Goal: Obtain resource: Download file/media

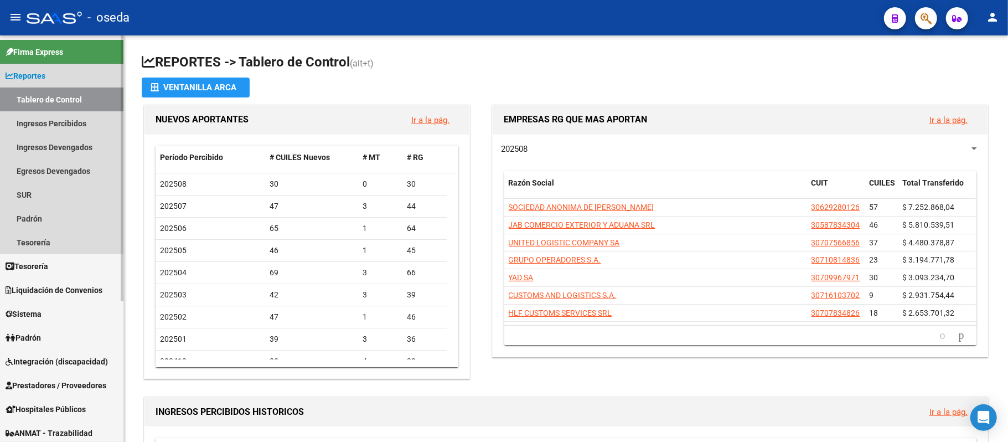
click at [30, 80] on span "Reportes" at bounding box center [26, 76] width 40 height 12
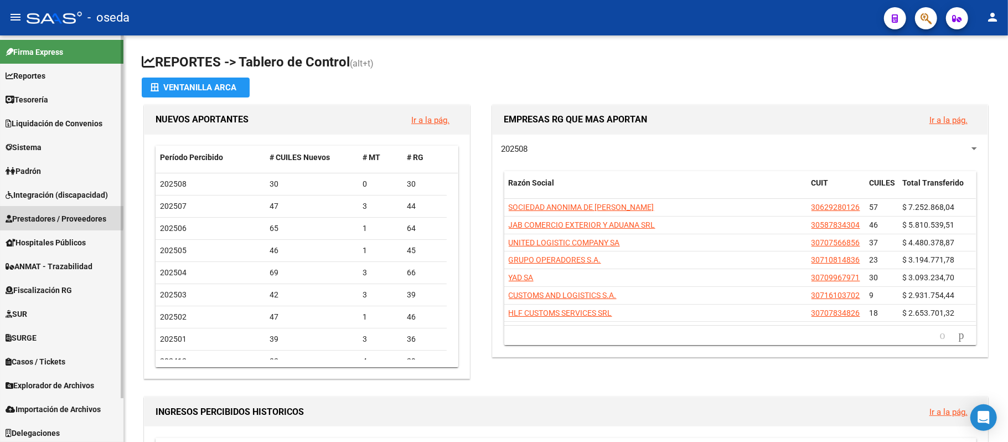
click at [47, 215] on span "Prestadores / Proveedores" at bounding box center [56, 219] width 101 height 12
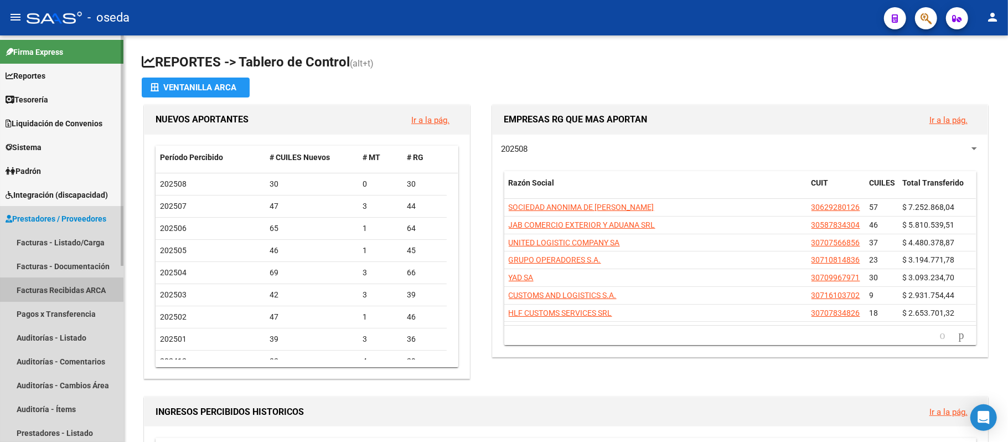
click at [58, 293] on link "Facturas Recibidas ARCA" at bounding box center [61, 290] width 123 height 24
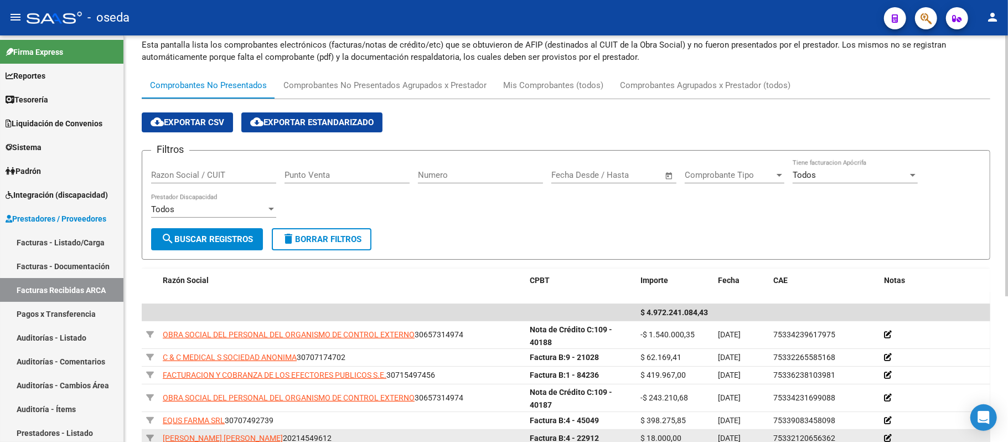
scroll to position [221, 0]
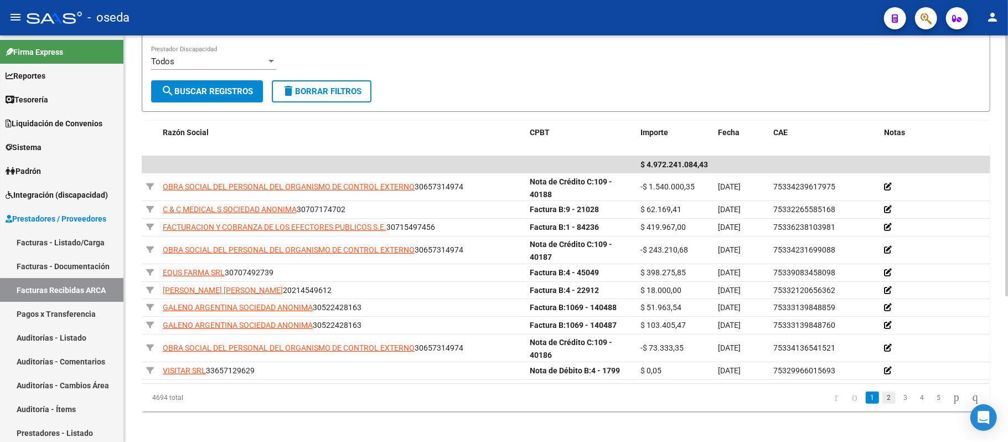
click at [883, 401] on link "2" at bounding box center [889, 398] width 13 height 12
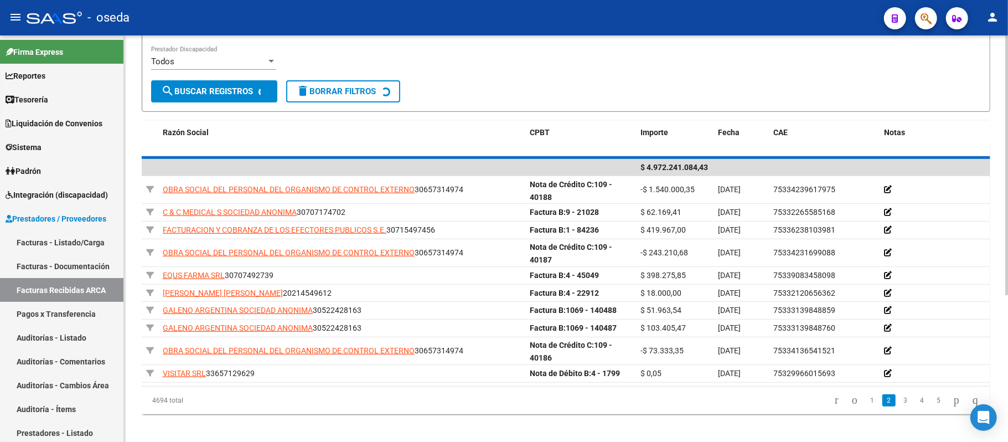
scroll to position [207, 0]
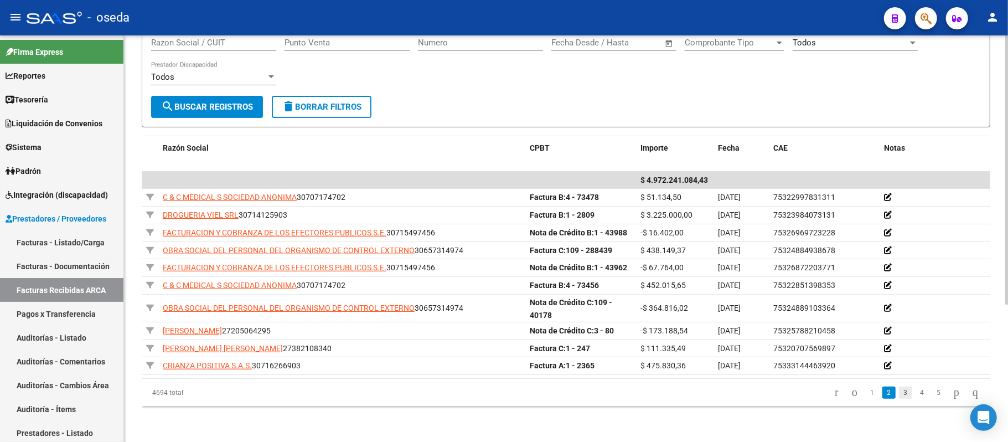
click at [899, 399] on link "3" at bounding box center [905, 393] width 13 height 12
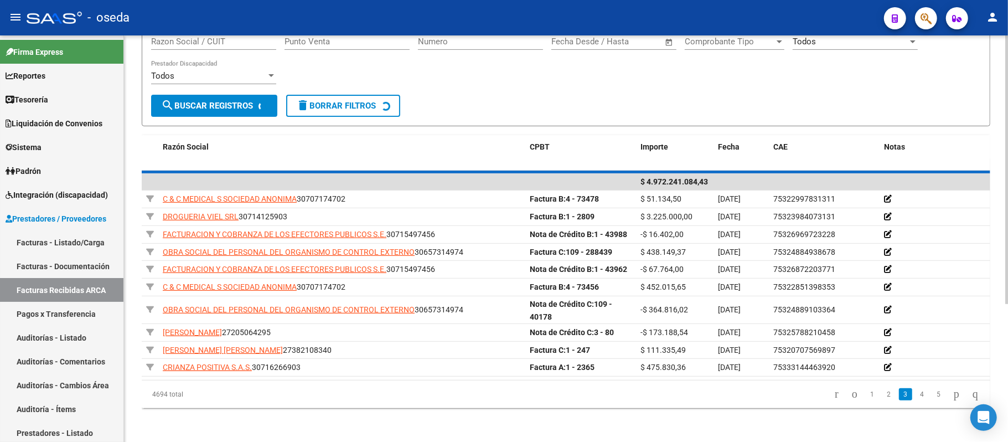
scroll to position [198, 0]
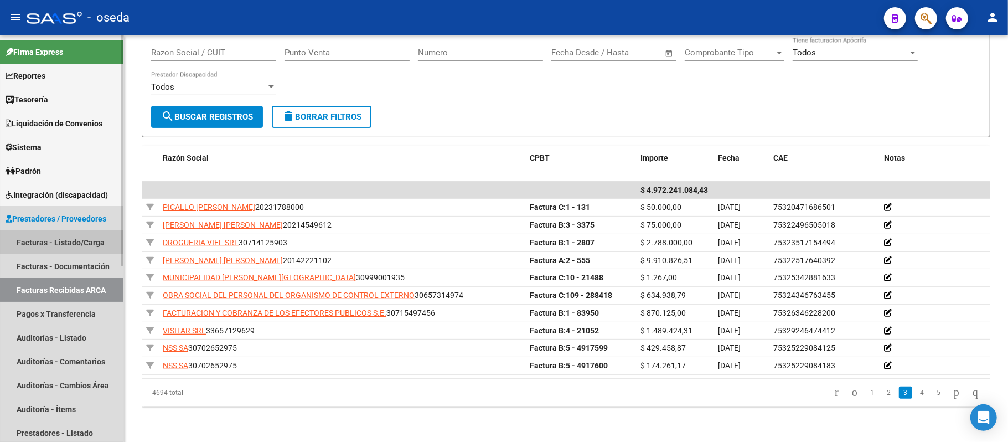
click at [39, 241] on link "Facturas - Listado/Carga" at bounding box center [61, 242] width 123 height 24
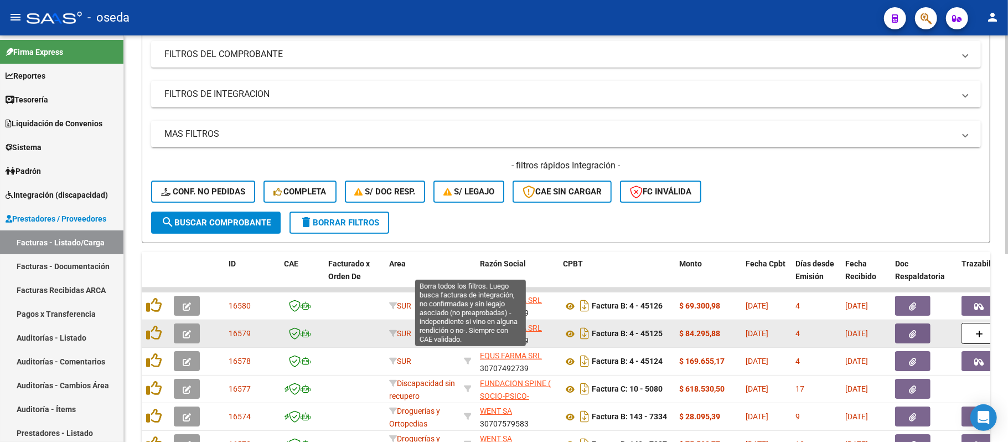
scroll to position [221, 0]
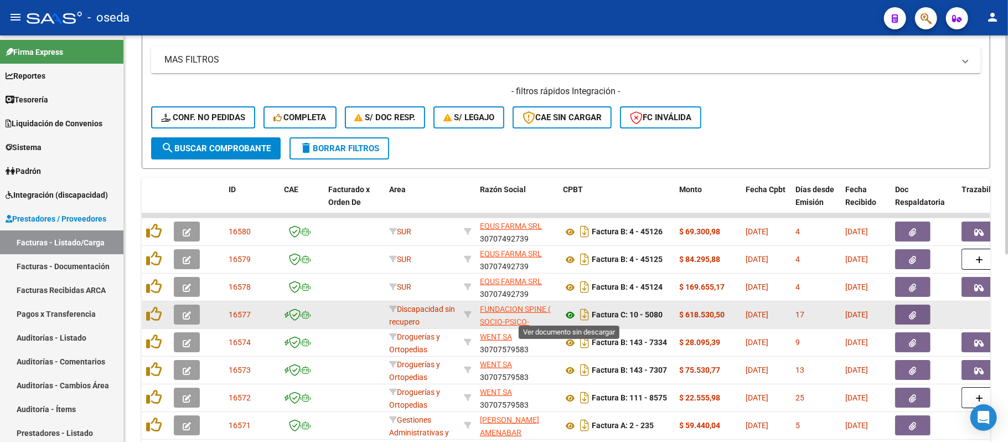
click at [568, 311] on icon at bounding box center [570, 314] width 14 height 13
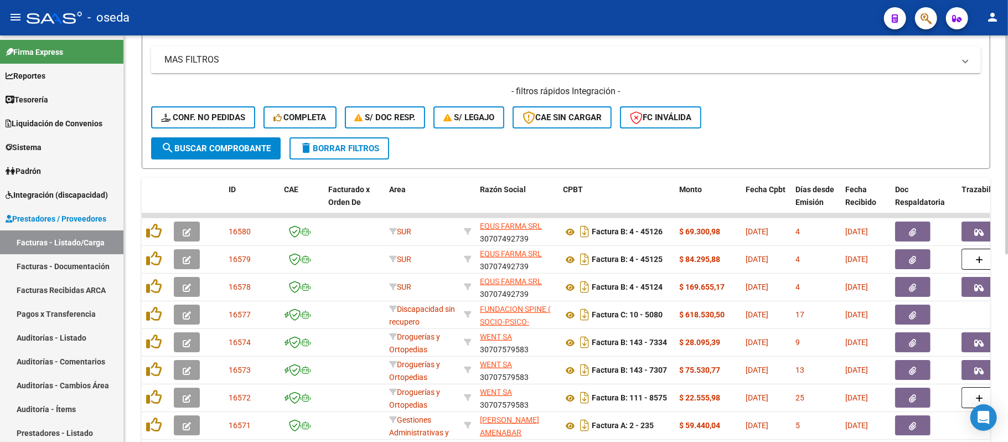
scroll to position [295, 0]
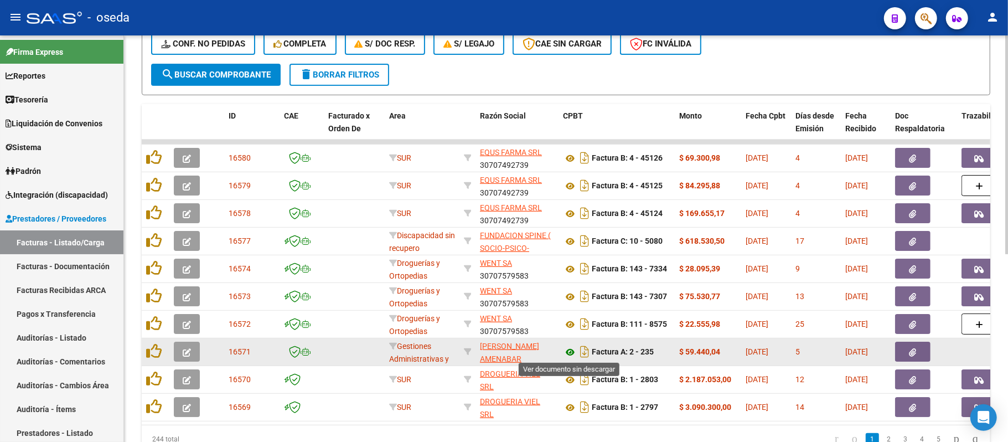
click at [569, 348] on icon at bounding box center [570, 352] width 14 height 13
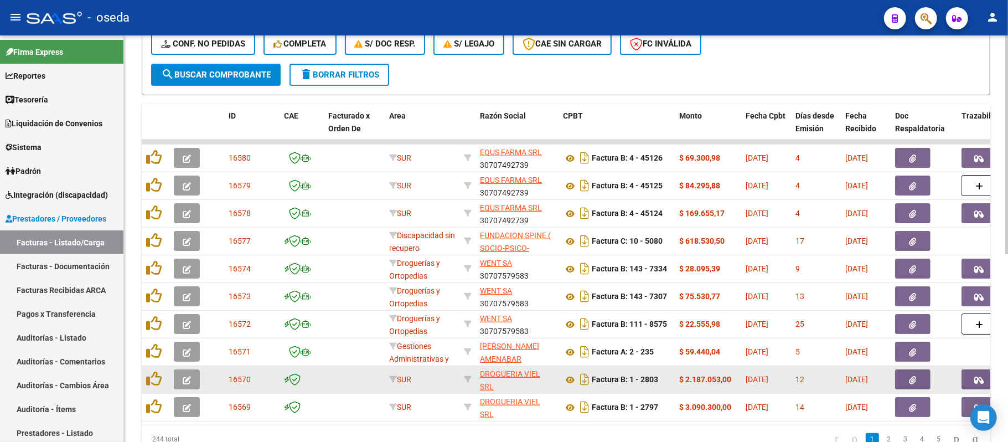
scroll to position [351, 0]
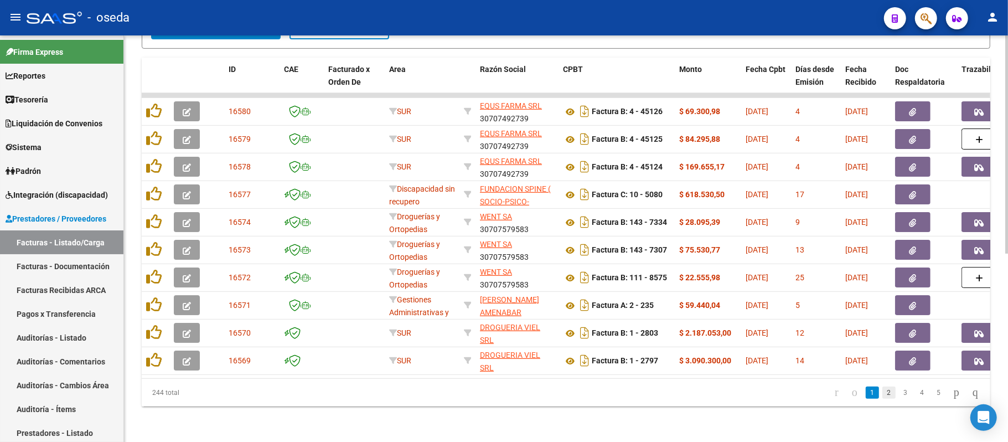
click at [883, 393] on link "2" at bounding box center [889, 393] width 13 height 12
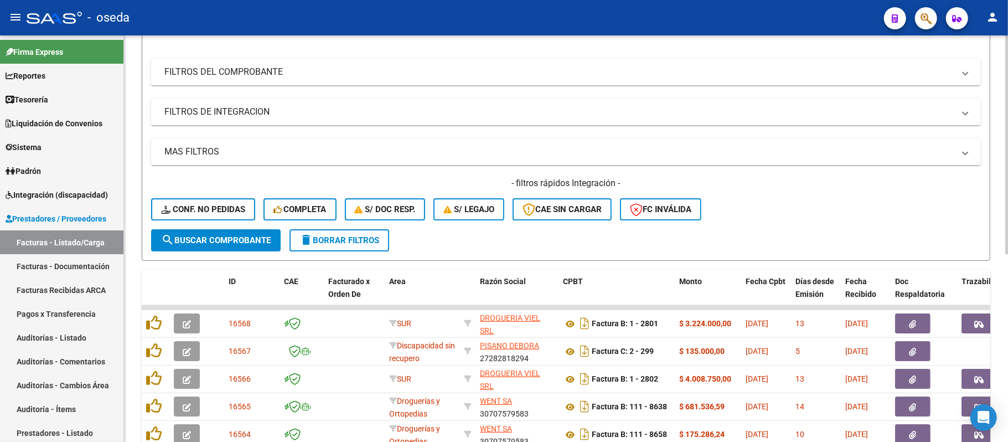
scroll to position [0, 0]
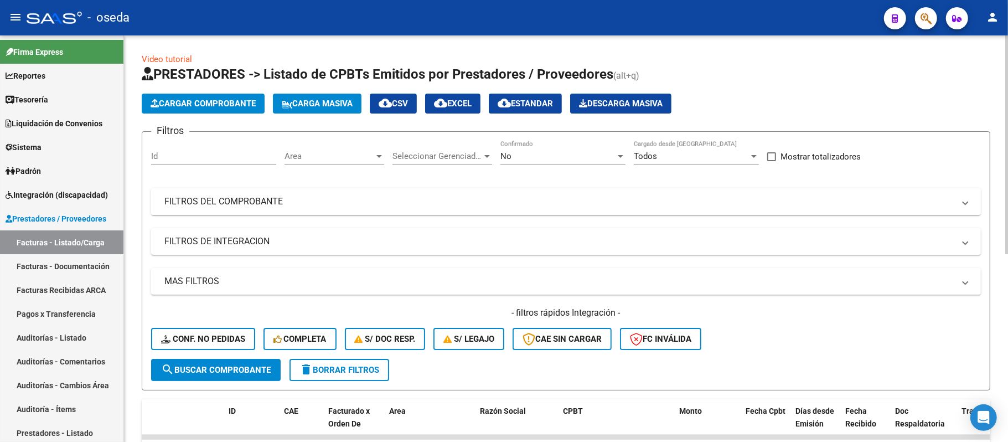
click at [607, 202] on mat-panel-title "FILTROS DEL COMPROBANTE" at bounding box center [559, 201] width 790 height 12
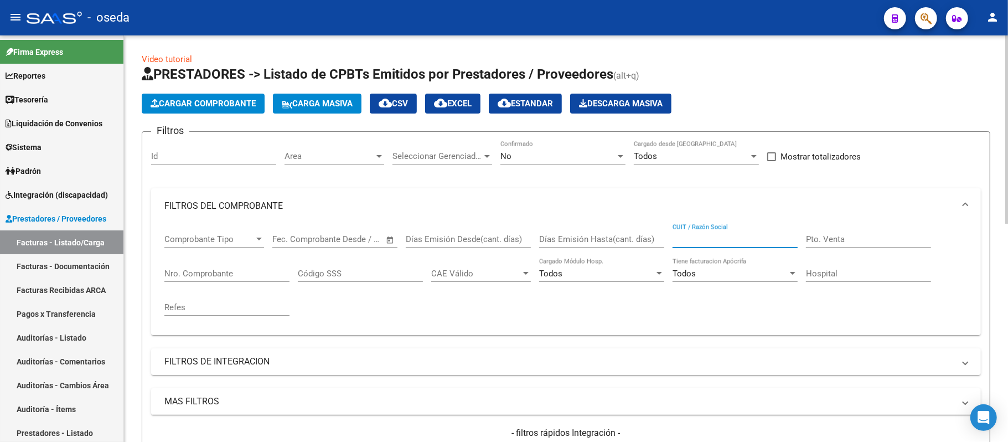
click at [692, 236] on input "CUIT / Razón Social" at bounding box center [735, 239] width 125 height 10
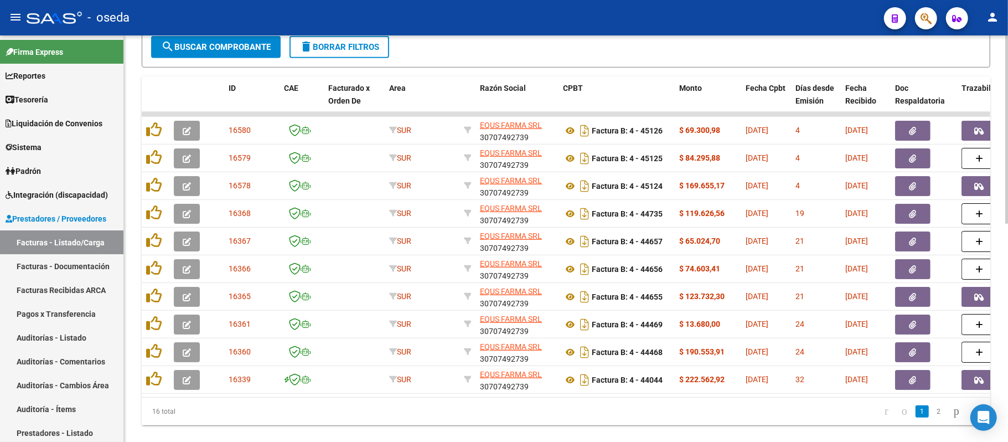
scroll to position [472, 0]
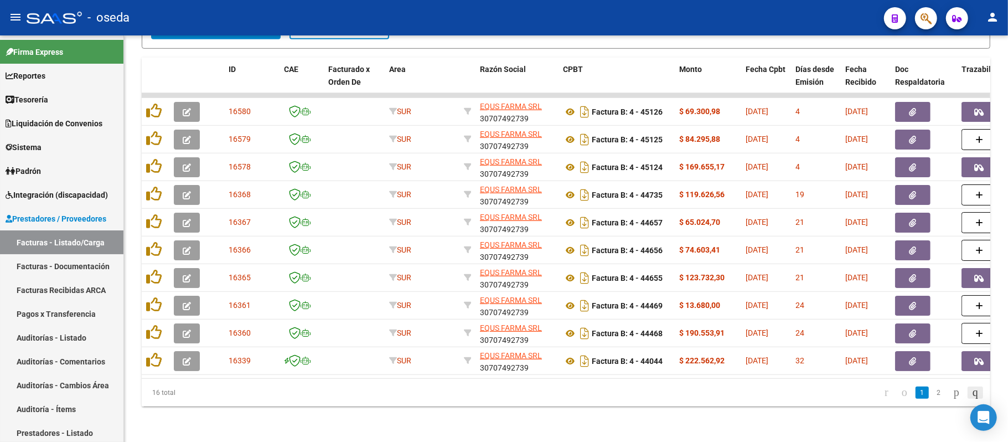
type input "equs"
click at [971, 390] on icon "go to last page" at bounding box center [975, 391] width 9 height 13
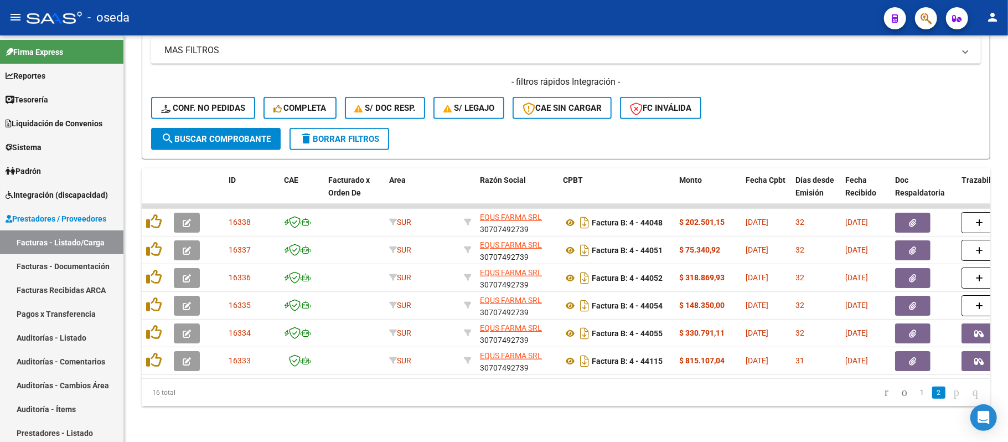
scroll to position [0, 20]
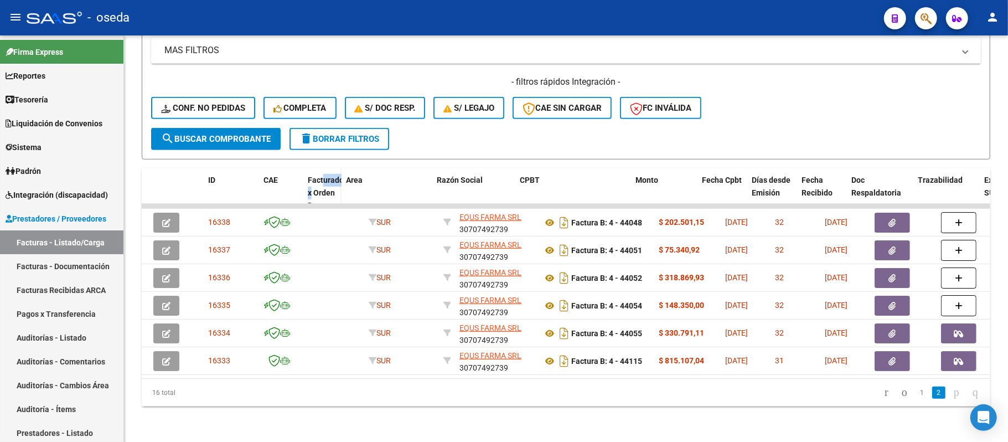
drag, startPoint x: 361, startPoint y: 175, endPoint x: 322, endPoint y: 173, distance: 38.8
click at [322, 173] on datatable-header-cell "Facturado x Orden De" at bounding box center [322, 192] width 38 height 49
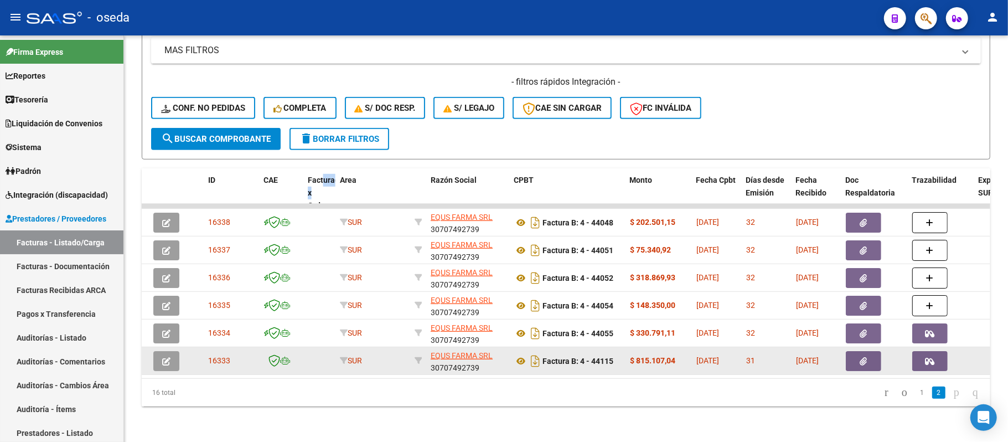
click at [929, 357] on icon "button" at bounding box center [930, 361] width 9 height 8
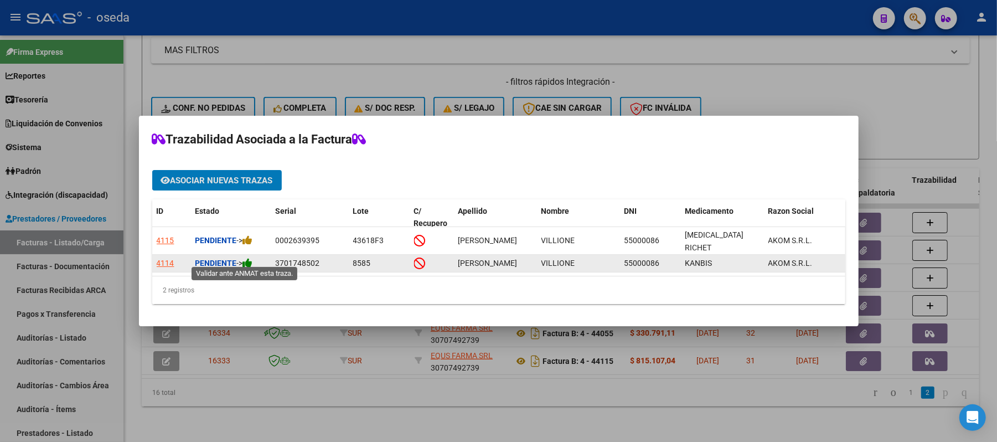
click at [249, 260] on icon at bounding box center [248, 262] width 10 height 11
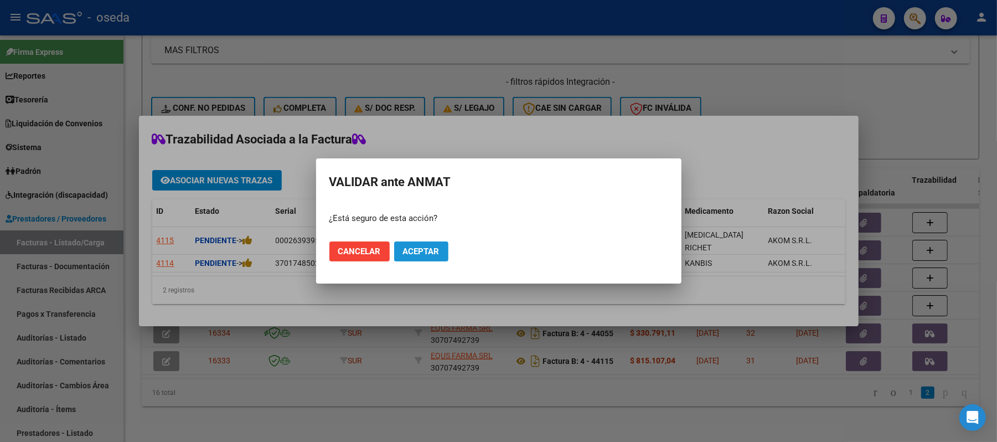
click at [424, 249] on span "Aceptar" at bounding box center [421, 251] width 37 height 10
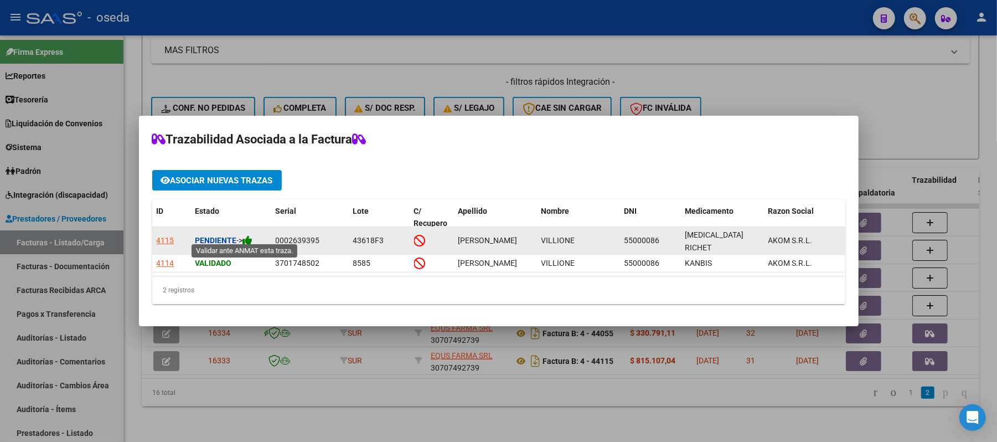
click at [253, 235] on icon at bounding box center [248, 240] width 10 height 11
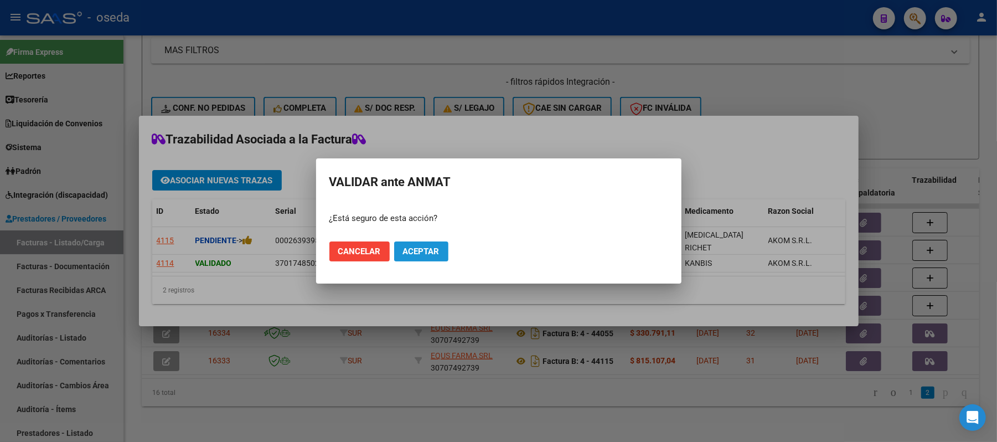
click at [432, 249] on span "Aceptar" at bounding box center [421, 251] width 37 height 10
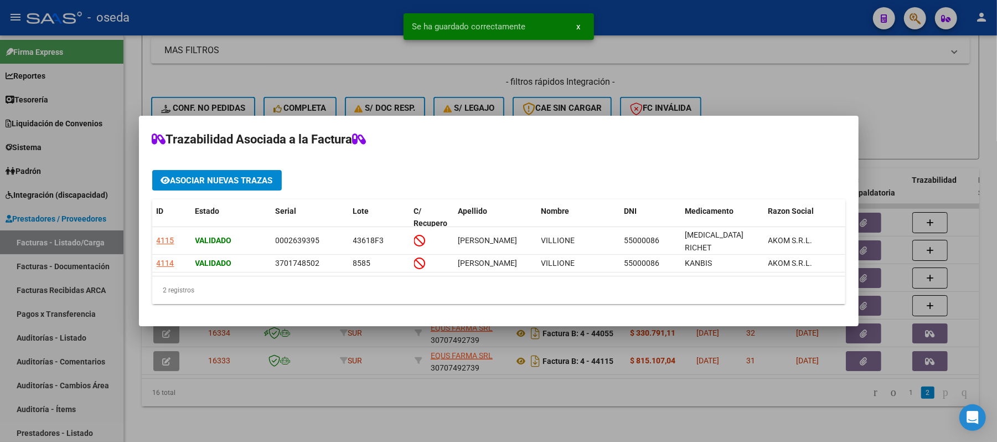
click at [771, 60] on div at bounding box center [498, 221] width 997 height 442
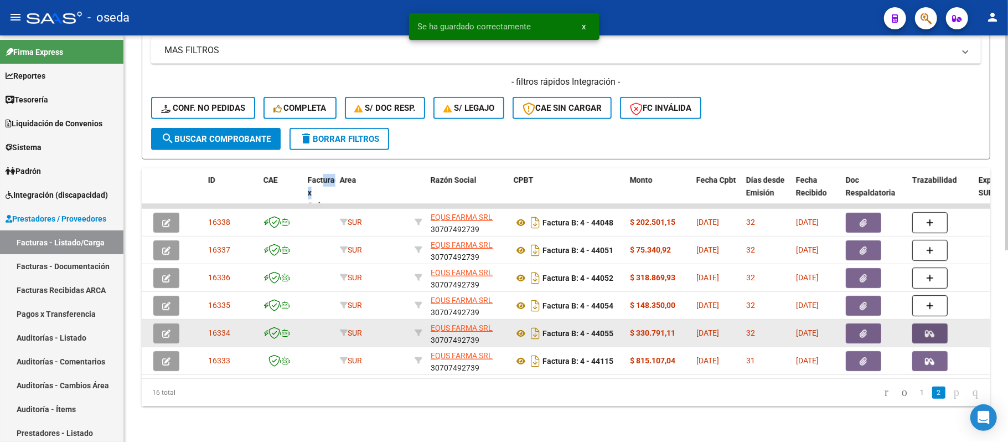
click at [940, 323] on button "button" at bounding box center [930, 333] width 35 height 20
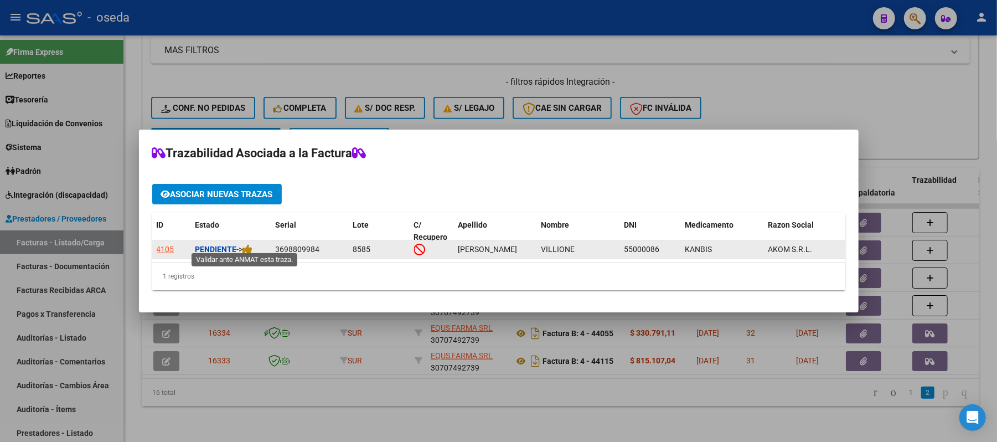
click at [241, 245] on span "->" at bounding box center [245, 249] width 16 height 9
click at [250, 246] on icon at bounding box center [248, 249] width 10 height 11
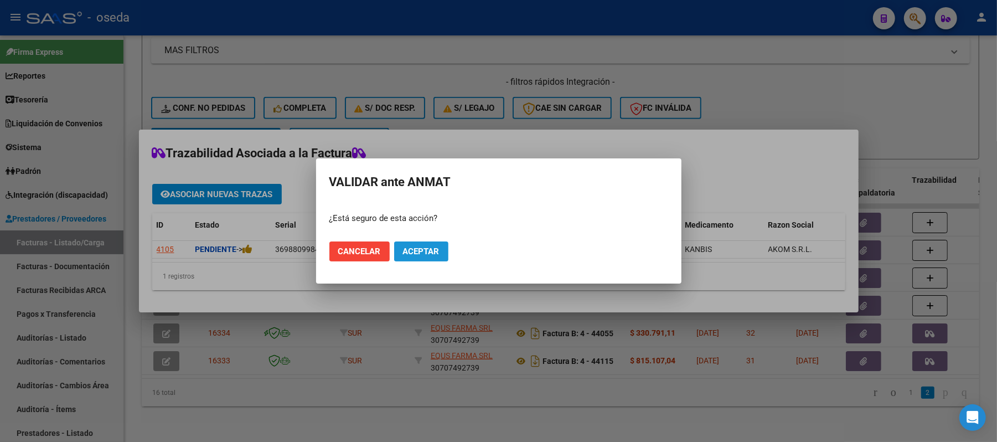
click at [417, 249] on span "Aceptar" at bounding box center [421, 251] width 37 height 10
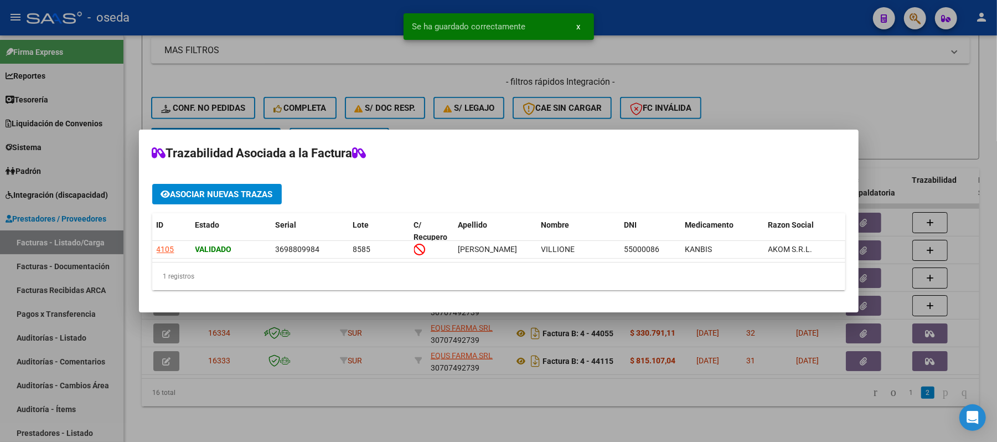
click at [899, 116] on div at bounding box center [498, 221] width 997 height 442
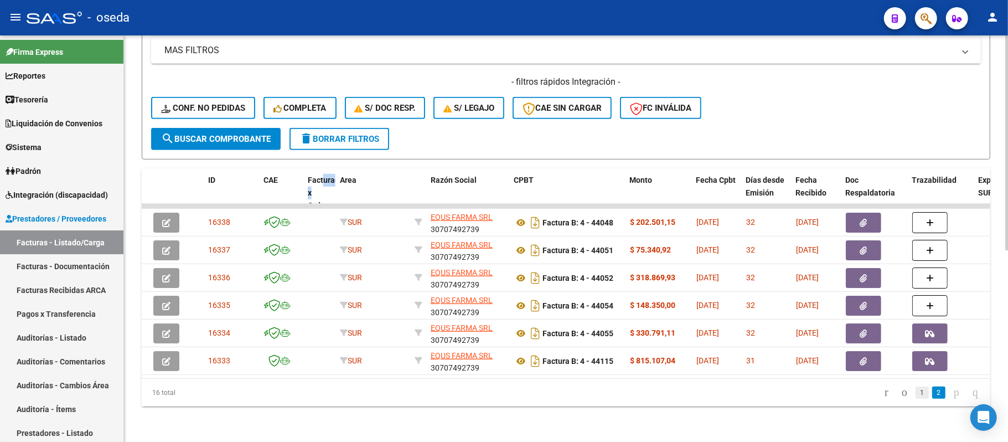
click at [916, 389] on link "1" at bounding box center [922, 393] width 13 height 12
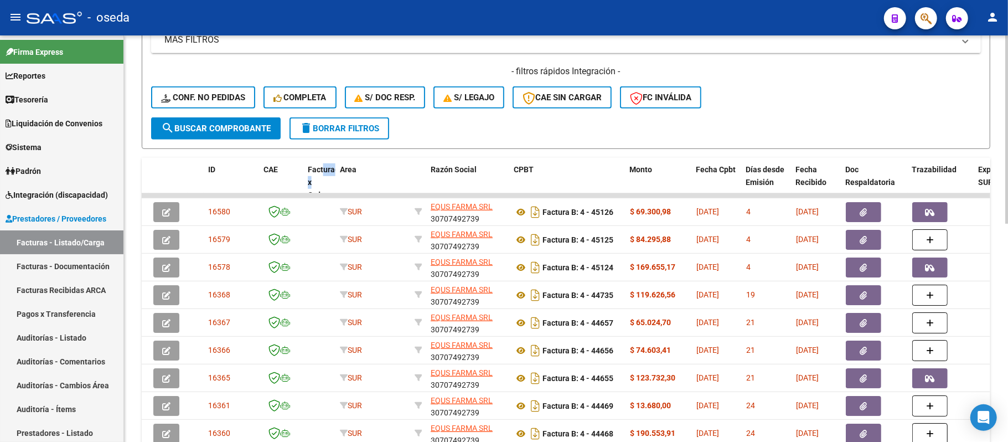
scroll to position [472, 0]
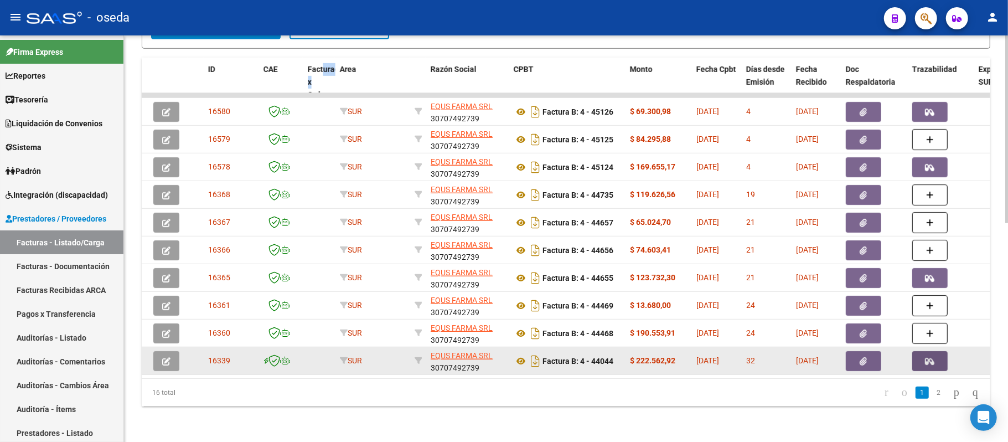
click at [929, 356] on span "button" at bounding box center [930, 361] width 9 height 10
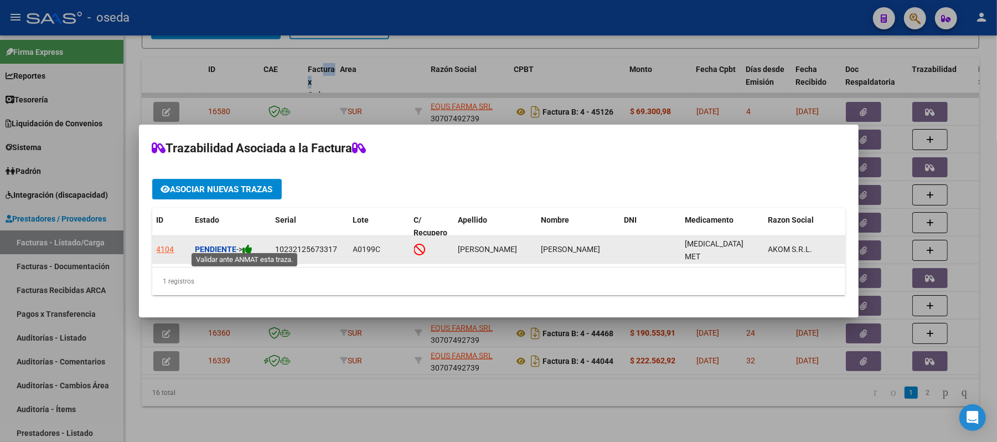
click at [253, 246] on icon at bounding box center [248, 249] width 10 height 11
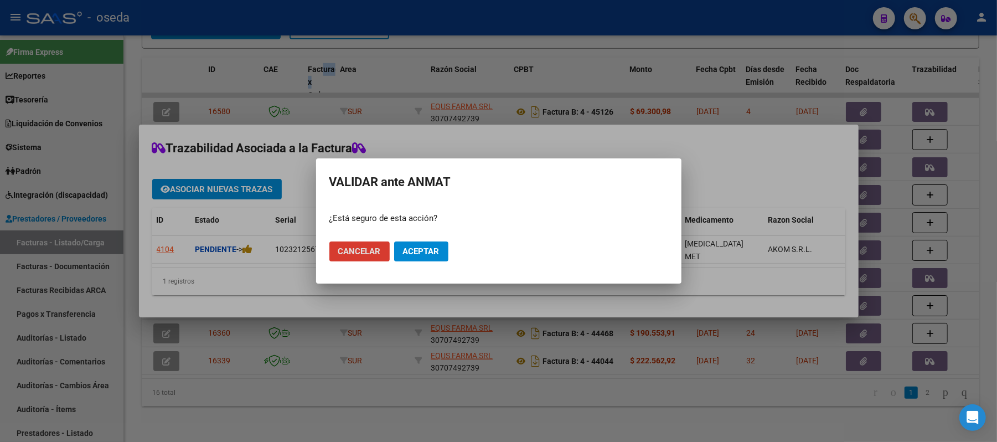
click at [406, 249] on span "Aceptar" at bounding box center [421, 251] width 37 height 10
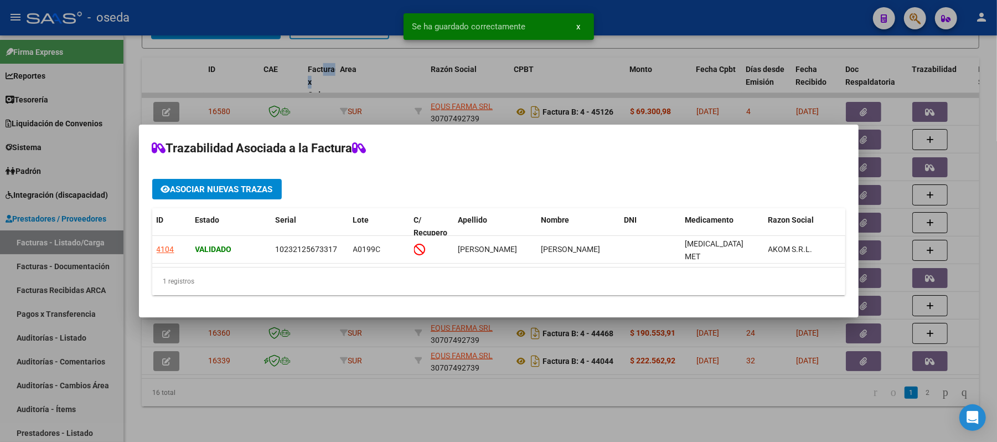
click at [444, 391] on div at bounding box center [498, 221] width 997 height 442
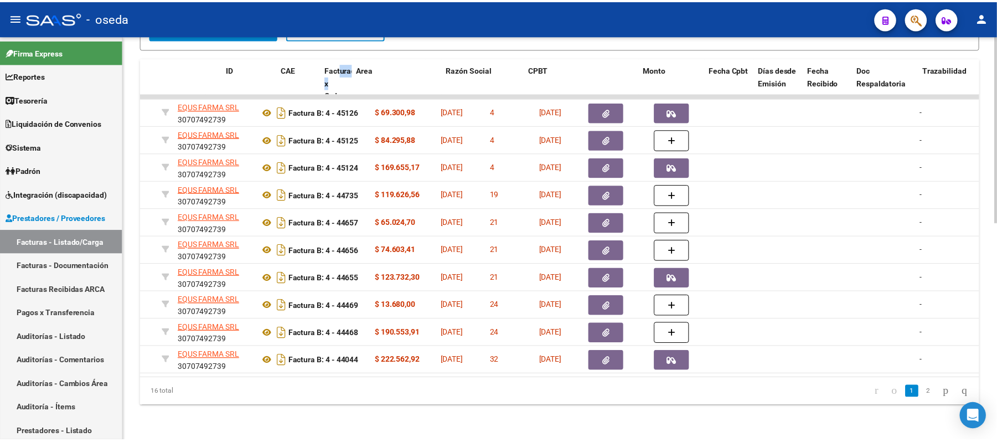
scroll to position [0, 0]
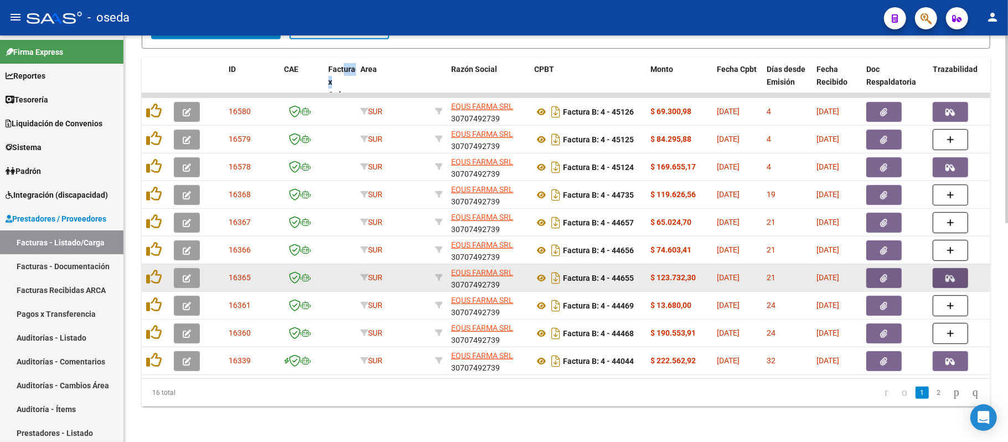
click at [954, 274] on icon "button" at bounding box center [950, 278] width 9 height 8
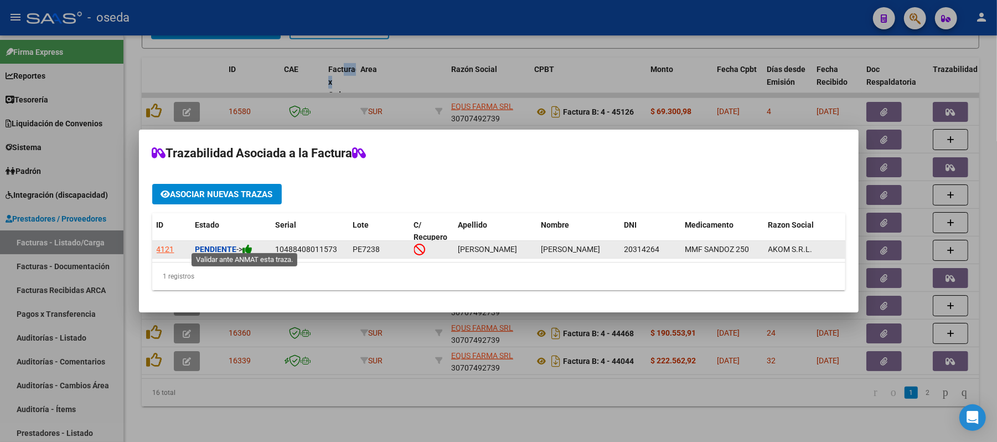
click at [253, 246] on icon at bounding box center [248, 249] width 10 height 11
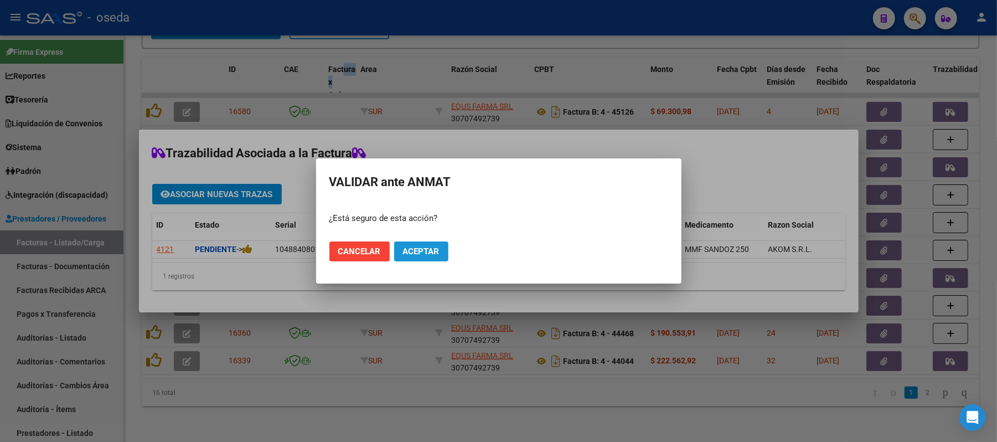
click at [422, 249] on button "Aceptar" at bounding box center [421, 251] width 54 height 20
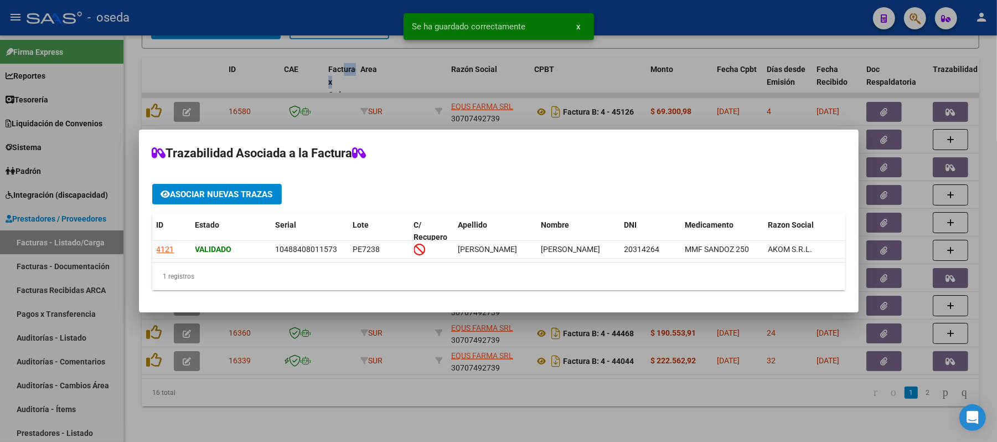
click at [377, 371] on div at bounding box center [498, 221] width 997 height 442
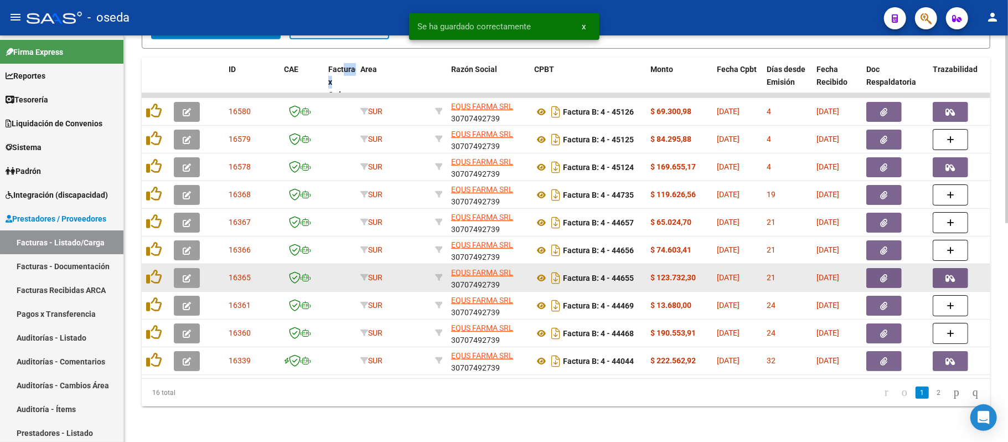
click at [944, 268] on button "button" at bounding box center [950, 278] width 35 height 20
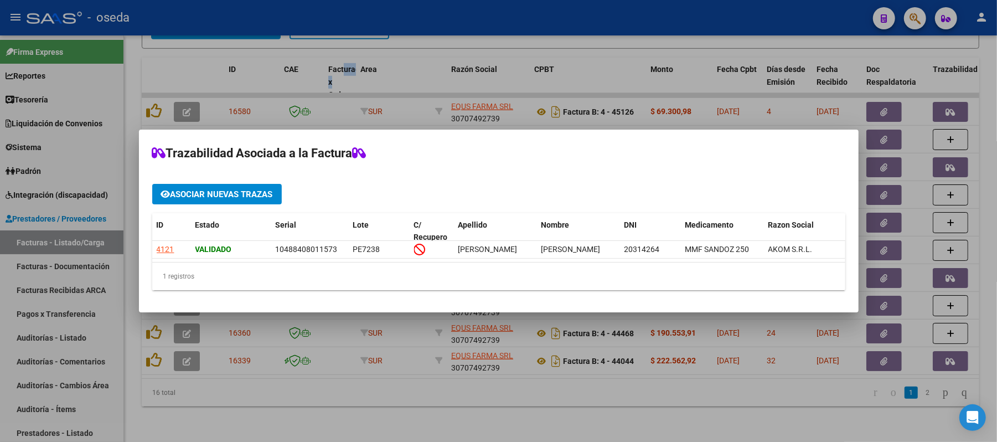
click at [985, 246] on div at bounding box center [498, 221] width 997 height 442
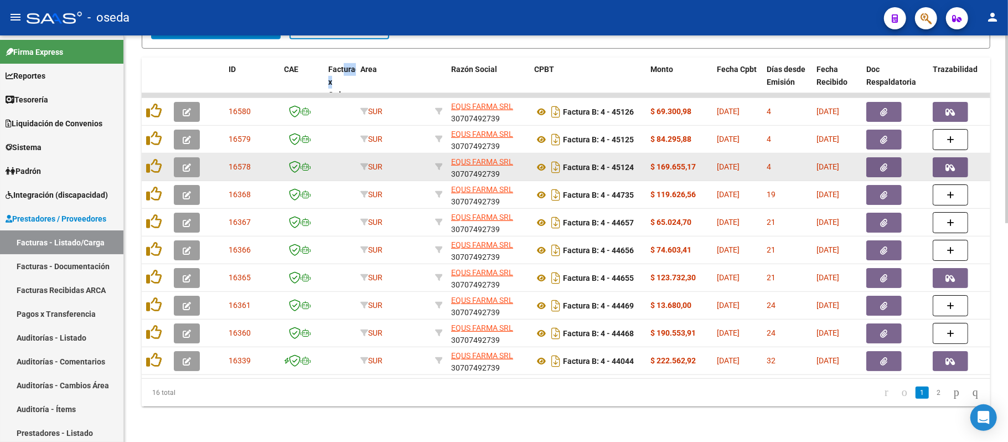
click at [955, 163] on icon "button" at bounding box center [950, 167] width 9 height 8
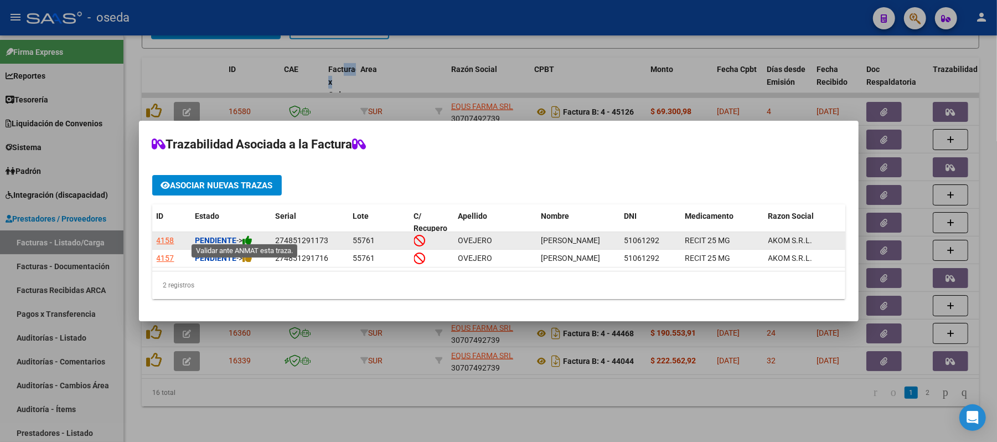
click at [246, 235] on icon at bounding box center [248, 240] width 10 height 11
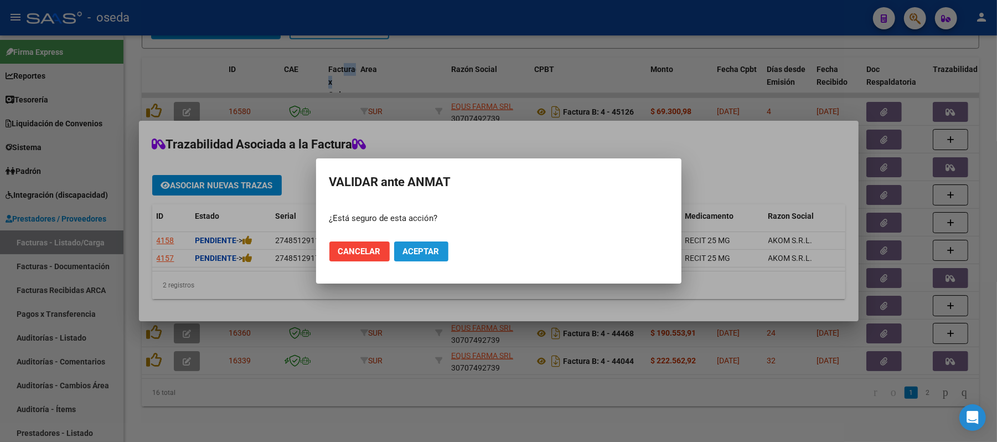
click at [405, 246] on span "Aceptar" at bounding box center [421, 251] width 37 height 10
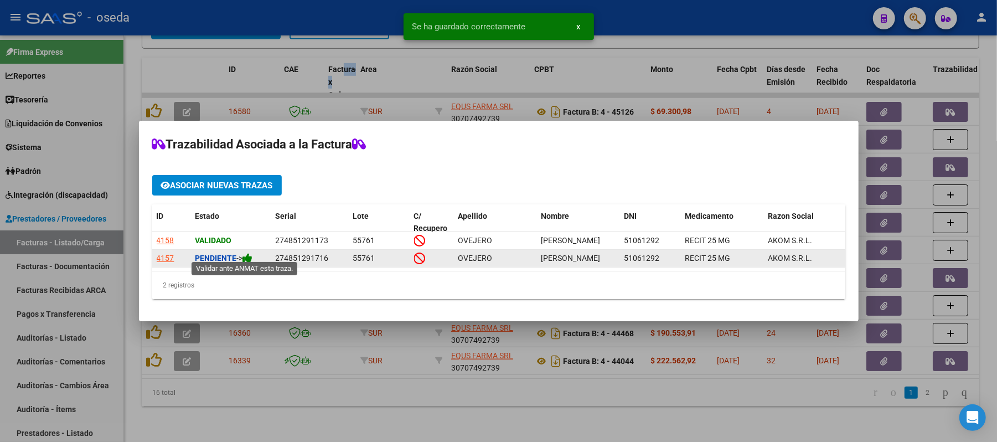
click at [249, 253] on icon at bounding box center [248, 258] width 10 height 11
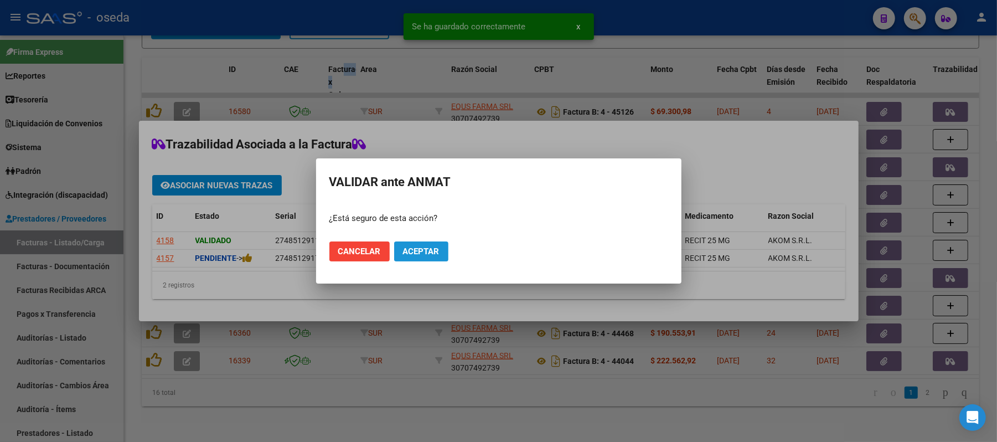
click at [417, 246] on span "Aceptar" at bounding box center [421, 251] width 37 height 10
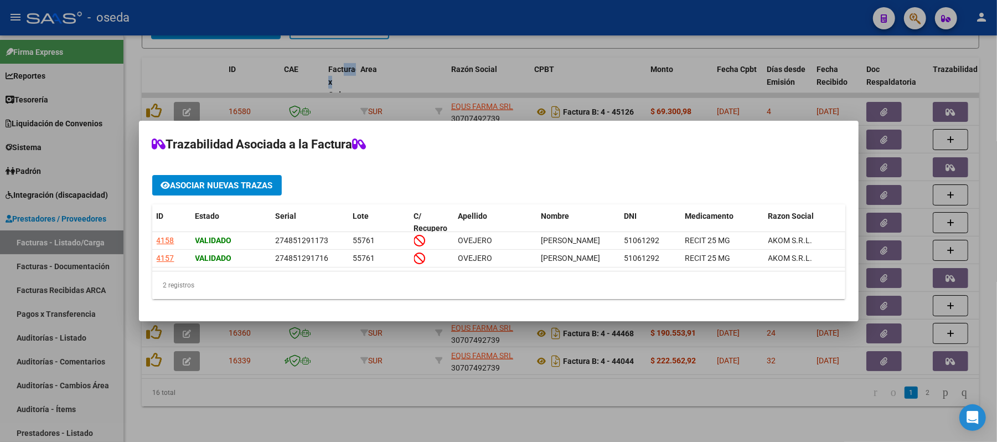
click at [973, 193] on div at bounding box center [498, 221] width 997 height 442
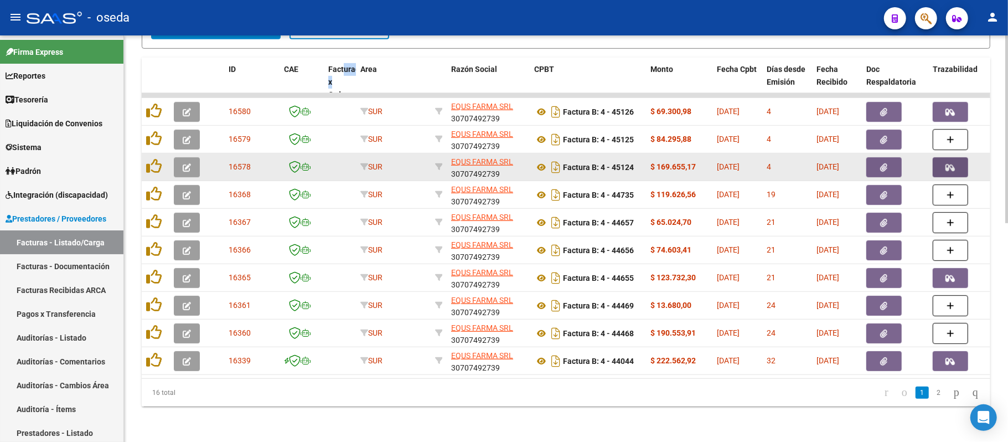
click at [951, 163] on icon "button" at bounding box center [950, 167] width 9 height 8
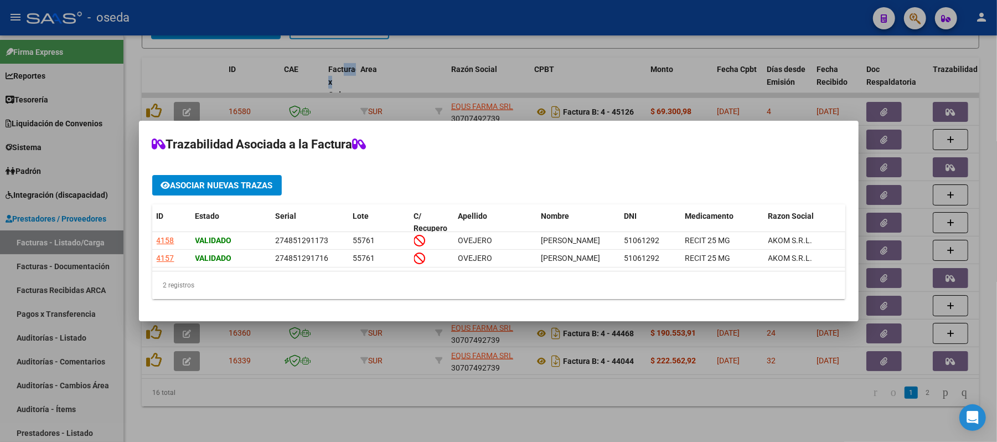
click at [966, 200] on div at bounding box center [498, 221] width 997 height 442
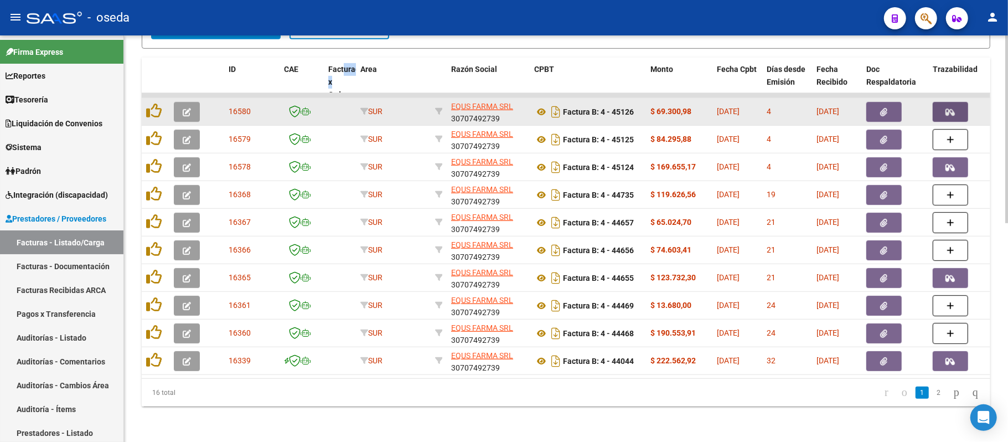
click at [952, 107] on span "button" at bounding box center [950, 112] width 9 height 10
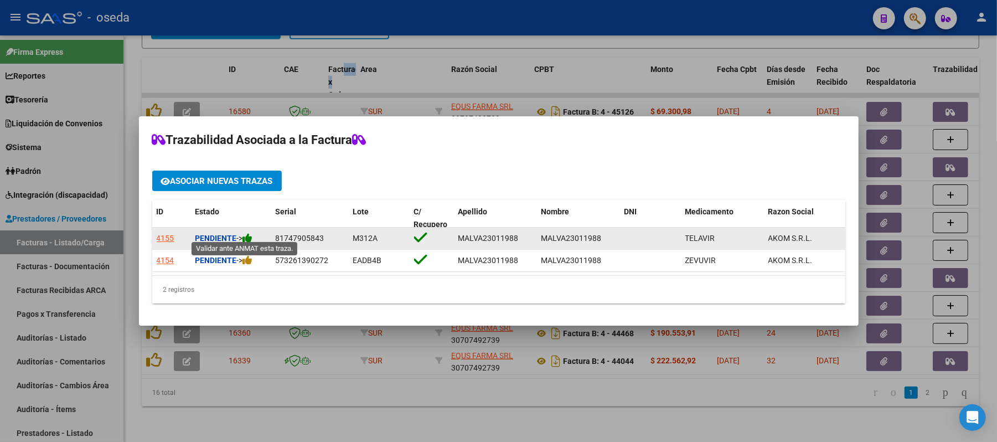
click at [250, 233] on icon at bounding box center [248, 238] width 10 height 11
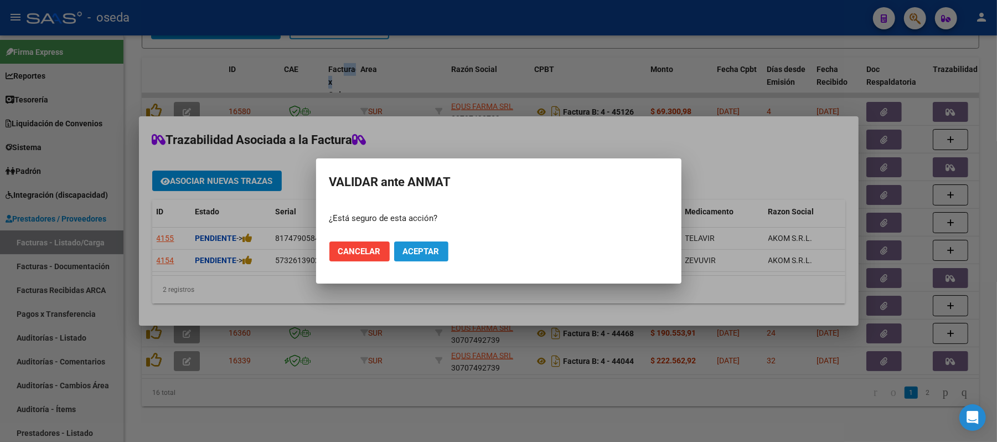
click at [415, 253] on span "Aceptar" at bounding box center [421, 251] width 37 height 10
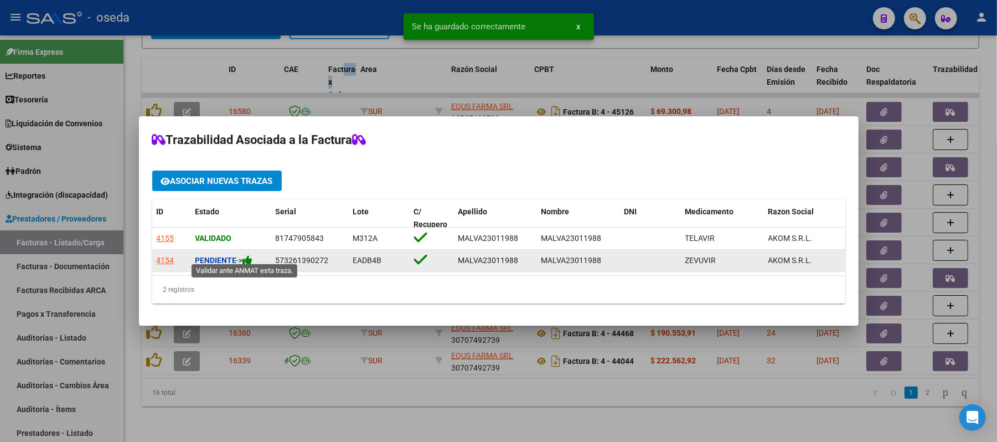
click at [253, 256] on icon at bounding box center [248, 260] width 10 height 11
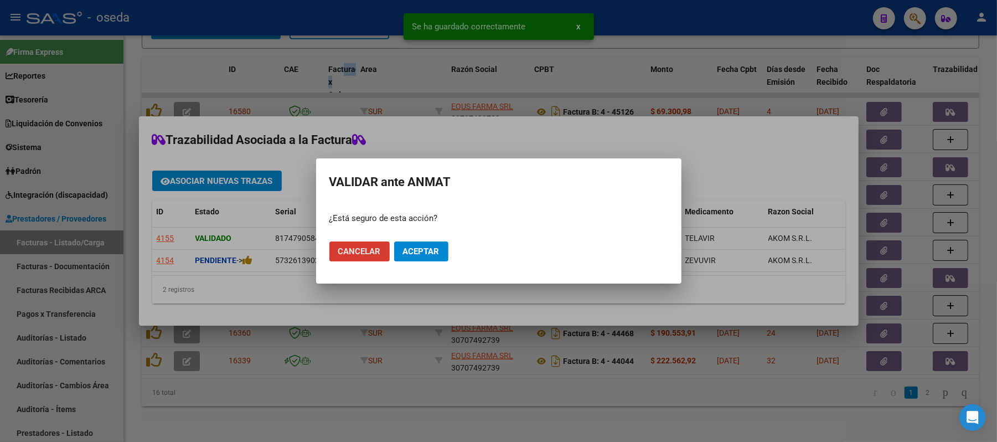
click at [415, 255] on span "Aceptar" at bounding box center [421, 251] width 37 height 10
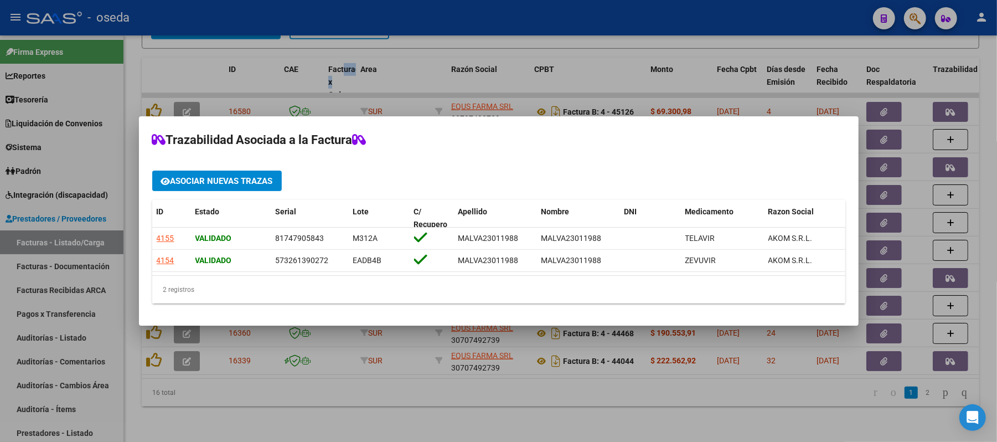
click at [715, 388] on div at bounding box center [498, 221] width 997 height 442
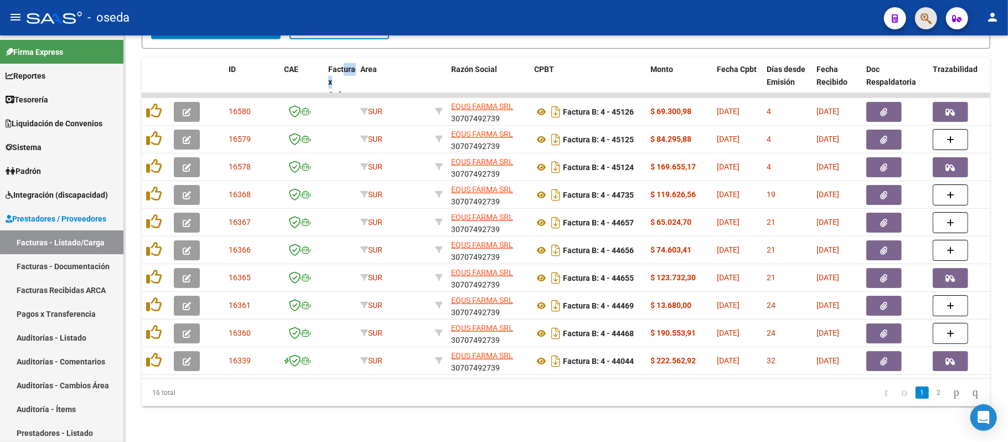
click at [934, 20] on button "button" at bounding box center [926, 18] width 22 height 22
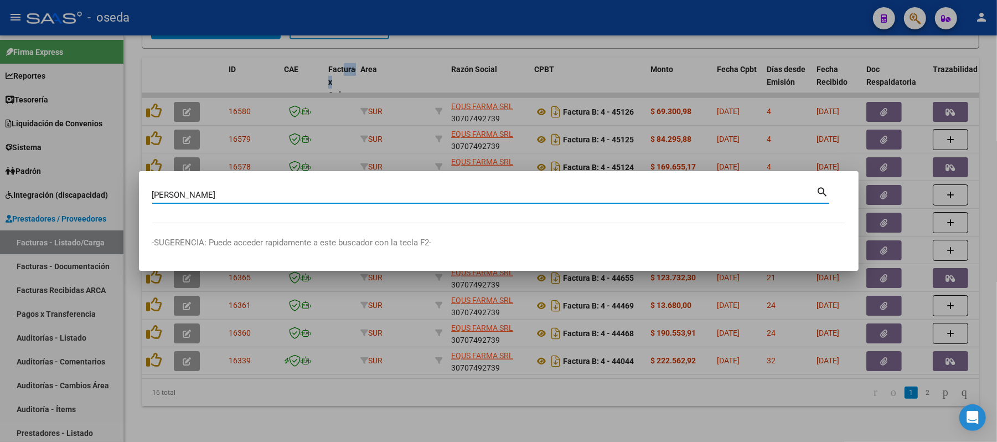
type input "[PERSON_NAME]"
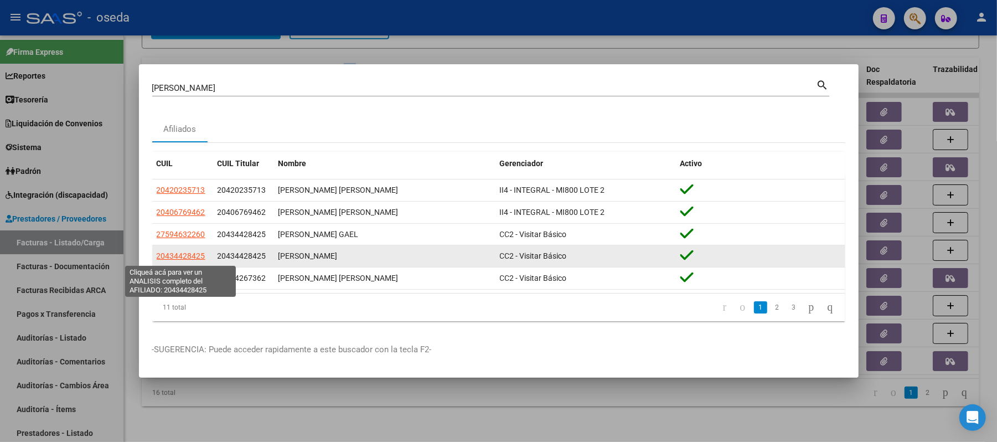
click at [167, 256] on span "20434428425" at bounding box center [181, 255] width 49 height 9
type textarea "20434428425"
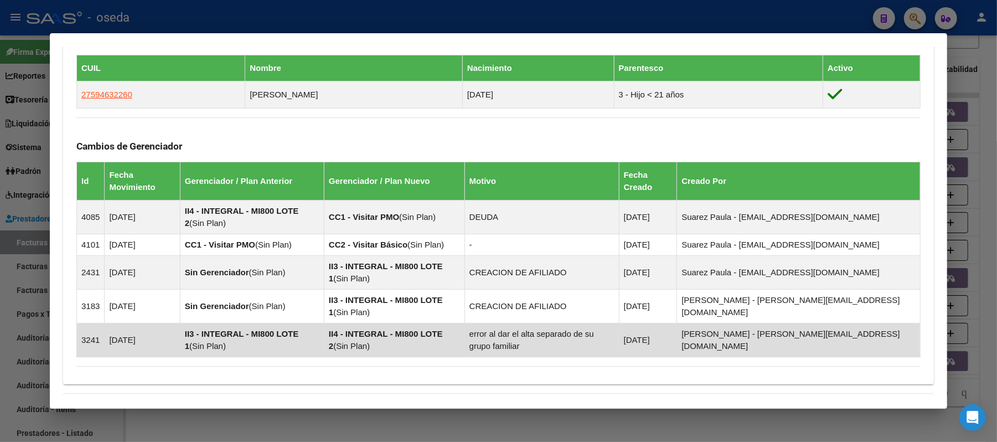
scroll to position [730, 0]
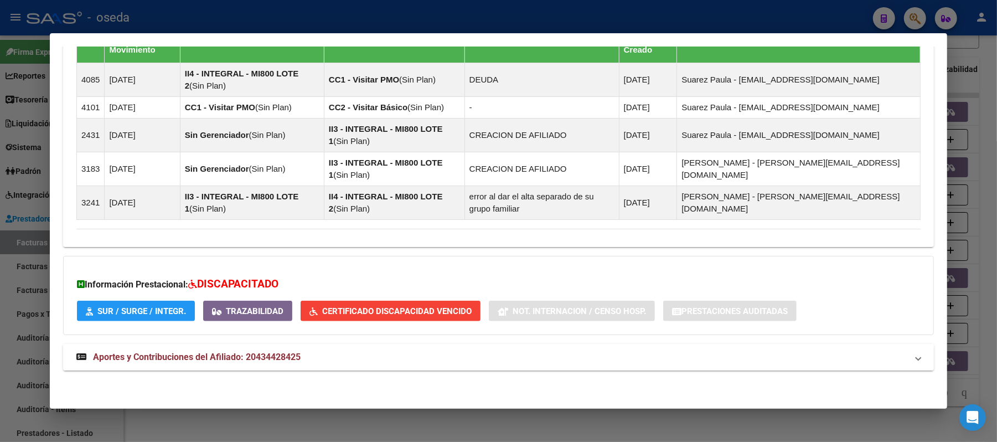
click at [192, 355] on span "Aportes y Contribuciones del Afiliado: 20434428425" at bounding box center [197, 357] width 208 height 11
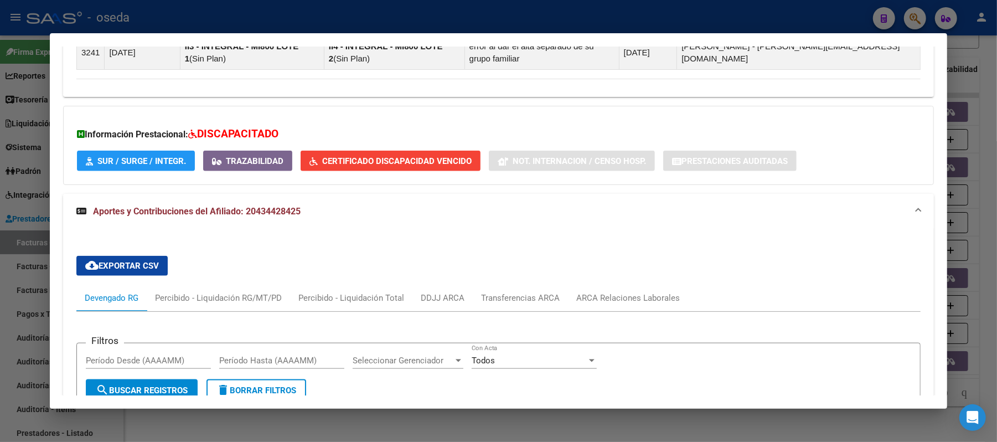
scroll to position [951, 0]
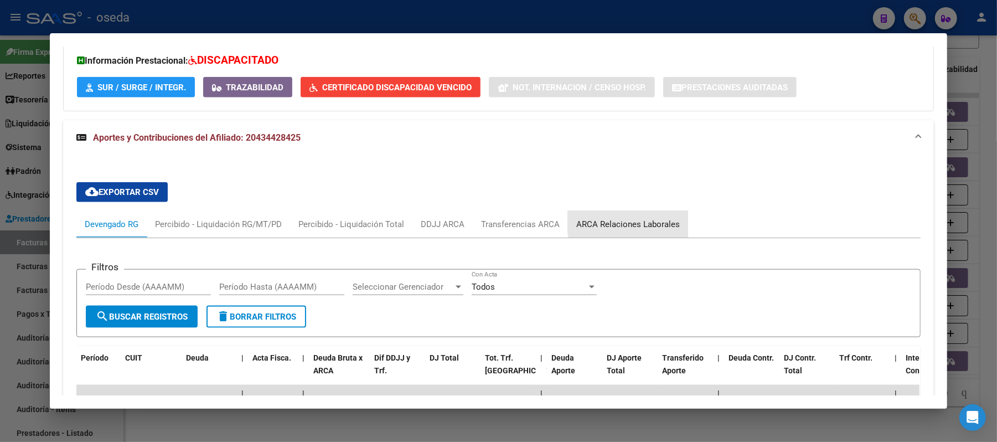
click at [661, 224] on div "ARCA Relaciones Laborales" at bounding box center [628, 224] width 104 height 12
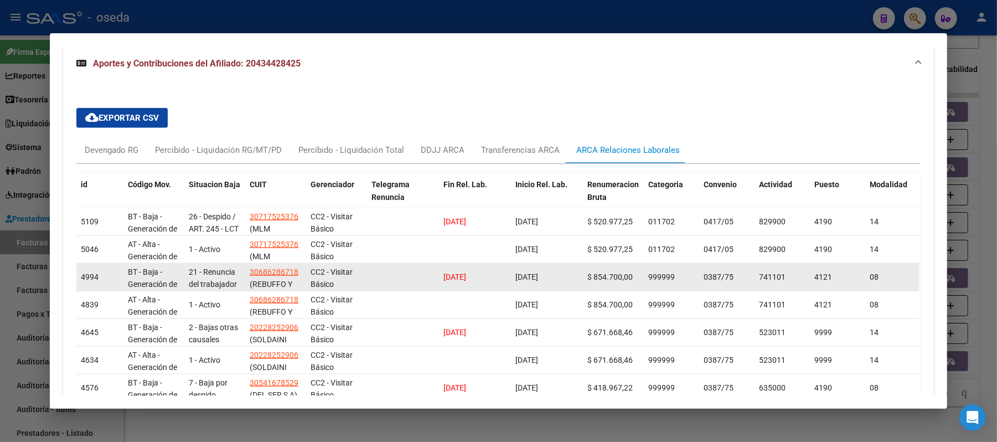
scroll to position [878, 0]
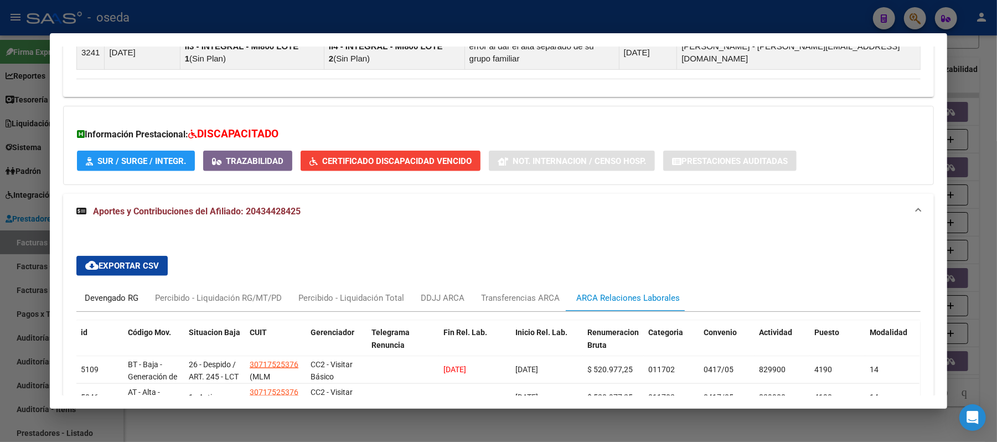
click at [96, 297] on div "Devengado RG" at bounding box center [112, 298] width 54 height 12
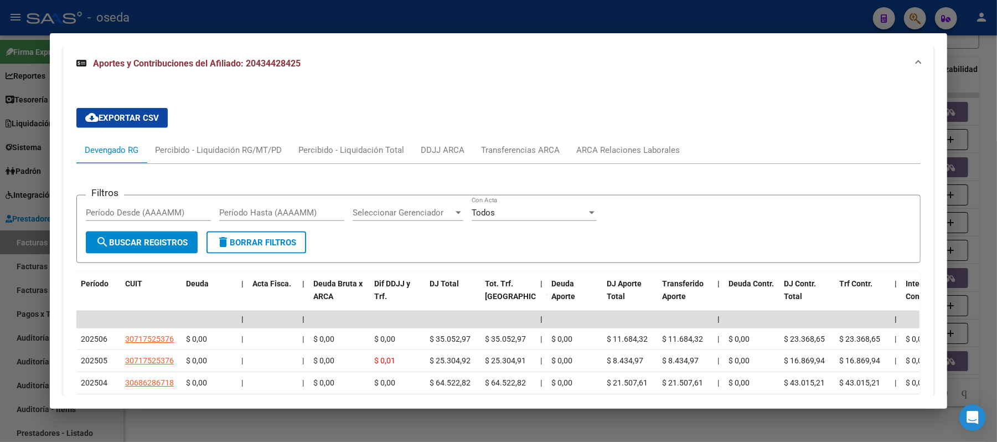
scroll to position [1099, 0]
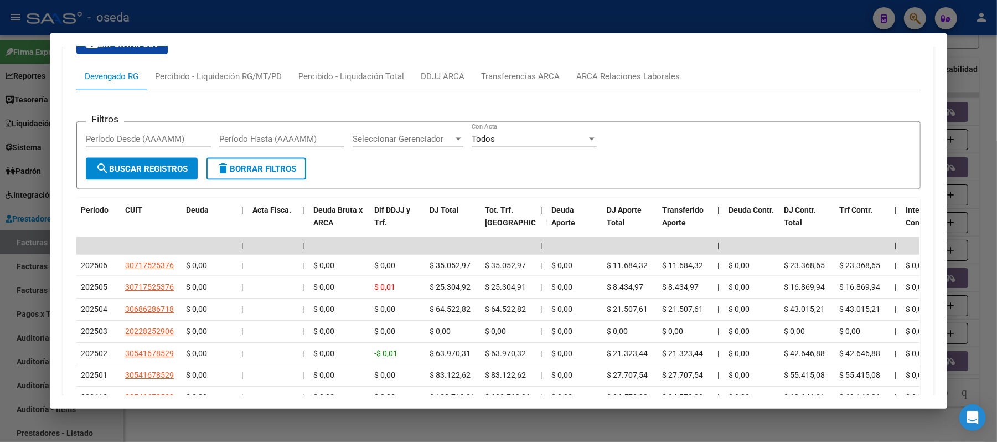
click at [0, 240] on div at bounding box center [498, 221] width 997 height 442
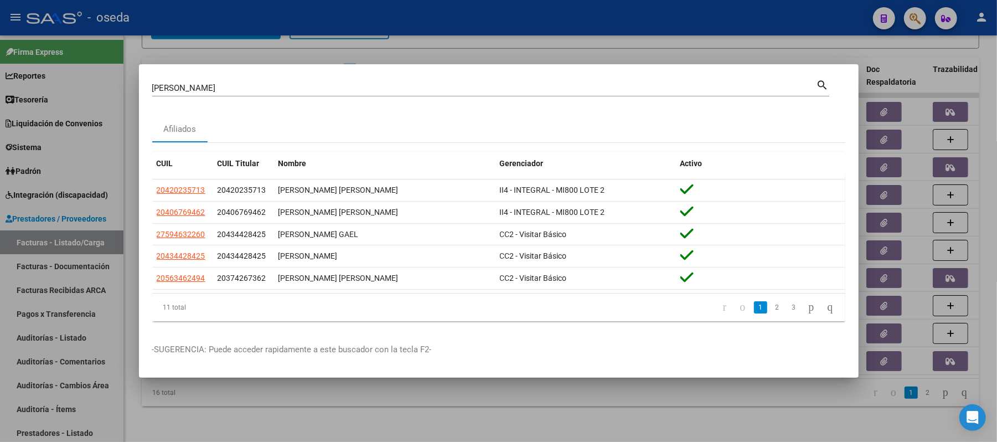
click at [218, 83] on input "[PERSON_NAME]" at bounding box center [484, 88] width 664 height 10
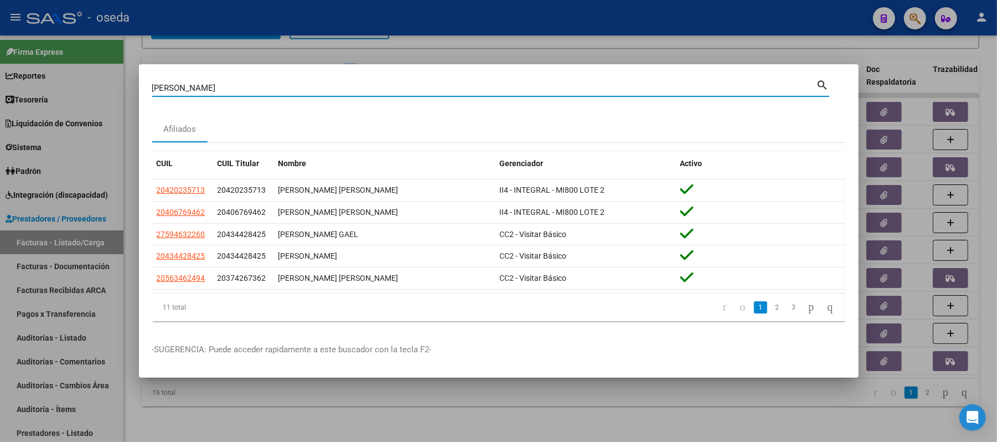
click at [218, 83] on input "[PERSON_NAME]" at bounding box center [484, 88] width 664 height 10
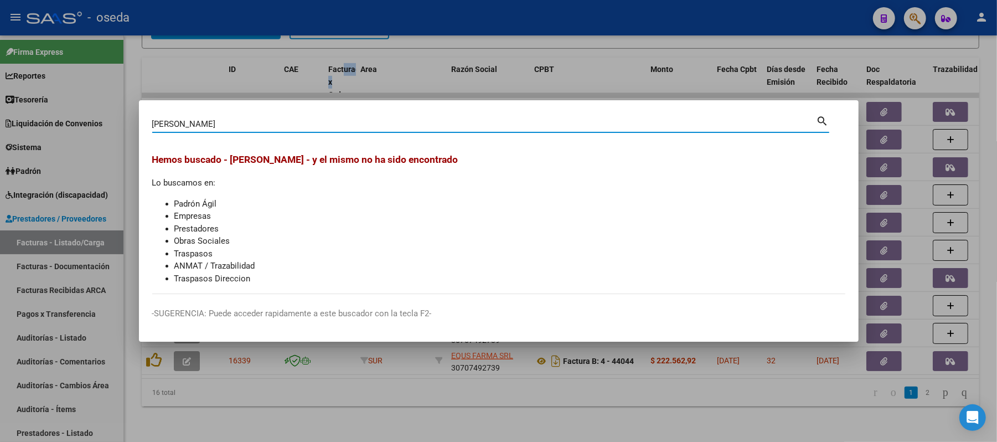
click at [251, 123] on input "[PERSON_NAME]" at bounding box center [484, 124] width 664 height 10
type input "42366789"
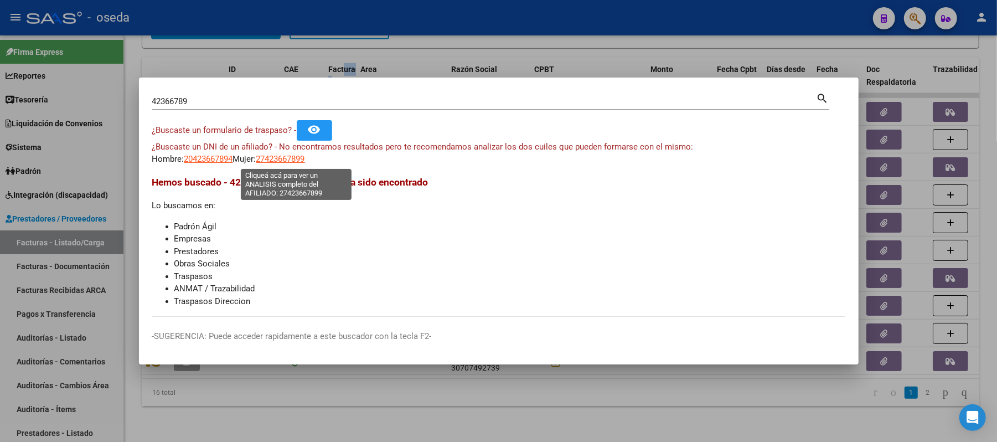
click at [296, 161] on span "27423667899" at bounding box center [280, 159] width 49 height 10
type textarea "27423667899"
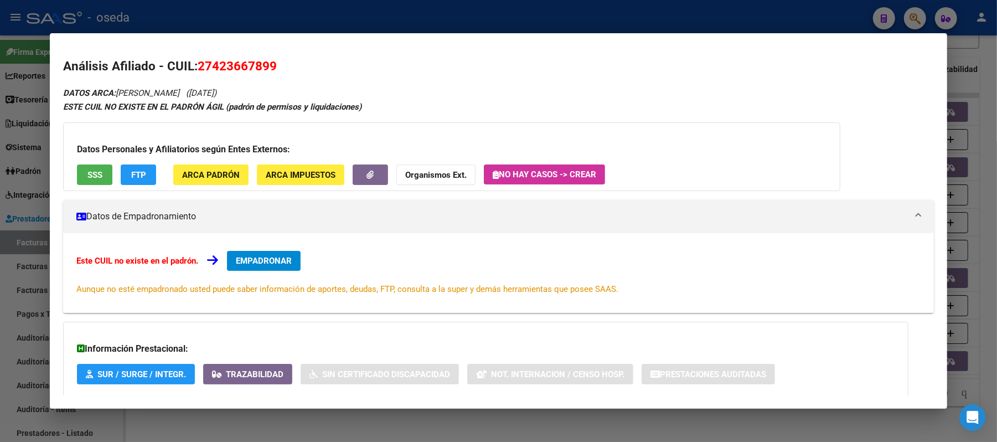
scroll to position [63, 0]
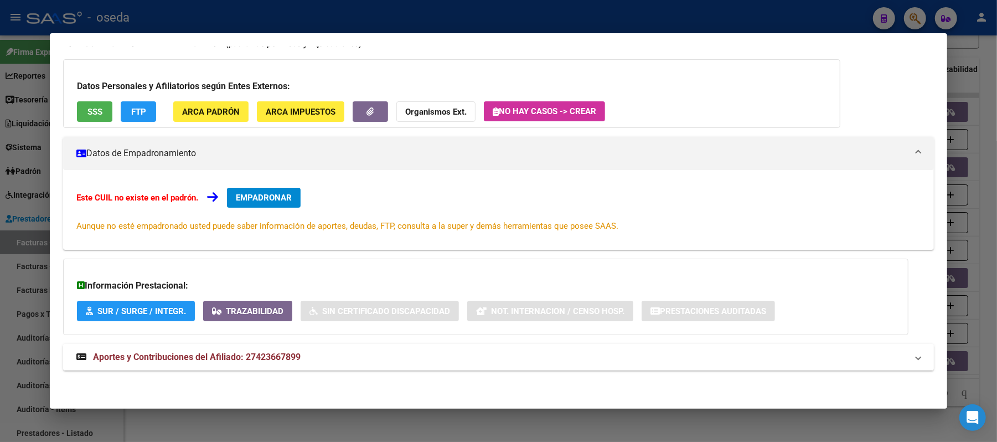
click at [243, 359] on span "Aportes y Contribuciones del Afiliado: 27423667899" at bounding box center [197, 357] width 208 height 11
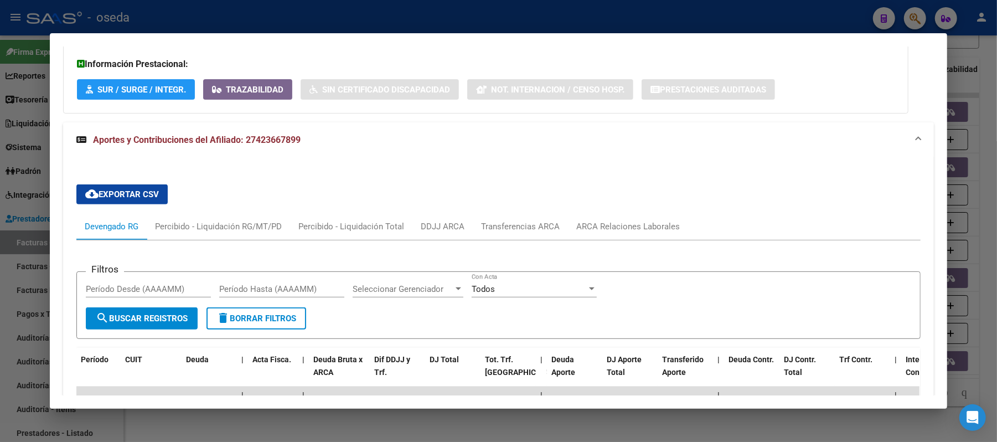
scroll to position [359, 0]
click at [594, 225] on div "ARCA Relaciones Laborales" at bounding box center [628, 226] width 104 height 12
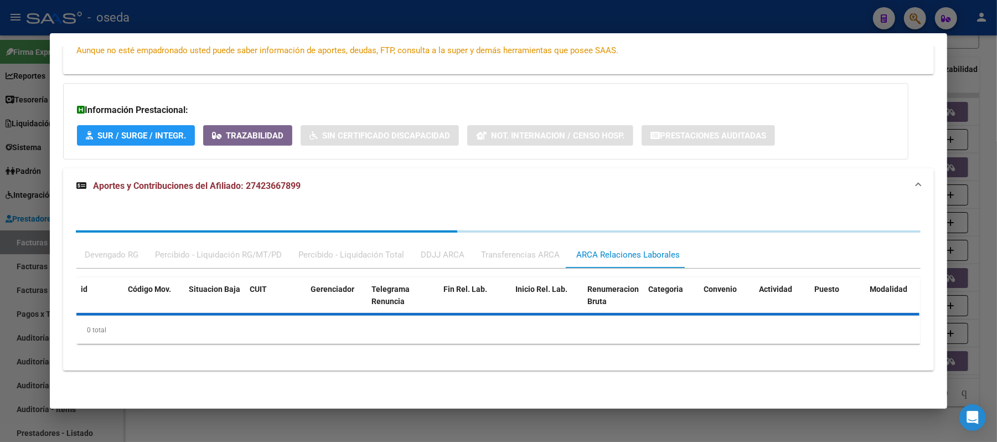
scroll to position [285, 0]
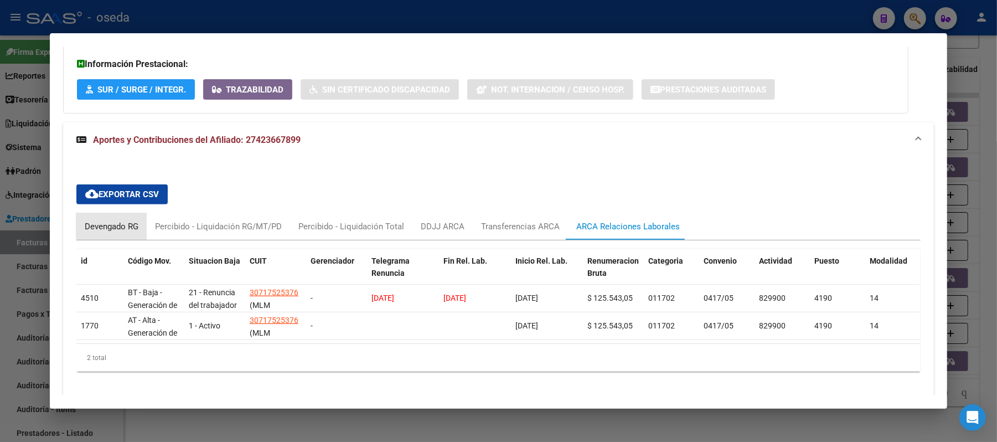
click at [116, 223] on div "Devengado RG" at bounding box center [112, 226] width 54 height 12
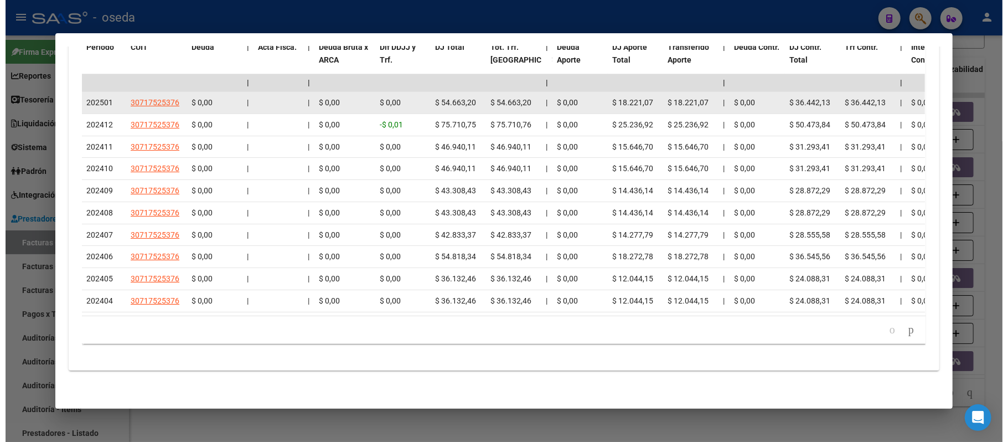
scroll to position [536, 0]
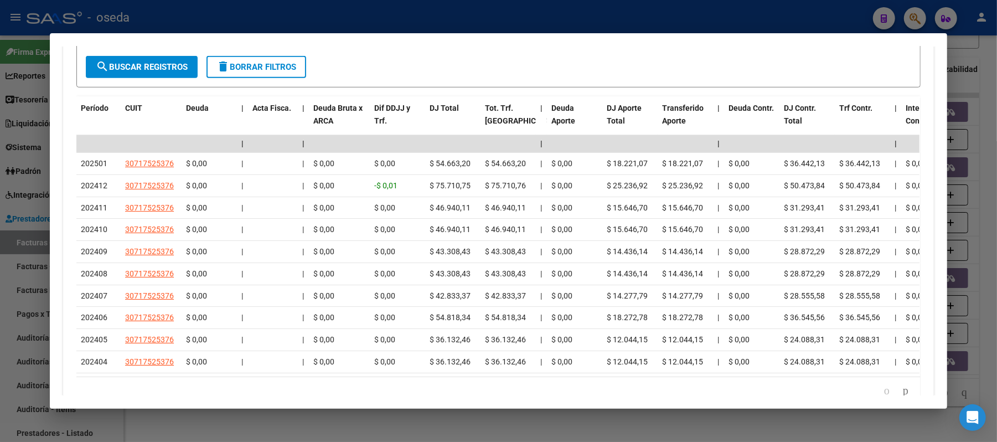
click at [0, 188] on div at bounding box center [498, 221] width 997 height 442
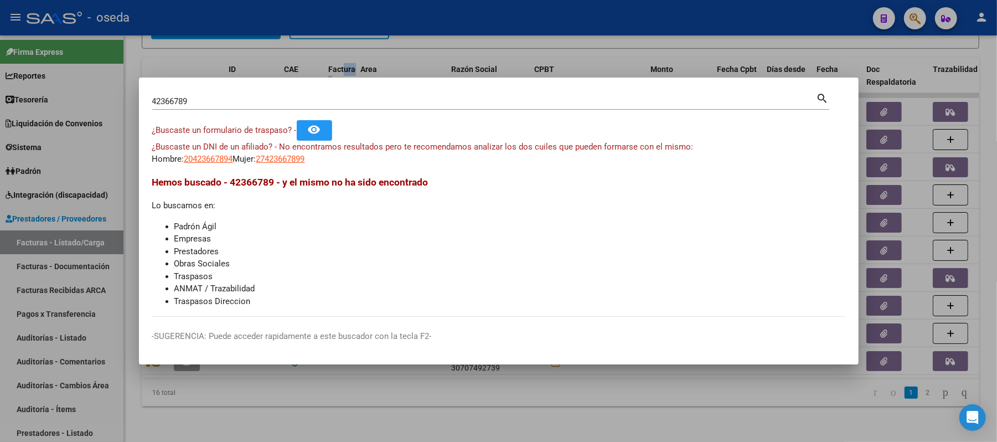
click at [249, 406] on div at bounding box center [498, 221] width 997 height 442
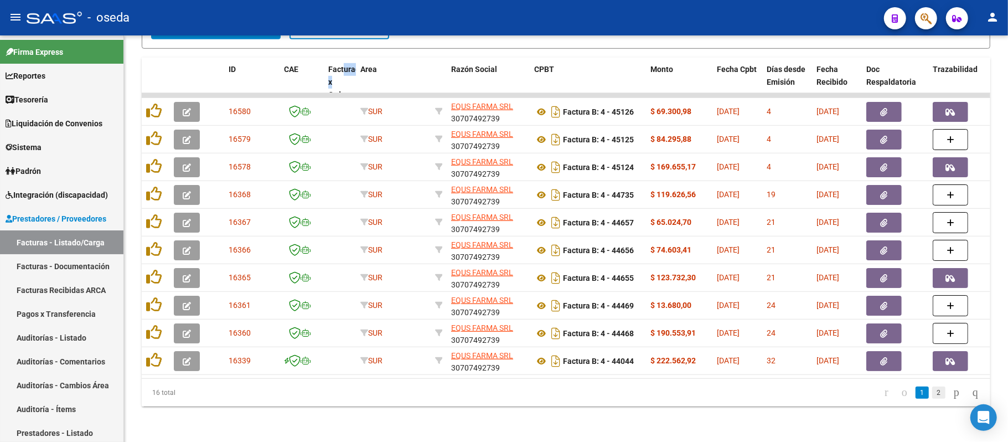
click at [933, 392] on link "2" at bounding box center [939, 393] width 13 height 12
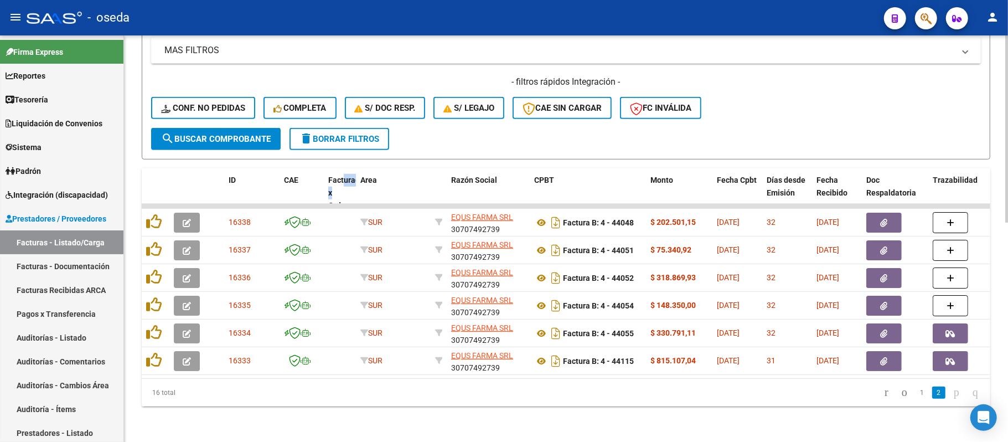
scroll to position [362, 0]
click at [916, 392] on link "1" at bounding box center [922, 393] width 13 height 12
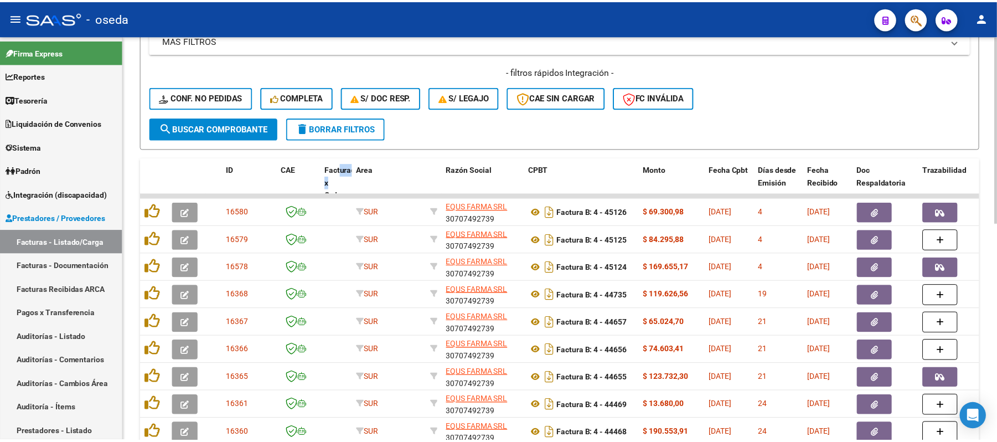
scroll to position [472, 0]
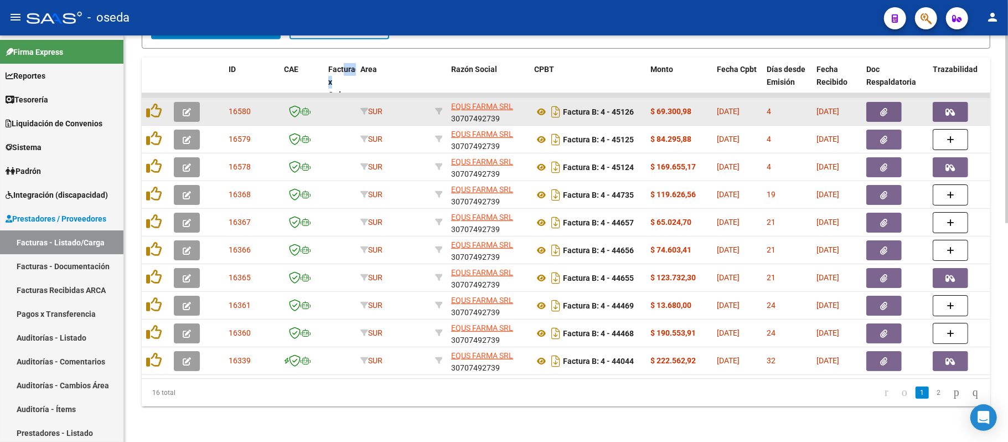
click at [883, 108] on icon "button" at bounding box center [884, 112] width 7 height 8
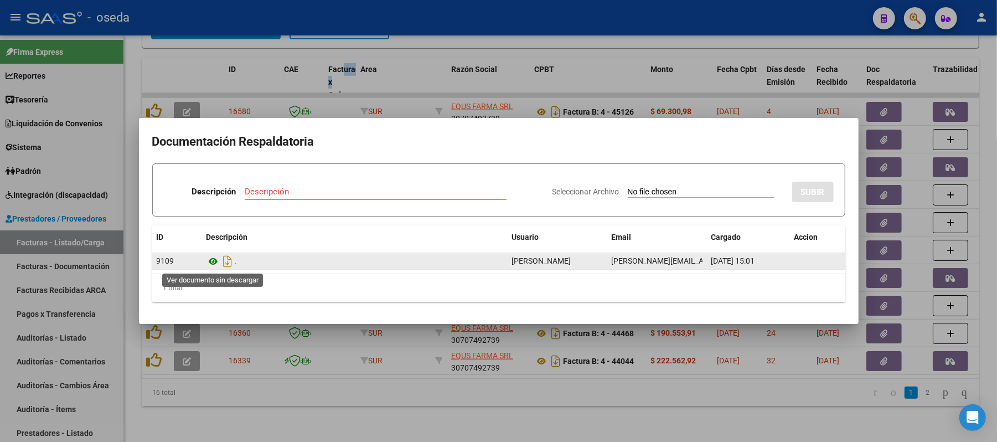
click at [209, 259] on icon at bounding box center [214, 261] width 14 height 13
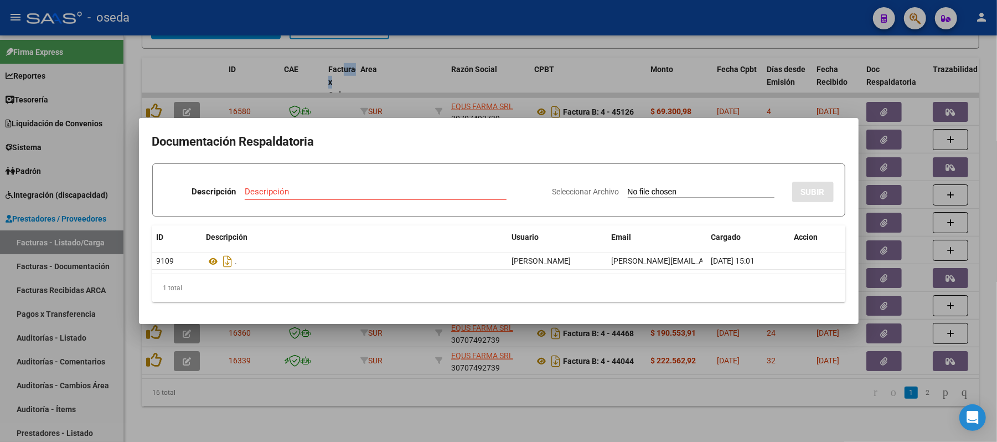
click at [643, 29] on div at bounding box center [498, 221] width 997 height 442
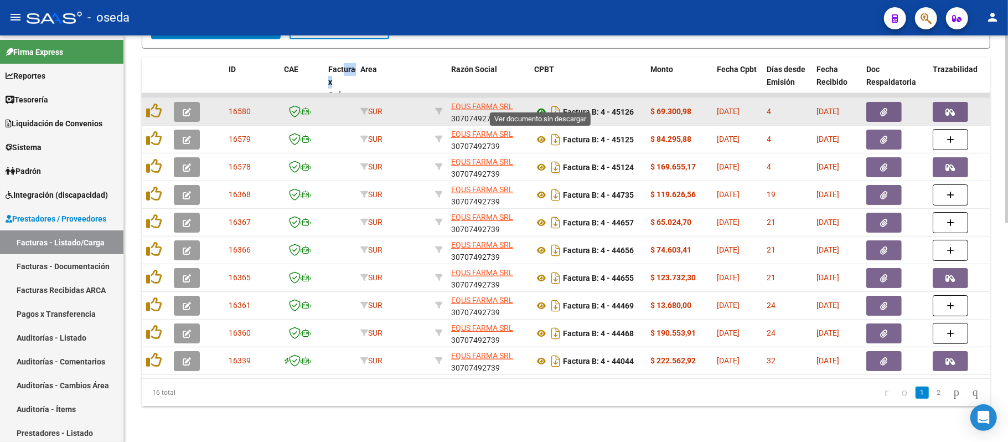
click at [537, 105] on icon at bounding box center [541, 111] width 14 height 13
click at [953, 108] on icon "button" at bounding box center [950, 112] width 9 height 8
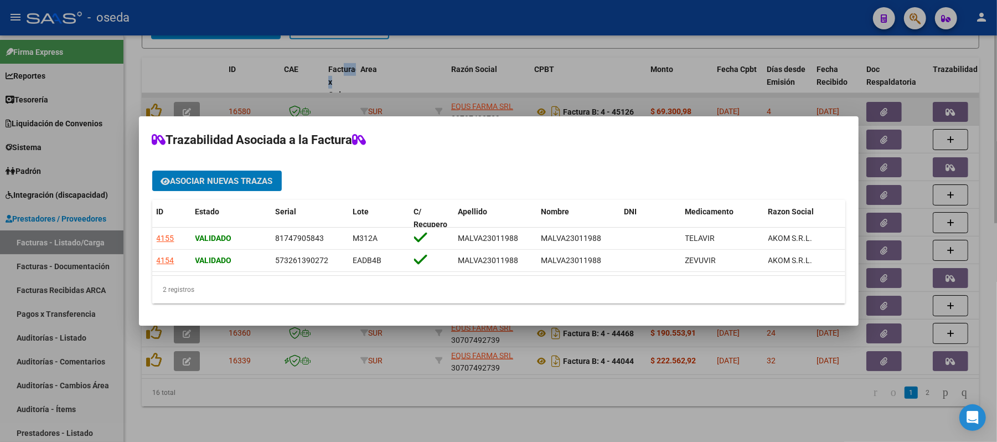
click at [953, 102] on div at bounding box center [498, 221] width 997 height 442
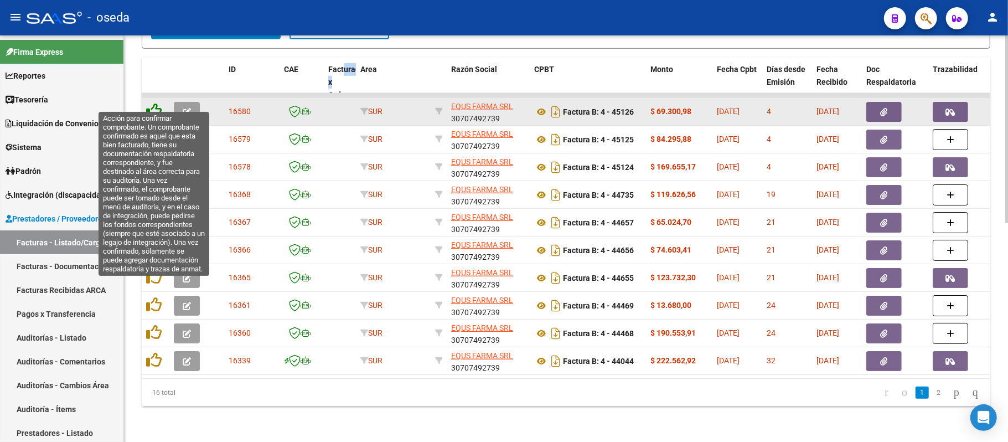
click at [152, 103] on icon at bounding box center [154, 111] width 16 height 16
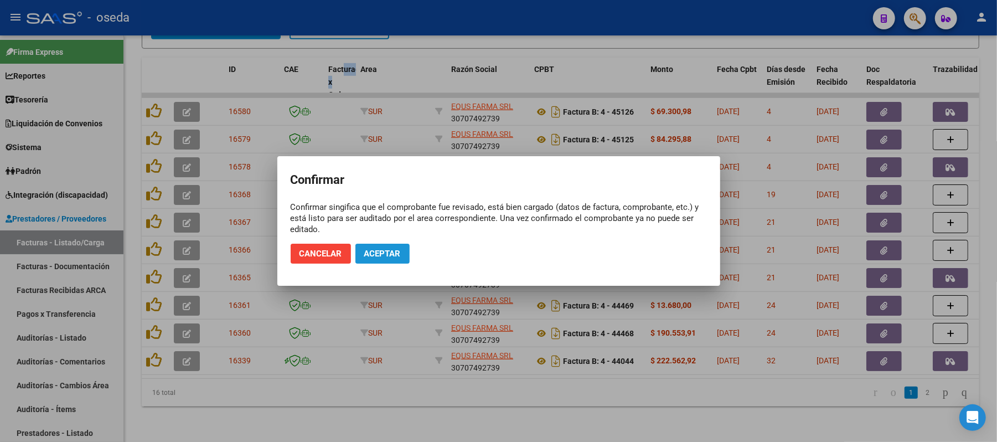
click at [395, 251] on span "Aceptar" at bounding box center [382, 254] width 37 height 10
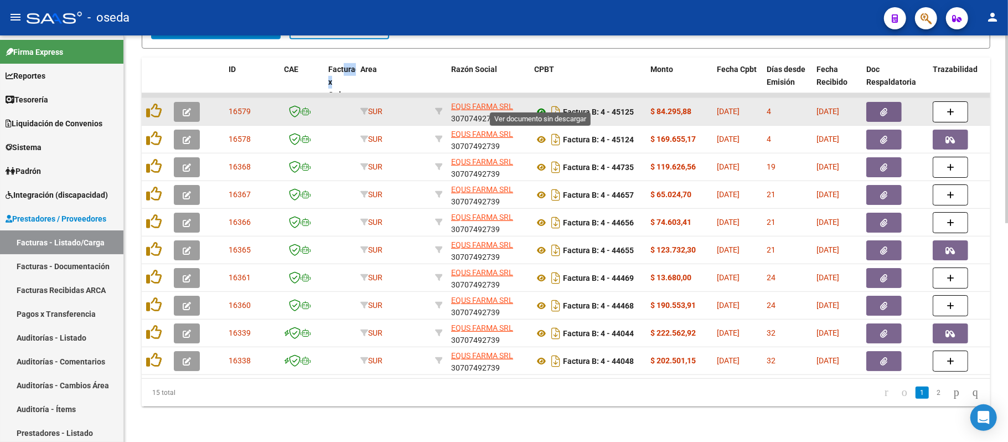
click at [542, 105] on icon at bounding box center [541, 111] width 14 height 13
click at [884, 107] on button "button" at bounding box center [884, 112] width 35 height 20
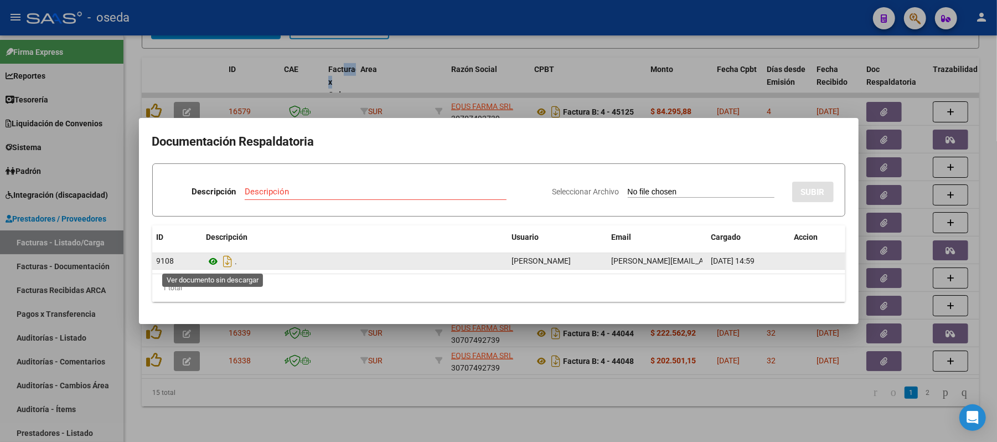
click at [213, 260] on icon at bounding box center [214, 261] width 14 height 13
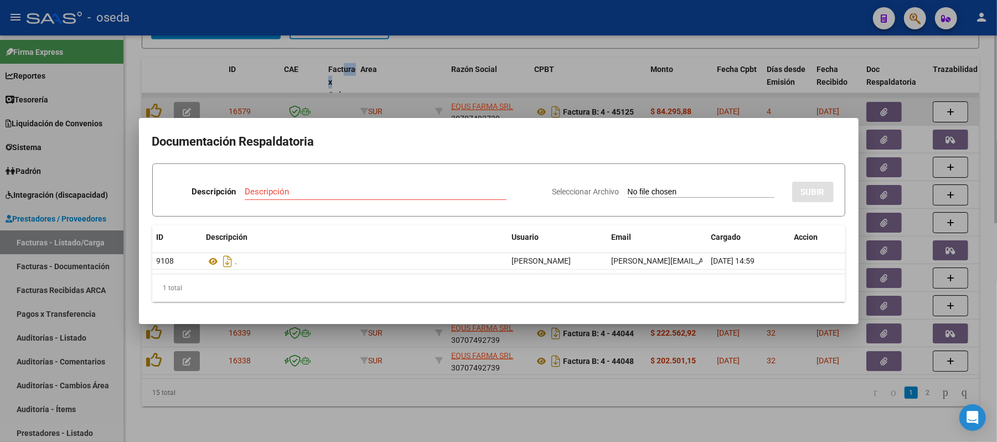
click at [583, 89] on div at bounding box center [498, 221] width 997 height 442
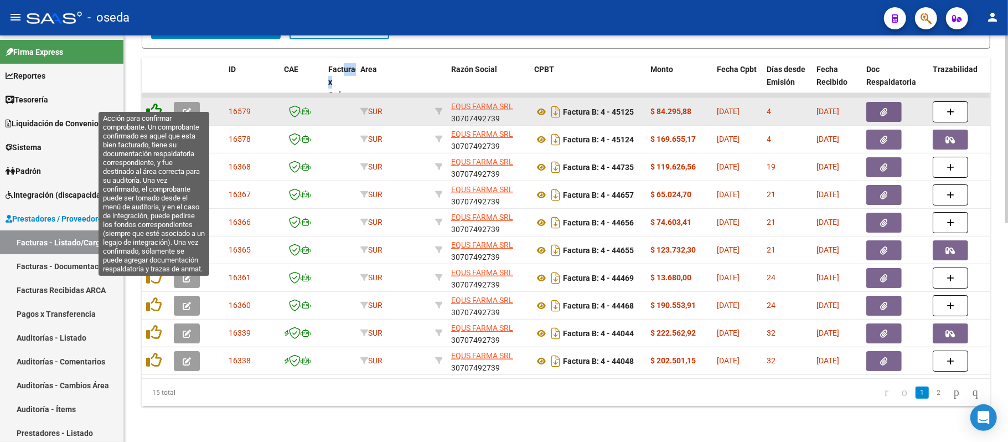
click at [151, 103] on icon at bounding box center [154, 111] width 16 height 16
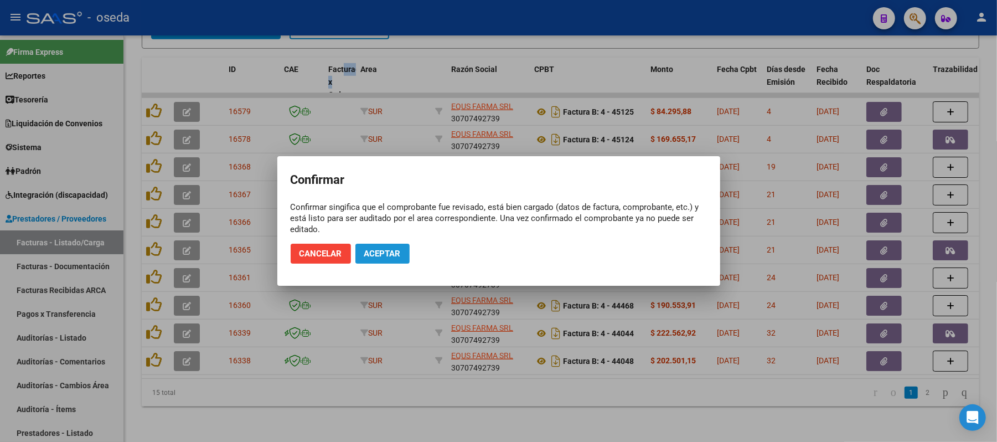
click at [383, 251] on span "Aceptar" at bounding box center [382, 254] width 37 height 10
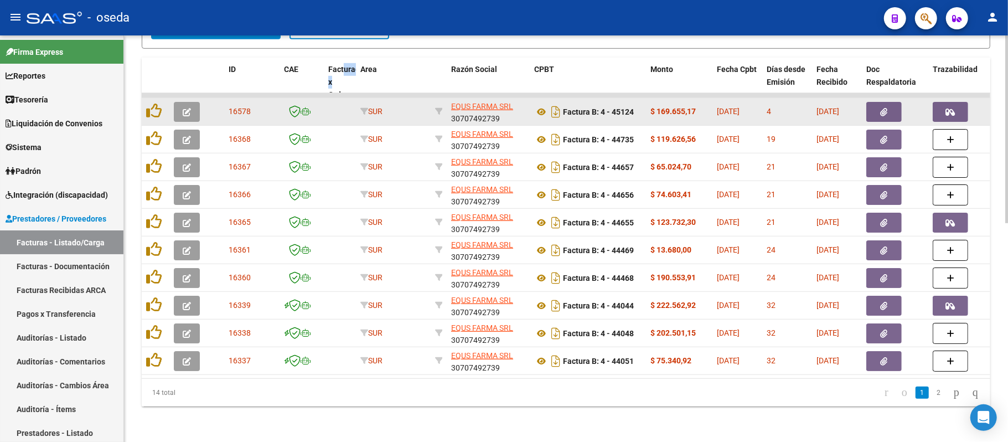
click at [975, 102] on div at bounding box center [962, 112] width 58 height 20
click at [955, 108] on icon "button" at bounding box center [950, 112] width 9 height 8
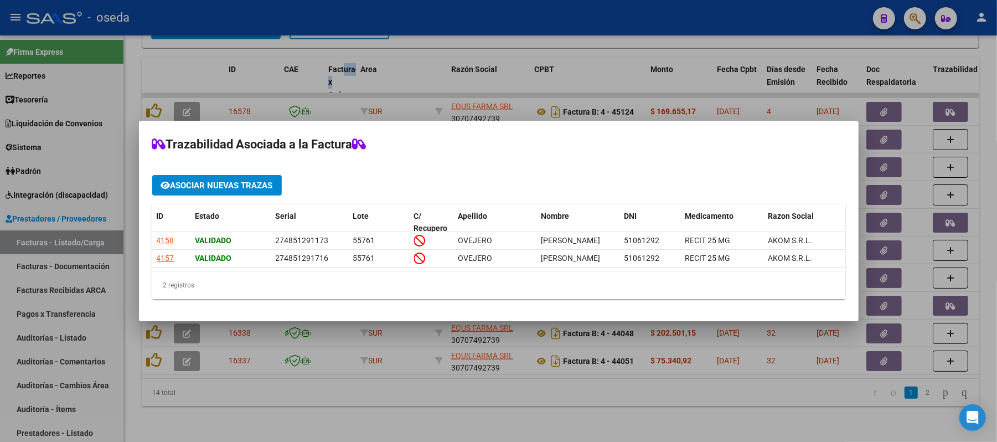
click at [986, 132] on div at bounding box center [498, 221] width 997 height 442
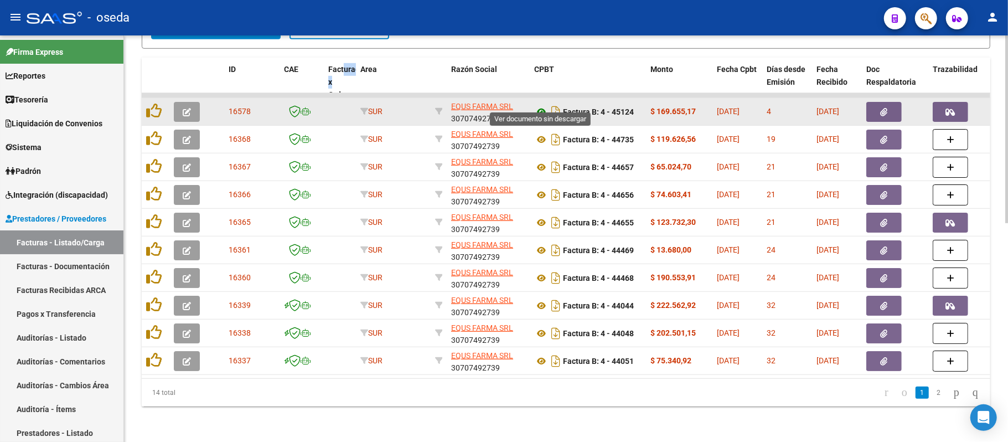
click at [542, 105] on icon at bounding box center [541, 111] width 14 height 13
click at [879, 102] on button "button" at bounding box center [884, 112] width 35 height 20
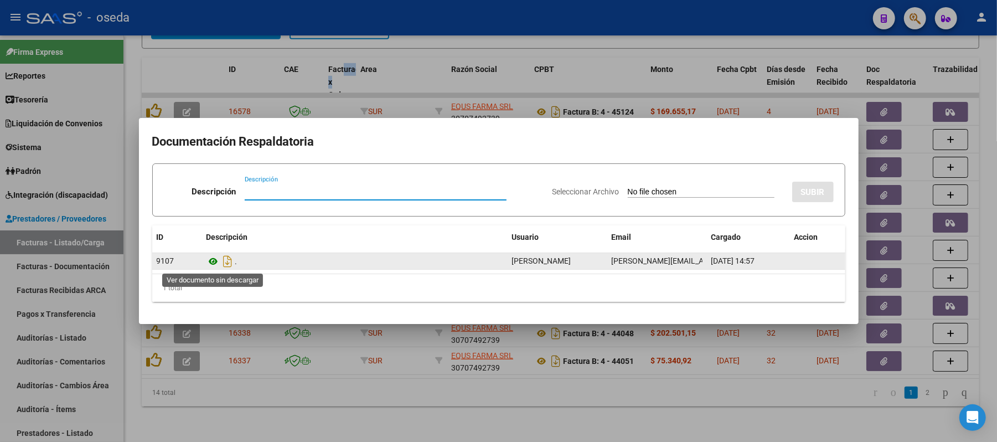
click at [215, 260] on icon at bounding box center [214, 261] width 14 height 13
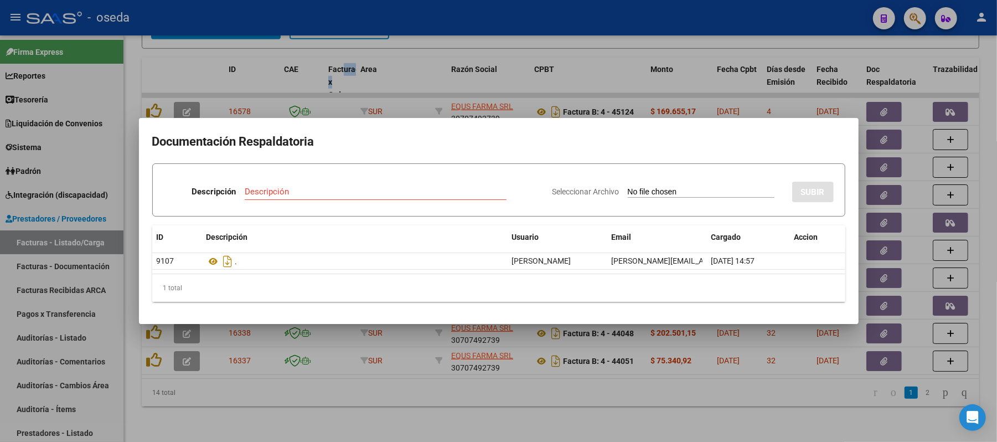
click at [516, 27] on div at bounding box center [498, 221] width 997 height 442
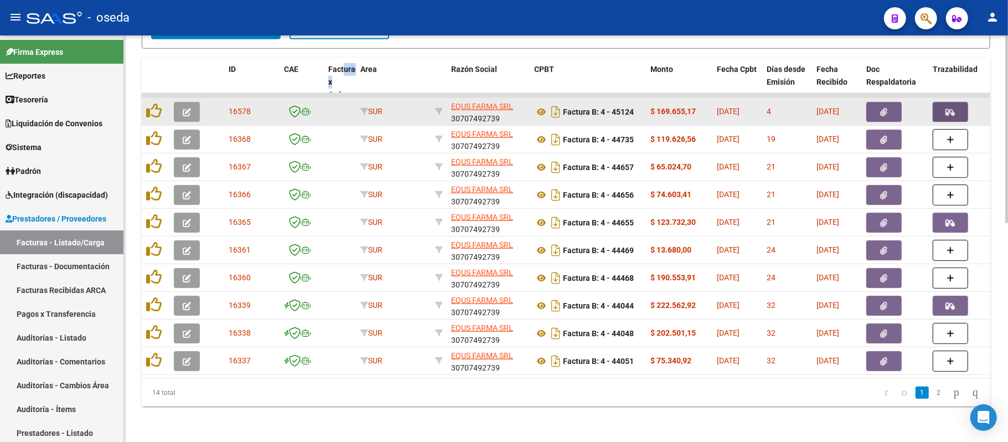
click at [946, 102] on button "button" at bounding box center [950, 112] width 35 height 20
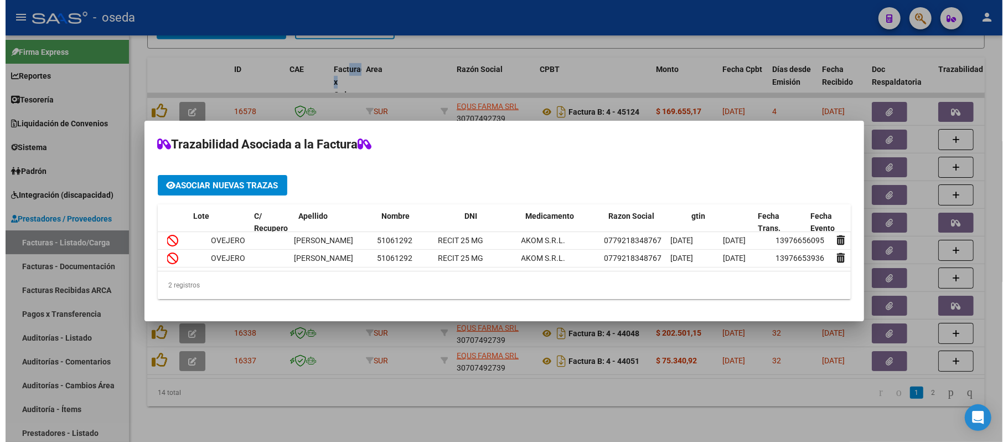
scroll to position [0, 147]
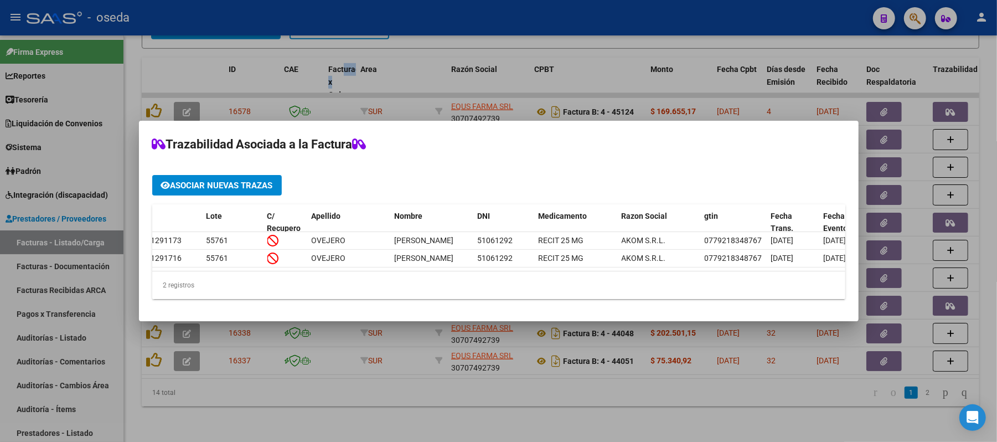
click at [625, 405] on div at bounding box center [498, 221] width 997 height 442
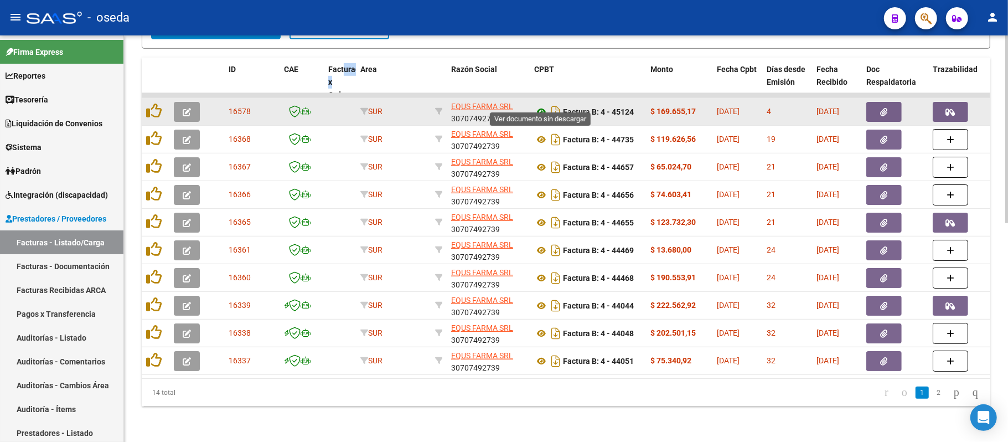
click at [541, 105] on icon at bounding box center [541, 111] width 14 height 13
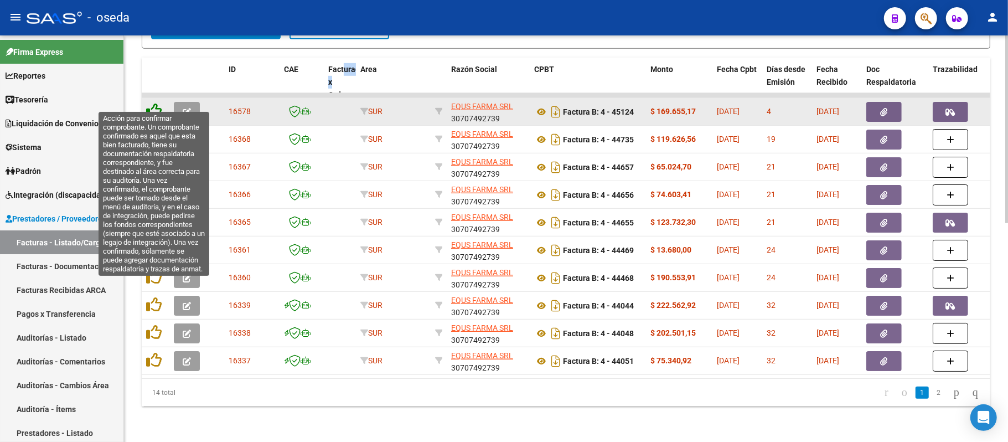
click at [151, 103] on icon at bounding box center [154, 111] width 16 height 16
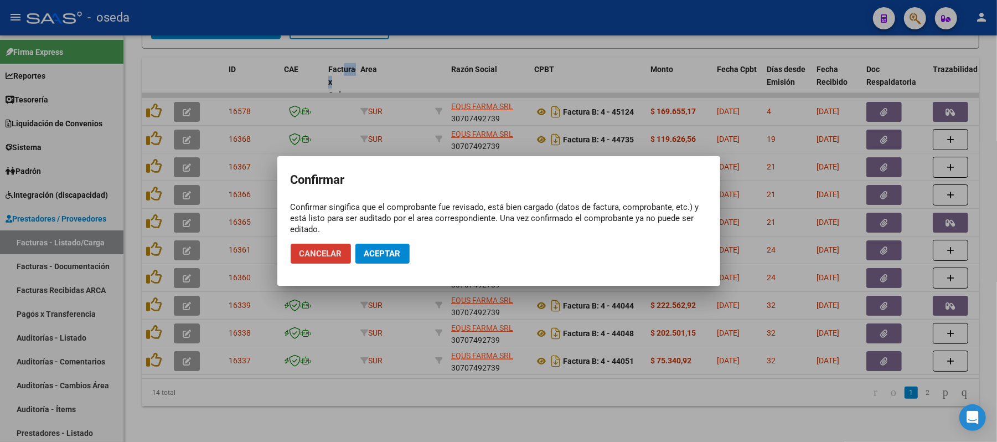
click at [400, 257] on span "Aceptar" at bounding box center [382, 254] width 37 height 10
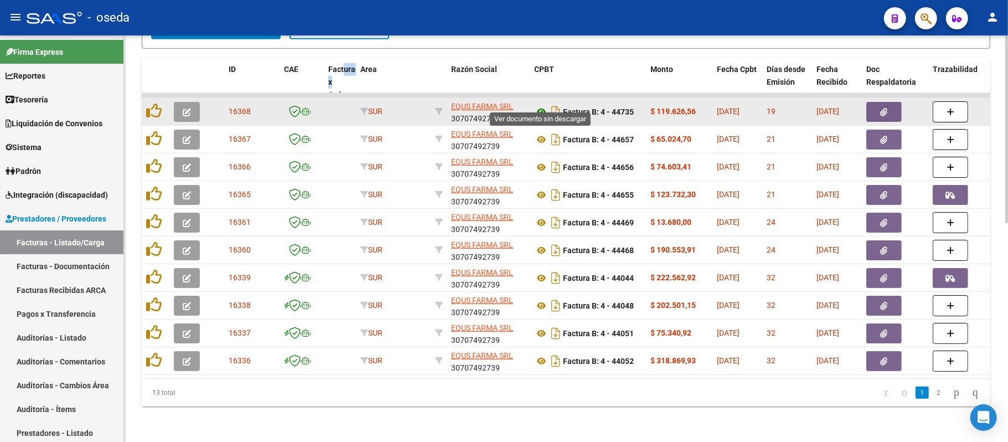
click at [539, 105] on icon at bounding box center [541, 111] width 14 height 13
click at [889, 102] on button "button" at bounding box center [884, 112] width 35 height 20
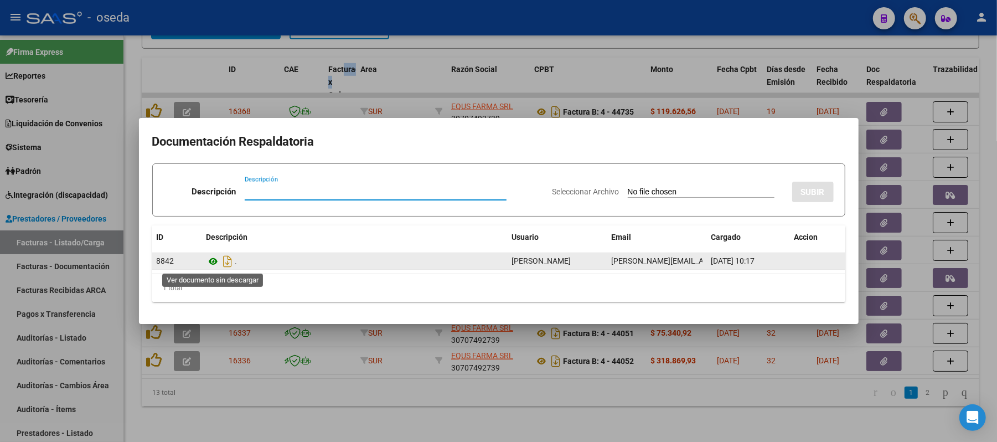
click at [209, 260] on icon at bounding box center [214, 261] width 14 height 13
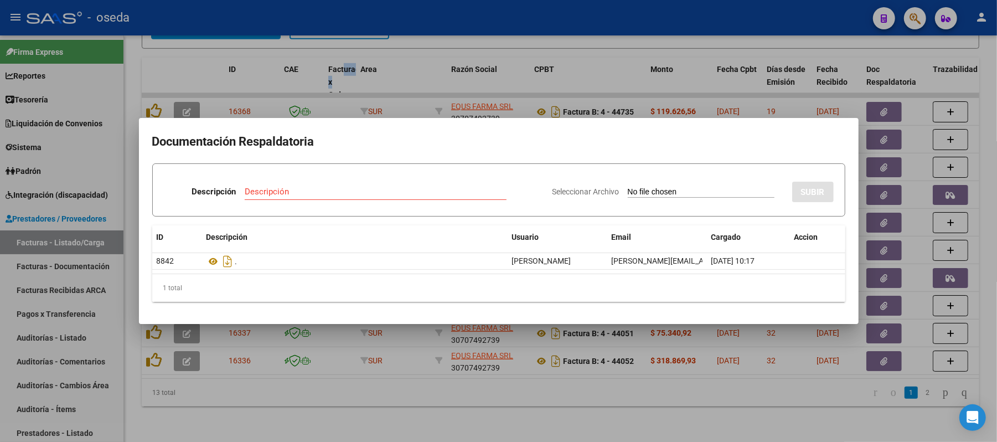
click at [602, 48] on div at bounding box center [498, 221] width 997 height 442
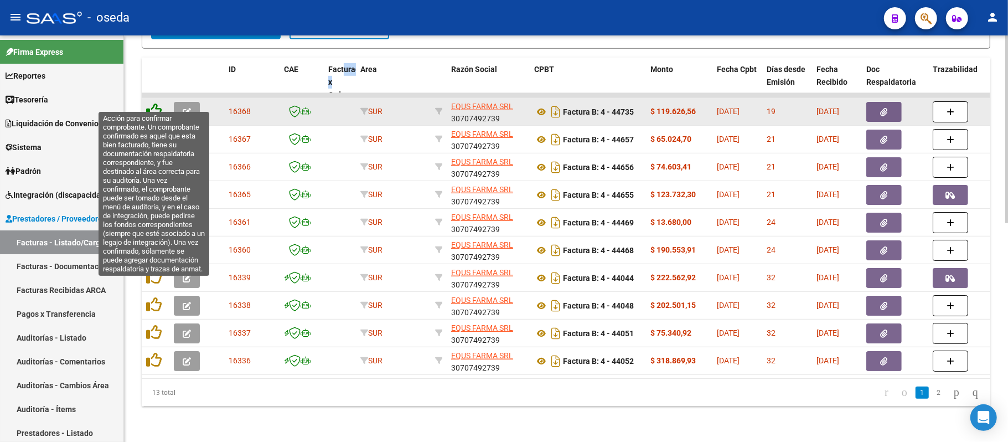
click at [154, 103] on icon at bounding box center [154, 111] width 16 height 16
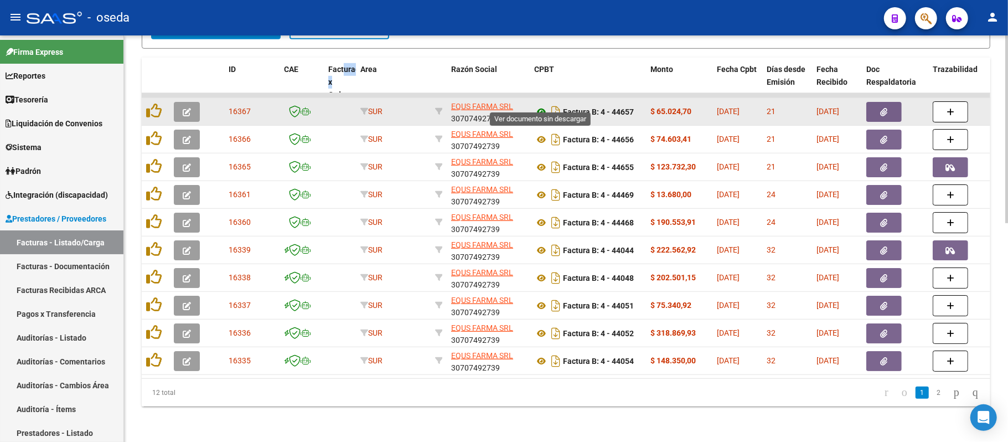
click at [540, 105] on icon at bounding box center [541, 111] width 14 height 13
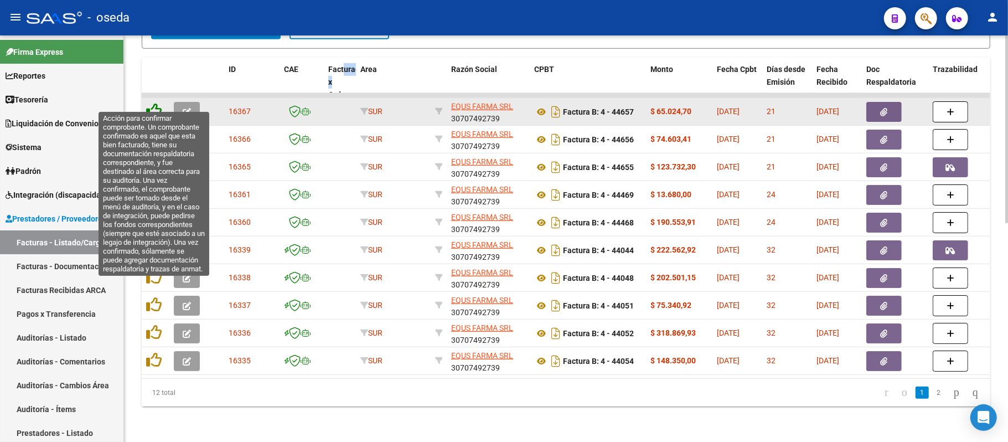
click at [153, 103] on icon at bounding box center [154, 111] width 16 height 16
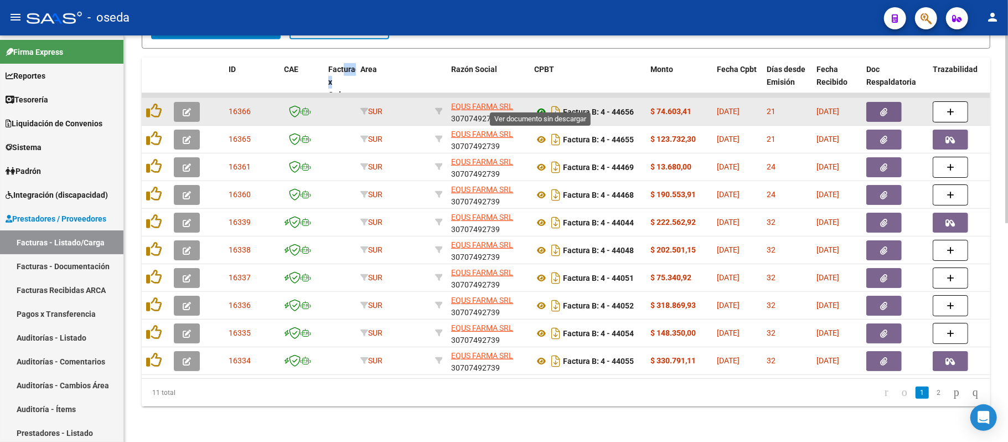
click at [541, 105] on icon at bounding box center [541, 111] width 14 height 13
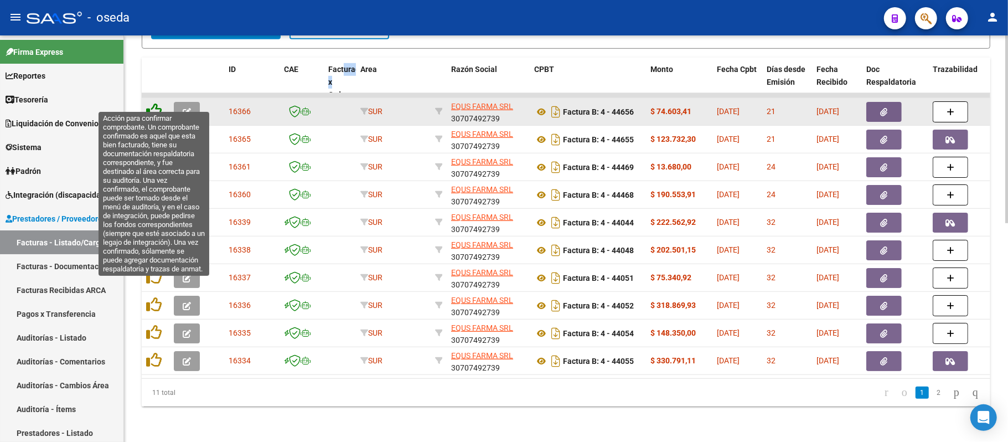
click at [152, 103] on icon at bounding box center [154, 111] width 16 height 16
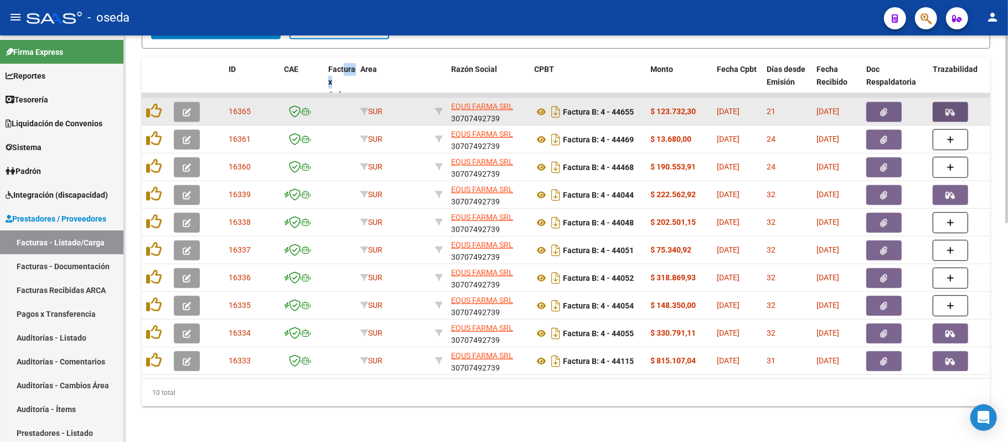
click at [951, 108] on icon "button" at bounding box center [950, 112] width 9 height 8
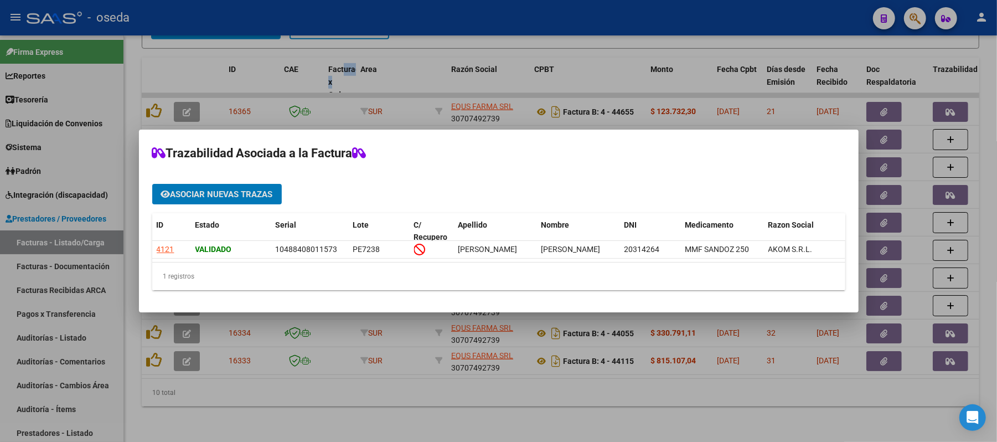
click at [920, 86] on div at bounding box center [498, 221] width 997 height 442
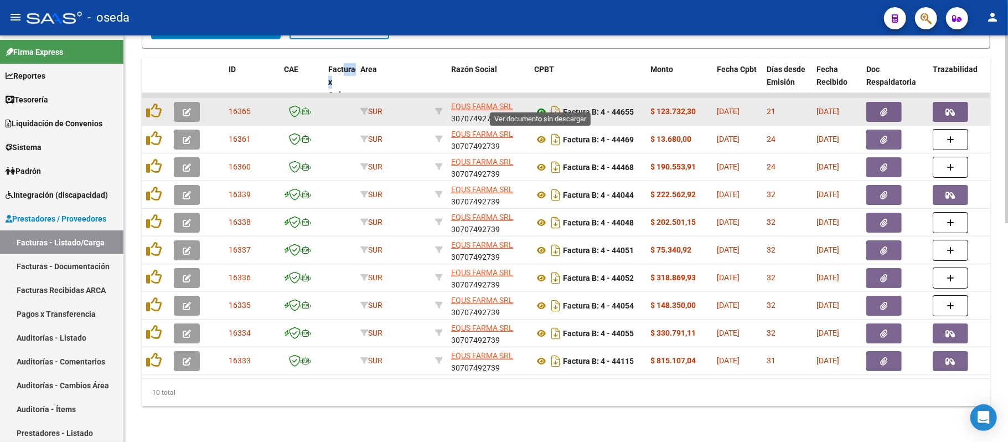
click at [541, 105] on icon at bounding box center [541, 111] width 14 height 13
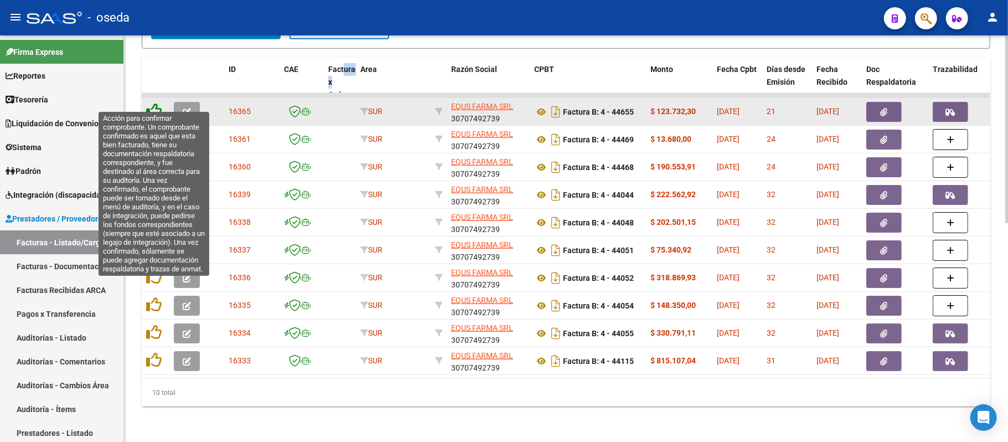
click at [154, 103] on icon at bounding box center [154, 111] width 16 height 16
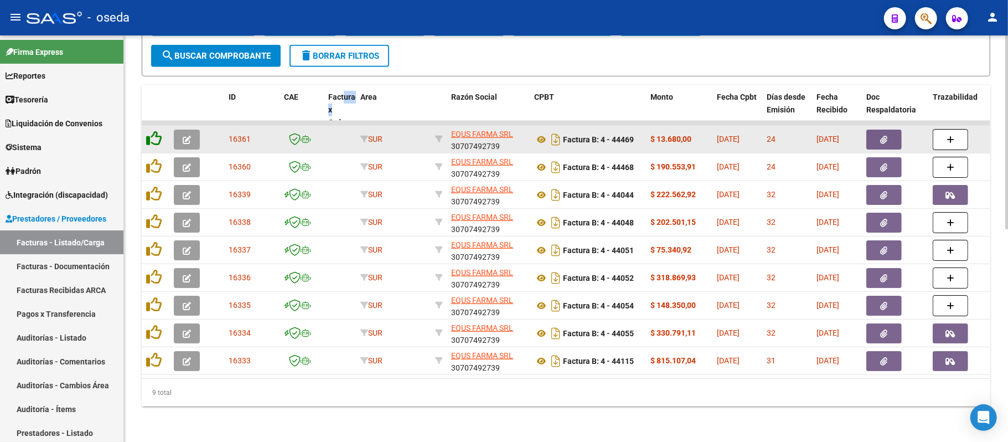
scroll to position [444, 0]
click at [540, 133] on icon at bounding box center [541, 139] width 14 height 13
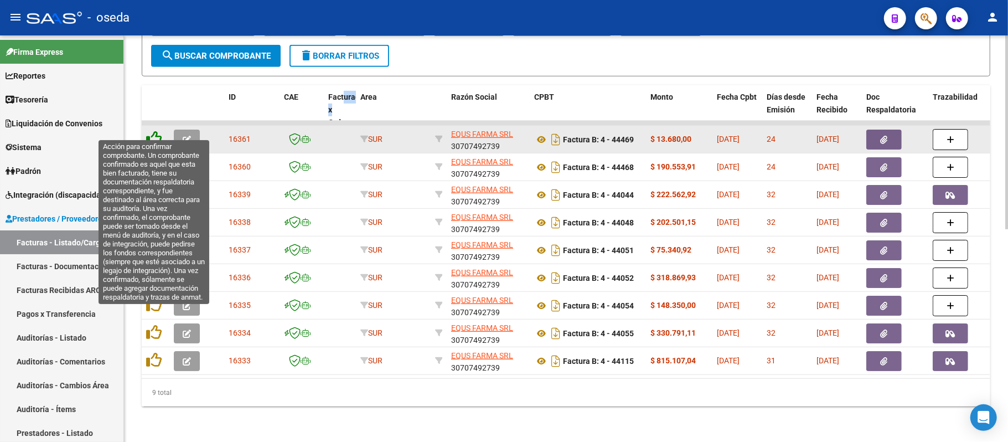
click at [148, 131] on icon at bounding box center [154, 139] width 16 height 16
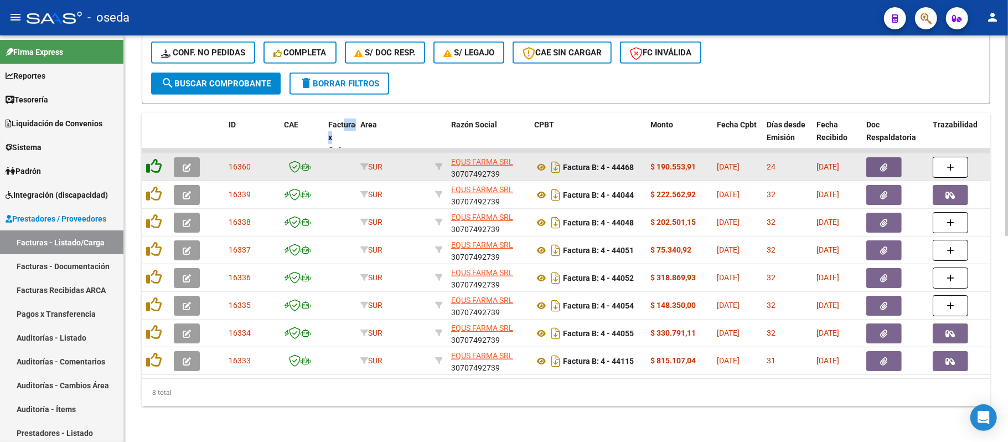
scroll to position [417, 0]
click at [539, 161] on icon at bounding box center [541, 167] width 14 height 13
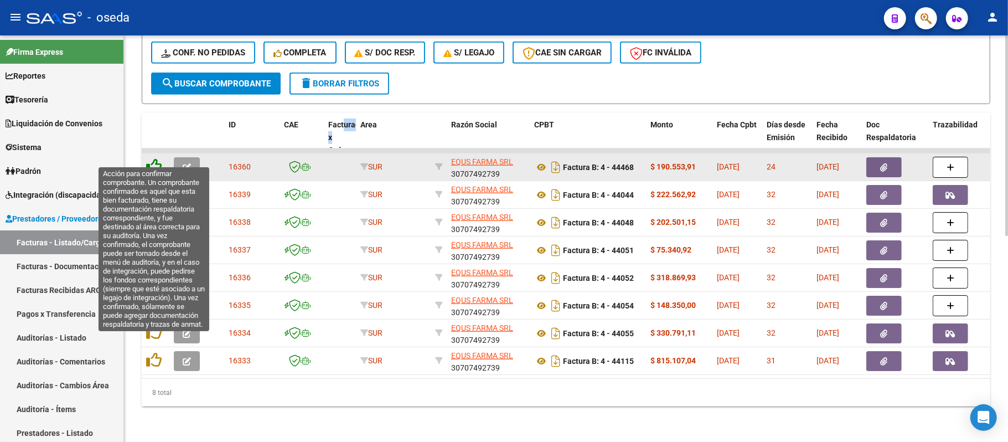
click at [147, 158] on icon at bounding box center [154, 166] width 16 height 16
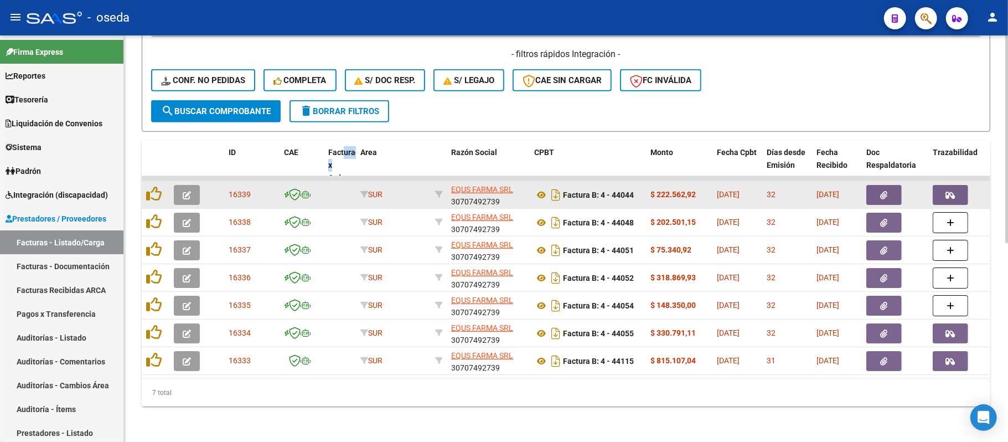
scroll to position [389, 0]
click at [961, 185] on button "button" at bounding box center [950, 195] width 35 height 20
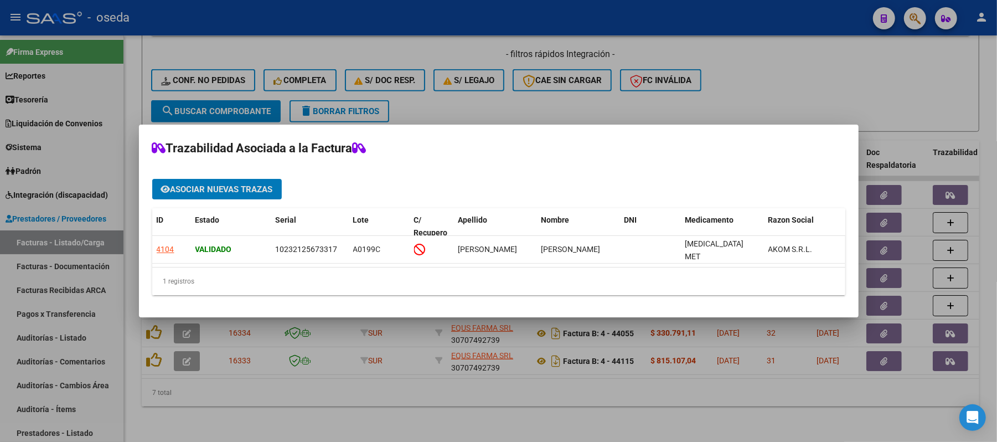
click at [616, 362] on div at bounding box center [498, 221] width 997 height 442
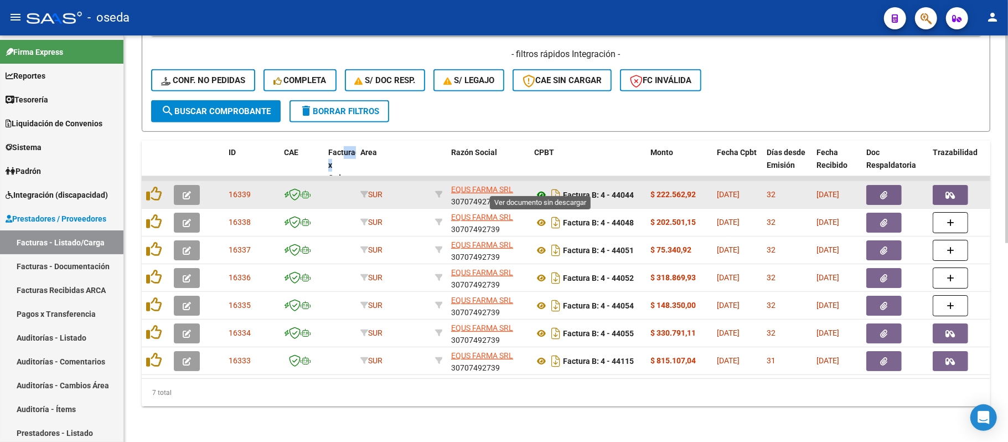
click at [535, 188] on icon at bounding box center [541, 194] width 14 height 13
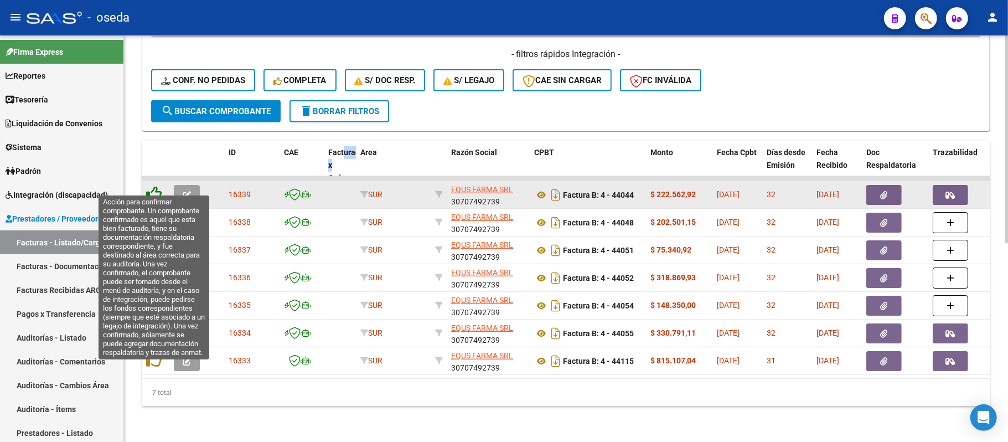
click at [156, 187] on icon at bounding box center [154, 194] width 16 height 16
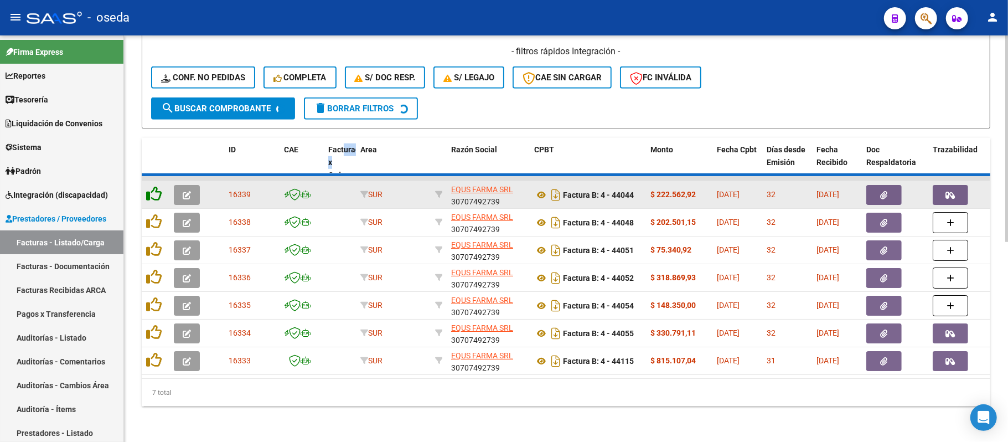
scroll to position [362, 0]
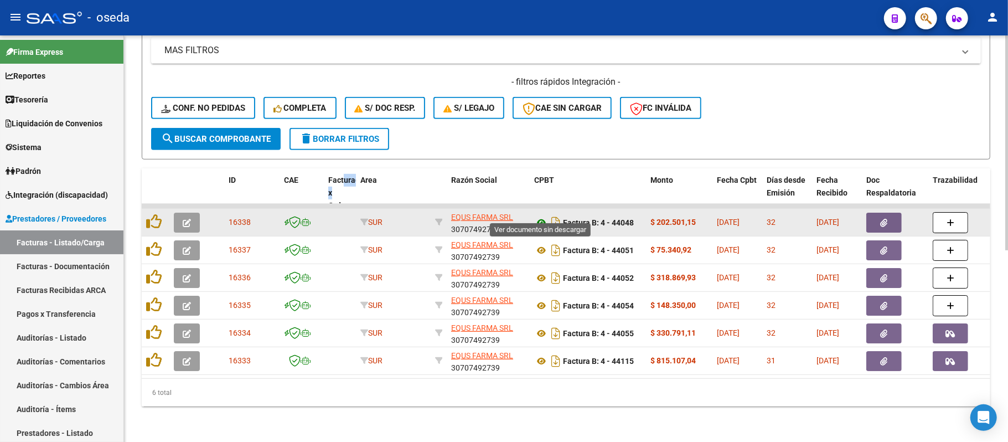
click at [539, 216] on icon at bounding box center [541, 222] width 14 height 13
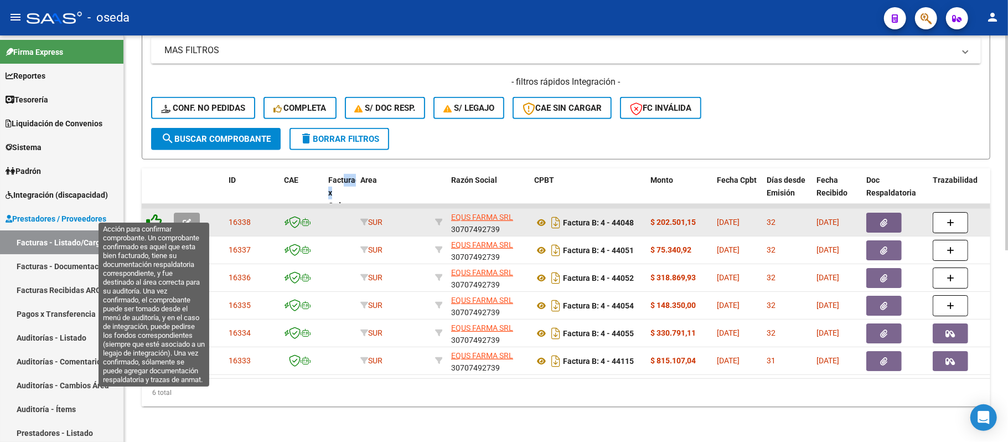
click at [157, 214] on icon at bounding box center [154, 222] width 16 height 16
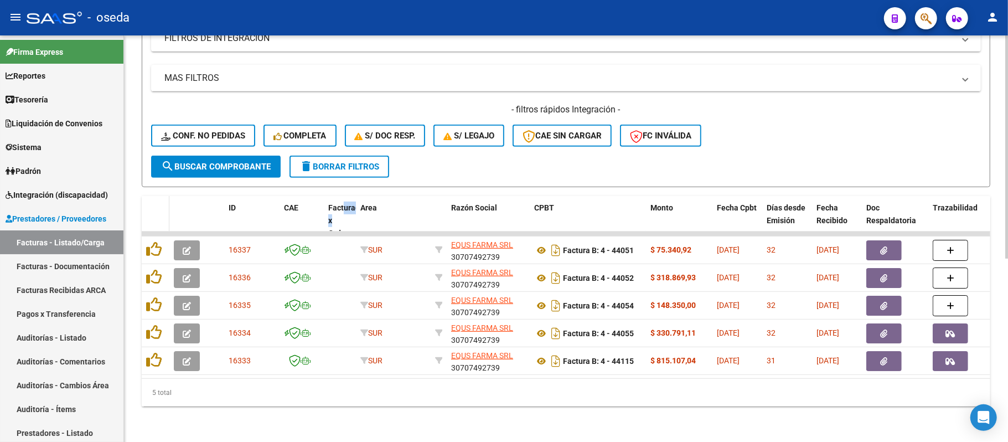
scroll to position [333, 0]
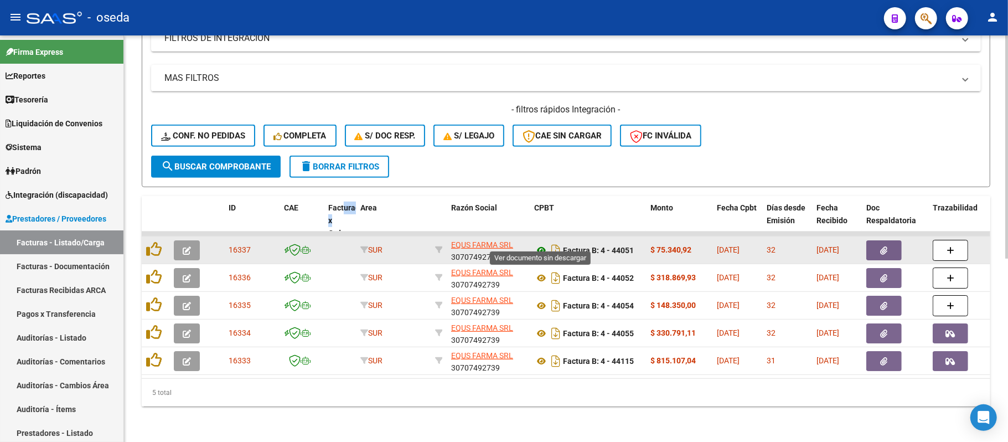
click at [541, 244] on icon at bounding box center [541, 250] width 14 height 13
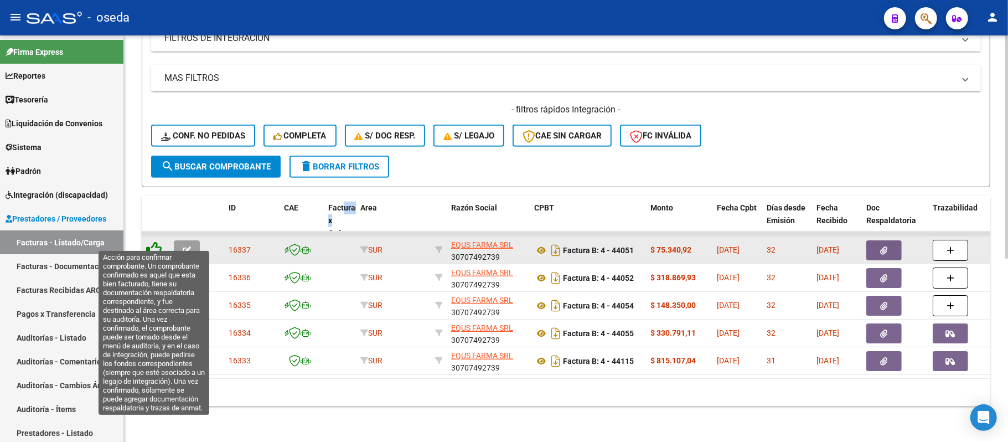
click at [160, 241] on icon at bounding box center [154, 249] width 16 height 16
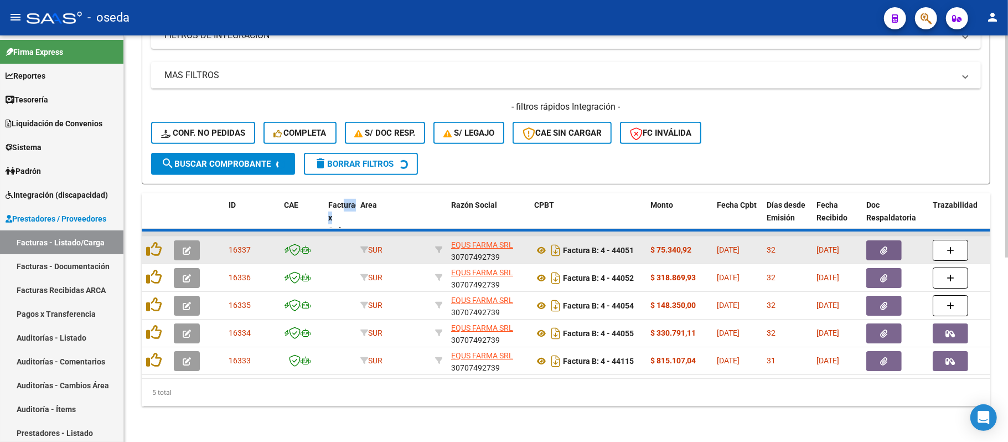
scroll to position [306, 0]
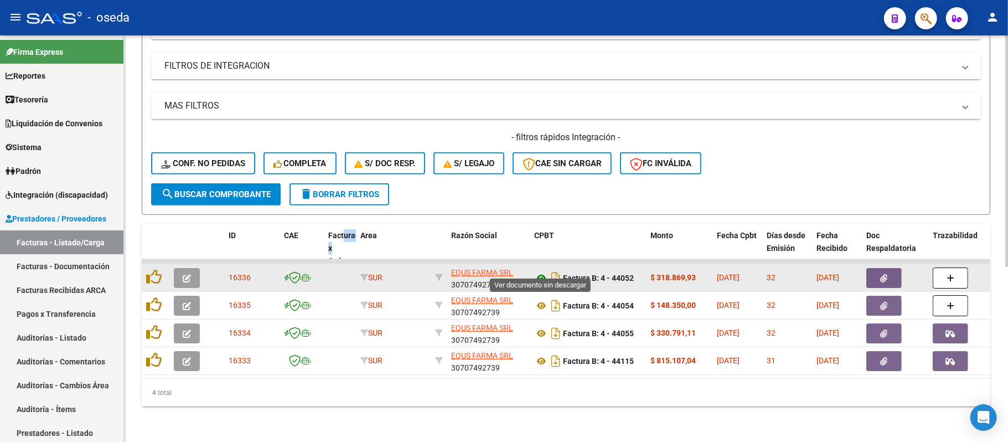
click at [543, 271] on icon at bounding box center [541, 277] width 14 height 13
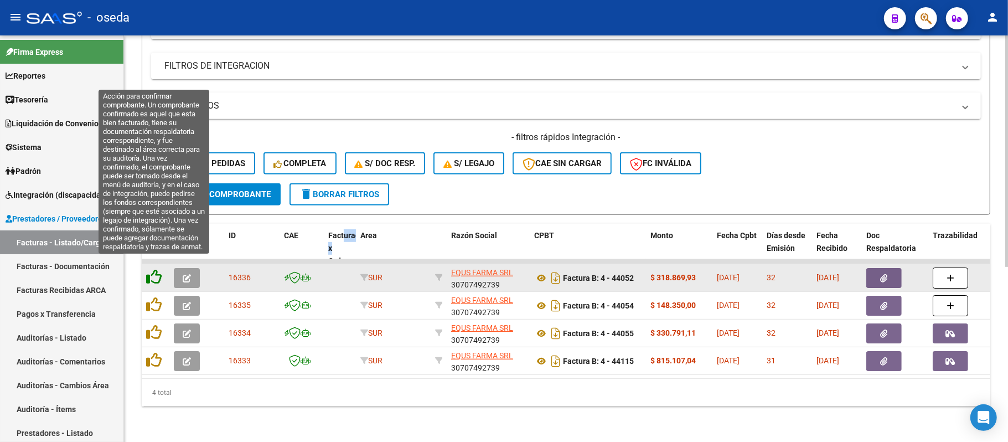
click at [155, 269] on icon at bounding box center [154, 277] width 16 height 16
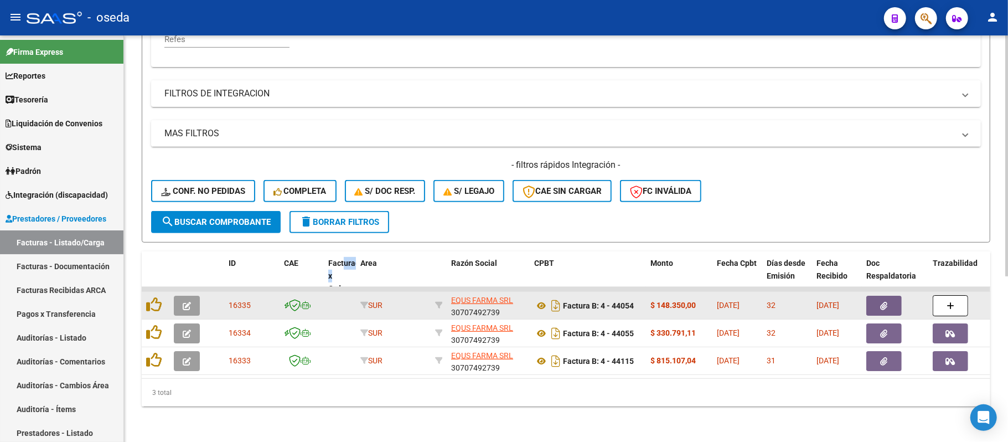
scroll to position [278, 0]
click at [538, 299] on icon at bounding box center [541, 305] width 14 height 13
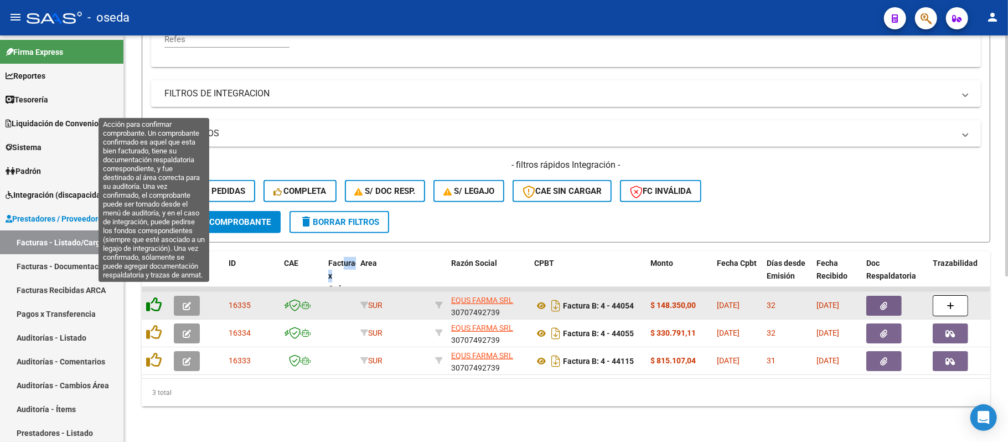
click at [154, 297] on icon at bounding box center [154, 305] width 16 height 16
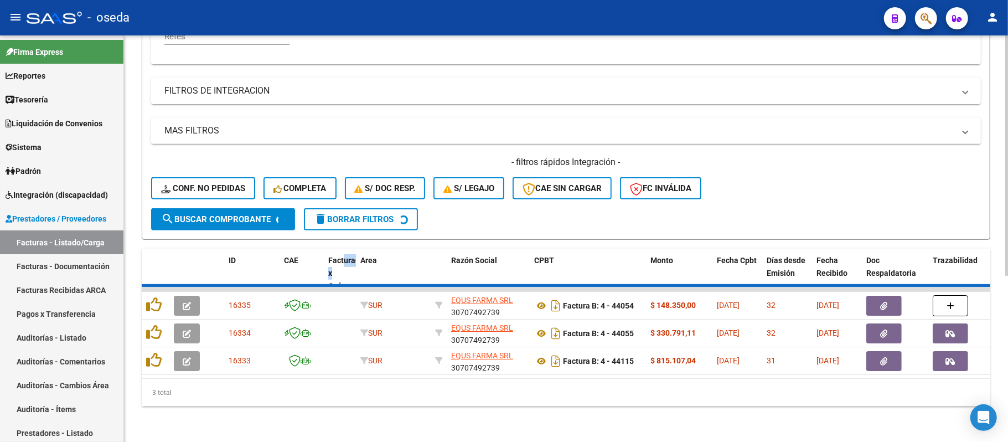
scroll to position [251, 0]
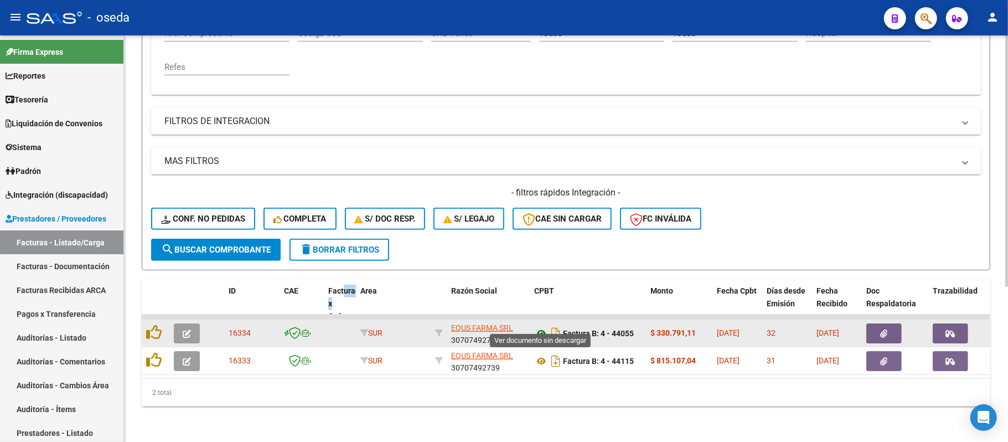
click at [545, 327] on icon at bounding box center [541, 333] width 14 height 13
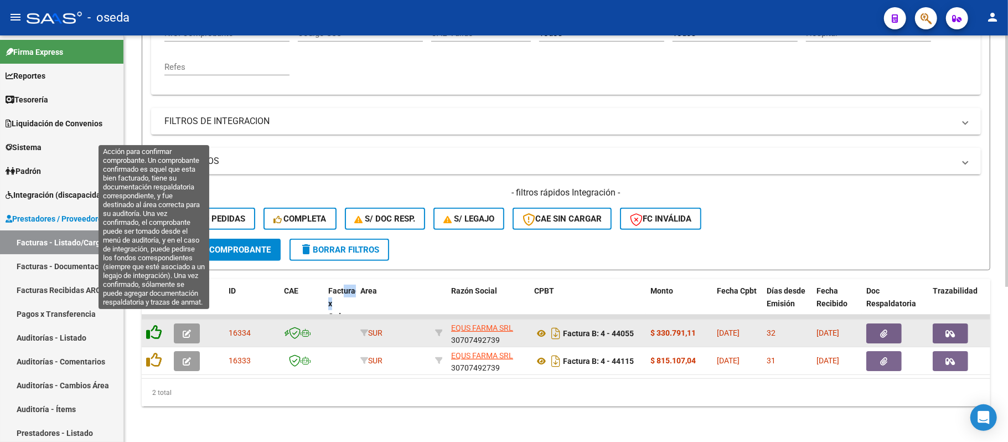
click at [150, 324] on icon at bounding box center [154, 332] width 16 height 16
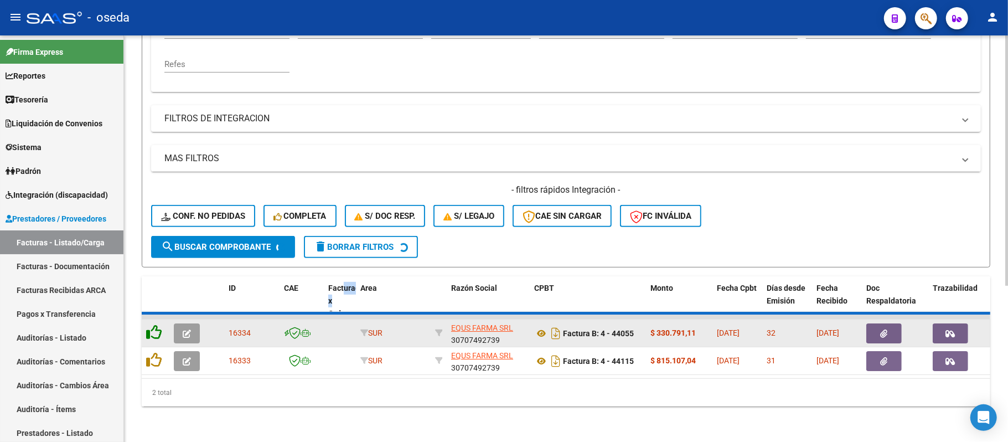
scroll to position [223, 0]
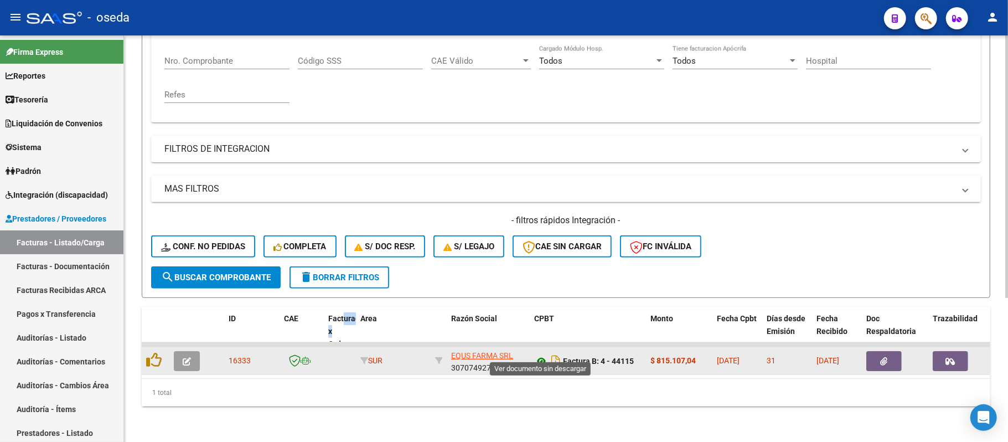
click at [539, 354] on icon at bounding box center [541, 360] width 14 height 13
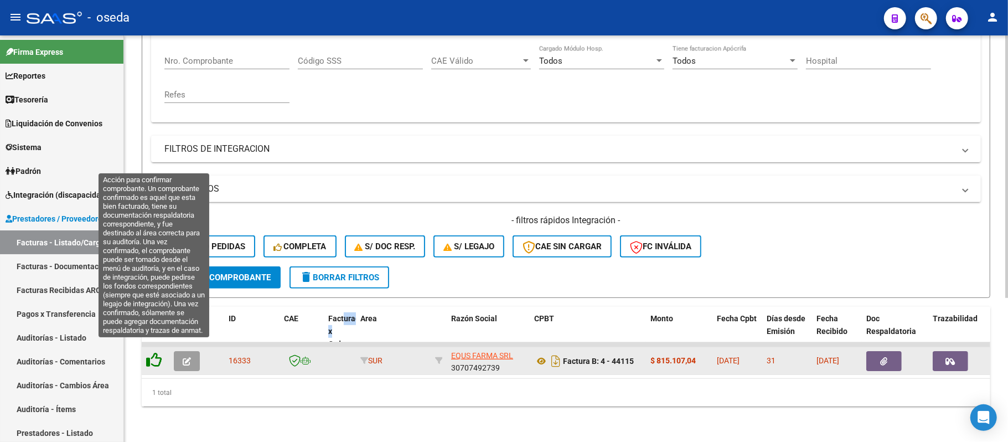
click at [152, 352] on icon at bounding box center [154, 360] width 16 height 16
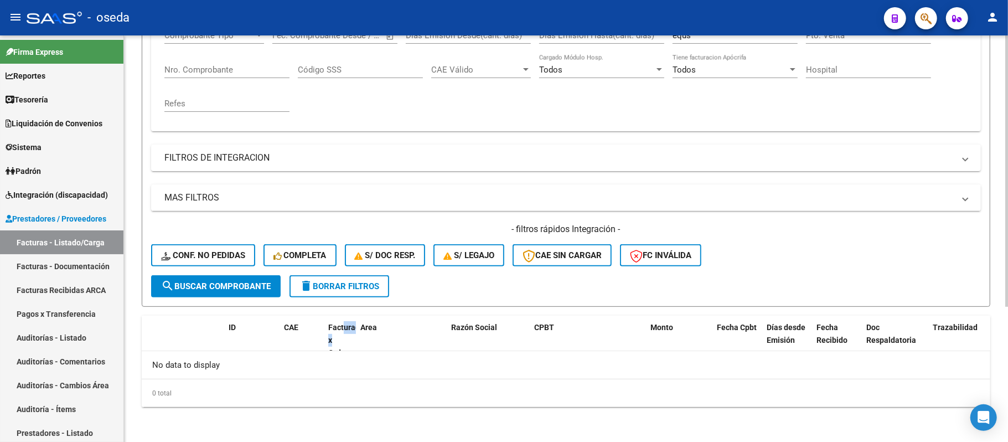
scroll to position [56, 0]
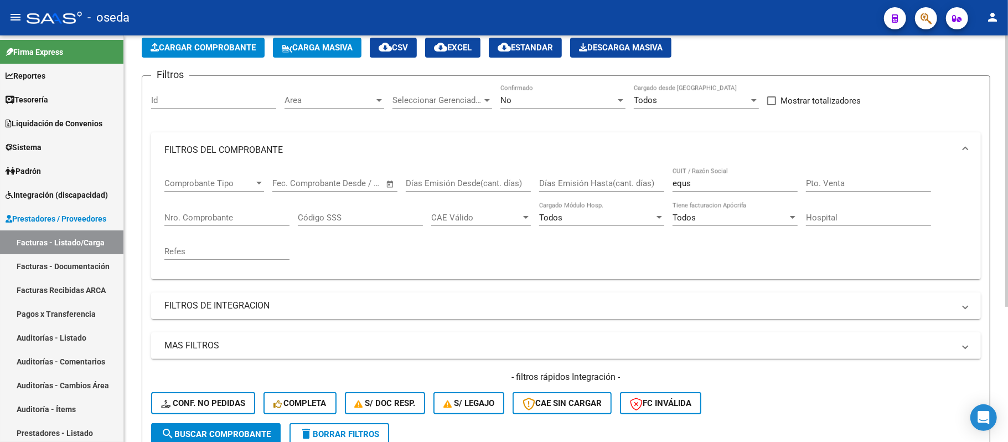
click at [702, 180] on input "equs" at bounding box center [735, 183] width 125 height 10
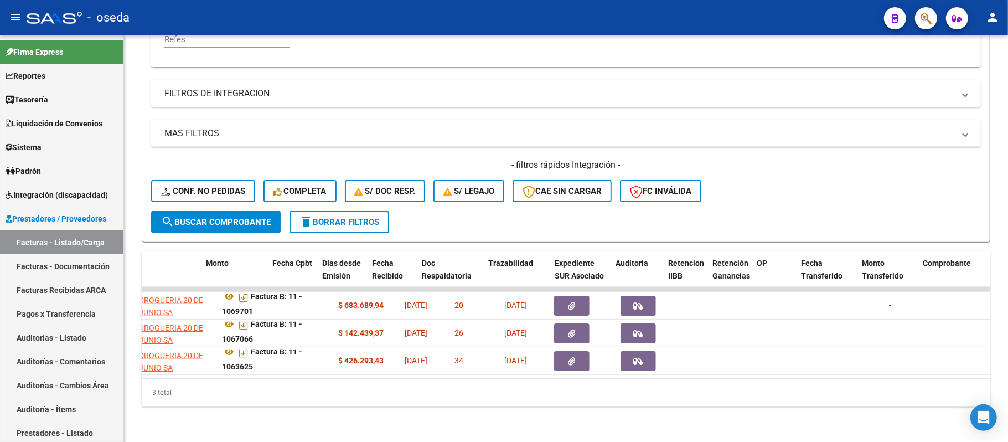
scroll to position [0, 289]
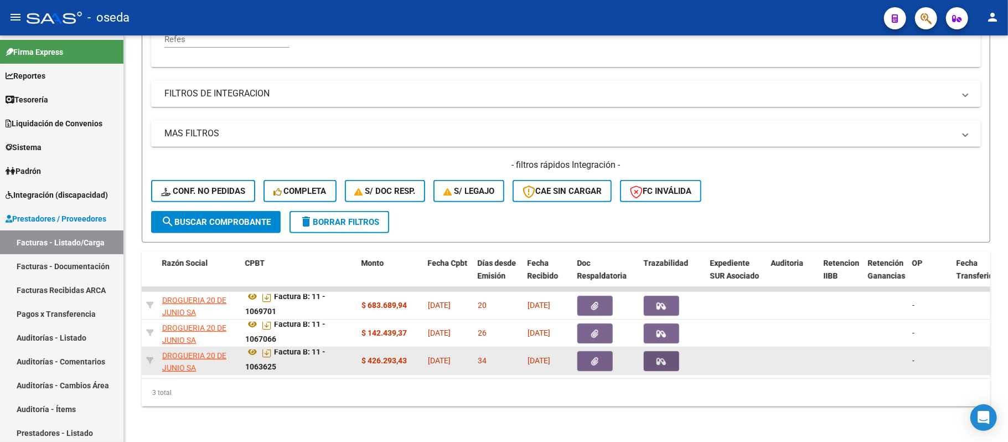
click at [669, 351] on button "button" at bounding box center [661, 361] width 35 height 20
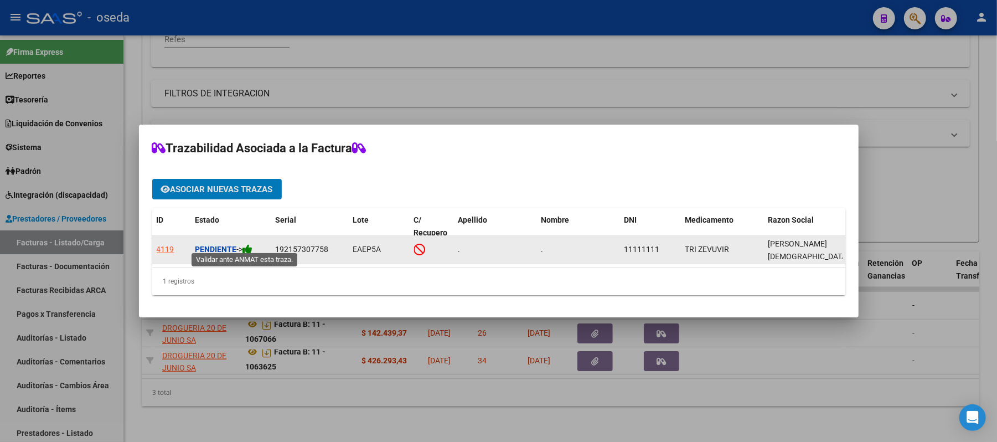
click at [246, 244] on icon at bounding box center [248, 249] width 10 height 11
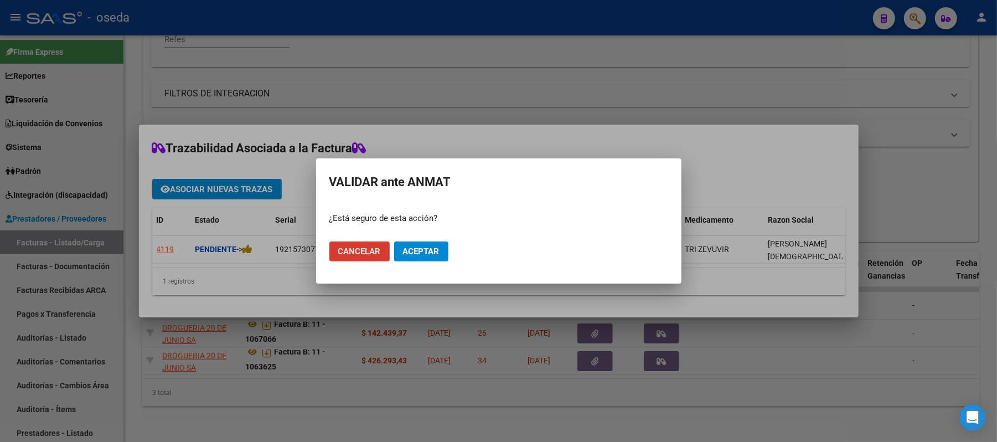
click at [427, 246] on span "Aceptar" at bounding box center [421, 251] width 37 height 10
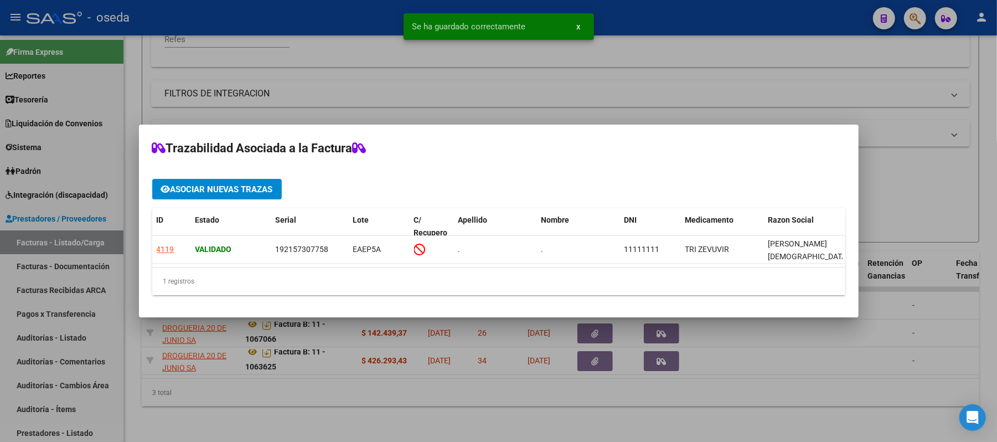
click at [561, 386] on div at bounding box center [498, 221] width 997 height 442
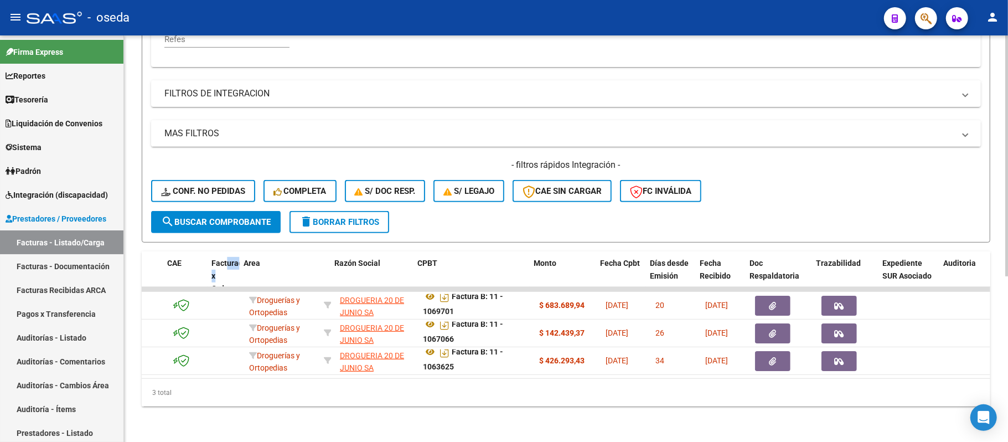
scroll to position [0, 0]
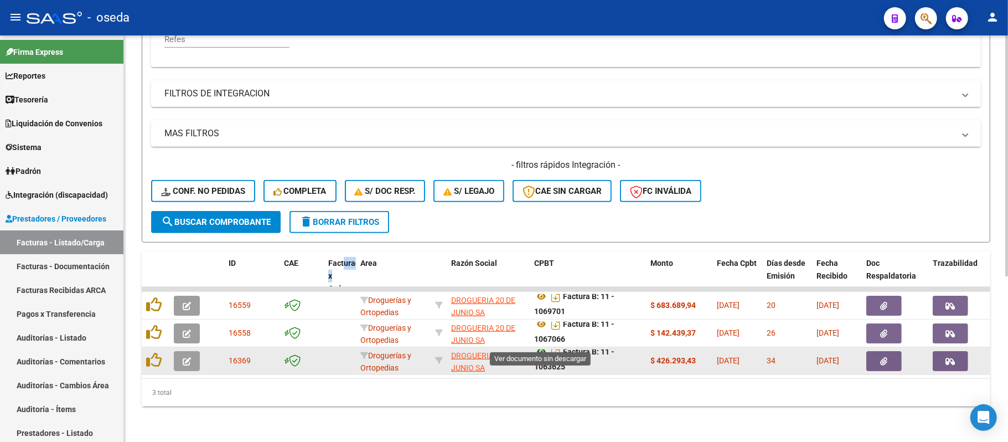
click at [537, 345] on icon at bounding box center [541, 351] width 14 height 13
click at [882, 355] on button "button" at bounding box center [884, 361] width 35 height 20
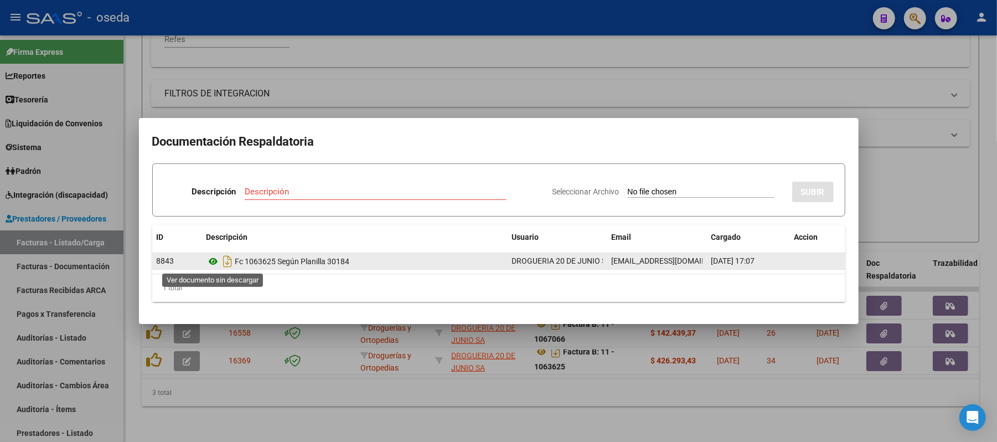
click at [212, 260] on icon at bounding box center [214, 261] width 14 height 13
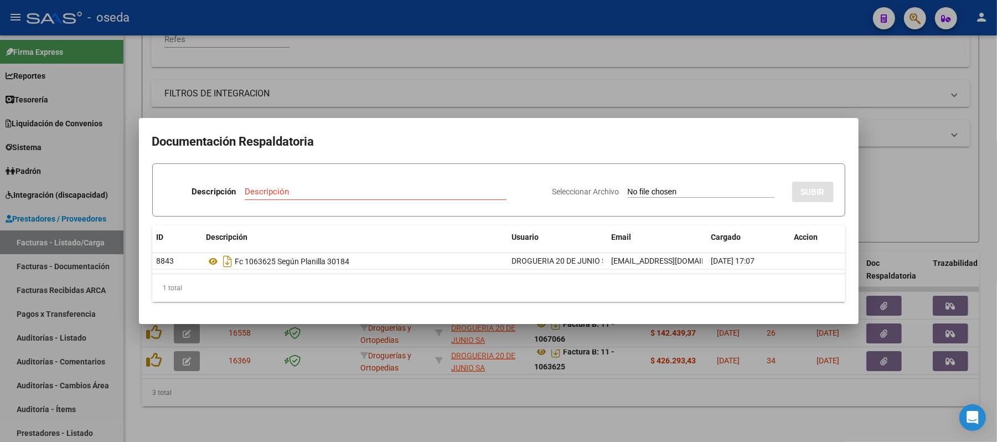
click at [617, 71] on div at bounding box center [498, 221] width 997 height 442
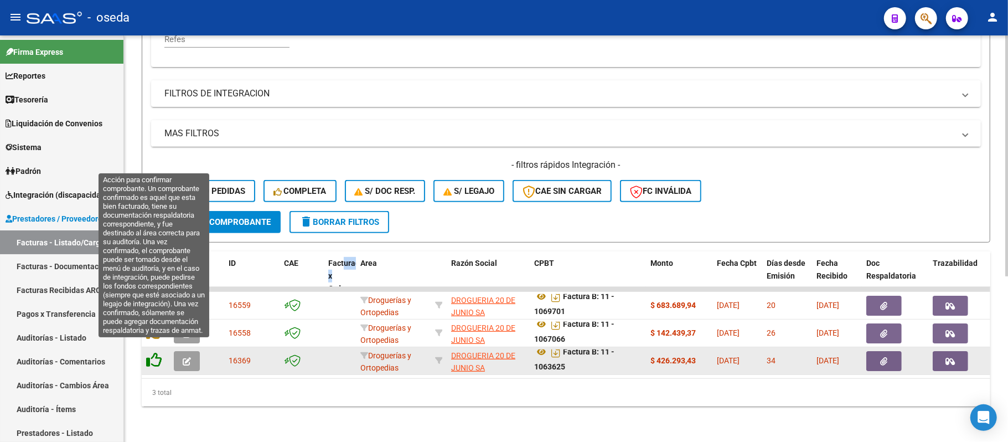
click at [154, 352] on icon at bounding box center [154, 360] width 16 height 16
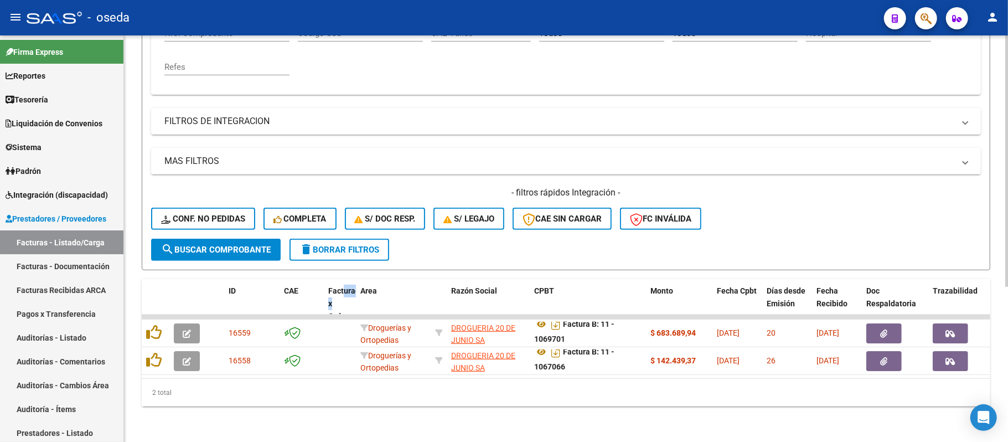
scroll to position [29, 0]
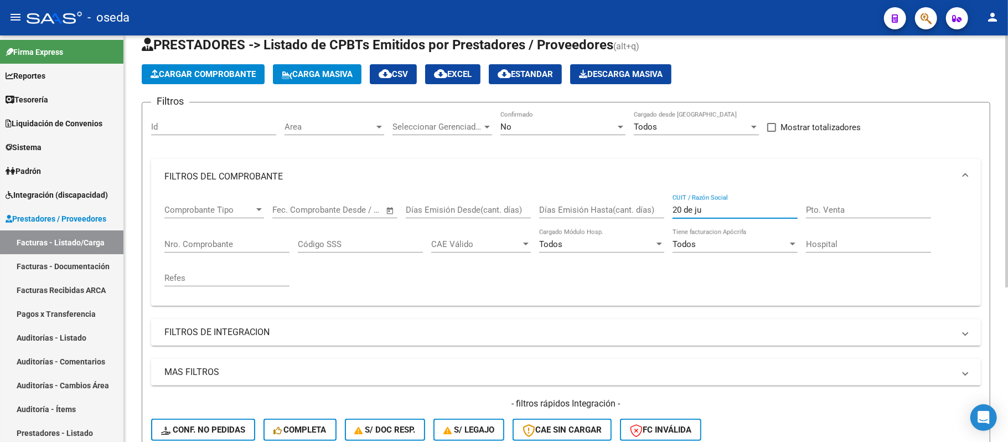
click at [700, 205] on input "20 de ju" at bounding box center [735, 210] width 125 height 10
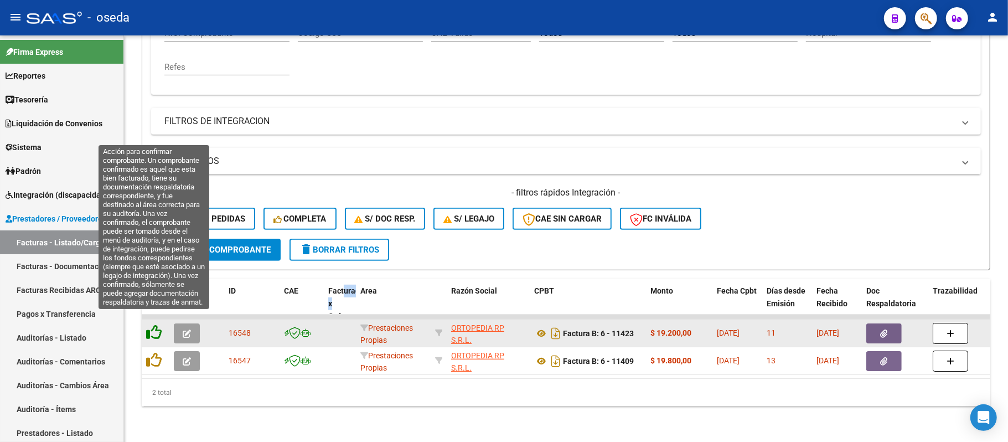
click at [158, 324] on icon at bounding box center [154, 332] width 16 height 16
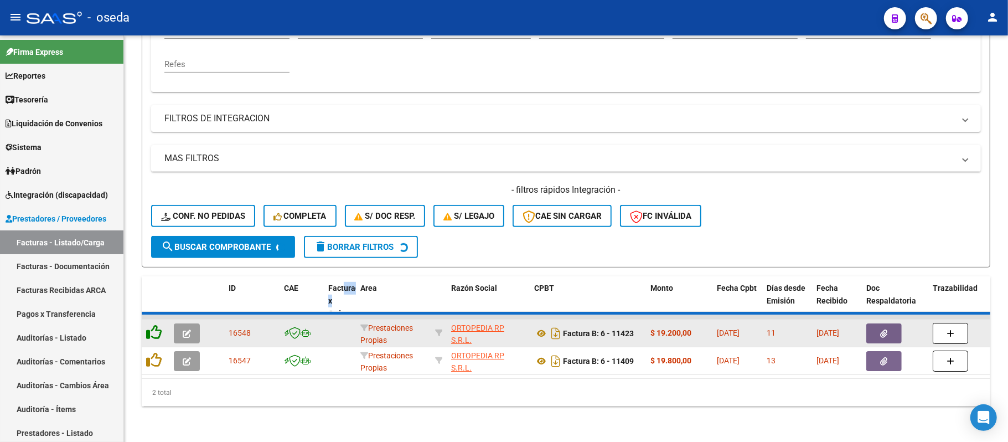
scroll to position [223, 0]
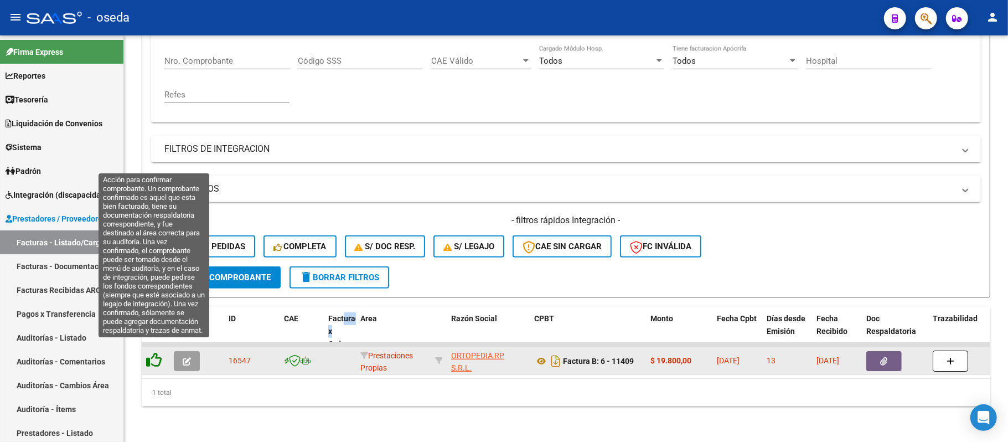
click at [152, 352] on icon at bounding box center [154, 360] width 16 height 16
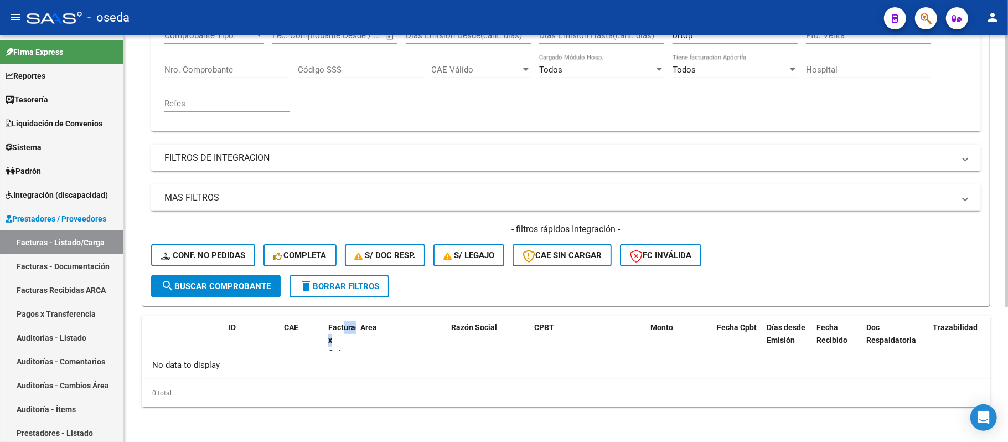
scroll to position [130, 0]
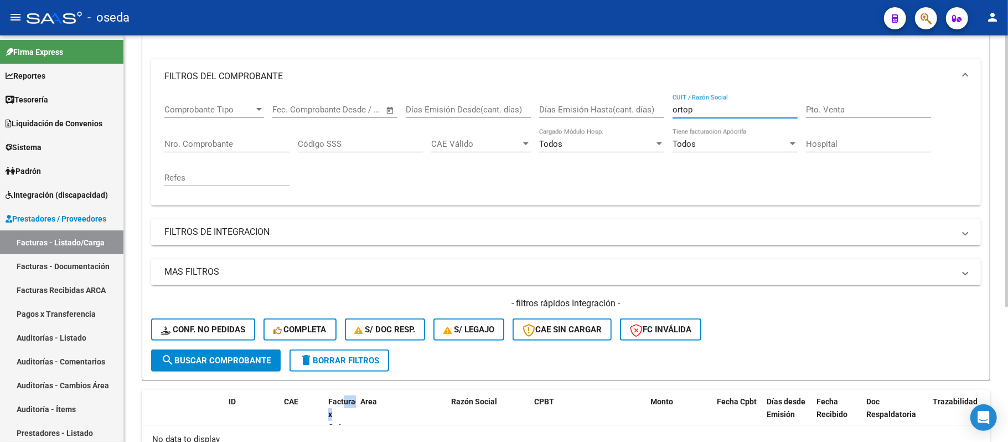
drag, startPoint x: 701, startPoint y: 111, endPoint x: 494, endPoint y: 145, distance: 209.9
click at [494, 145] on div "Comprobante Tipo Comprobante Tipo Start date – End date Fec. Comprobante Desde …" at bounding box center [565, 145] width 803 height 102
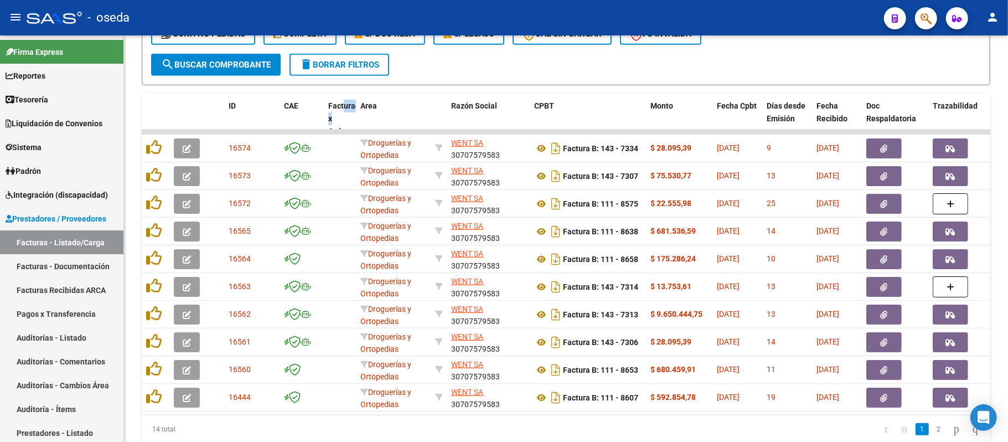
scroll to position [472, 0]
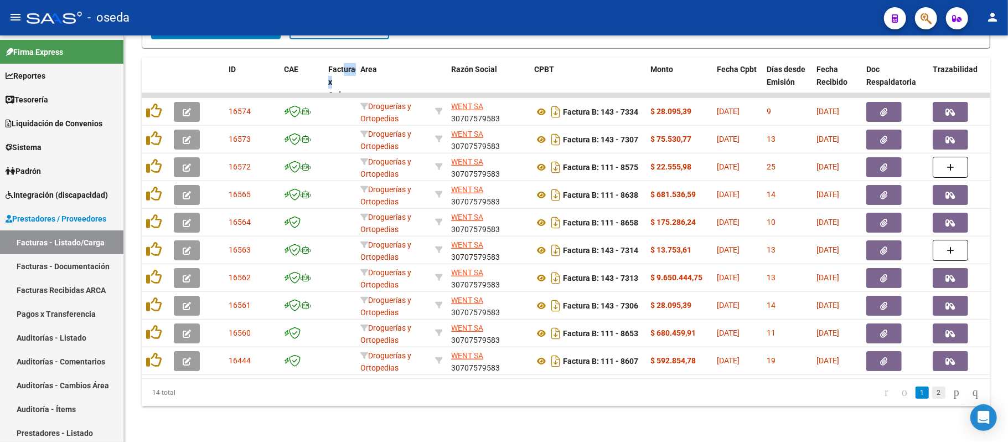
type input "went"
click at [933, 395] on link "2" at bounding box center [939, 393] width 13 height 12
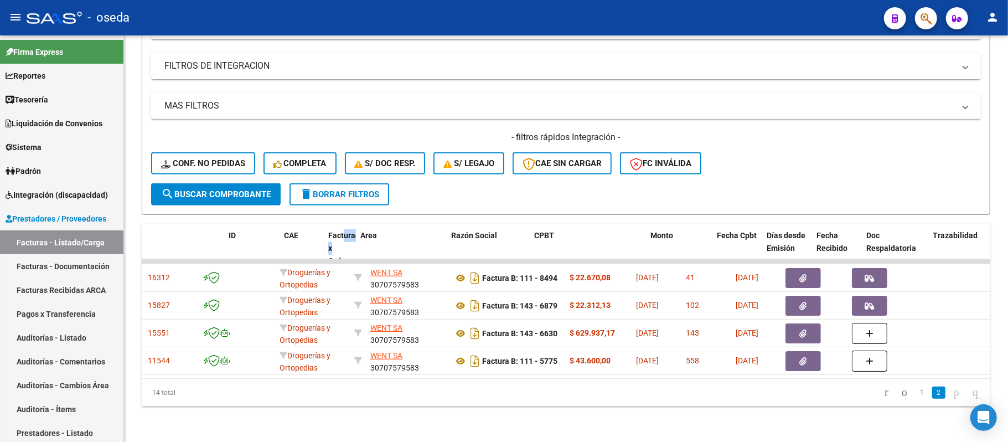
scroll to position [0, 0]
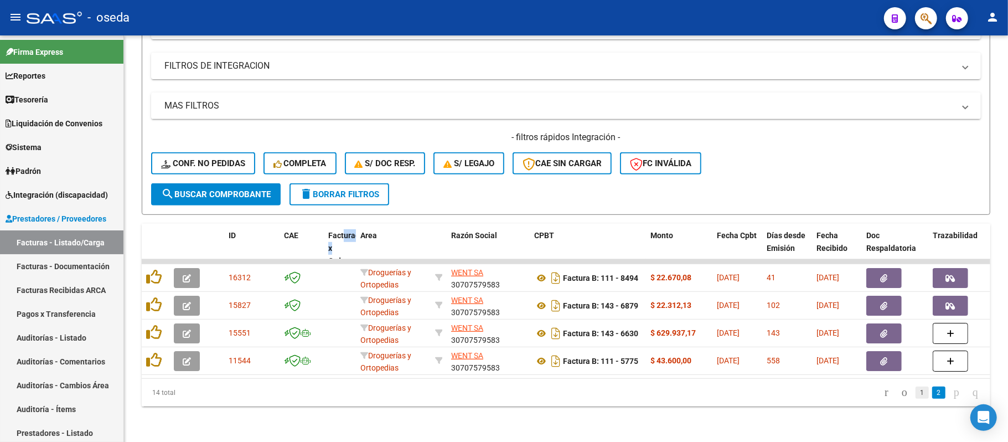
click at [916, 393] on link "1" at bounding box center [922, 393] width 13 height 12
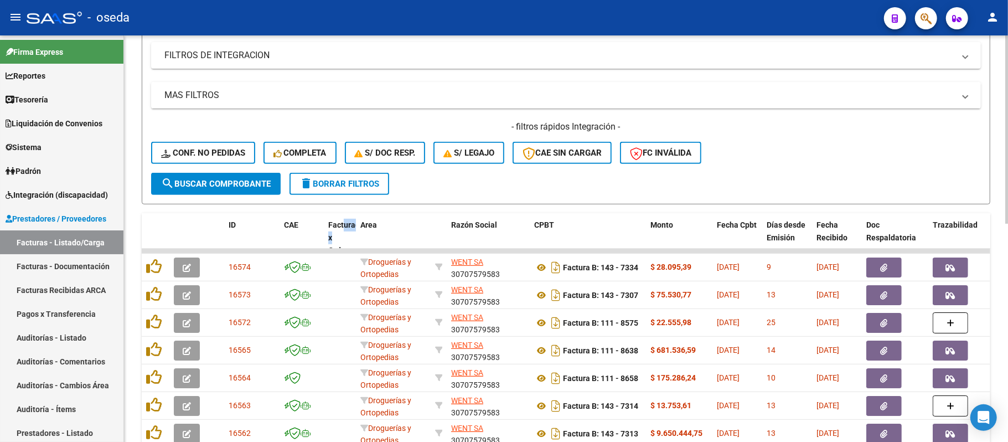
scroll to position [454, 0]
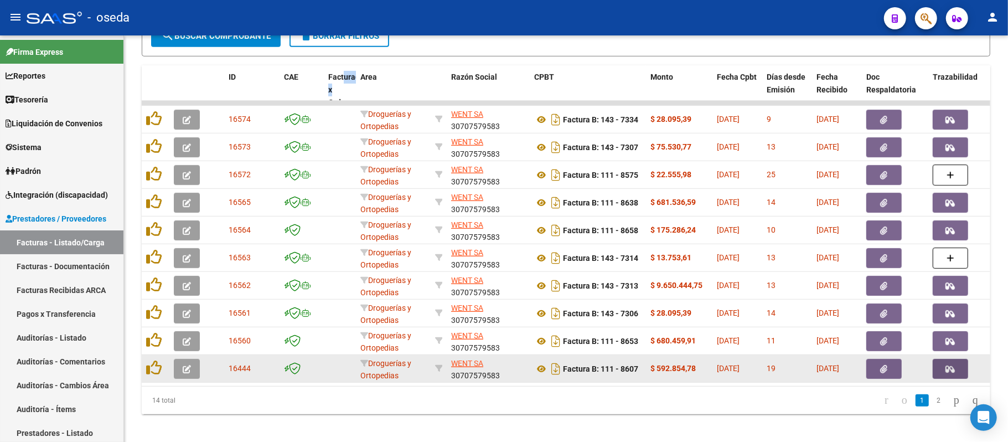
click at [955, 363] on button "button" at bounding box center [950, 369] width 35 height 20
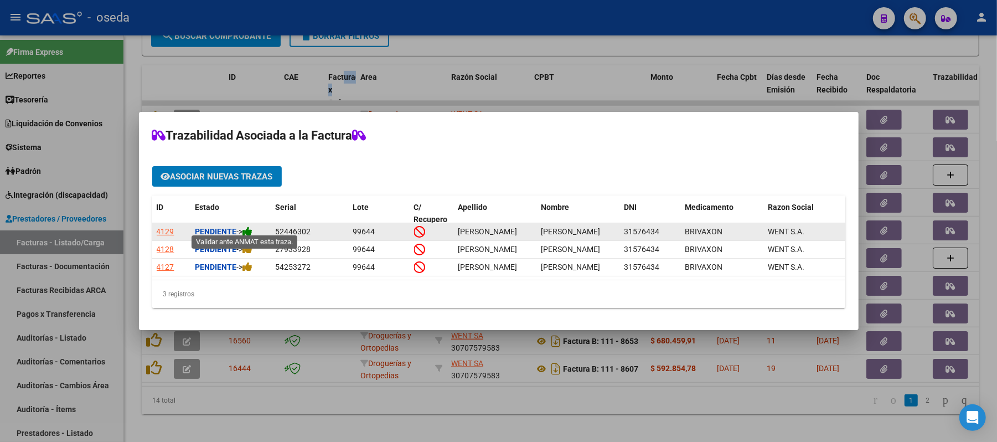
click at [250, 228] on icon at bounding box center [248, 231] width 10 height 11
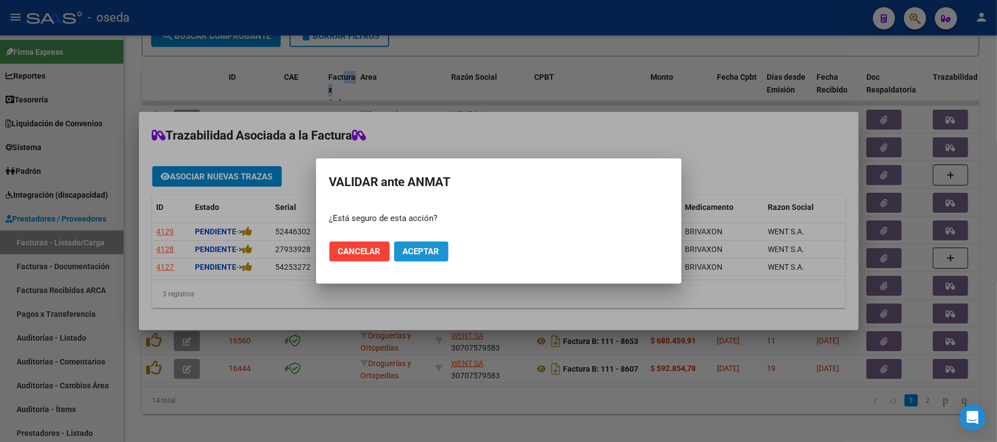
click at [419, 250] on span "Aceptar" at bounding box center [421, 251] width 37 height 10
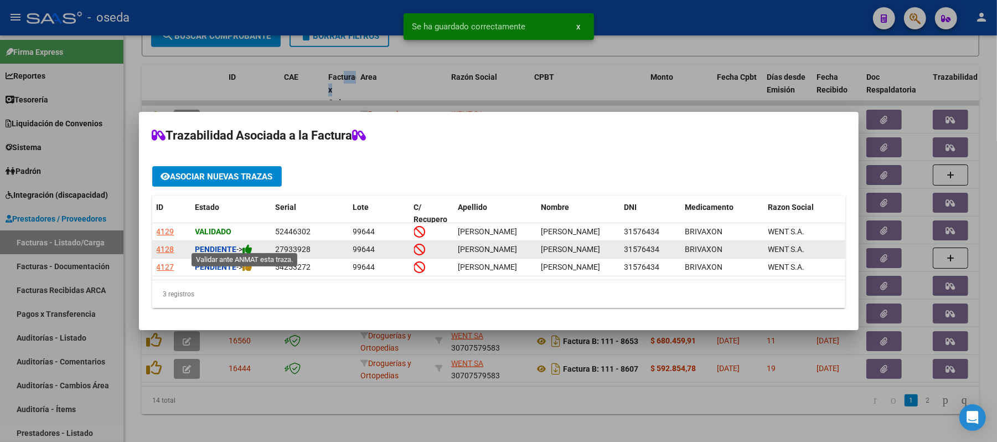
click at [249, 244] on icon at bounding box center [248, 249] width 10 height 11
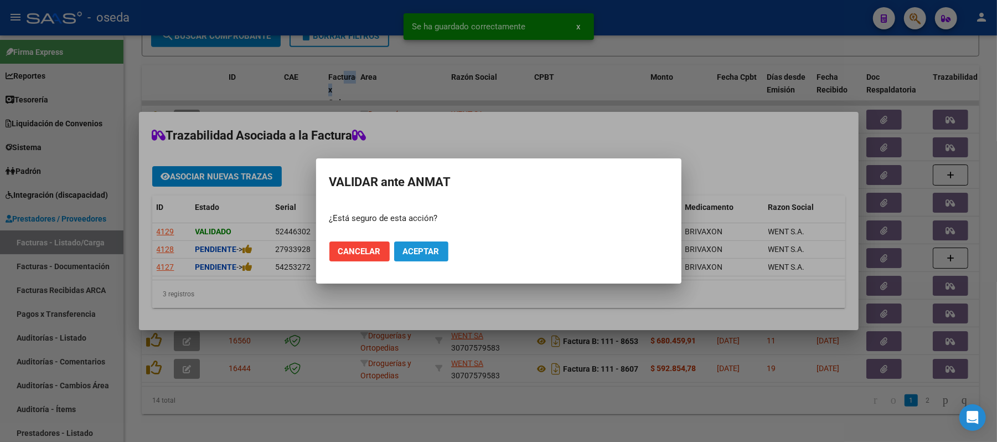
click at [410, 251] on span "Aceptar" at bounding box center [421, 251] width 37 height 10
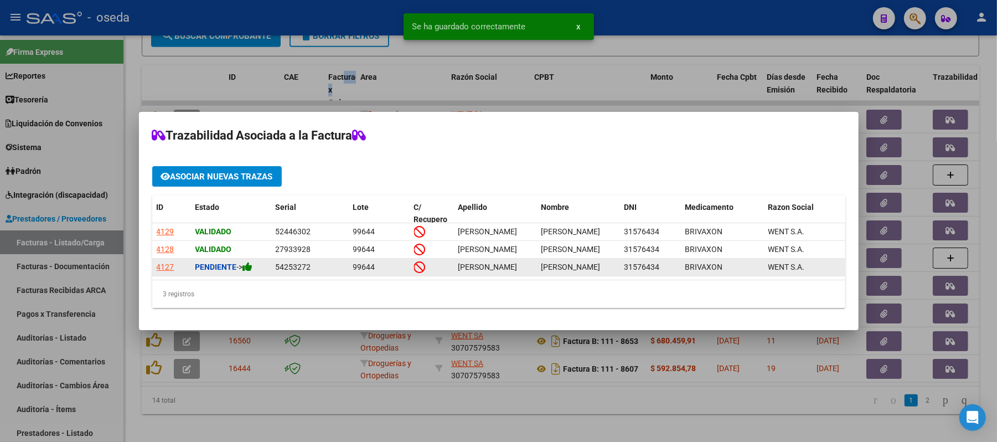
click at [251, 266] on div "Pendiente ->" at bounding box center [230, 267] width 71 height 13
click at [253, 261] on icon at bounding box center [248, 266] width 10 height 11
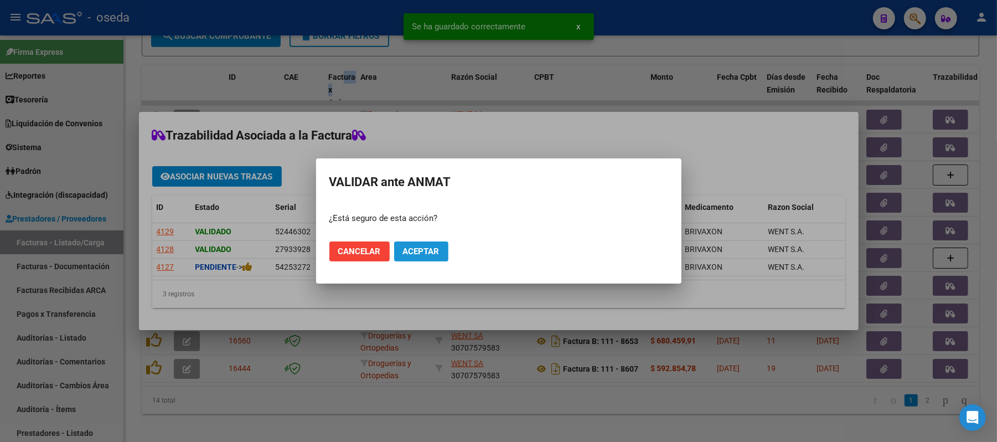
click at [433, 255] on span "Aceptar" at bounding box center [421, 251] width 37 height 10
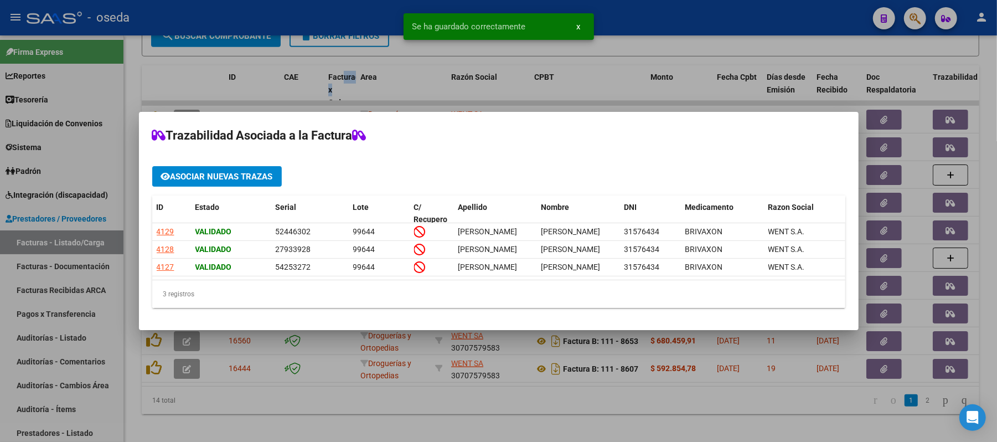
click at [454, 91] on div at bounding box center [498, 221] width 997 height 442
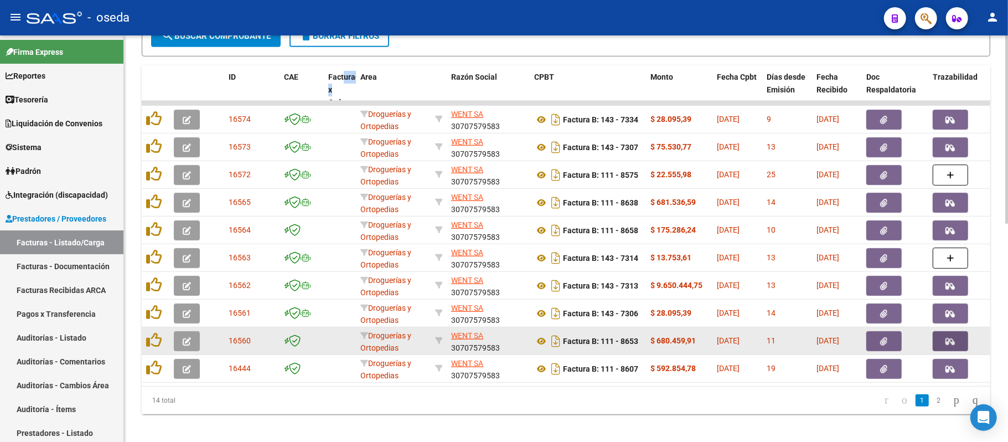
click at [960, 337] on button "button" at bounding box center [950, 341] width 35 height 20
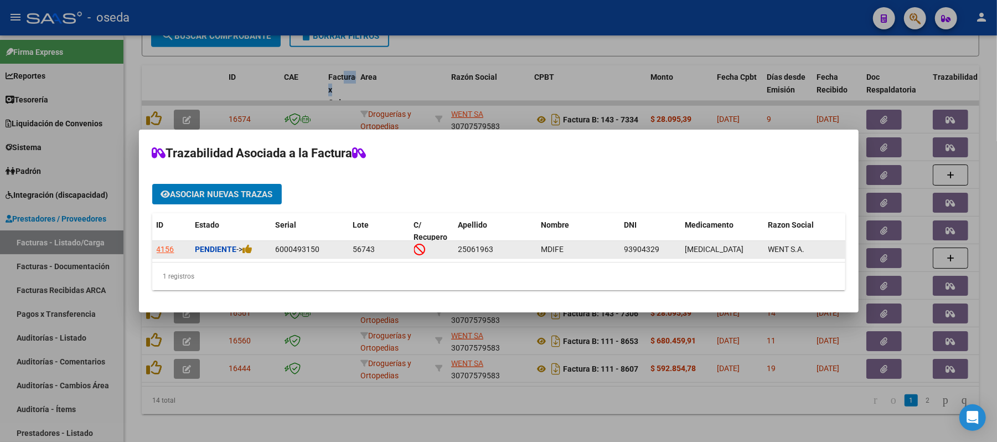
click at [257, 244] on div "Pendiente ->" at bounding box center [230, 249] width 71 height 13
click at [253, 244] on icon at bounding box center [248, 249] width 10 height 11
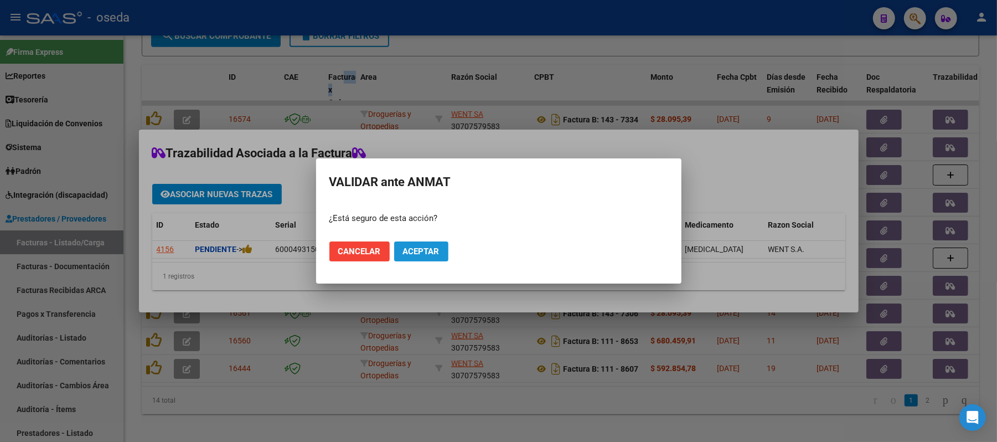
click at [421, 253] on span "Aceptar" at bounding box center [421, 251] width 37 height 10
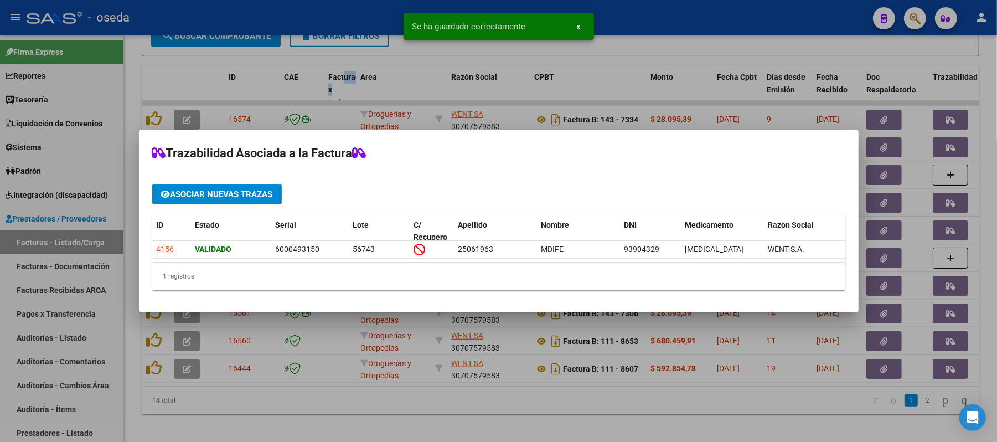
click at [983, 299] on div at bounding box center [498, 221] width 997 height 442
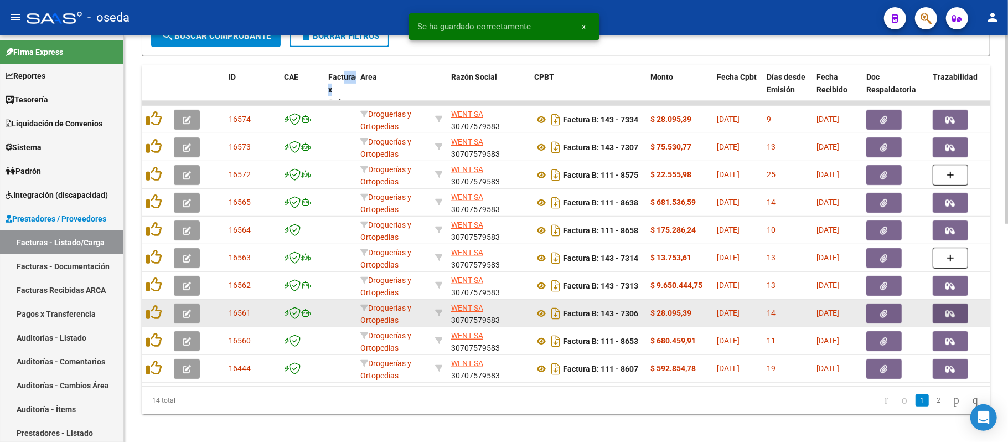
click at [953, 313] on icon "button" at bounding box center [950, 314] width 9 height 8
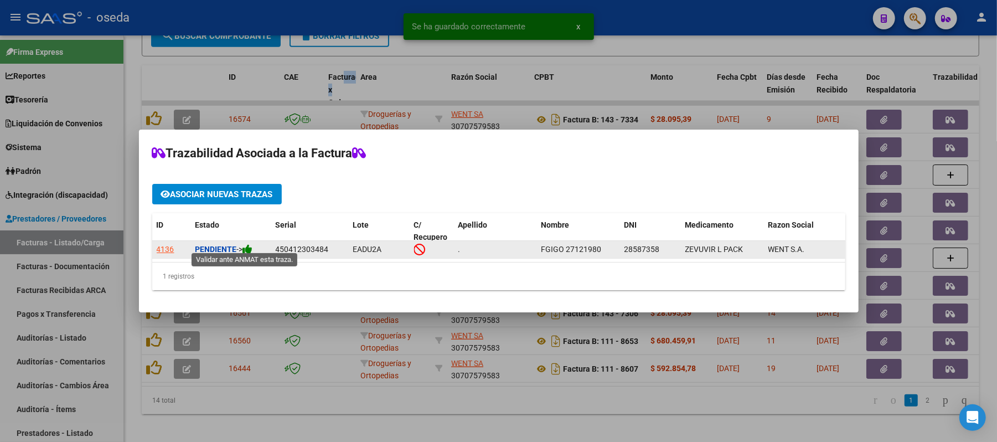
click at [250, 244] on icon at bounding box center [248, 249] width 10 height 11
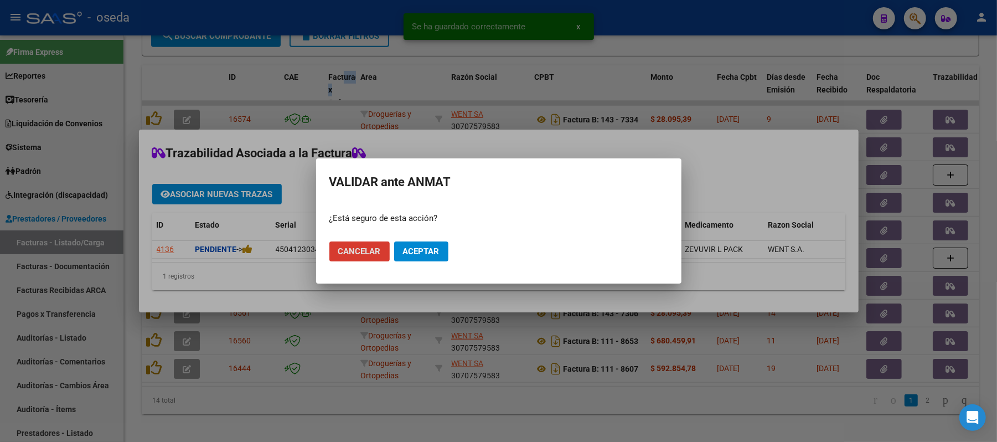
click at [415, 250] on span "Aceptar" at bounding box center [421, 251] width 37 height 10
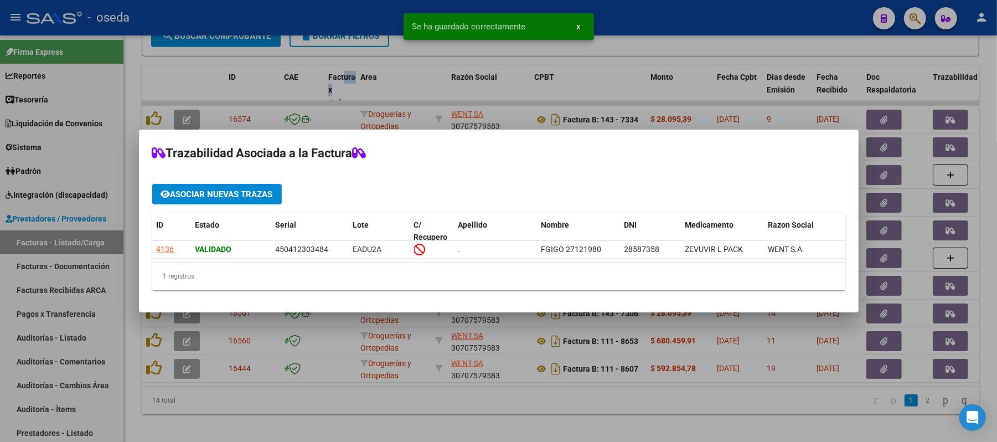
click at [977, 295] on div at bounding box center [498, 221] width 997 height 442
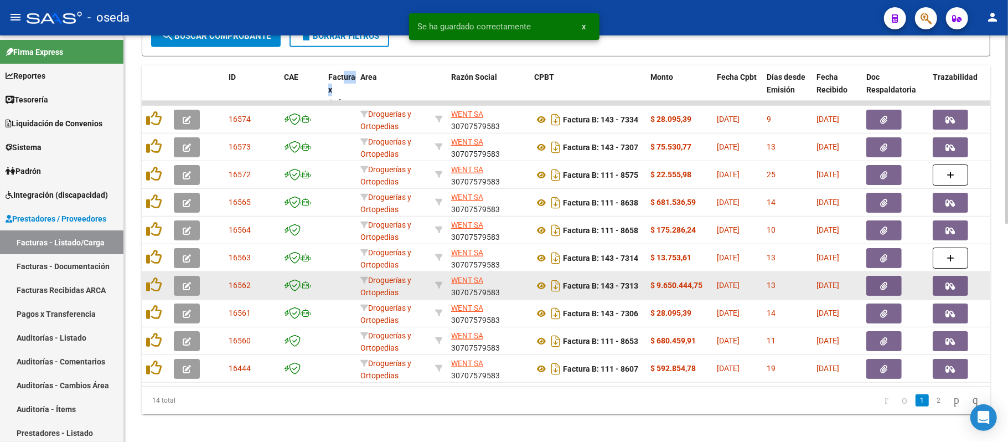
click at [955, 282] on icon "button" at bounding box center [950, 286] width 9 height 8
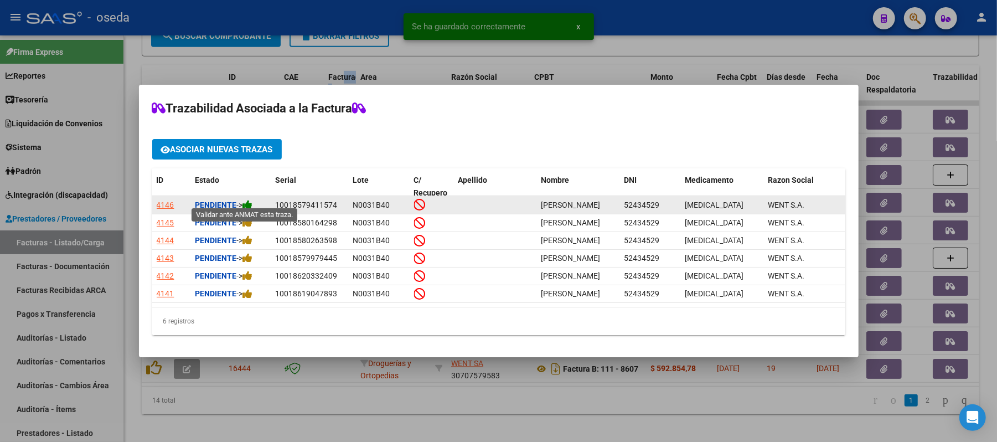
click at [249, 200] on icon at bounding box center [248, 204] width 10 height 11
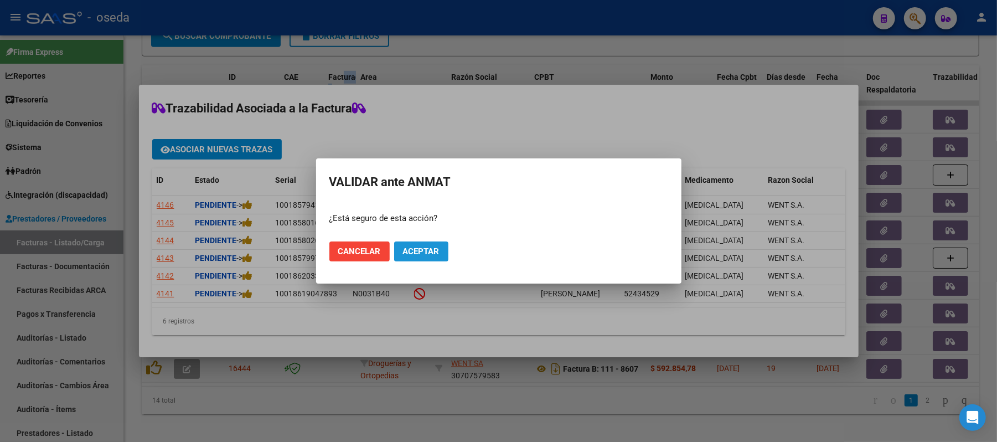
click at [442, 255] on button "Aceptar" at bounding box center [421, 251] width 54 height 20
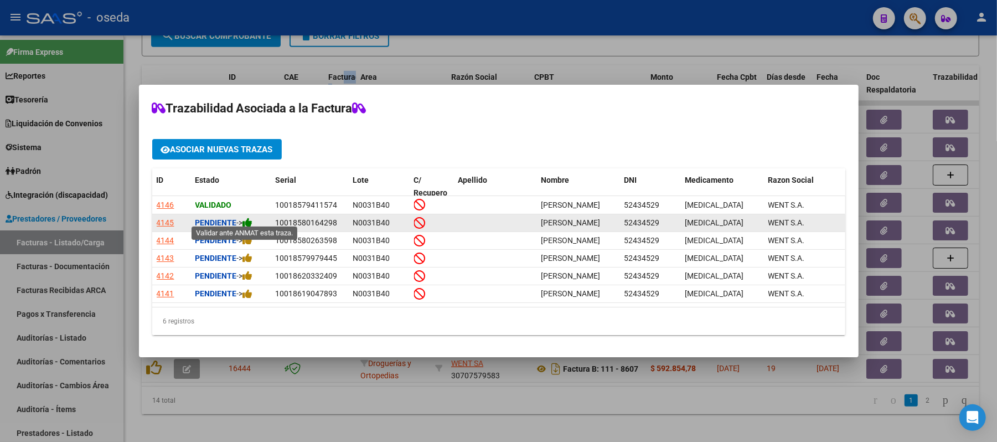
click at [253, 217] on icon at bounding box center [248, 222] width 10 height 11
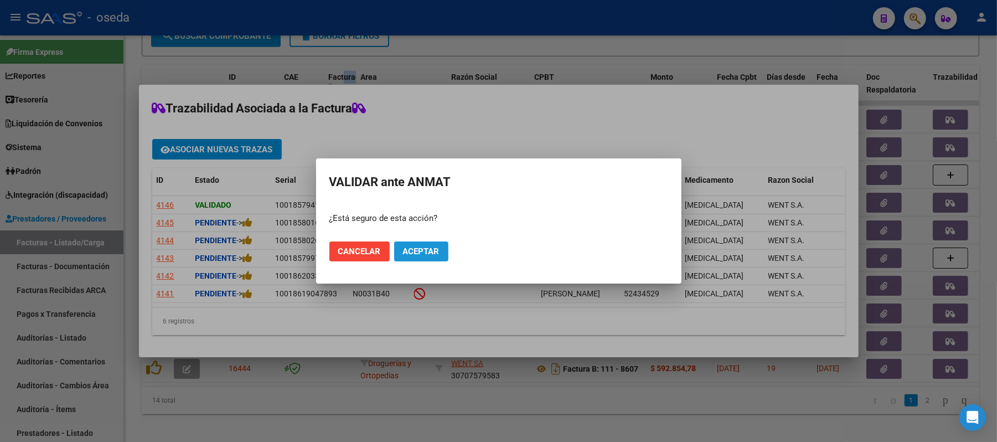
click at [437, 249] on span "Aceptar" at bounding box center [421, 251] width 37 height 10
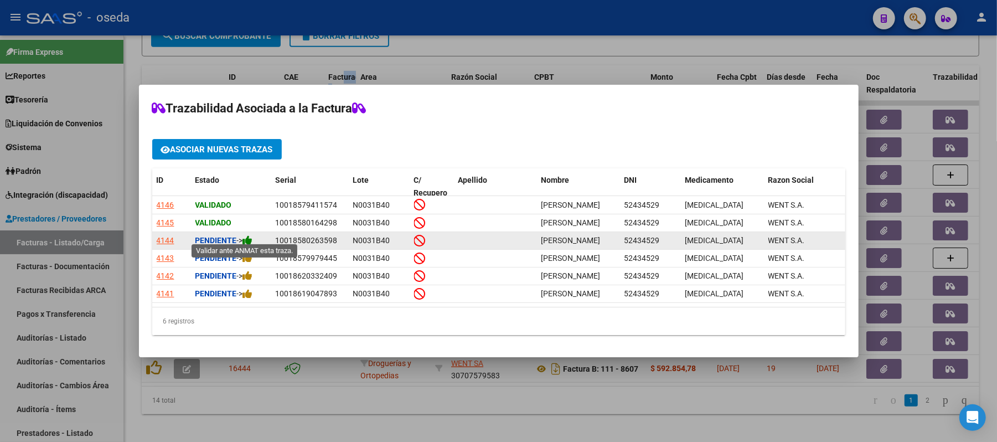
click at [253, 235] on icon at bounding box center [248, 240] width 10 height 11
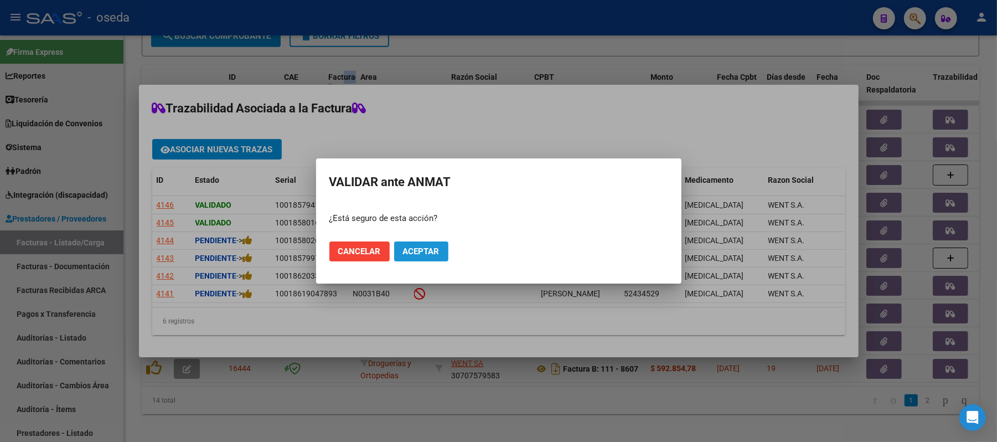
click at [441, 253] on button "Aceptar" at bounding box center [421, 251] width 54 height 20
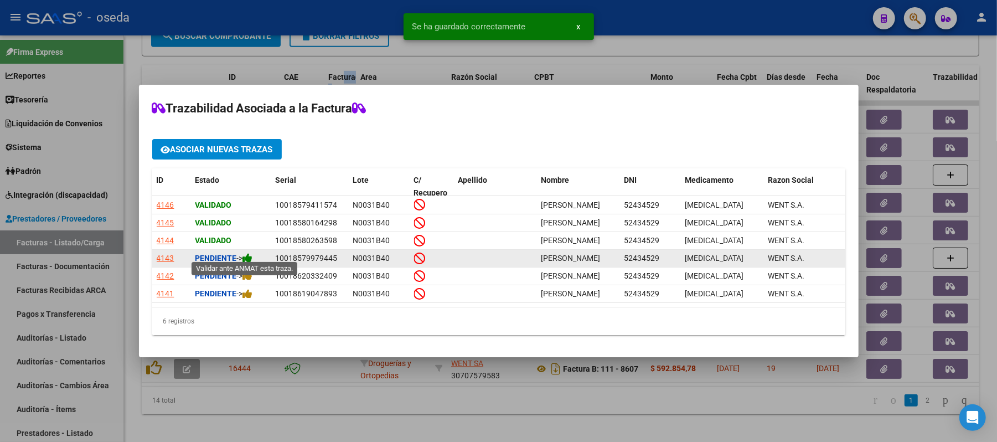
click at [251, 253] on icon at bounding box center [248, 258] width 10 height 11
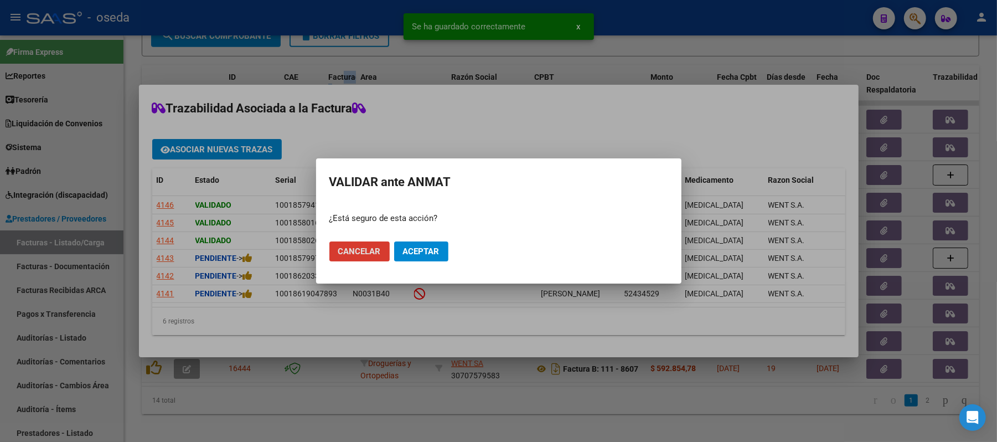
drag, startPoint x: 425, startPoint y: 253, endPoint x: 415, endPoint y: 260, distance: 12.0
click at [421, 257] on button "Aceptar" at bounding box center [421, 251] width 54 height 20
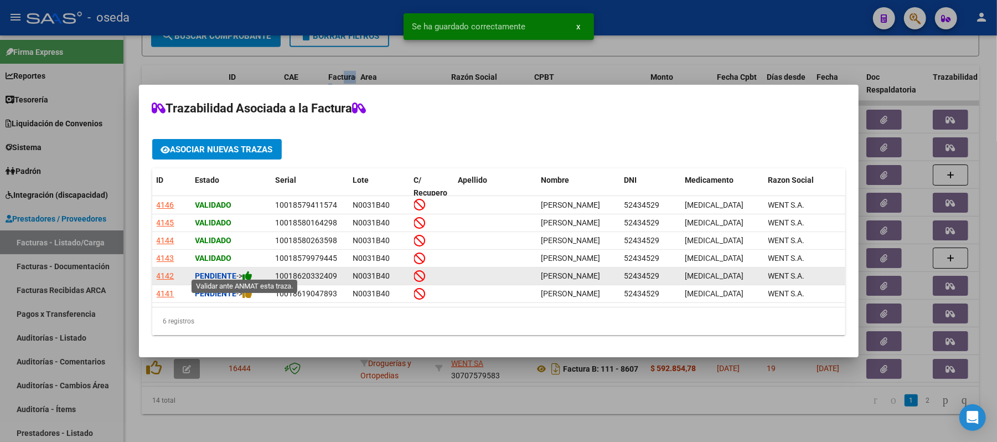
click at [249, 273] on icon at bounding box center [248, 275] width 10 height 11
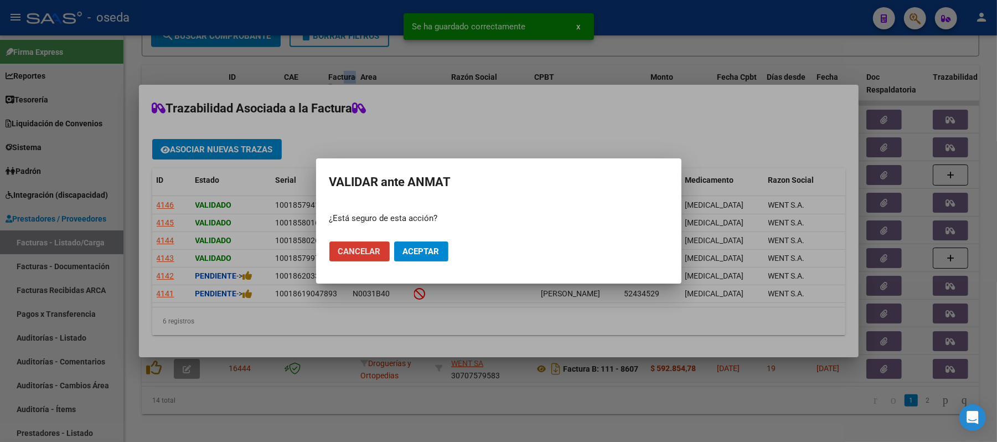
click at [424, 246] on span "Aceptar" at bounding box center [421, 251] width 37 height 10
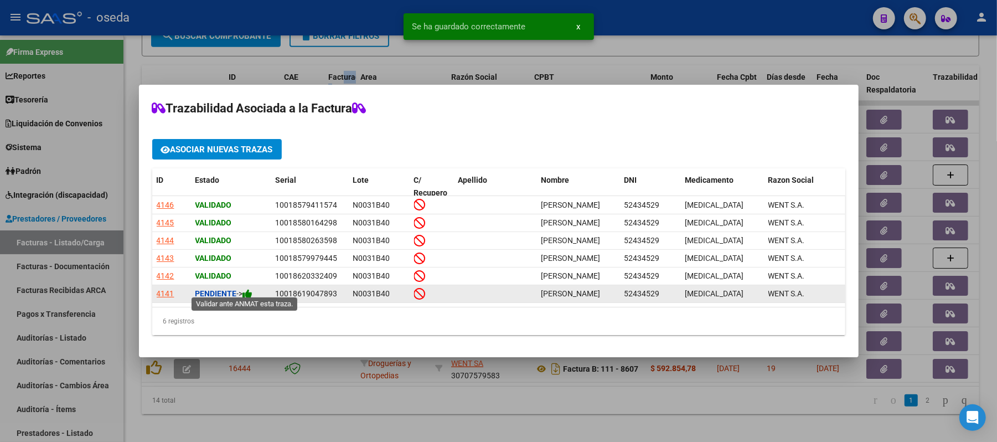
click at [248, 292] on icon at bounding box center [248, 294] width 10 height 11
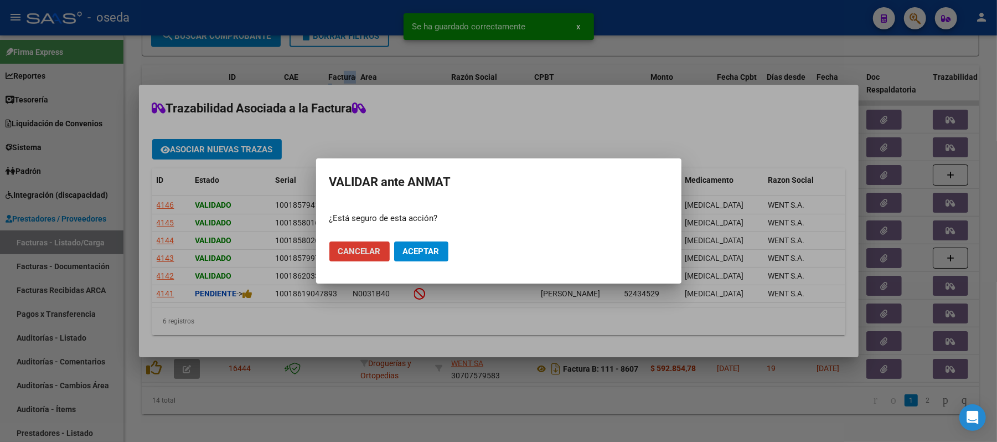
click at [419, 255] on span "Aceptar" at bounding box center [421, 251] width 37 height 10
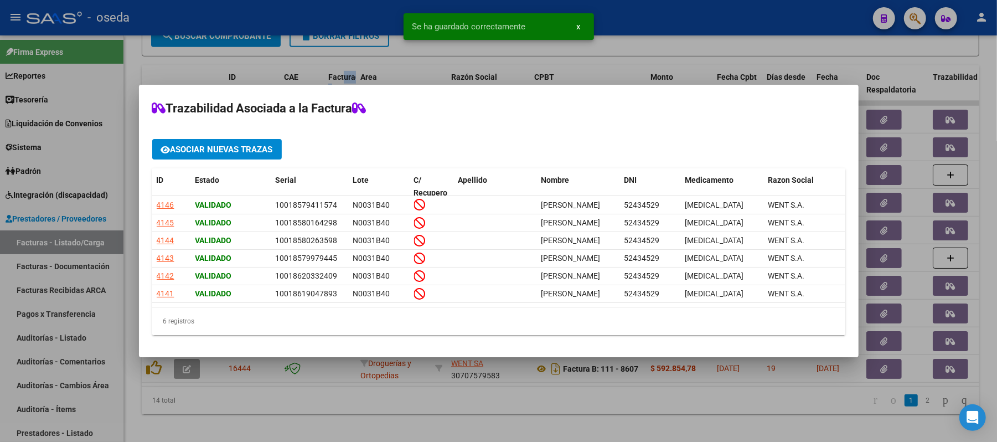
click at [377, 333] on div "6 registros" at bounding box center [498, 321] width 693 height 28
click at [374, 408] on div at bounding box center [498, 221] width 997 height 442
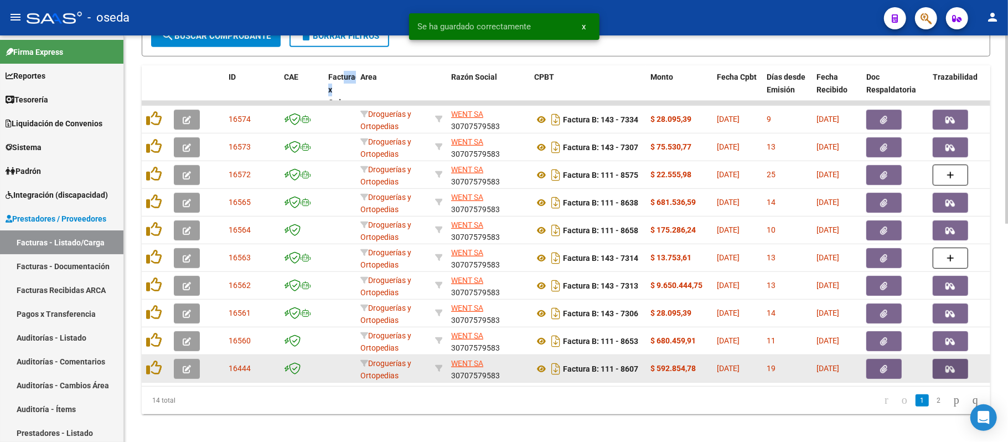
click at [953, 365] on icon "button" at bounding box center [950, 369] width 9 height 8
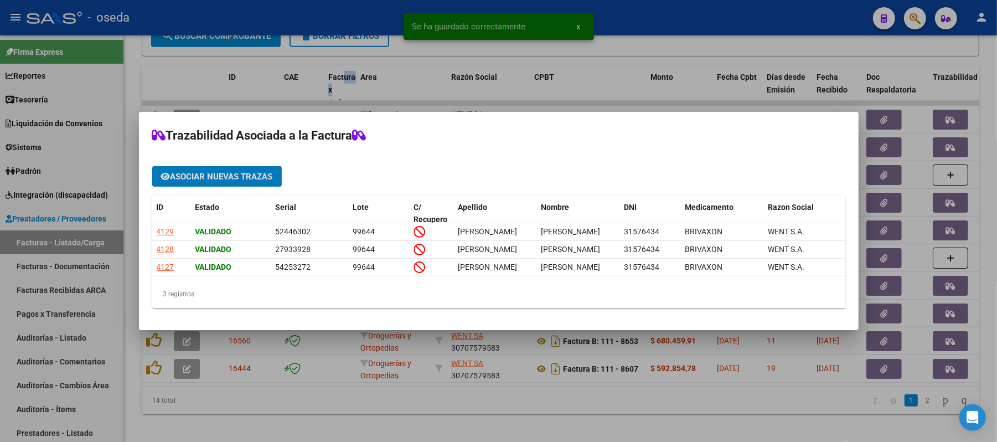
click at [886, 399] on div at bounding box center [498, 221] width 997 height 442
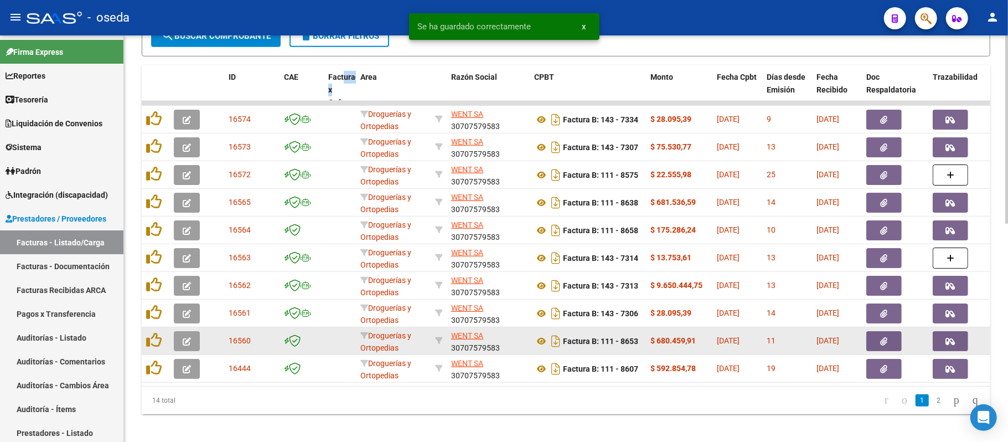
click at [942, 329] on datatable-body-cell at bounding box center [962, 340] width 66 height 27
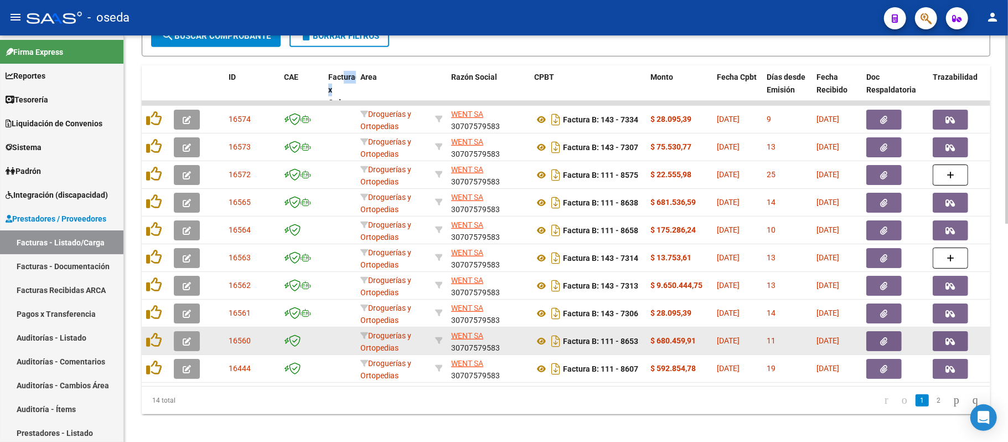
click at [944, 338] on button "button" at bounding box center [950, 341] width 35 height 20
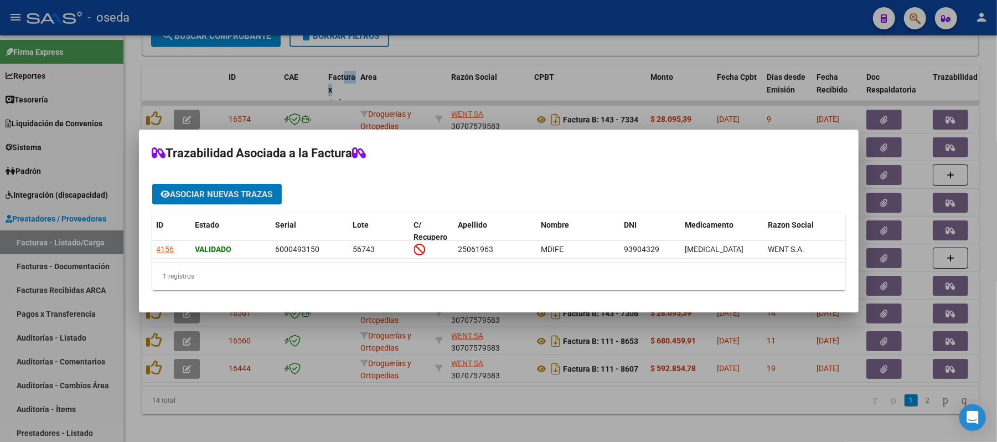
click at [982, 302] on div at bounding box center [498, 221] width 997 height 442
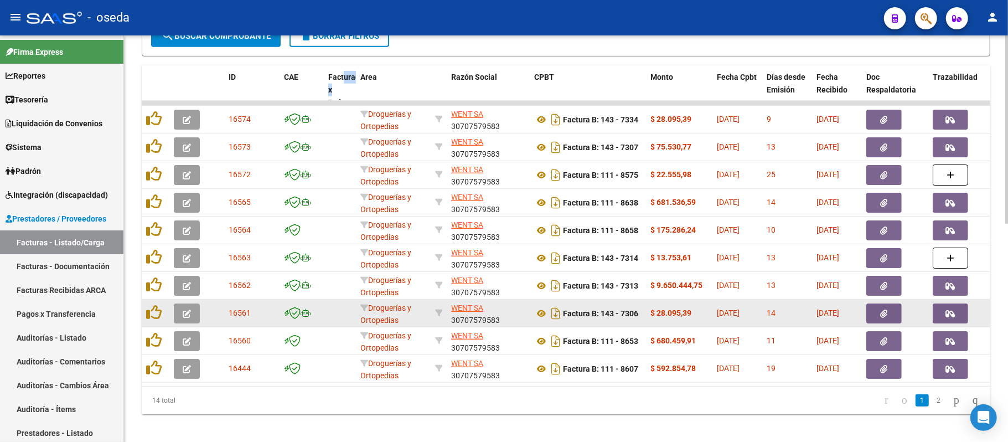
click at [961, 313] on button "button" at bounding box center [950, 313] width 35 height 20
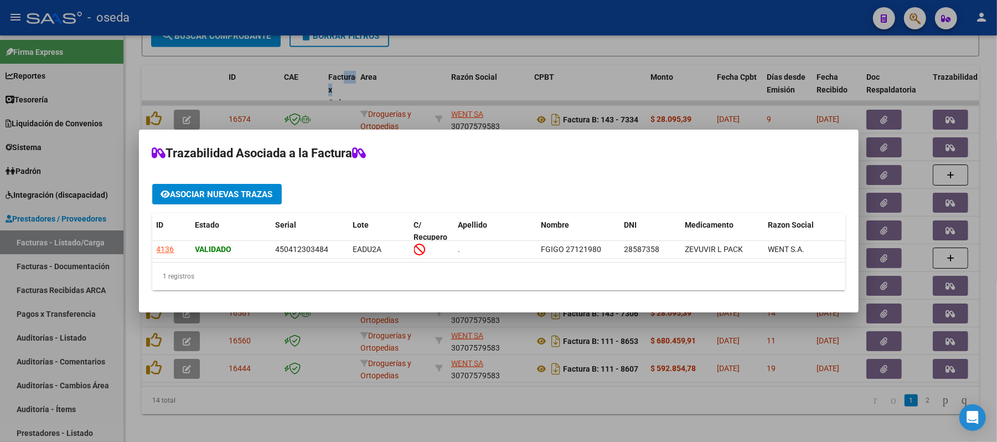
click at [979, 306] on div at bounding box center [498, 221] width 997 height 442
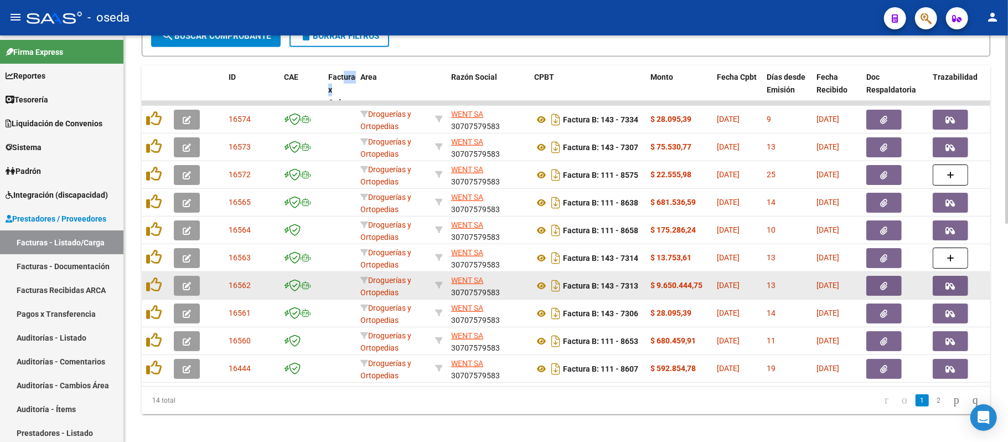
click at [960, 289] on button "button" at bounding box center [950, 286] width 35 height 20
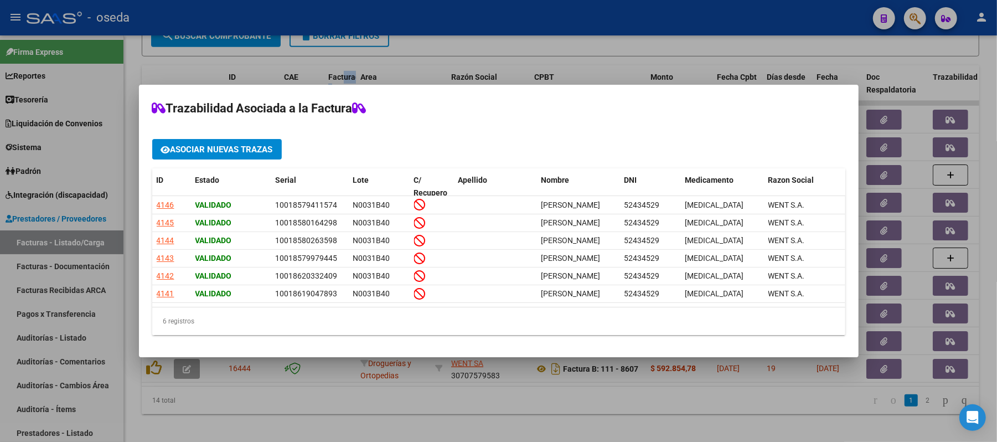
click at [990, 276] on div at bounding box center [498, 221] width 997 height 442
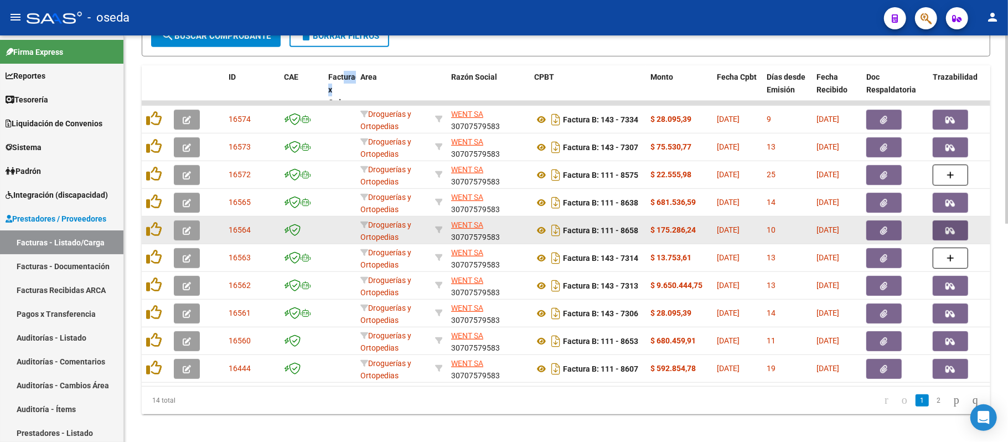
click at [957, 225] on button "button" at bounding box center [950, 230] width 35 height 20
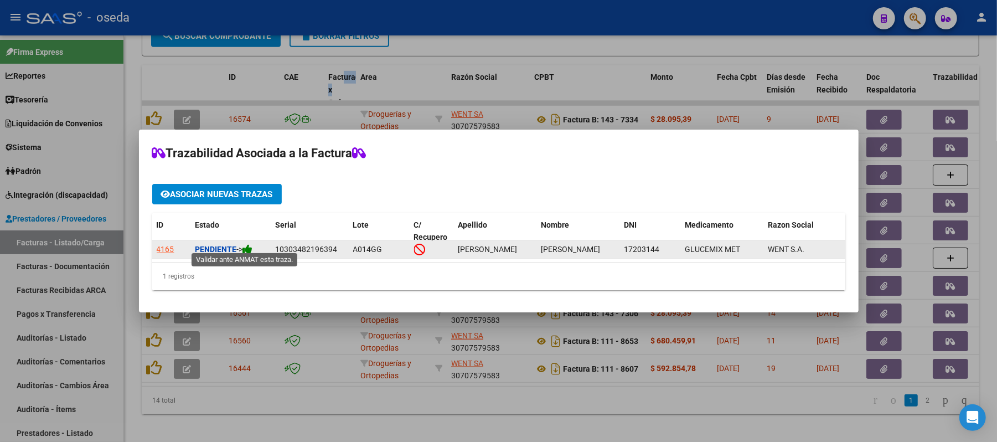
click at [253, 246] on icon at bounding box center [248, 249] width 10 height 11
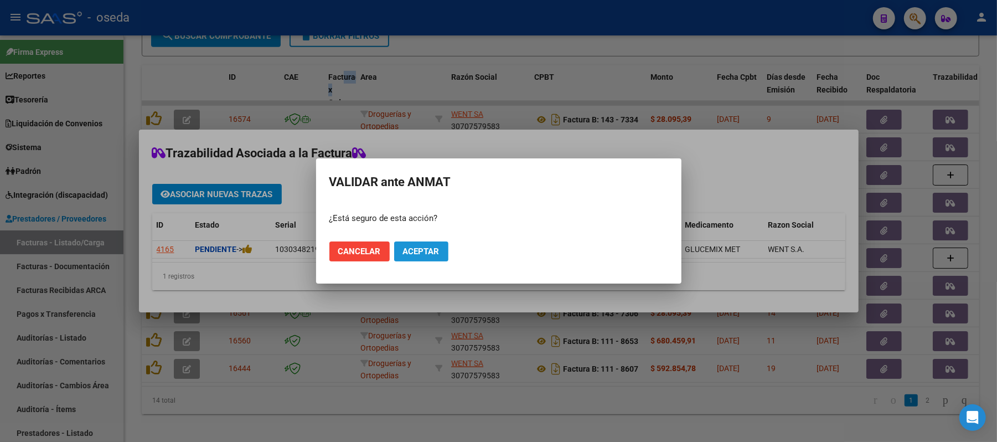
click at [424, 244] on button "Aceptar" at bounding box center [421, 251] width 54 height 20
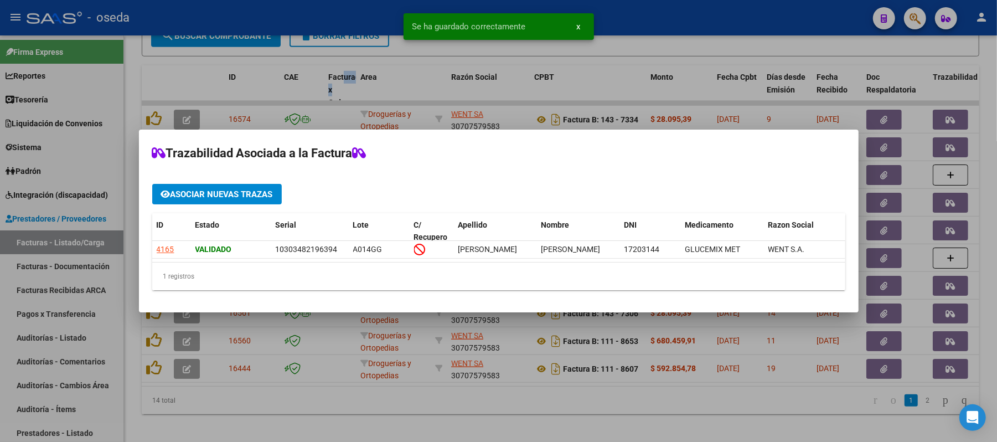
click at [986, 199] on div at bounding box center [498, 221] width 997 height 442
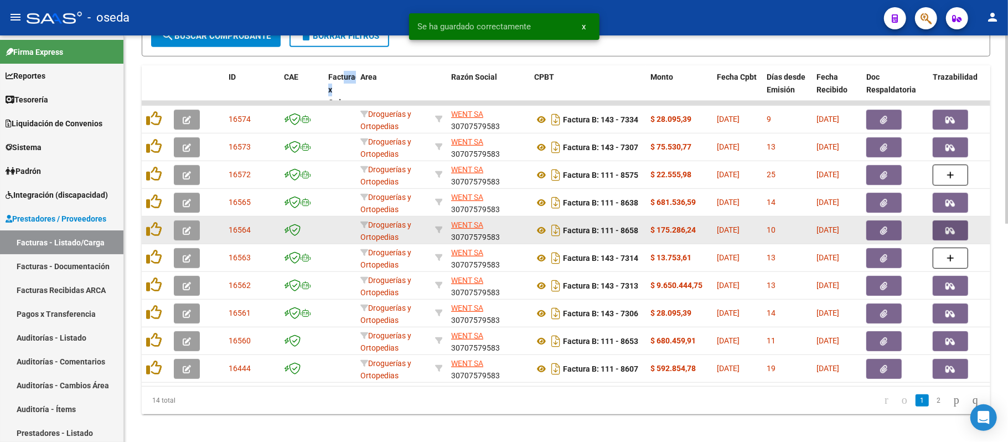
click at [957, 223] on button "button" at bounding box center [950, 230] width 35 height 20
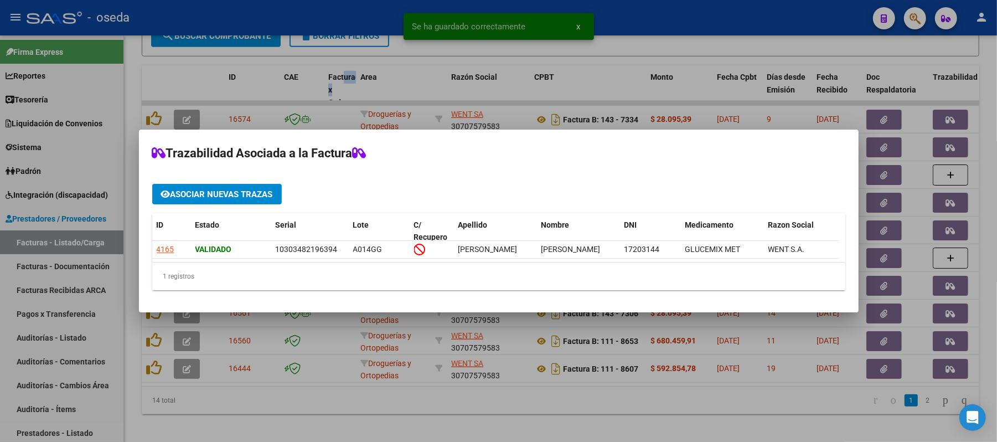
click at [976, 213] on div at bounding box center [498, 221] width 997 height 442
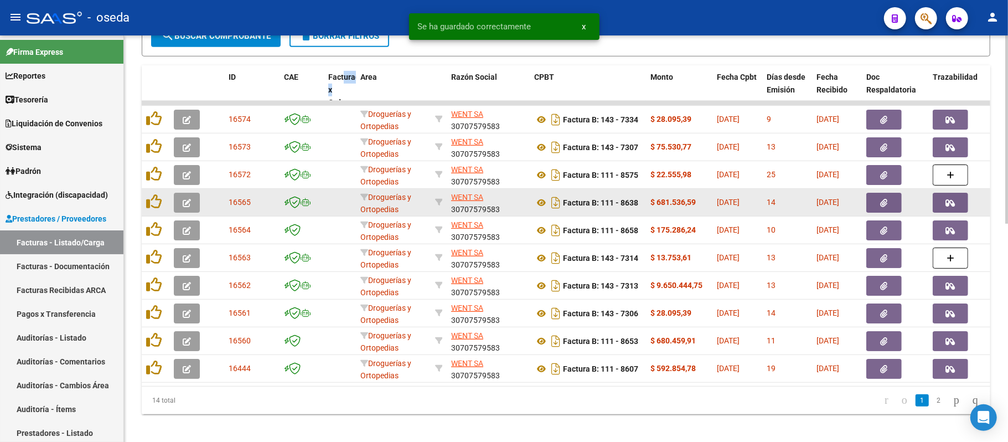
click at [957, 202] on button "button" at bounding box center [950, 203] width 35 height 20
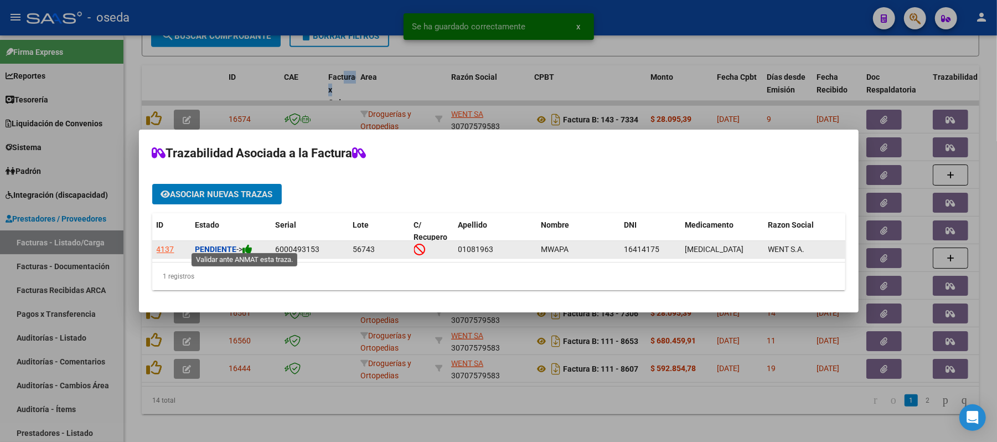
click at [247, 244] on icon at bounding box center [248, 249] width 10 height 11
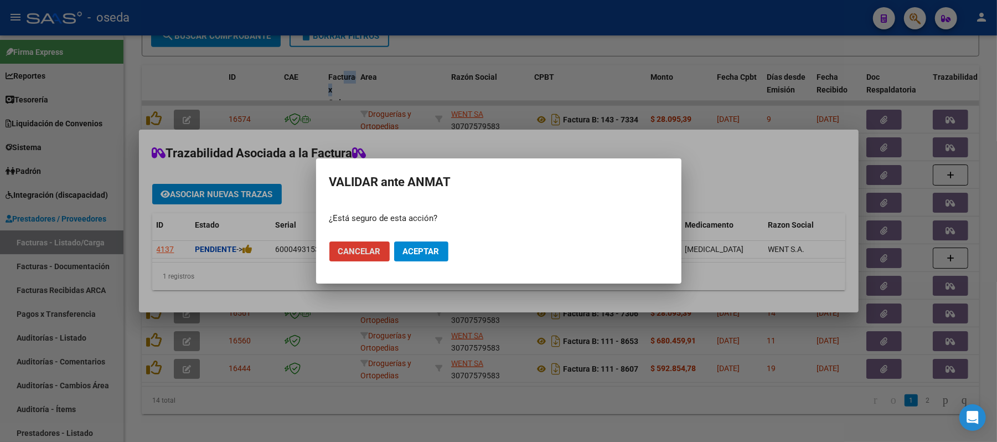
click at [419, 249] on span "Aceptar" at bounding box center [421, 251] width 37 height 10
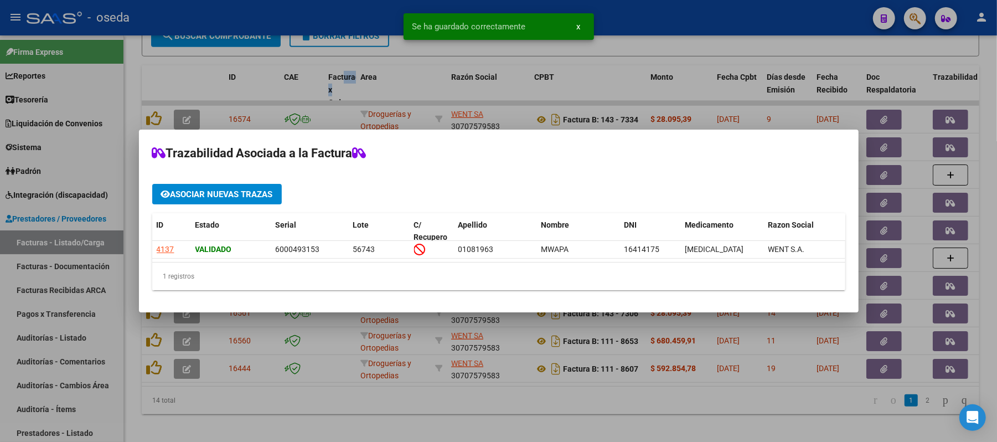
click at [967, 230] on div at bounding box center [498, 221] width 997 height 442
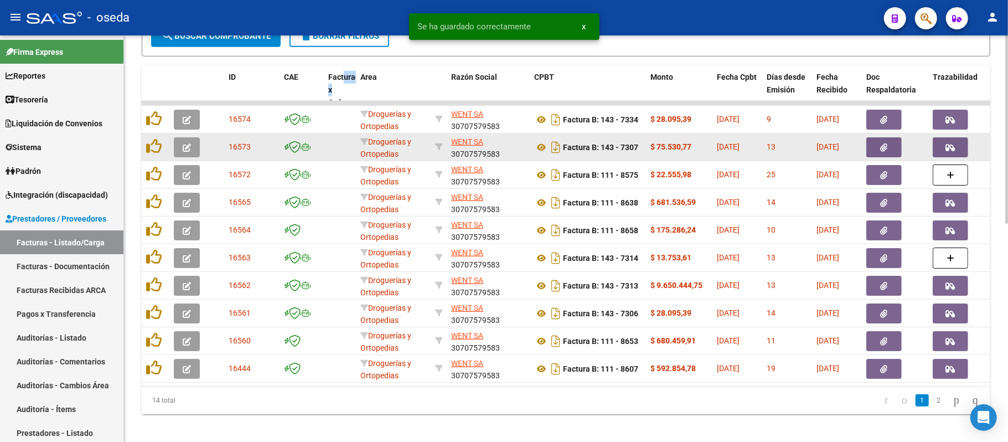
click at [951, 138] on button "button" at bounding box center [950, 147] width 35 height 20
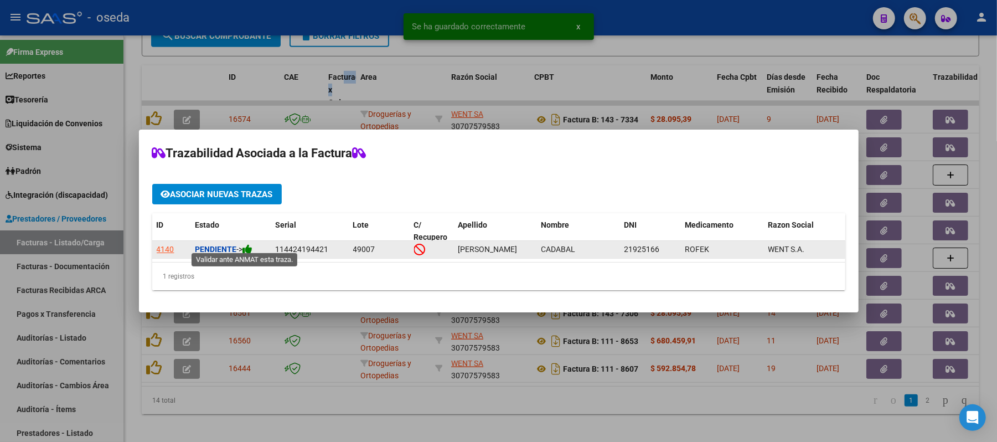
click at [251, 244] on icon at bounding box center [248, 249] width 10 height 11
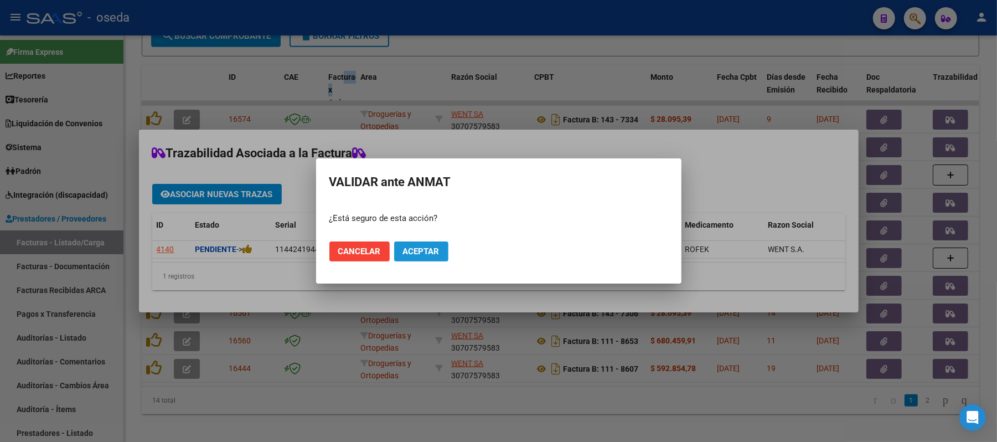
click at [423, 249] on span "Aceptar" at bounding box center [421, 251] width 37 height 10
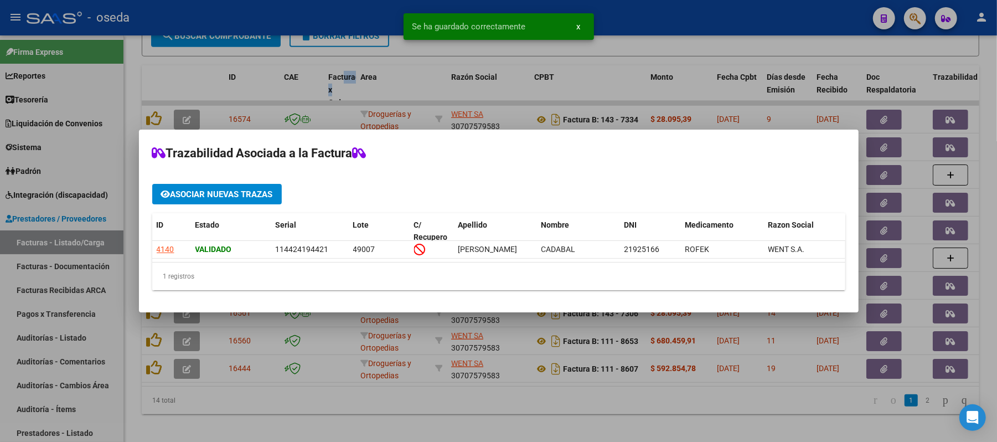
click at [878, 186] on div at bounding box center [498, 221] width 997 height 442
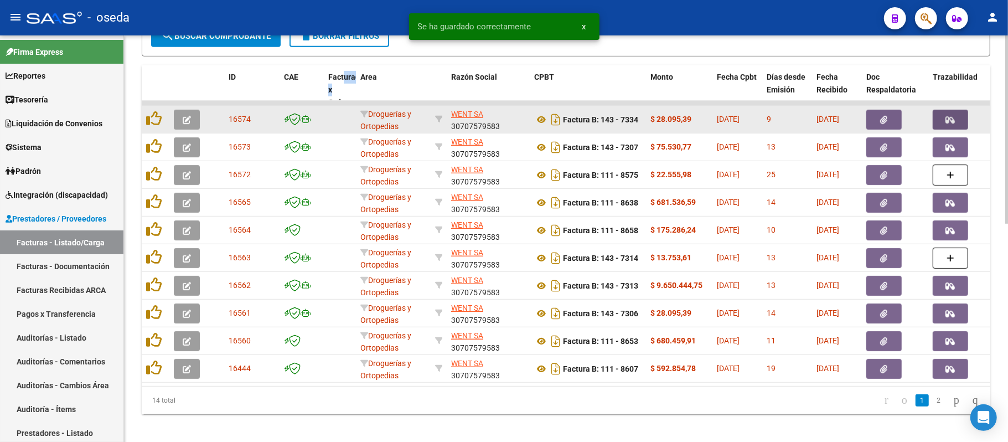
click at [949, 117] on icon "button" at bounding box center [950, 120] width 9 height 8
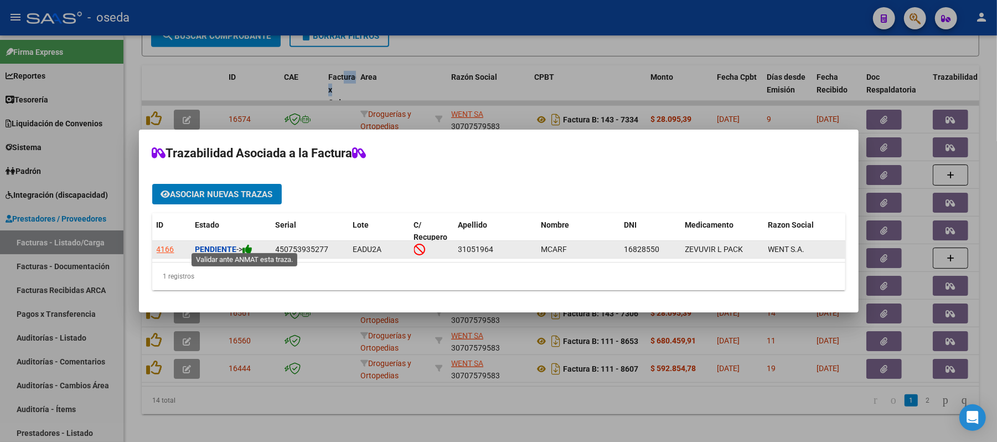
click at [253, 244] on icon at bounding box center [248, 249] width 10 height 11
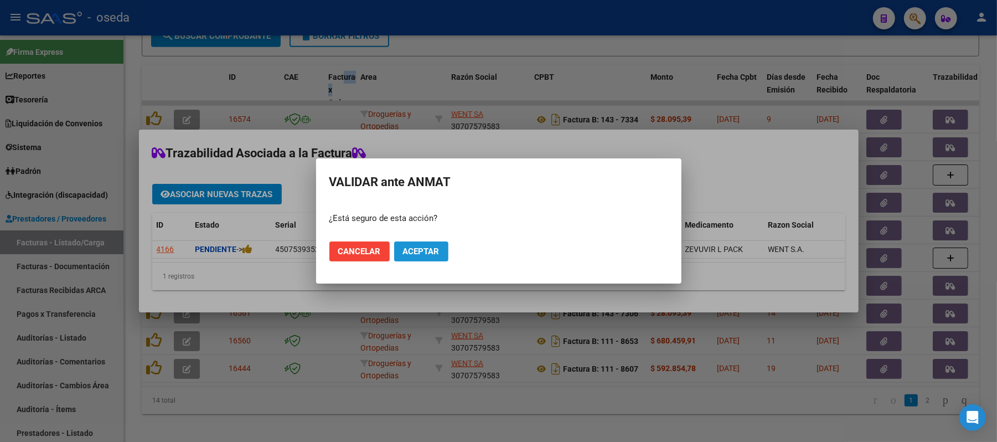
click at [426, 244] on button "Aceptar" at bounding box center [421, 251] width 54 height 20
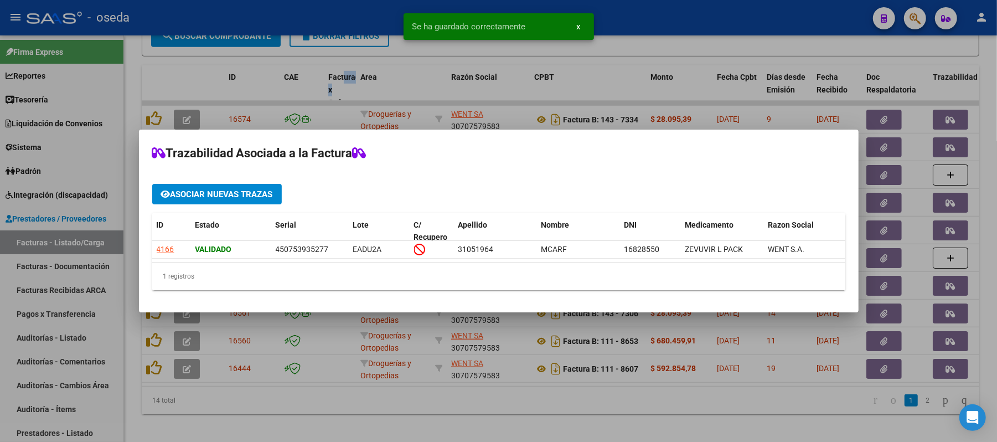
click at [954, 195] on div at bounding box center [498, 221] width 997 height 442
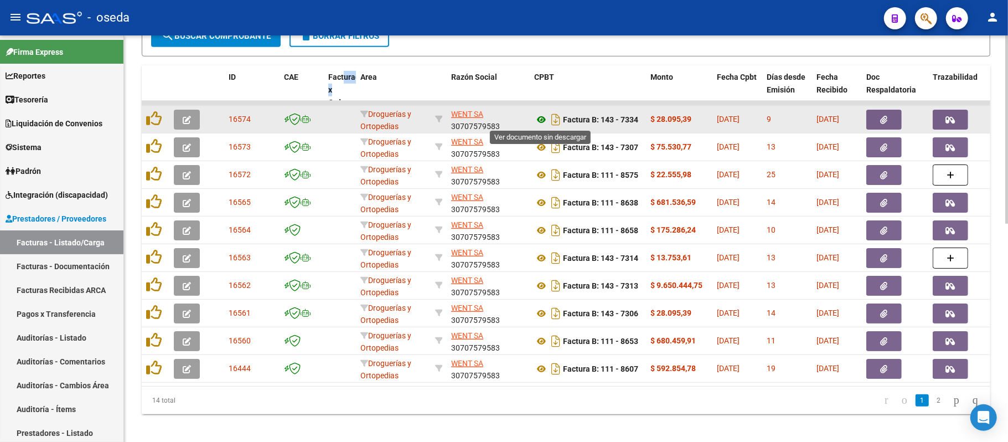
click at [537, 120] on icon at bounding box center [541, 119] width 14 height 13
click at [539, 116] on icon at bounding box center [541, 119] width 14 height 13
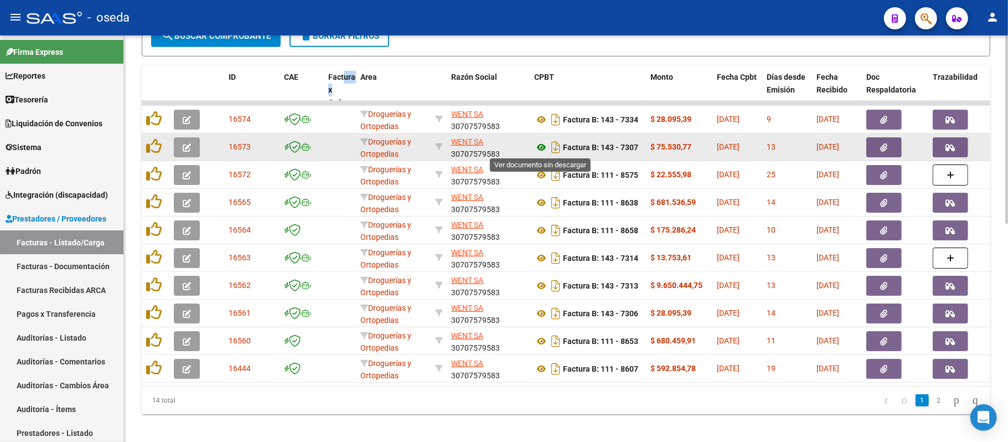
click at [543, 150] on icon at bounding box center [541, 147] width 14 height 13
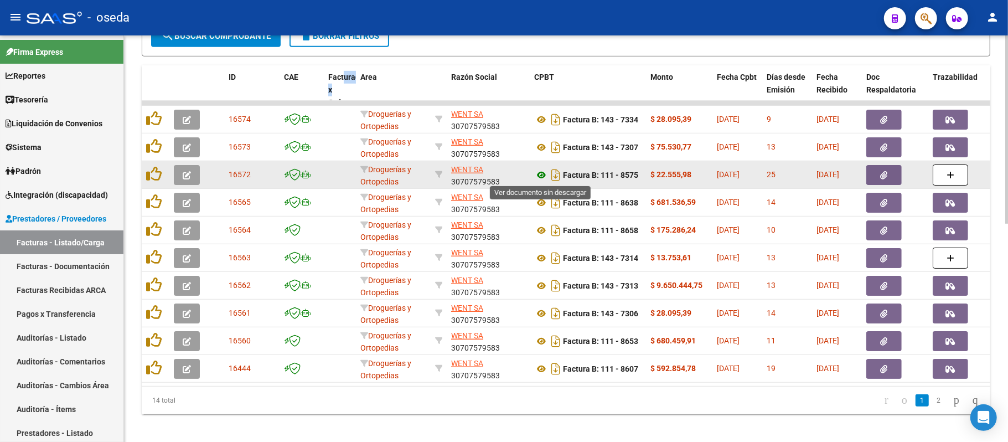
click at [544, 169] on icon at bounding box center [541, 174] width 14 height 13
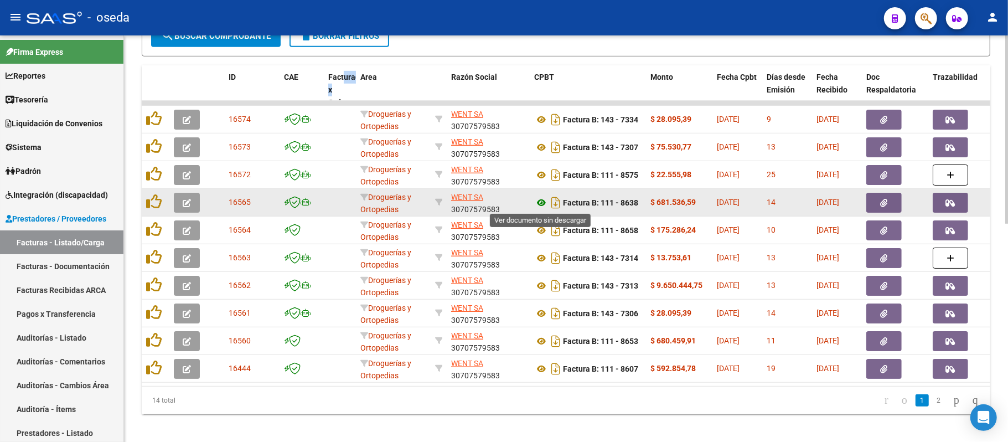
click at [534, 199] on icon at bounding box center [541, 202] width 14 height 13
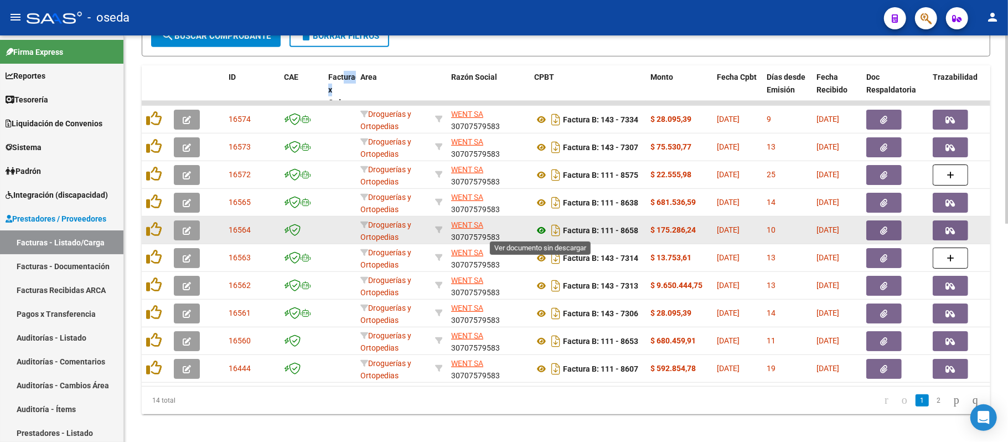
click at [539, 228] on icon at bounding box center [541, 230] width 14 height 13
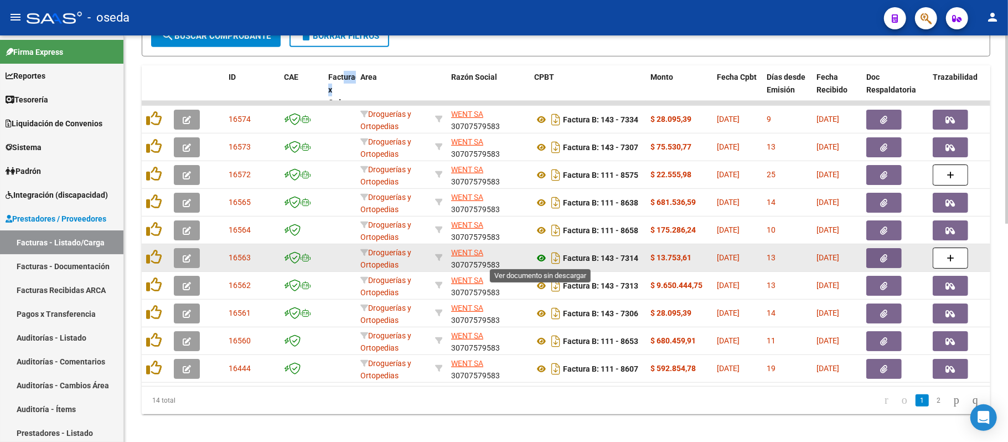
click at [541, 257] on icon at bounding box center [541, 257] width 14 height 13
click at [879, 255] on button "button" at bounding box center [884, 258] width 35 height 20
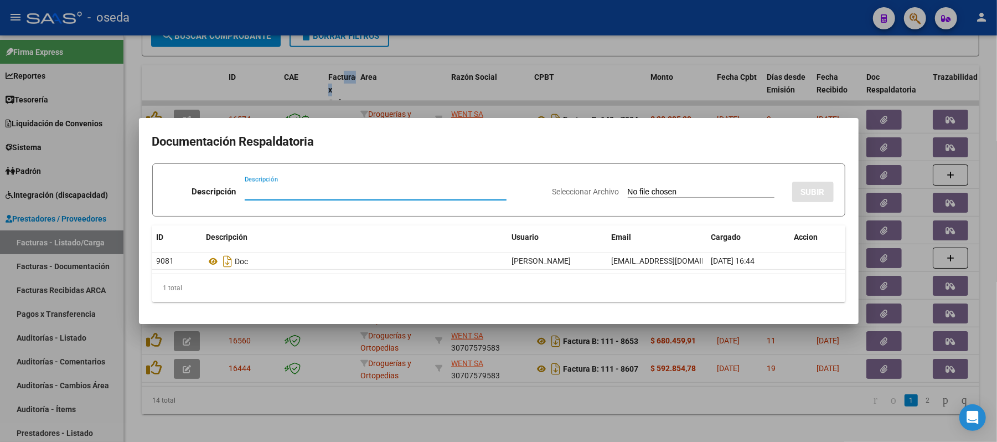
click at [896, 244] on div at bounding box center [498, 221] width 997 height 442
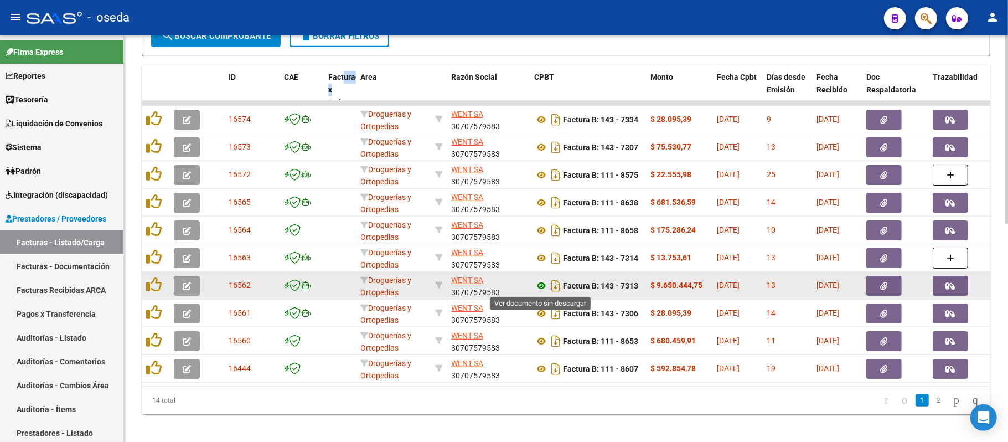
click at [539, 280] on icon at bounding box center [541, 285] width 14 height 13
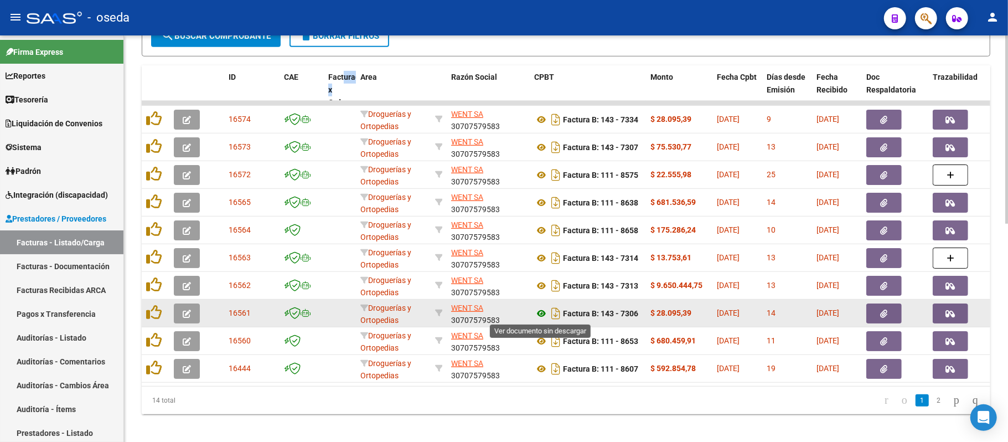
click at [540, 311] on icon at bounding box center [541, 313] width 14 height 13
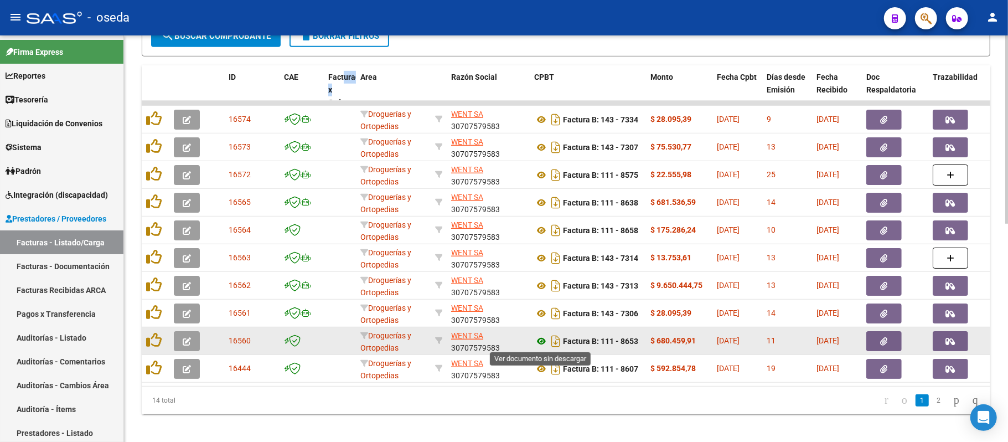
click at [542, 339] on icon at bounding box center [541, 340] width 14 height 13
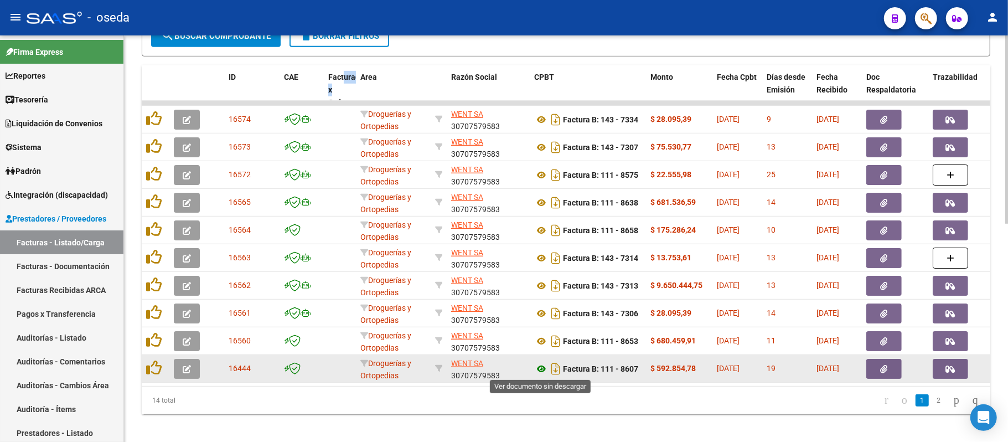
click at [540, 373] on icon at bounding box center [541, 368] width 14 height 13
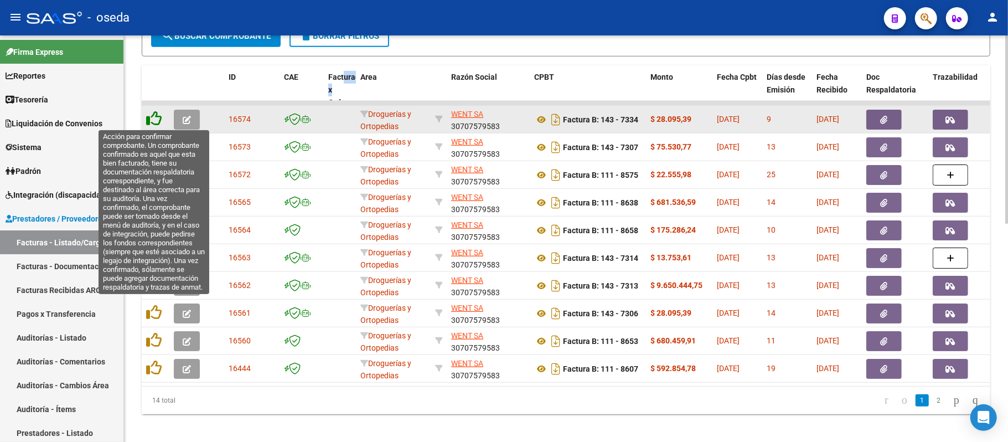
click at [152, 121] on icon at bounding box center [154, 119] width 16 height 16
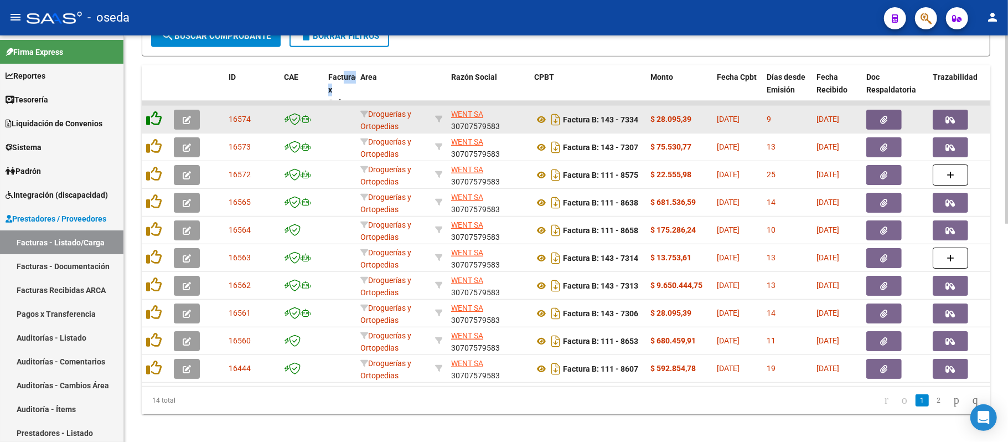
scroll to position [455, 0]
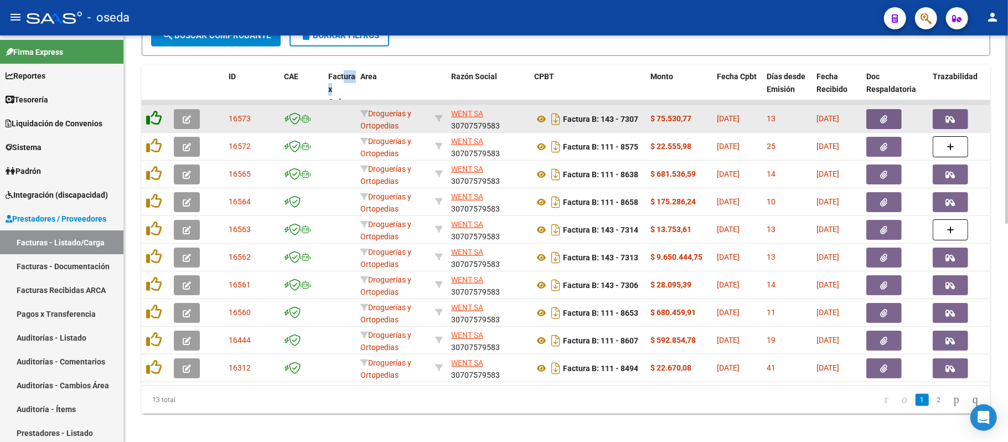
click at [152, 121] on icon at bounding box center [154, 118] width 16 height 16
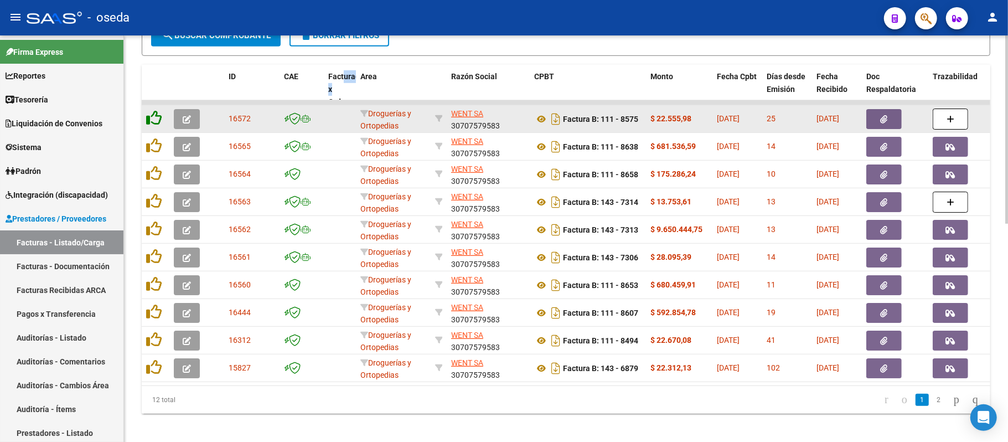
click at [152, 121] on icon at bounding box center [154, 118] width 16 height 16
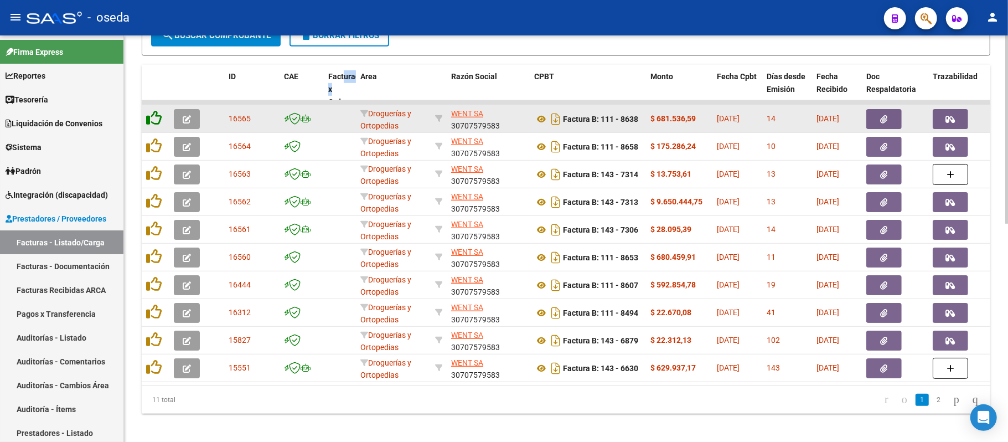
click at [152, 121] on icon at bounding box center [154, 118] width 16 height 16
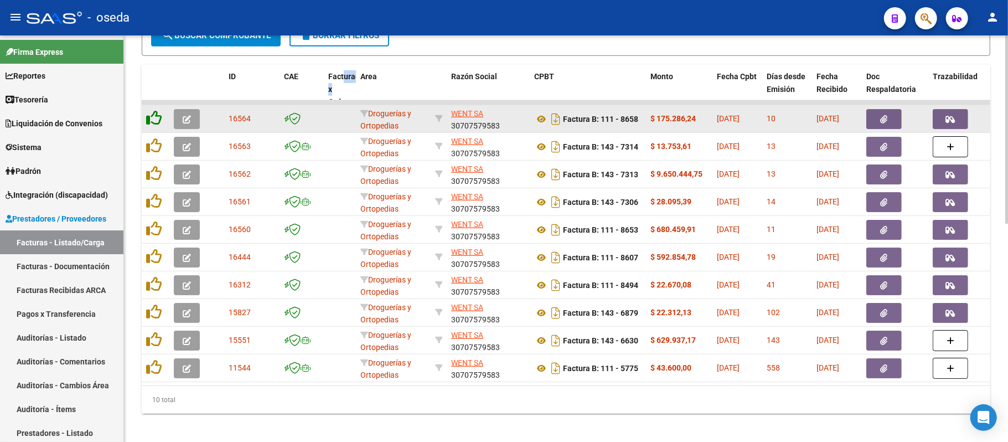
click at [152, 121] on icon at bounding box center [154, 118] width 16 height 16
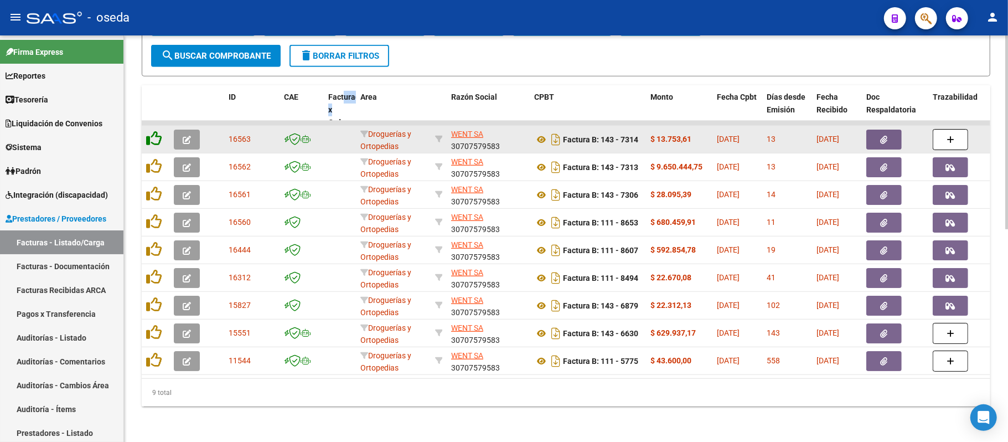
click at [152, 131] on icon at bounding box center [154, 139] width 16 height 16
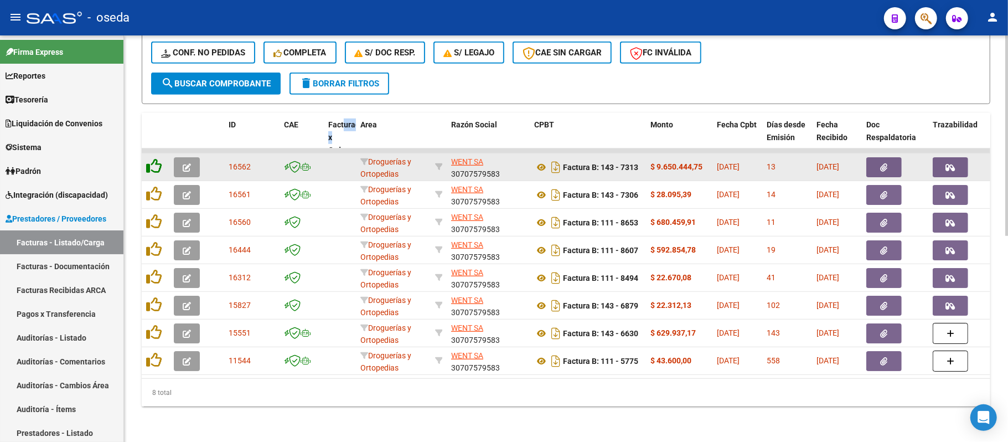
scroll to position [417, 0]
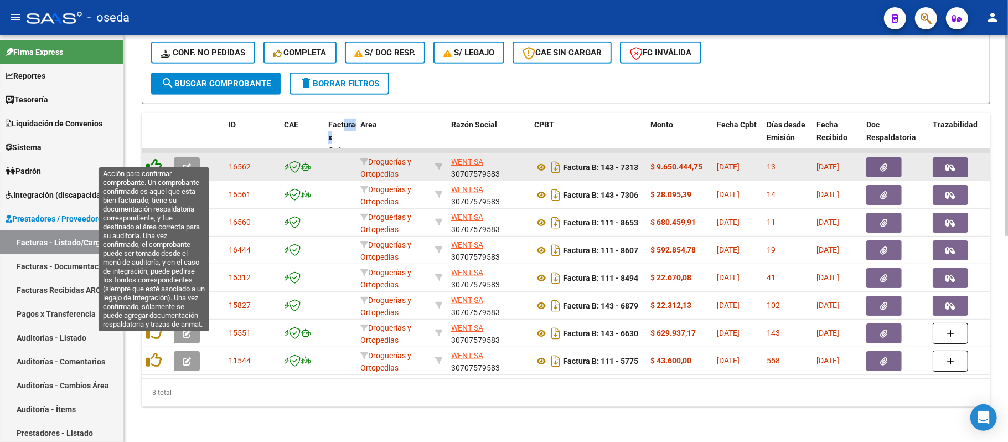
click at [155, 158] on icon at bounding box center [154, 166] width 16 height 16
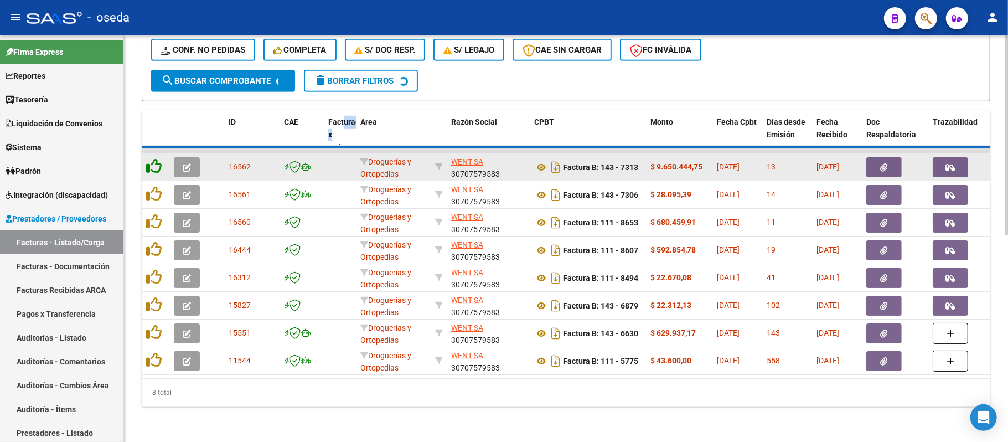
scroll to position [389, 0]
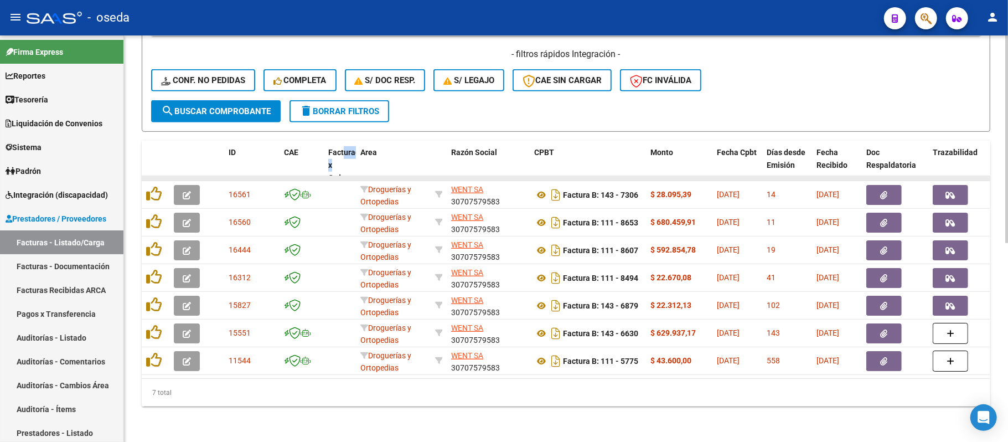
click at [156, 176] on datatable-body-cell at bounding box center [156, 178] width 28 height 4
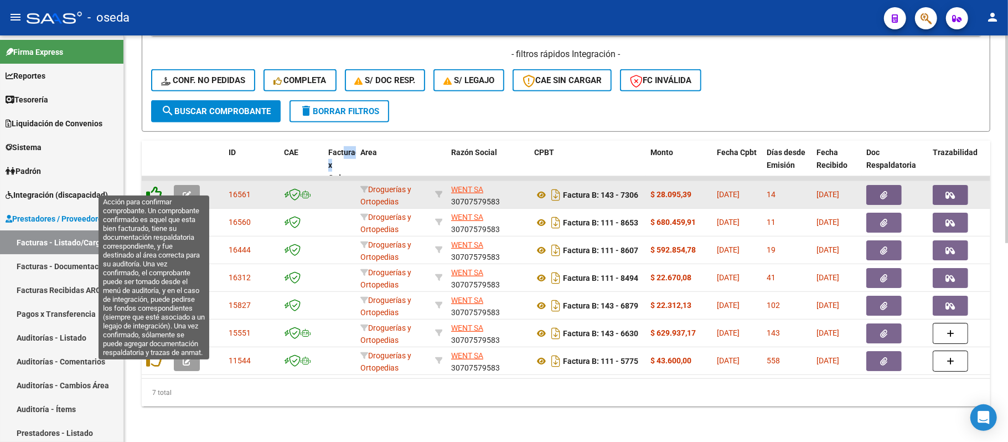
click at [153, 187] on icon at bounding box center [154, 194] width 16 height 16
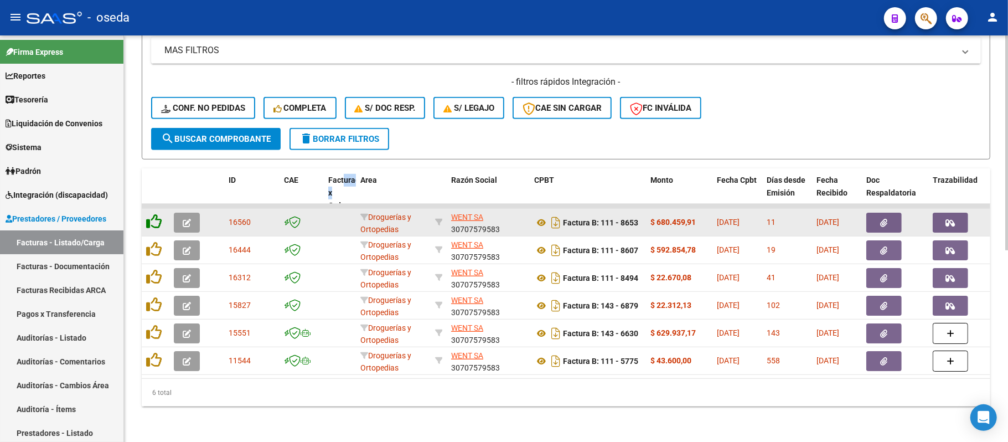
scroll to position [362, 0]
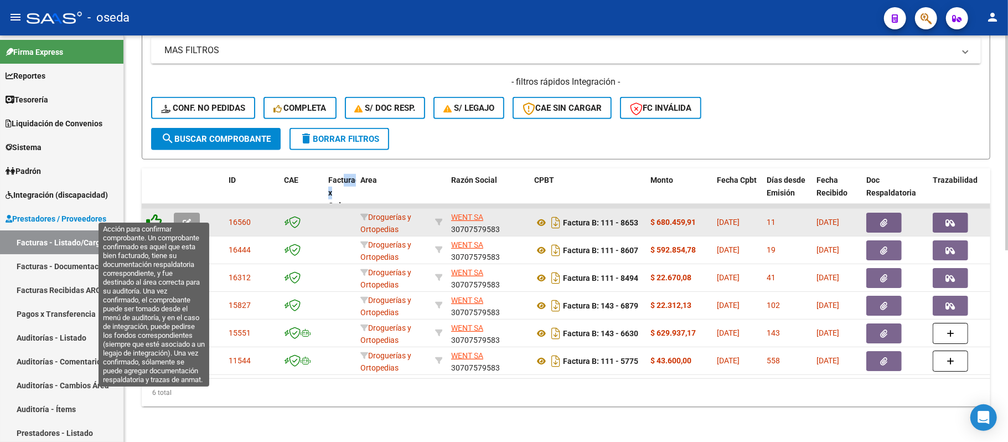
click at [152, 214] on icon at bounding box center [154, 222] width 16 height 16
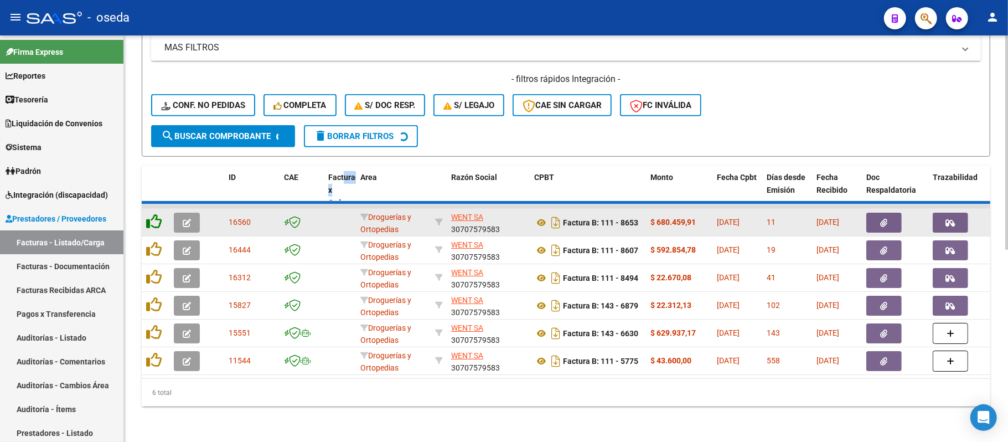
scroll to position [333, 0]
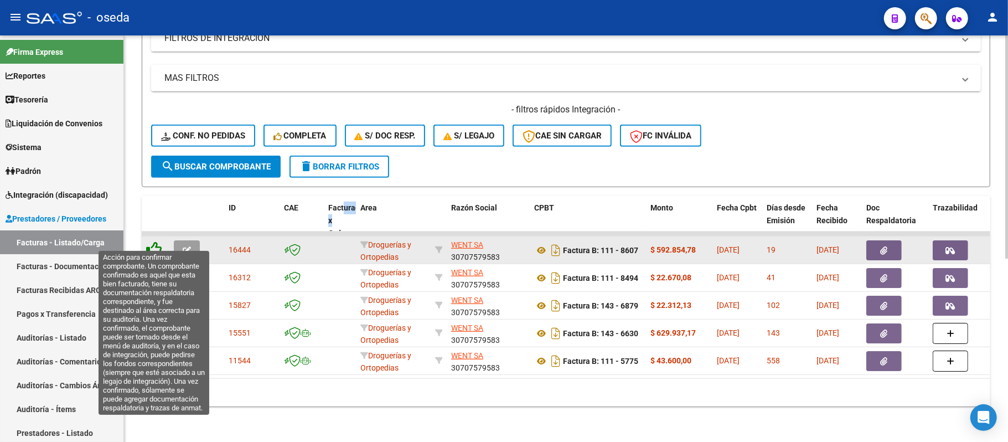
click at [151, 244] on icon at bounding box center [154, 249] width 16 height 16
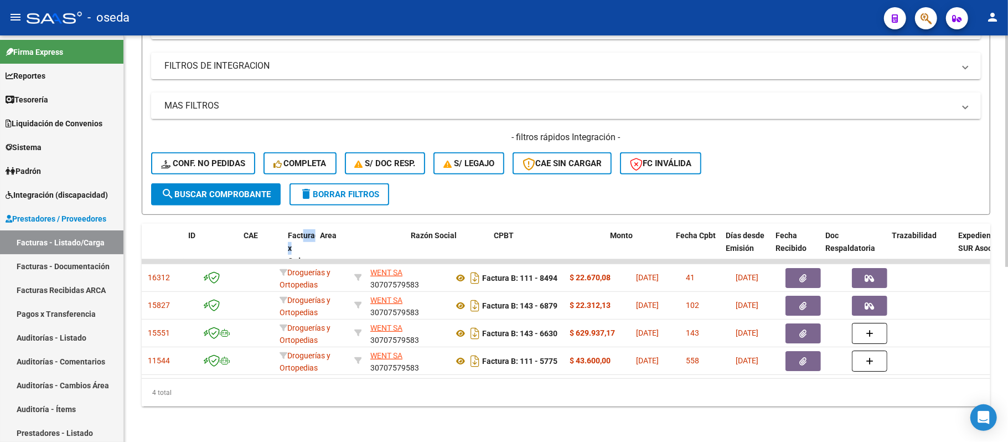
scroll to position [0, 0]
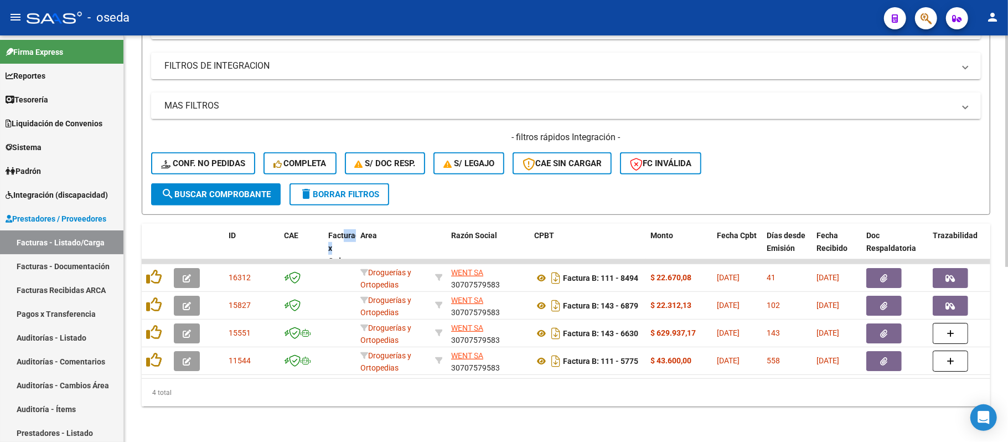
click at [346, 189] on span "delete Borrar Filtros" at bounding box center [340, 194] width 80 height 10
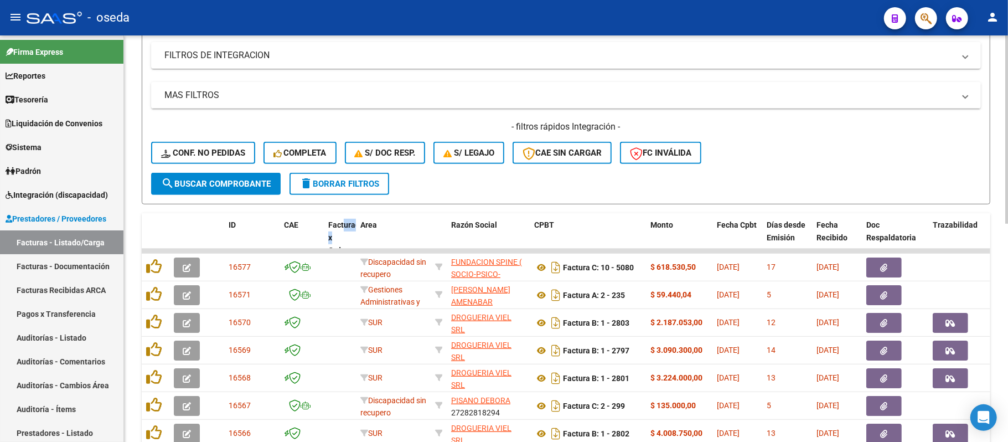
scroll to position [454, 0]
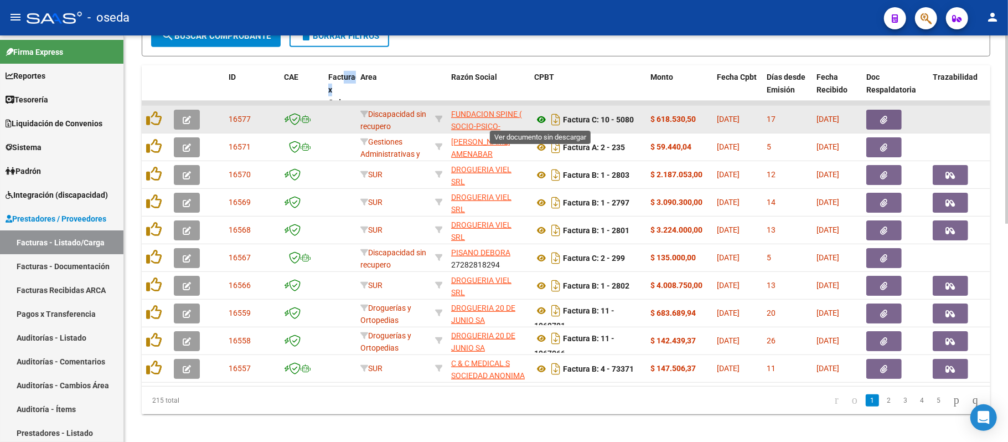
click at [539, 119] on icon at bounding box center [541, 119] width 14 height 13
click at [879, 116] on button "button" at bounding box center [884, 120] width 35 height 20
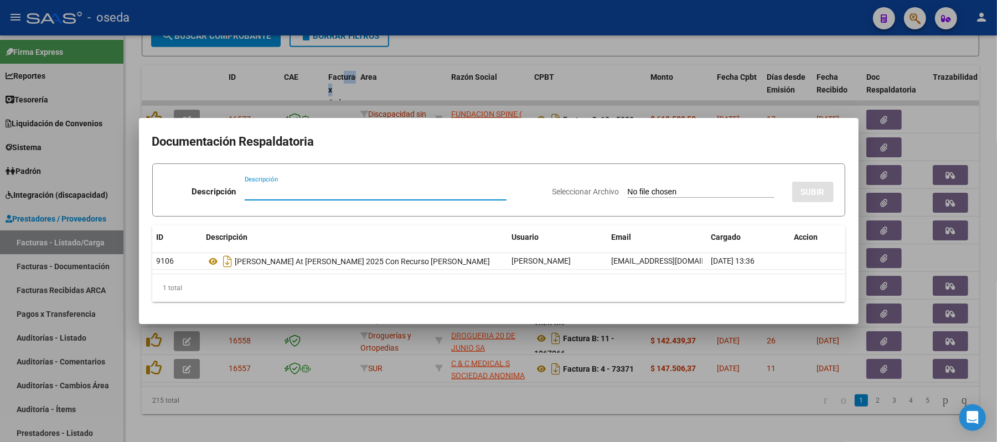
click at [723, 29] on div at bounding box center [498, 221] width 997 height 442
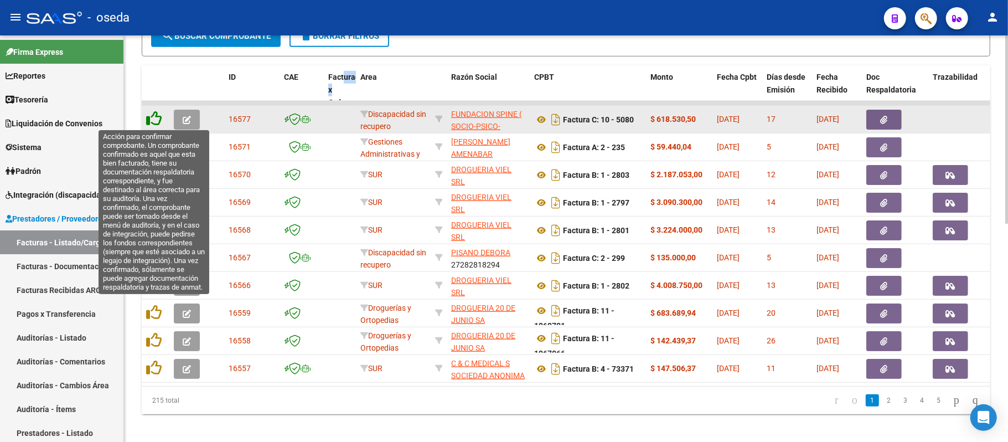
click at [153, 117] on icon at bounding box center [154, 119] width 16 height 16
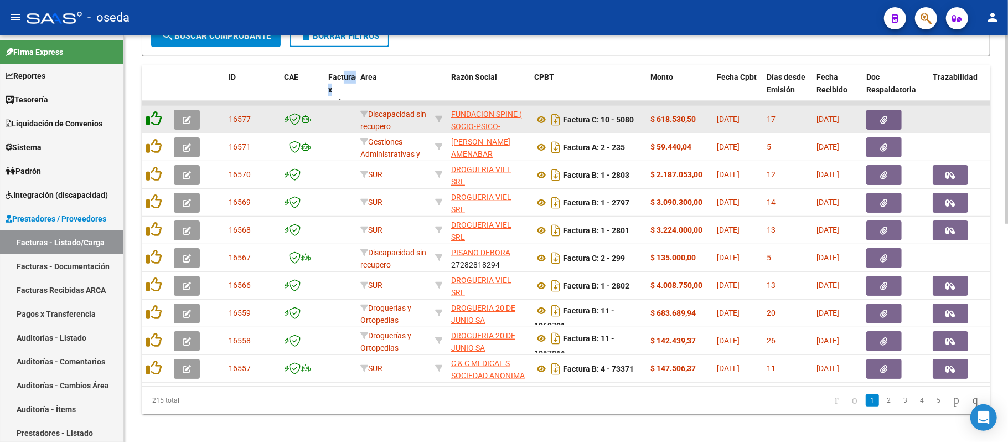
scroll to position [455, 0]
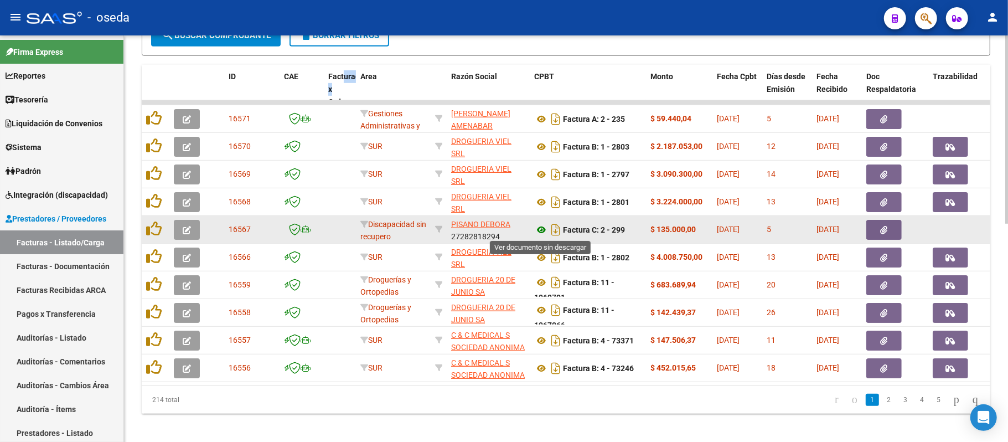
click at [537, 229] on icon at bounding box center [541, 229] width 14 height 13
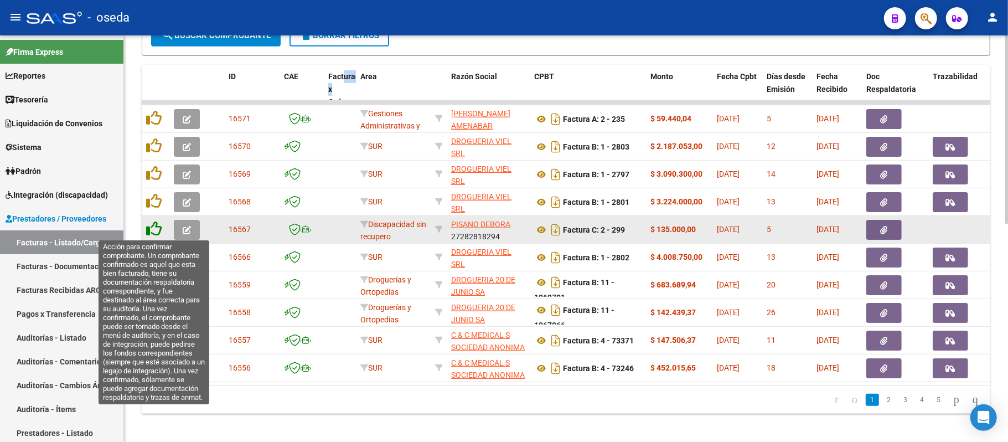
click at [151, 228] on icon at bounding box center [154, 229] width 16 height 16
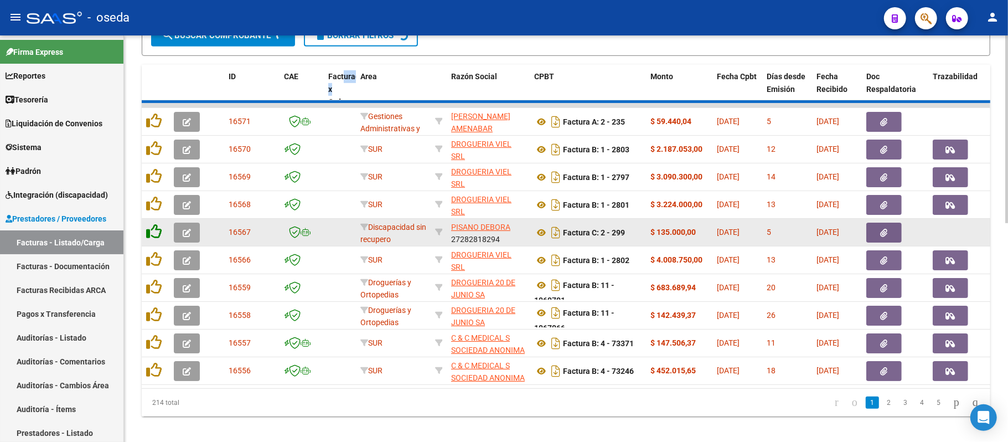
scroll to position [455, 0]
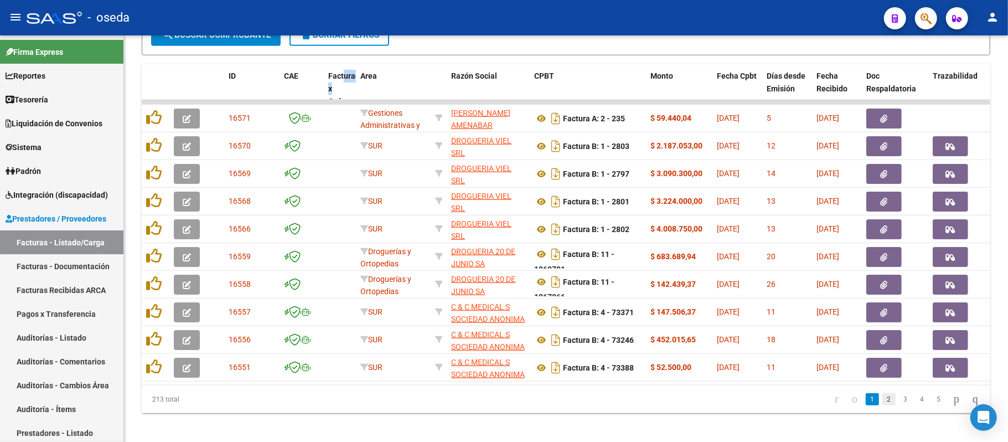
click at [883, 405] on link "2" at bounding box center [889, 399] width 13 height 12
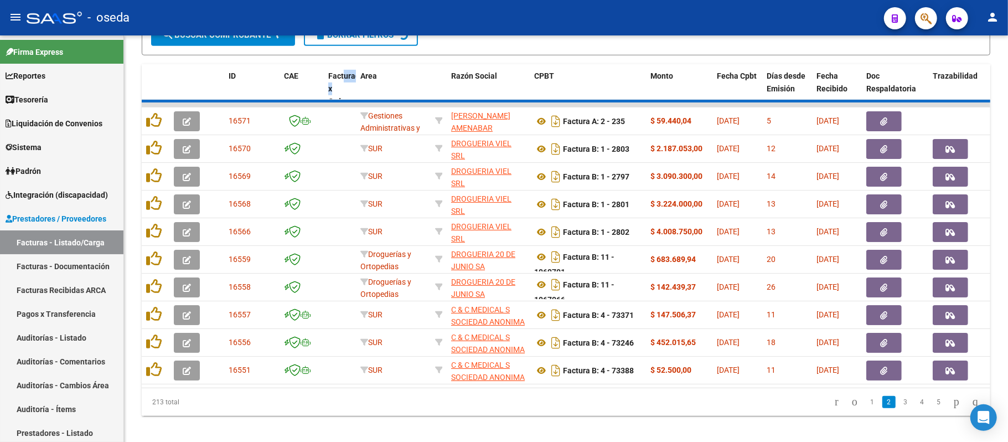
scroll to position [456, 0]
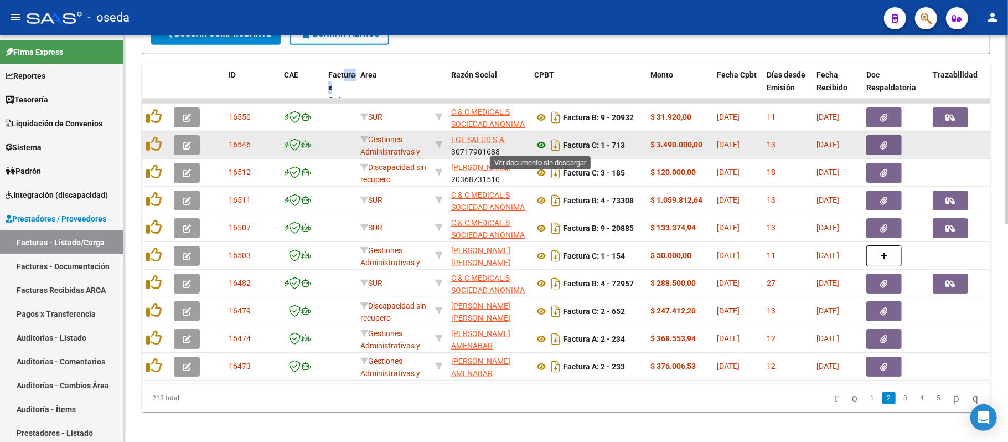
click at [540, 144] on icon at bounding box center [541, 144] width 14 height 13
click at [881, 142] on icon "button" at bounding box center [884, 145] width 7 height 8
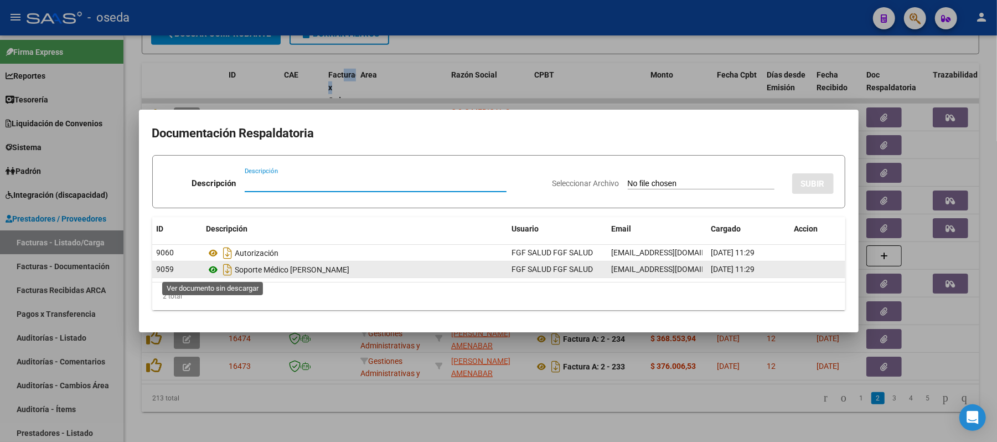
click at [211, 269] on icon at bounding box center [214, 269] width 14 height 13
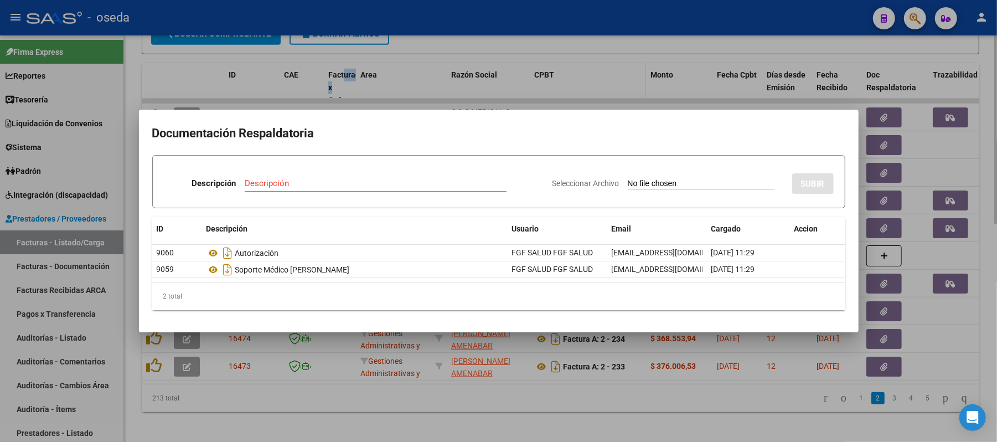
click at [575, 84] on div at bounding box center [498, 221] width 997 height 442
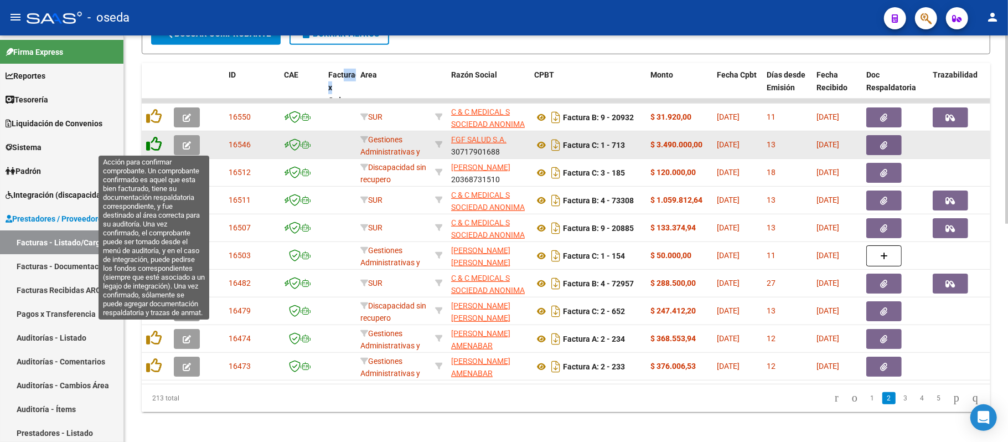
click at [155, 145] on icon at bounding box center [154, 144] width 16 height 16
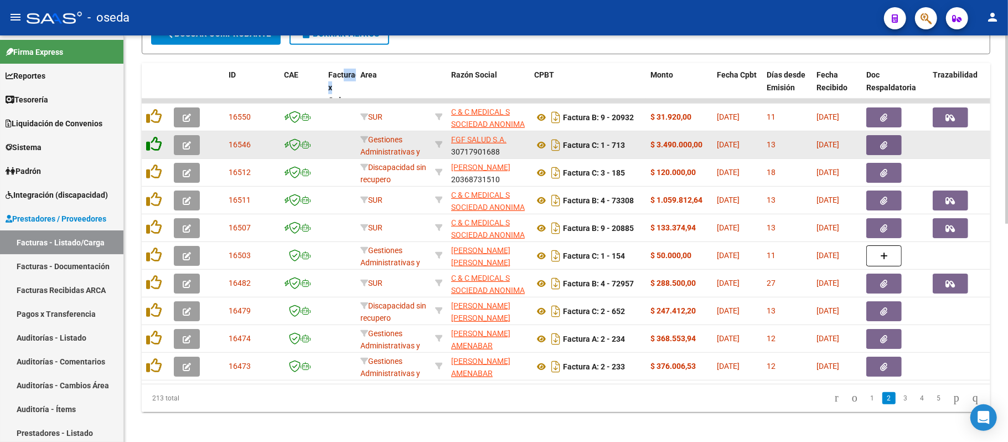
scroll to position [457, 0]
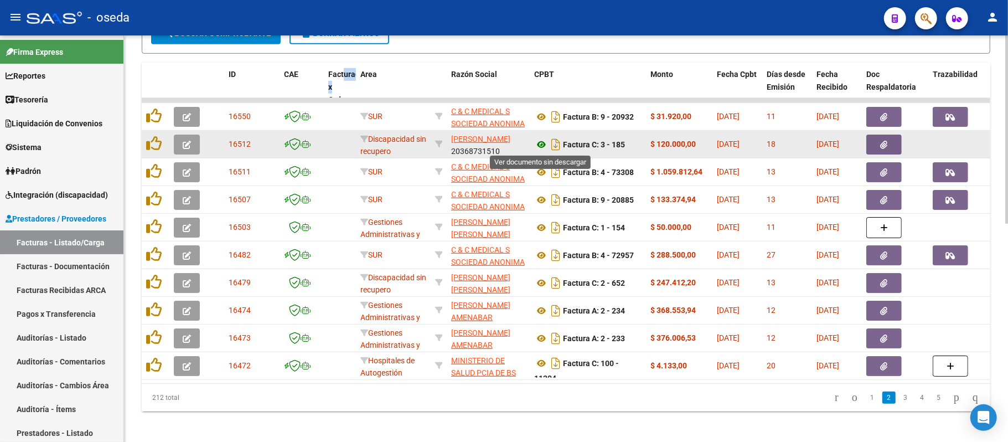
click at [542, 146] on icon at bounding box center [541, 144] width 14 height 13
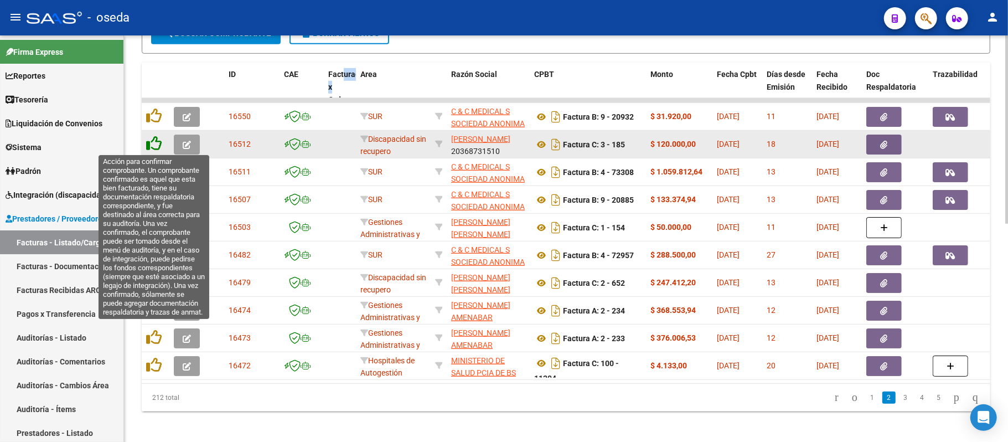
click at [150, 144] on icon at bounding box center [154, 144] width 16 height 16
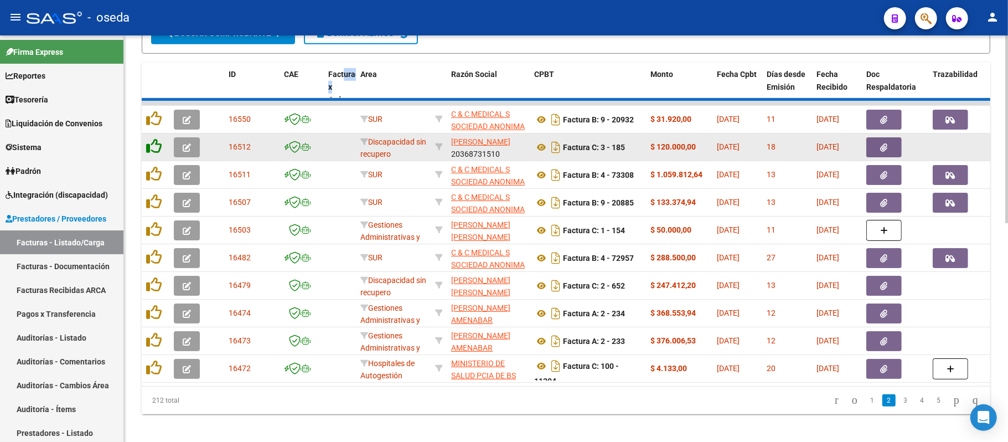
scroll to position [457, 0]
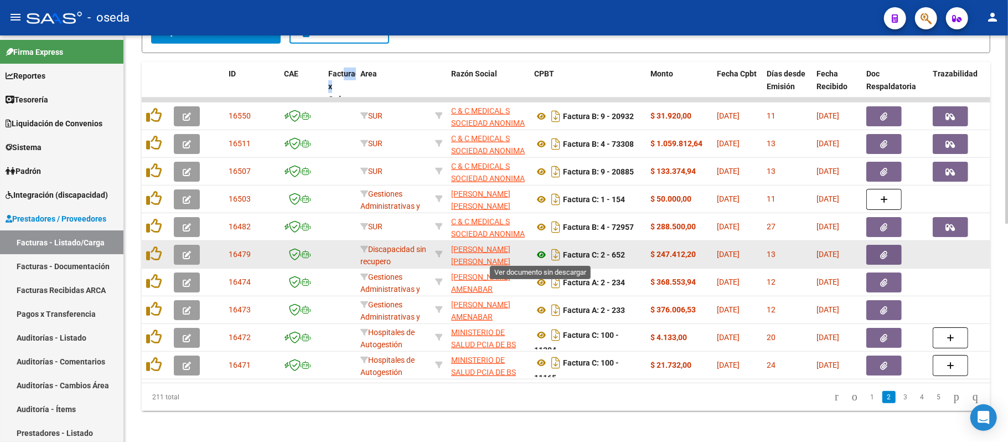
click at [543, 251] on icon at bounding box center [541, 254] width 14 height 13
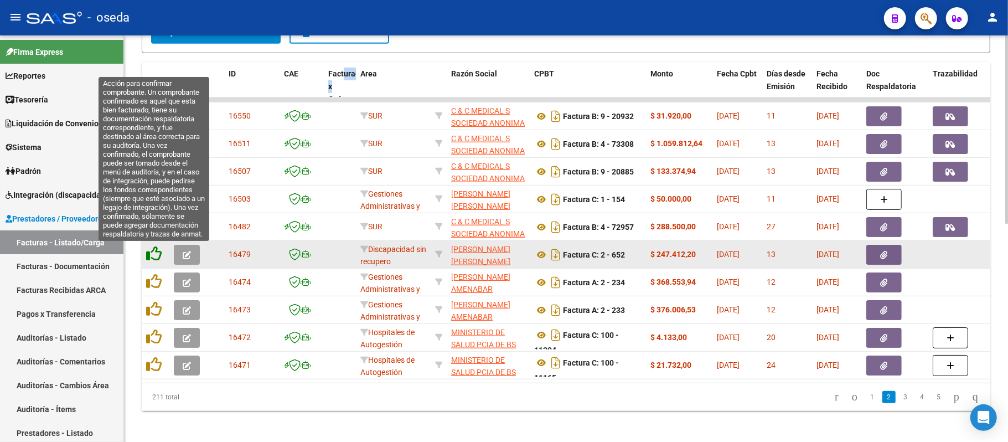
click at [153, 257] on icon at bounding box center [154, 254] width 16 height 16
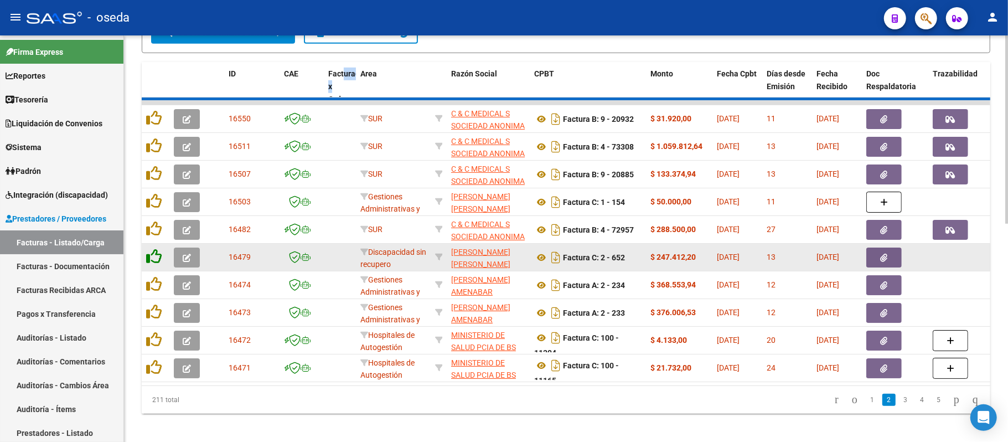
scroll to position [459, 0]
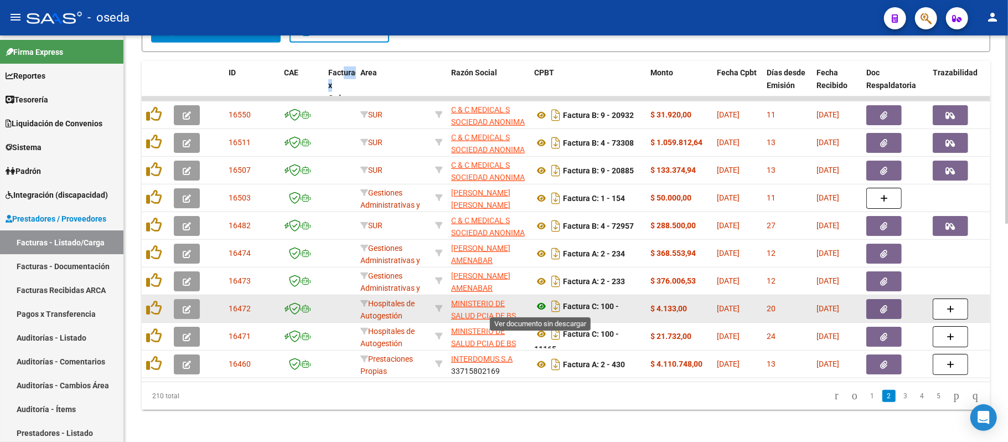
click at [539, 306] on icon at bounding box center [541, 306] width 14 height 13
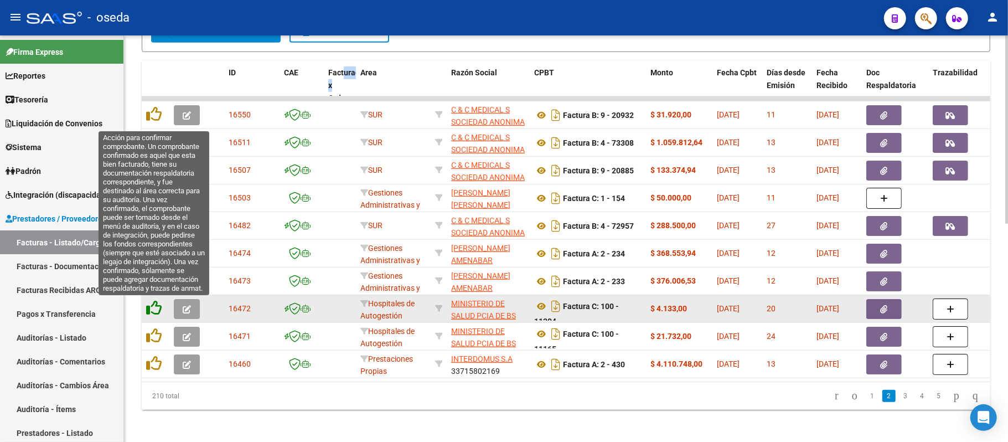
click at [153, 307] on icon at bounding box center [154, 308] width 16 height 16
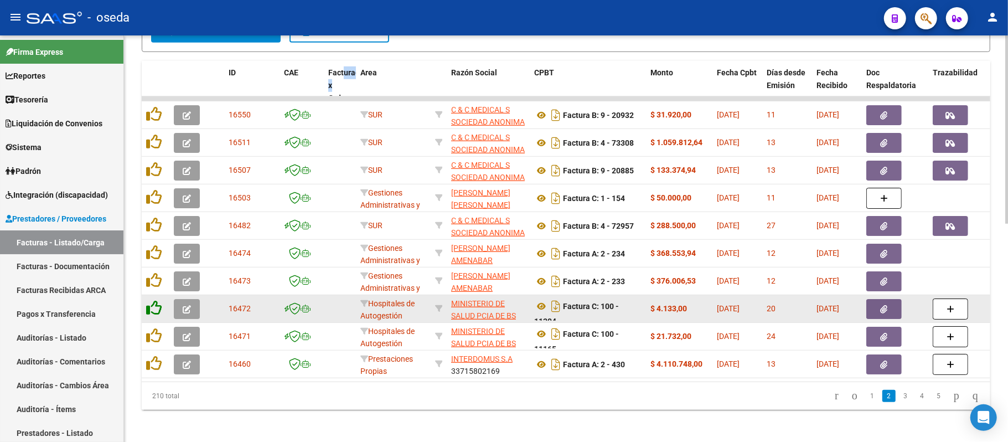
scroll to position [459, 0]
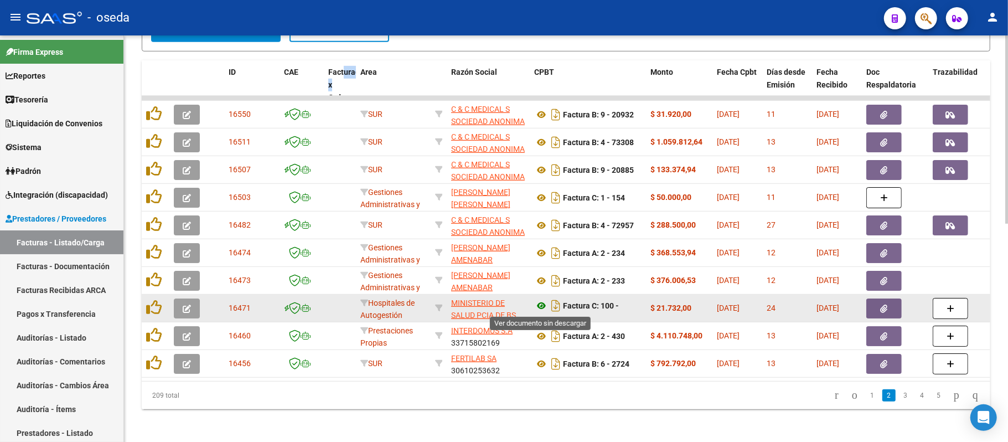
click at [541, 306] on icon at bounding box center [541, 305] width 14 height 13
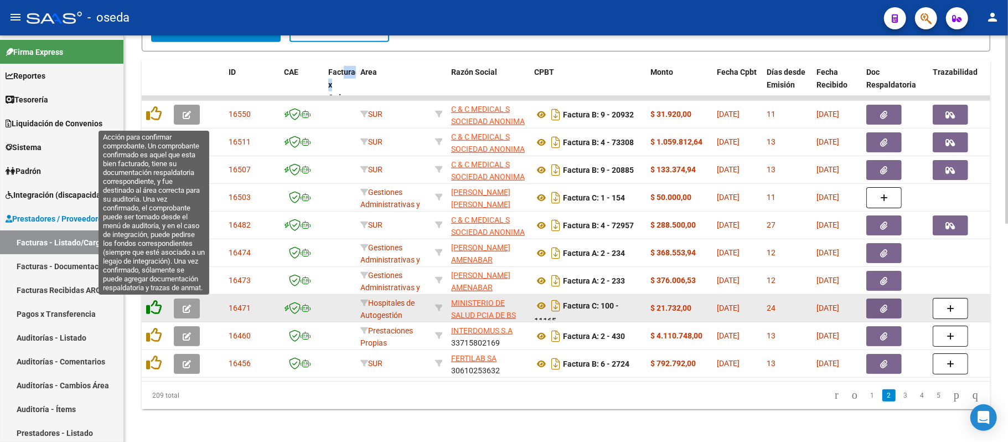
click at [152, 309] on icon at bounding box center [154, 308] width 16 height 16
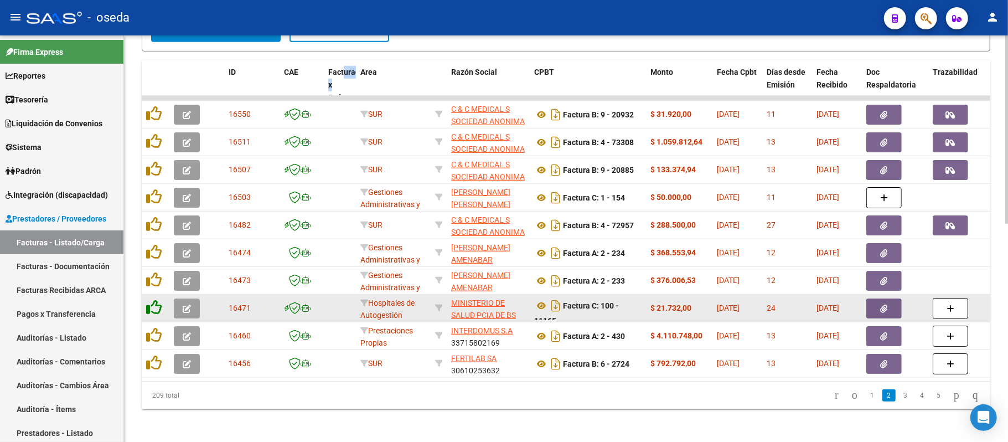
scroll to position [460, 0]
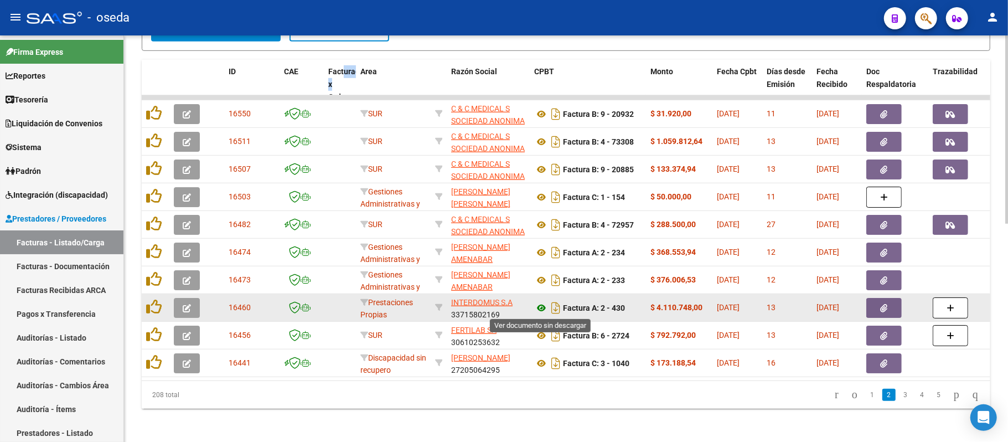
click at [539, 306] on icon at bounding box center [541, 307] width 14 height 13
click at [888, 306] on button "button" at bounding box center [884, 308] width 35 height 20
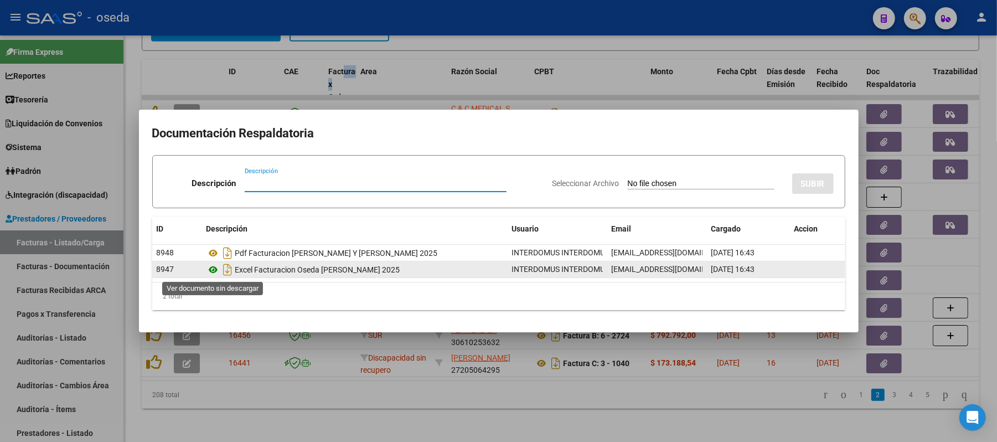
click at [215, 270] on icon at bounding box center [214, 269] width 14 height 13
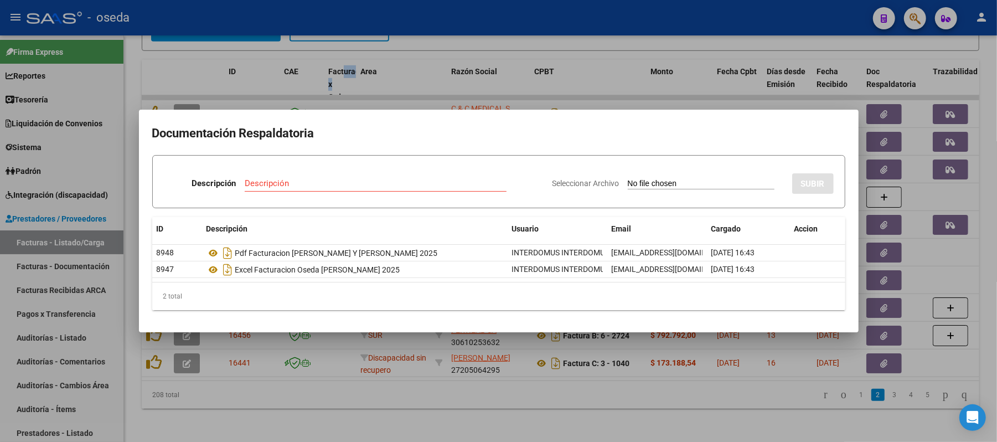
click at [462, 67] on div at bounding box center [498, 221] width 997 height 442
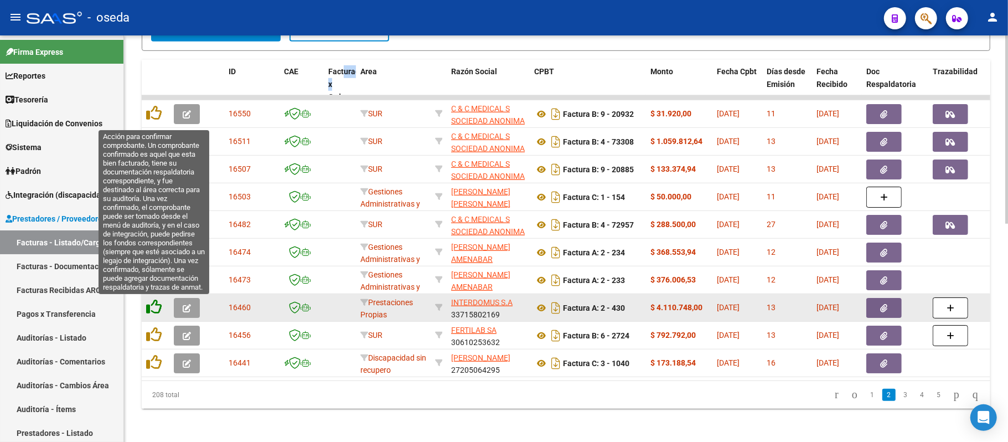
click at [151, 300] on icon at bounding box center [154, 307] width 16 height 16
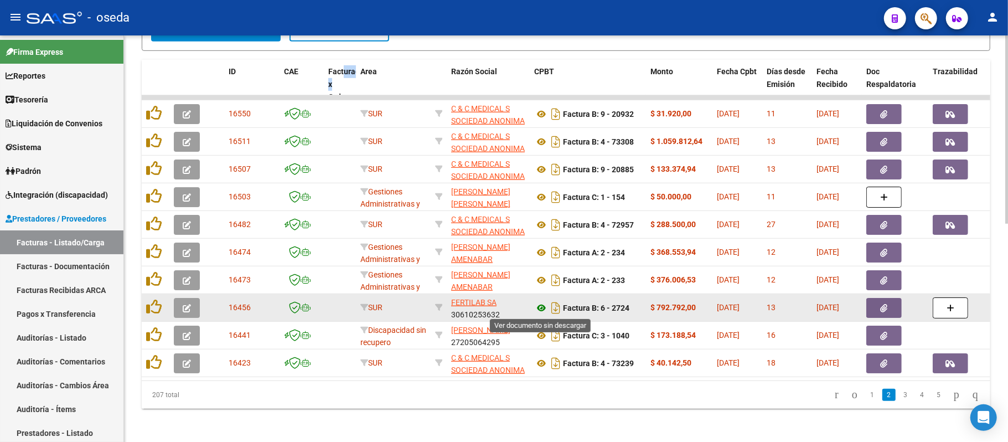
click at [541, 308] on icon at bounding box center [541, 307] width 14 height 13
click at [545, 308] on icon at bounding box center [541, 307] width 14 height 13
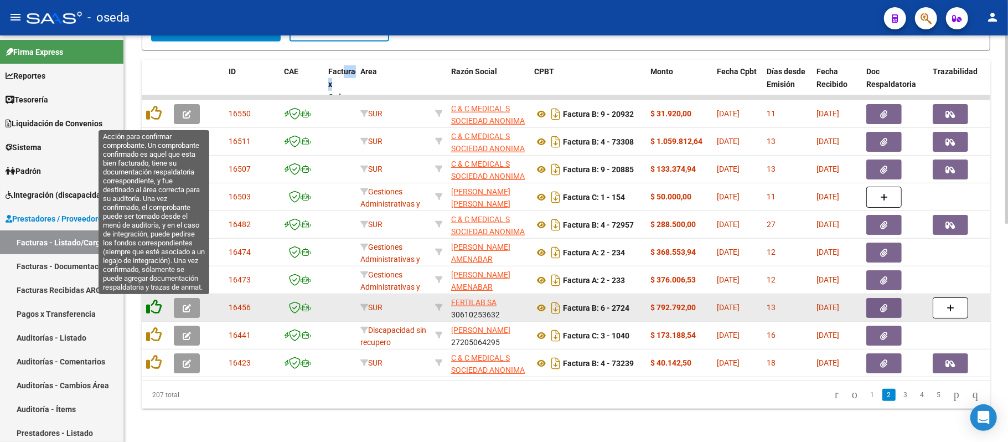
click at [151, 302] on icon at bounding box center [154, 307] width 16 height 16
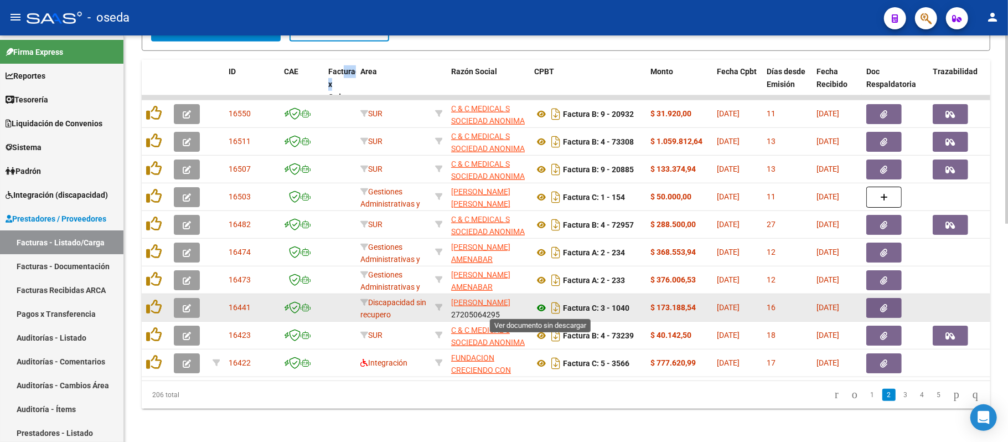
click at [541, 309] on icon at bounding box center [541, 307] width 14 height 13
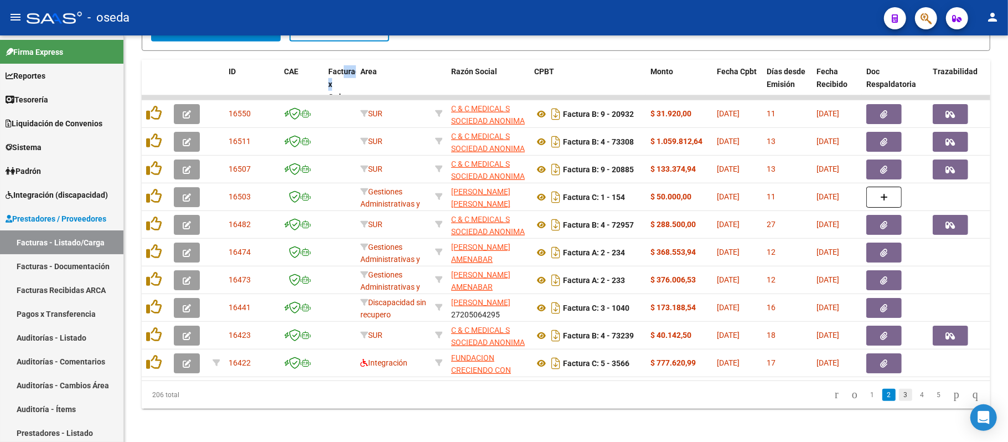
click at [899, 401] on link "3" at bounding box center [905, 395] width 13 height 12
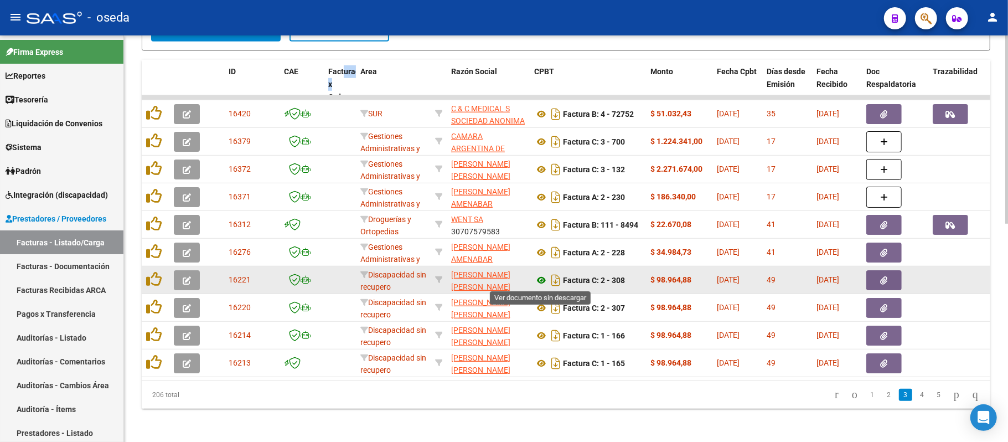
click at [544, 275] on icon at bounding box center [541, 280] width 14 height 13
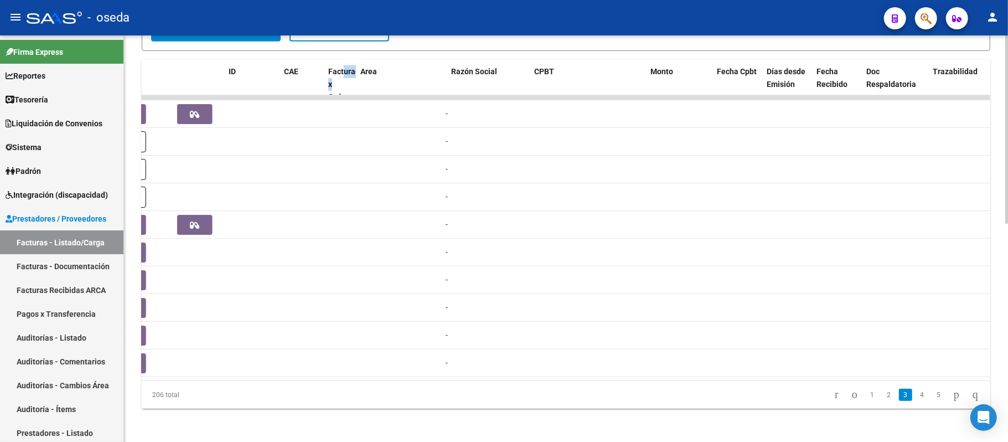
scroll to position [0, 0]
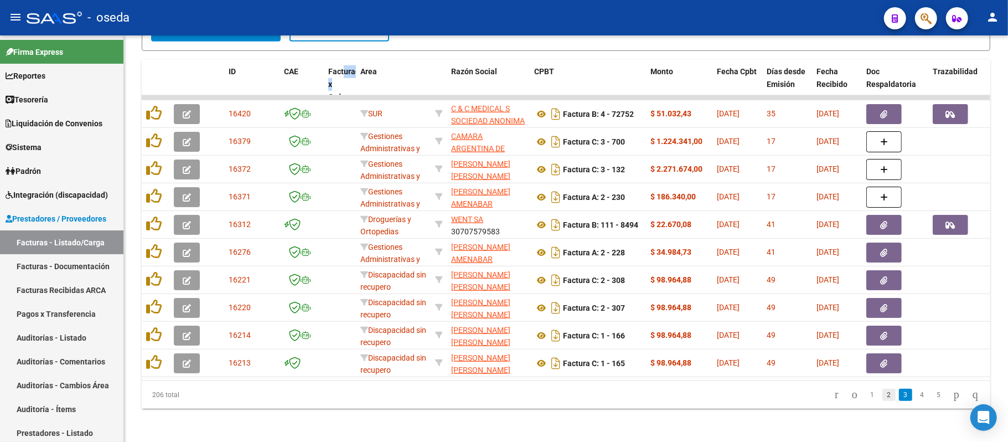
click at [883, 401] on link "2" at bounding box center [889, 395] width 13 height 12
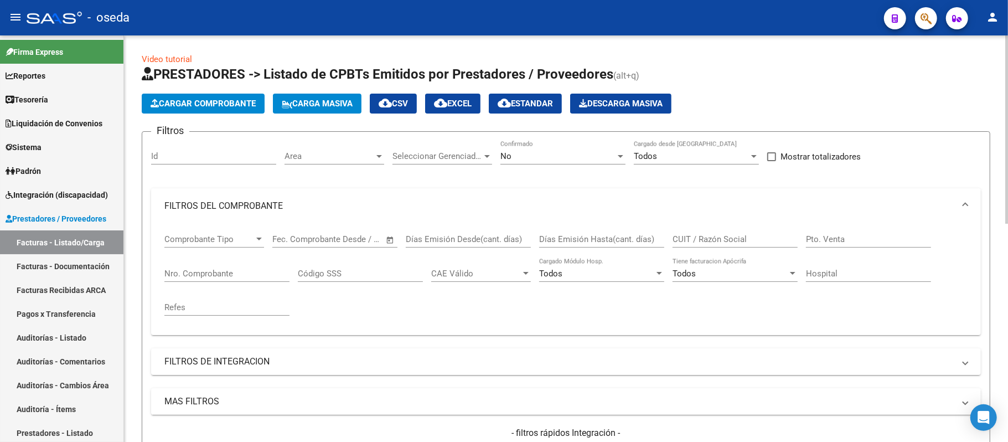
click at [701, 236] on input "CUIT / Razón Social" at bounding box center [735, 239] width 125 height 10
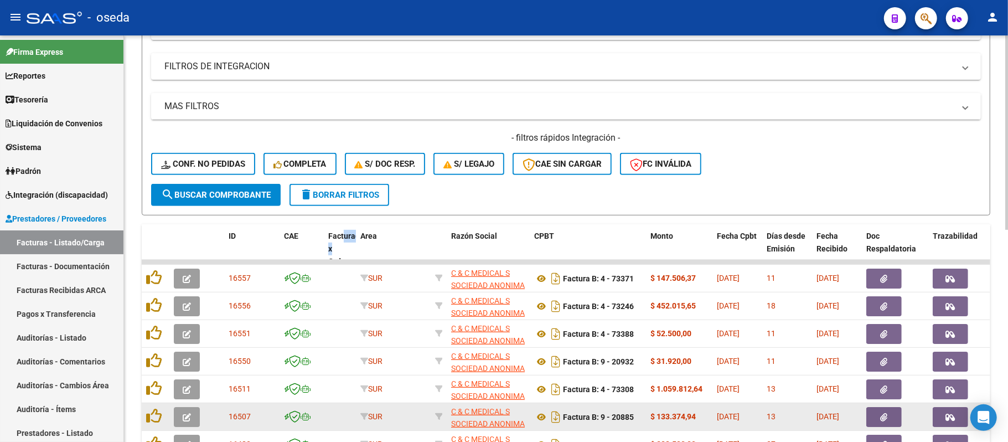
scroll to position [443, 0]
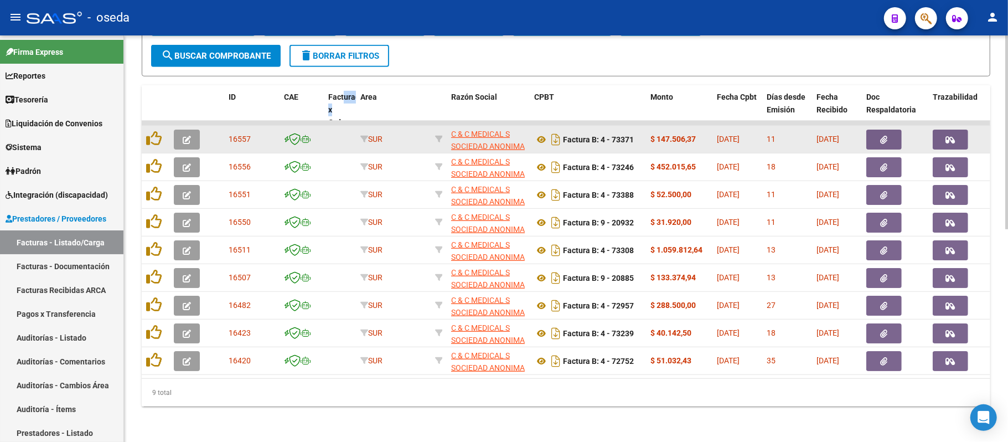
type input "medica"
click at [948, 136] on icon "button" at bounding box center [950, 140] width 9 height 8
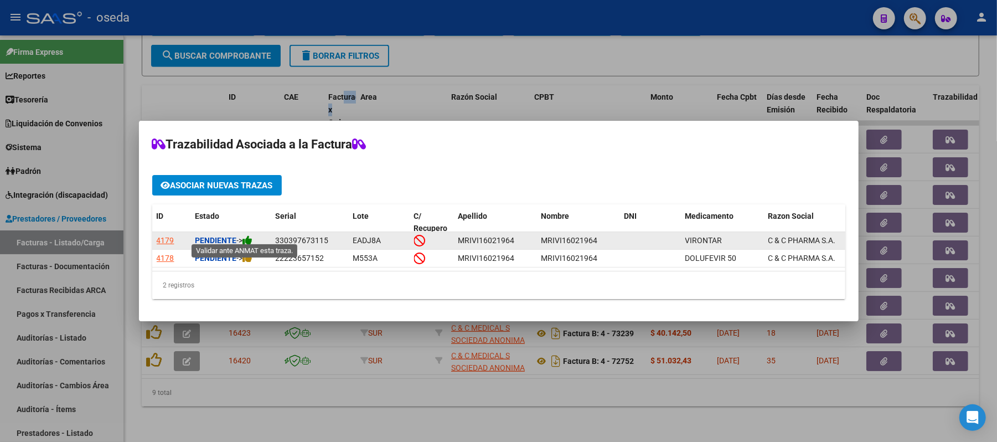
click at [253, 238] on icon at bounding box center [248, 240] width 10 height 11
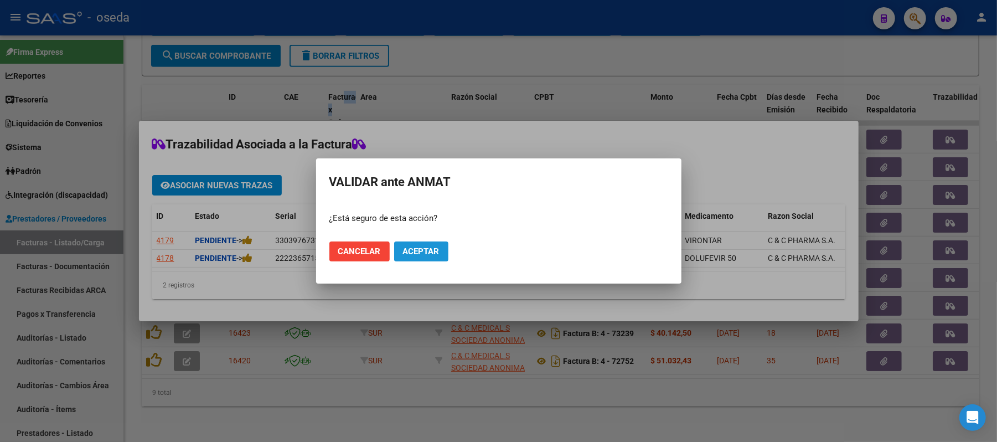
click at [415, 250] on span "Aceptar" at bounding box center [421, 251] width 37 height 10
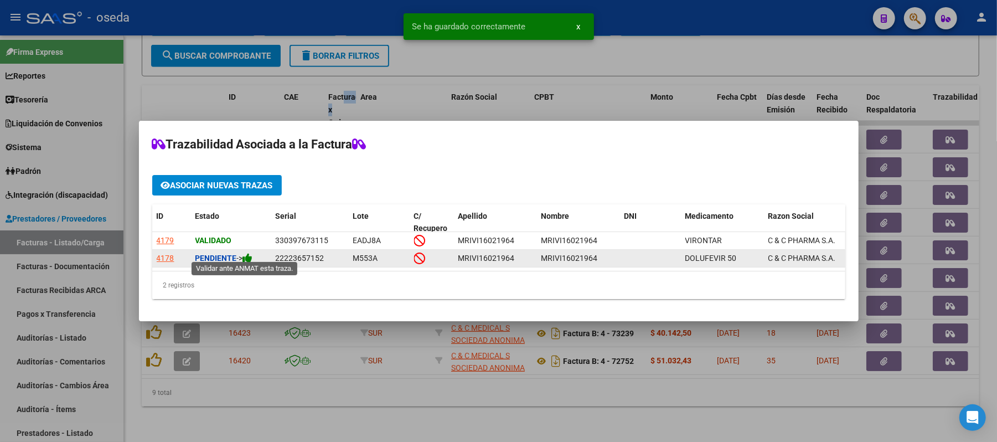
click at [248, 253] on icon at bounding box center [248, 258] width 10 height 11
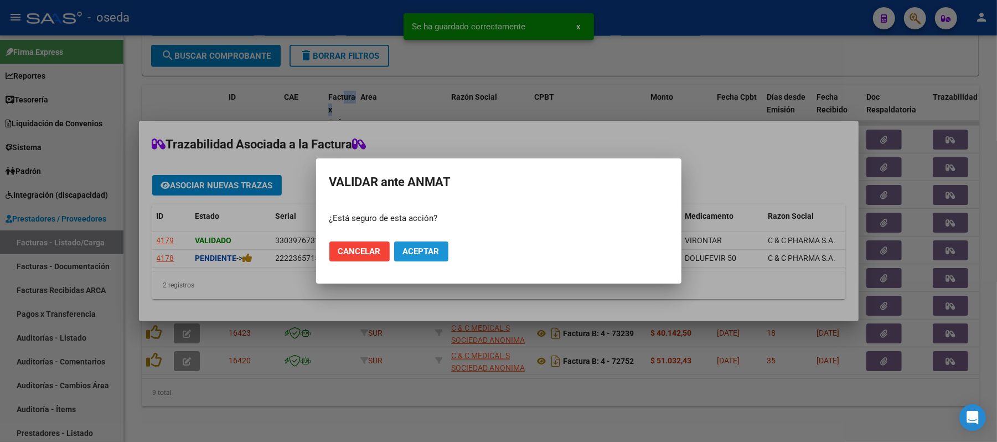
click at [409, 246] on span "Aceptar" at bounding box center [421, 251] width 37 height 10
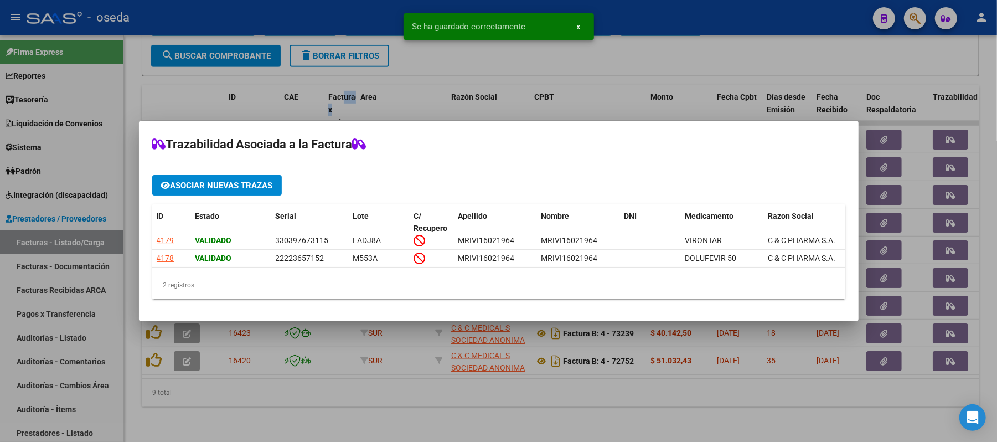
click at [483, 386] on div at bounding box center [498, 221] width 997 height 442
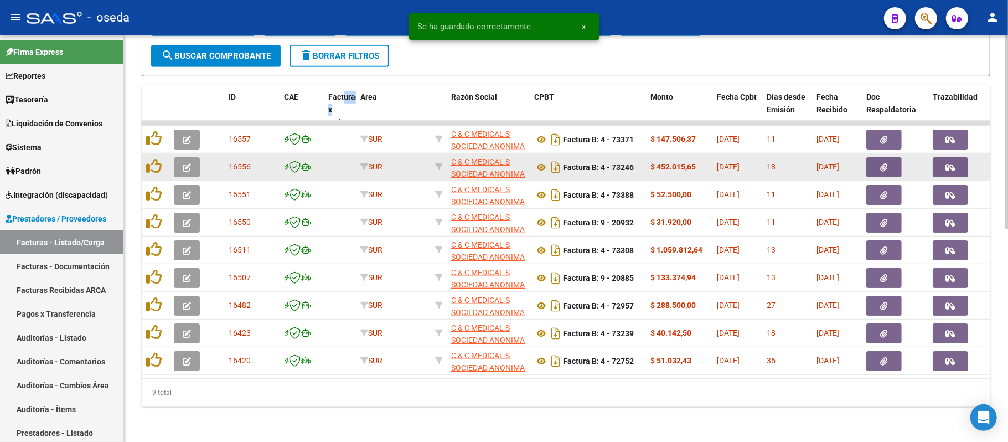
click at [944, 157] on button "button" at bounding box center [950, 167] width 35 height 20
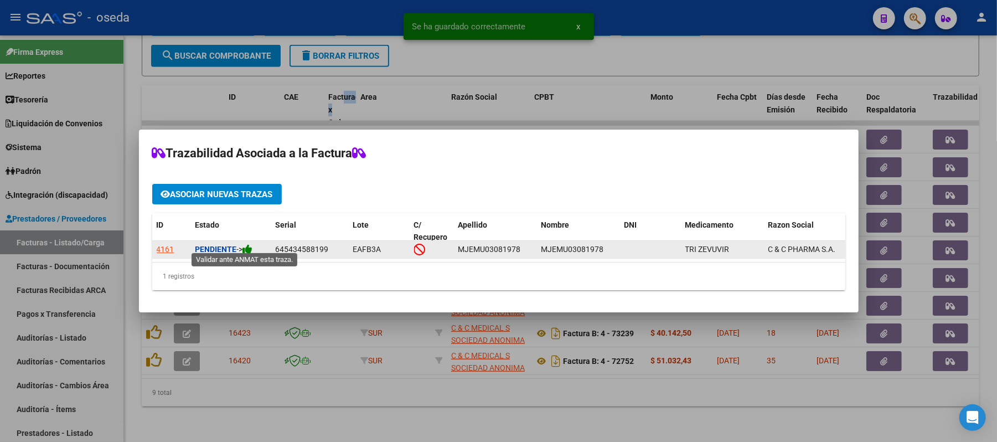
click at [253, 245] on icon at bounding box center [248, 249] width 10 height 11
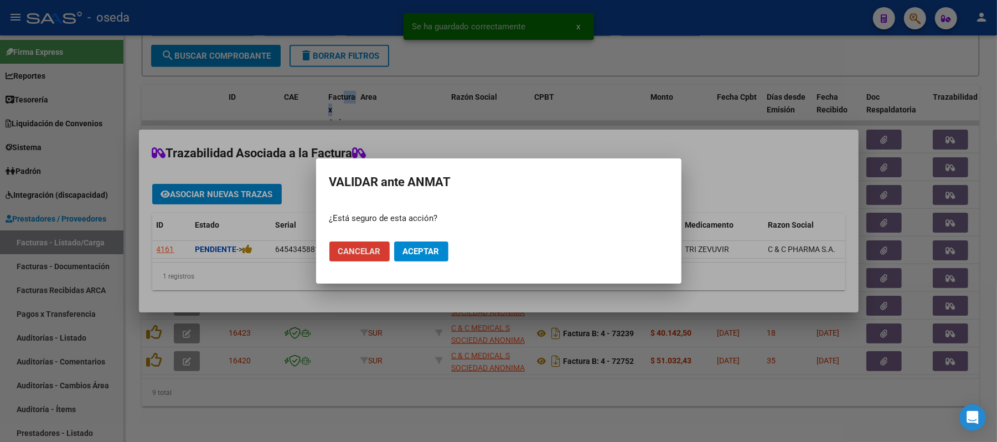
click at [444, 253] on button "Aceptar" at bounding box center [421, 251] width 54 height 20
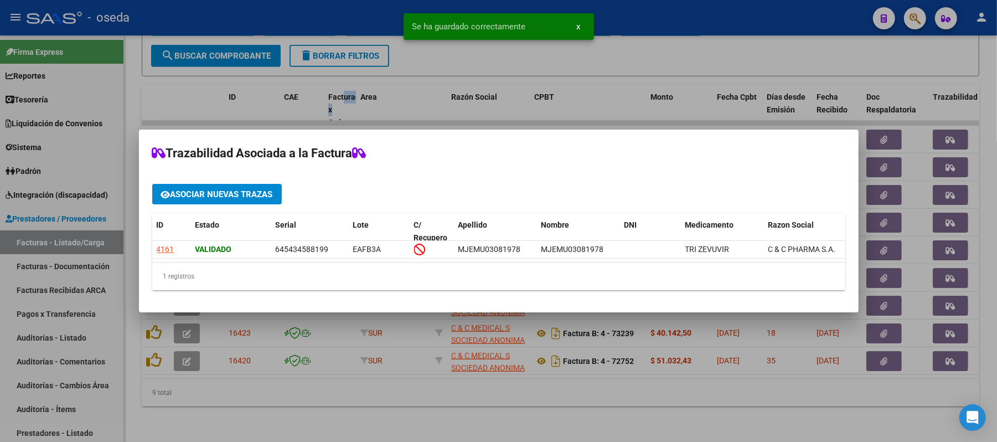
click at [537, 393] on div at bounding box center [498, 221] width 997 height 442
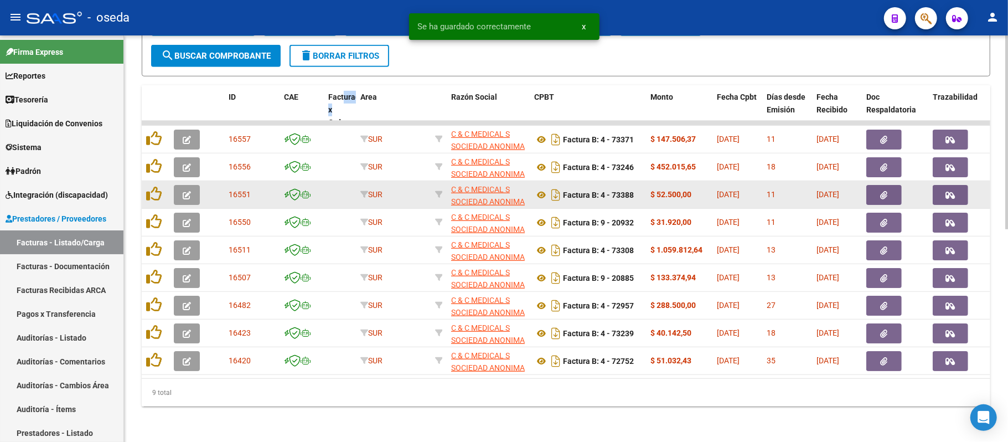
click at [951, 185] on button "button" at bounding box center [950, 195] width 35 height 20
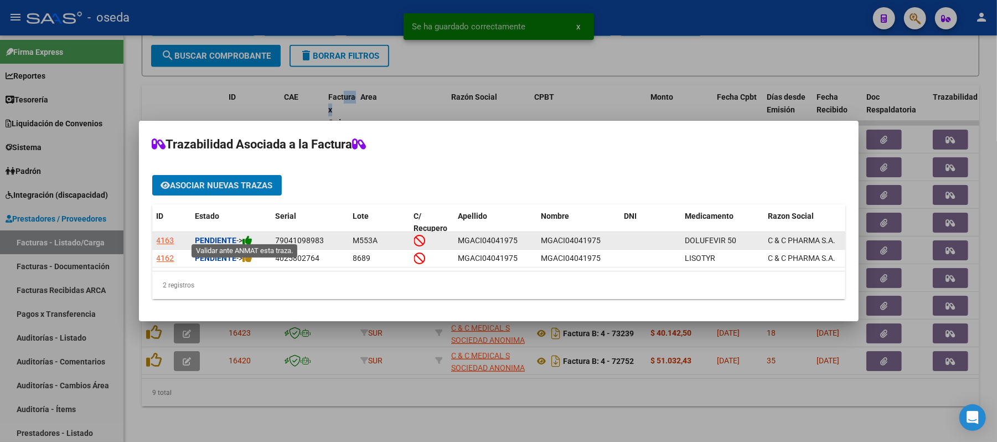
click at [251, 235] on icon at bounding box center [248, 240] width 10 height 11
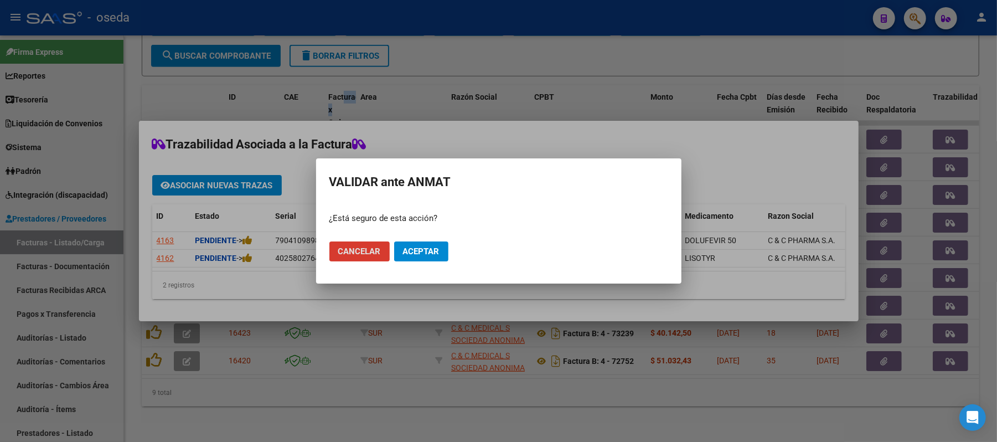
click at [406, 257] on button "Aceptar" at bounding box center [421, 251] width 54 height 20
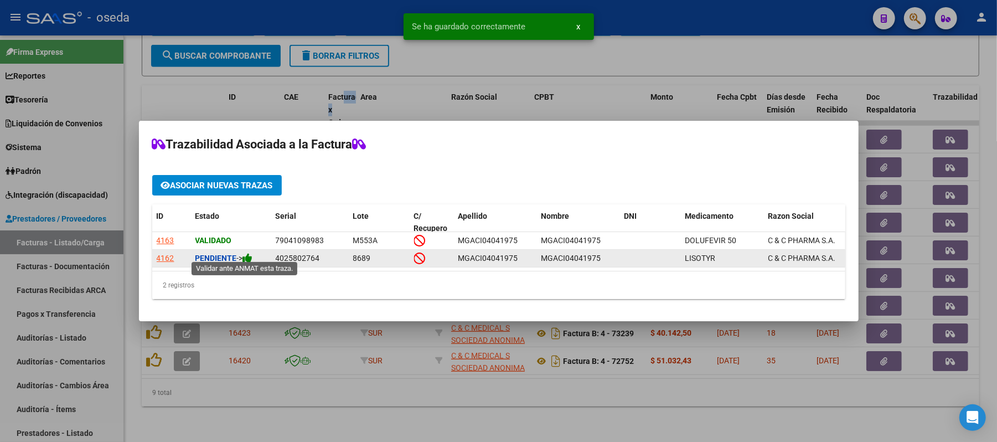
click at [249, 253] on icon at bounding box center [248, 258] width 10 height 11
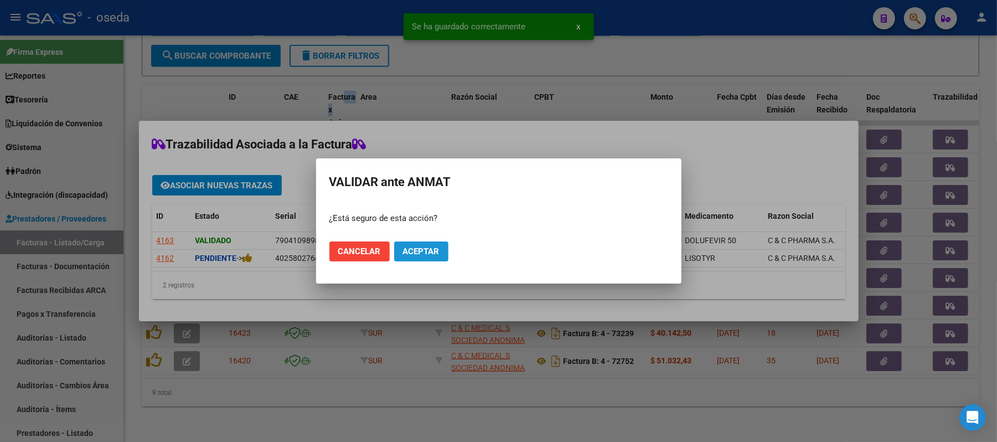
click at [430, 253] on span "Aceptar" at bounding box center [421, 251] width 37 height 10
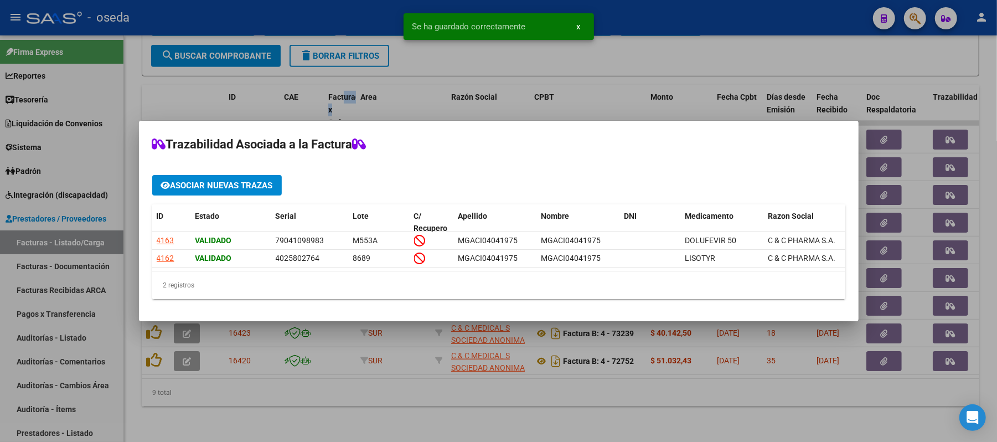
click at [496, 385] on div at bounding box center [498, 221] width 997 height 442
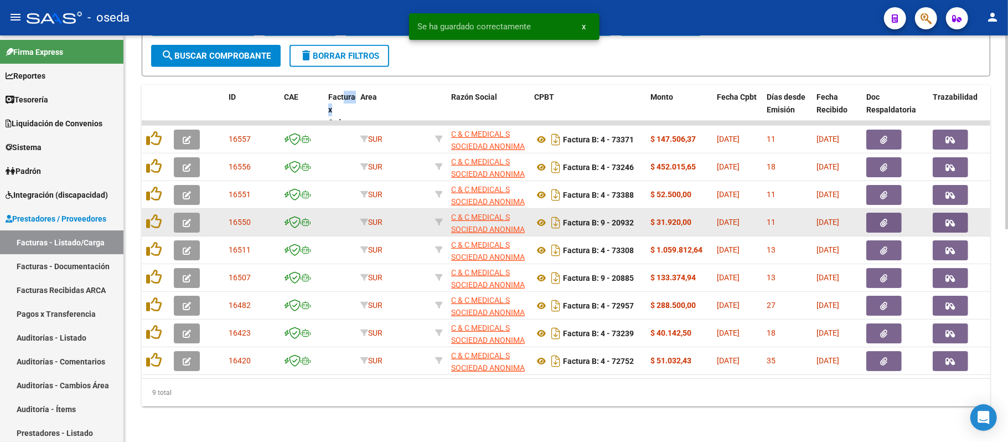
click at [944, 213] on button "button" at bounding box center [950, 223] width 35 height 20
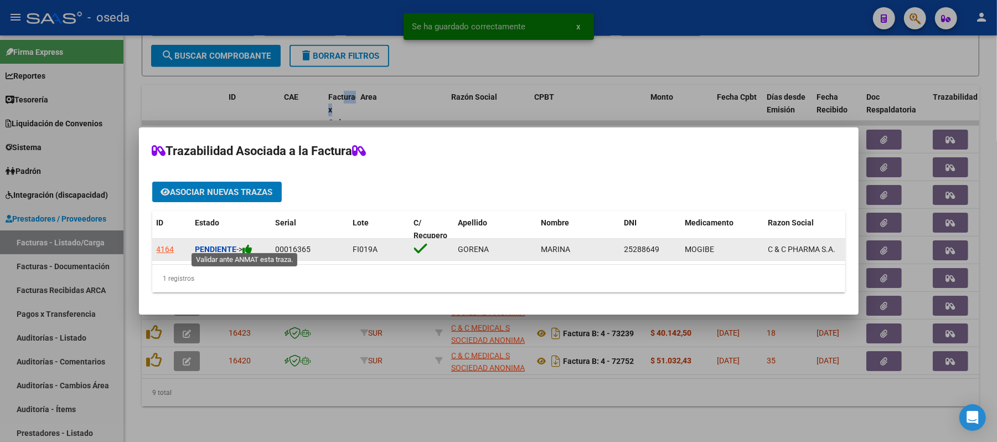
click at [249, 246] on icon at bounding box center [248, 249] width 10 height 11
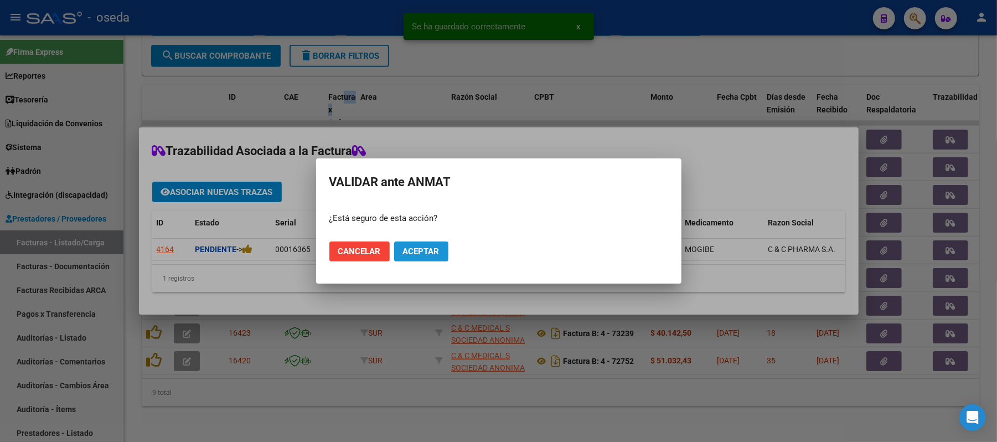
click at [439, 253] on span "Aceptar" at bounding box center [421, 251] width 37 height 10
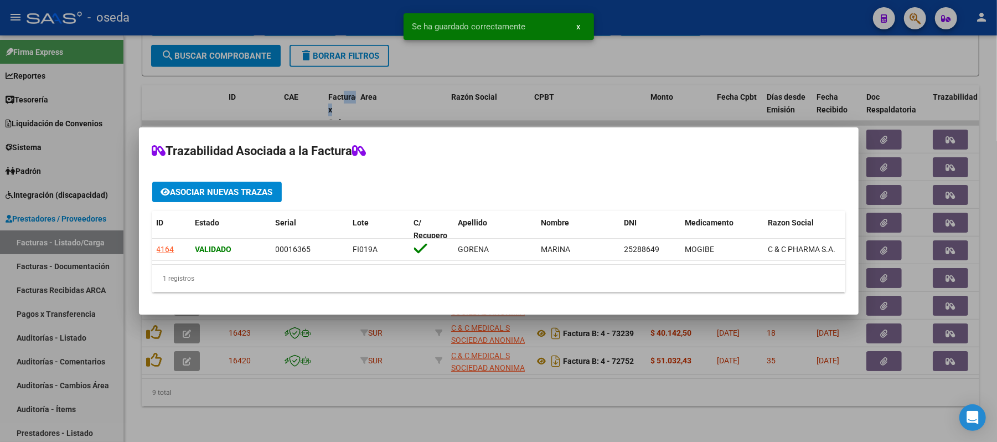
click at [492, 364] on div at bounding box center [498, 221] width 997 height 442
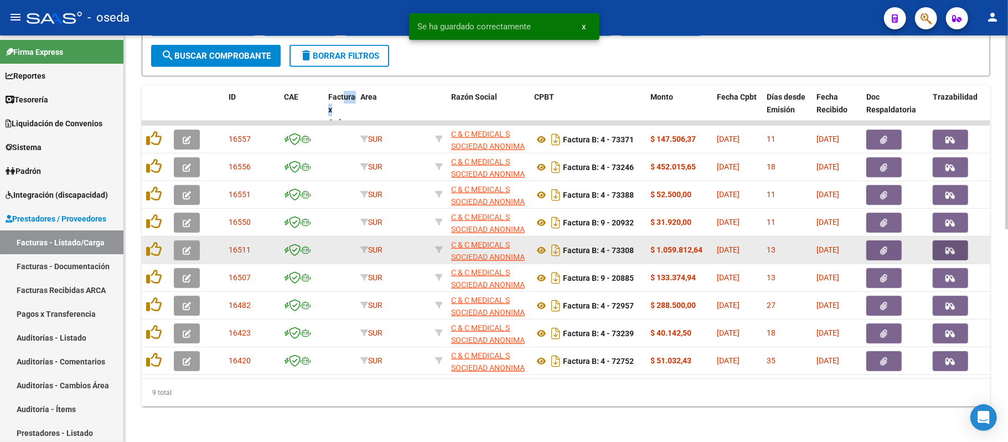
click at [946, 246] on icon "button" at bounding box center [950, 250] width 9 height 8
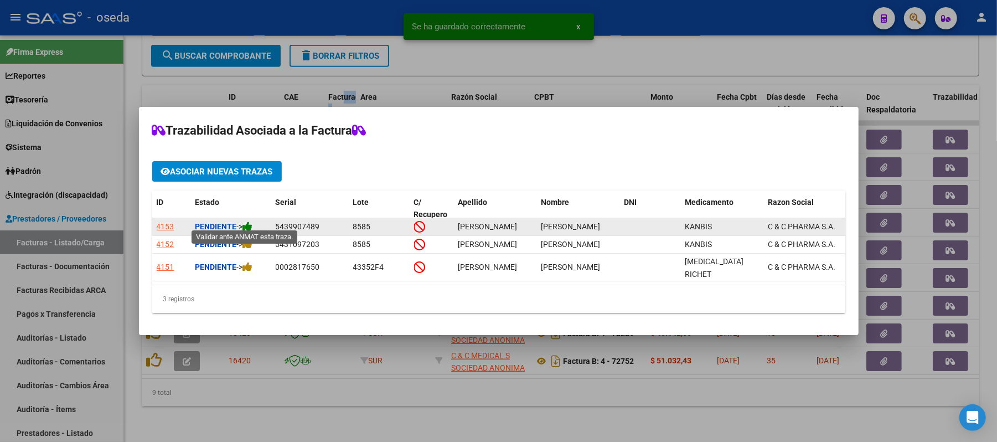
click at [250, 221] on icon at bounding box center [248, 226] width 10 height 11
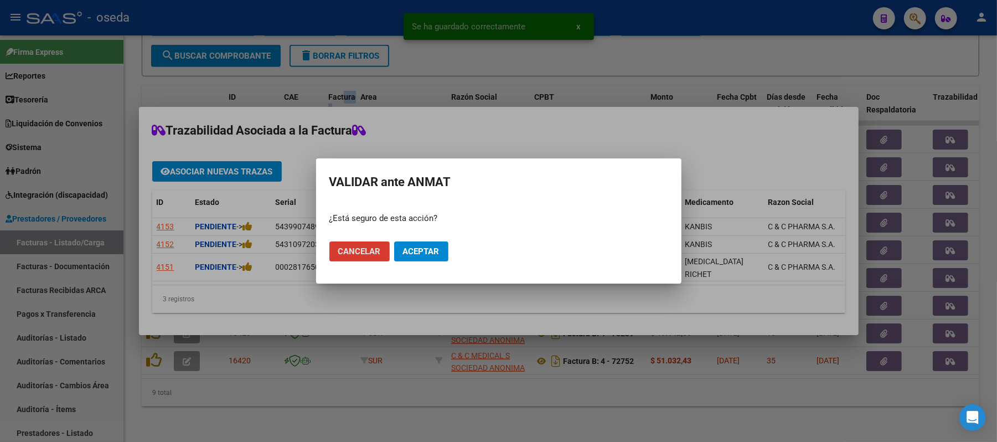
click at [426, 249] on span "Aceptar" at bounding box center [421, 251] width 37 height 10
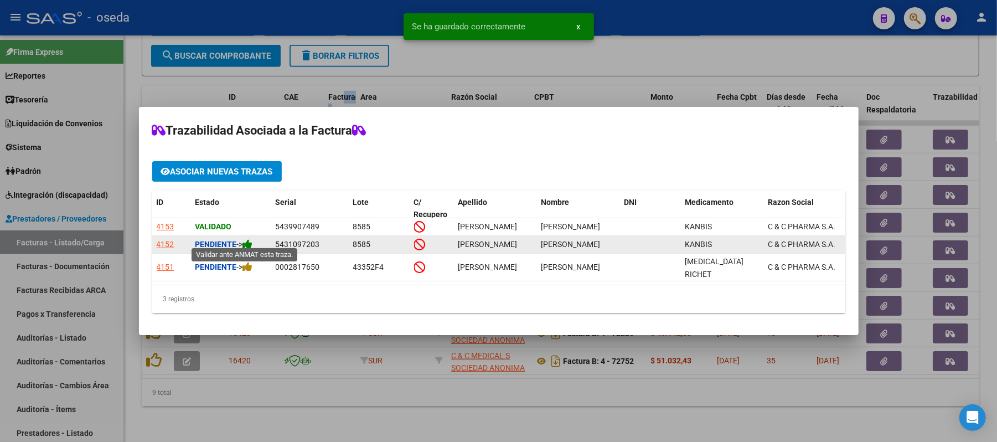
click at [251, 239] on icon at bounding box center [248, 244] width 10 height 11
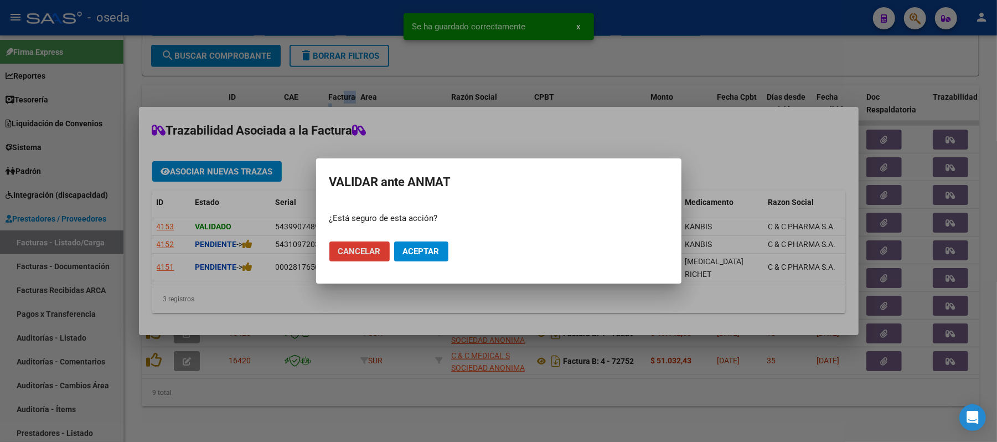
click at [426, 240] on mat-dialog-actions "Cancelar Aceptar" at bounding box center [498, 252] width 339 height 38
click at [426, 247] on span "Aceptar" at bounding box center [421, 251] width 37 height 10
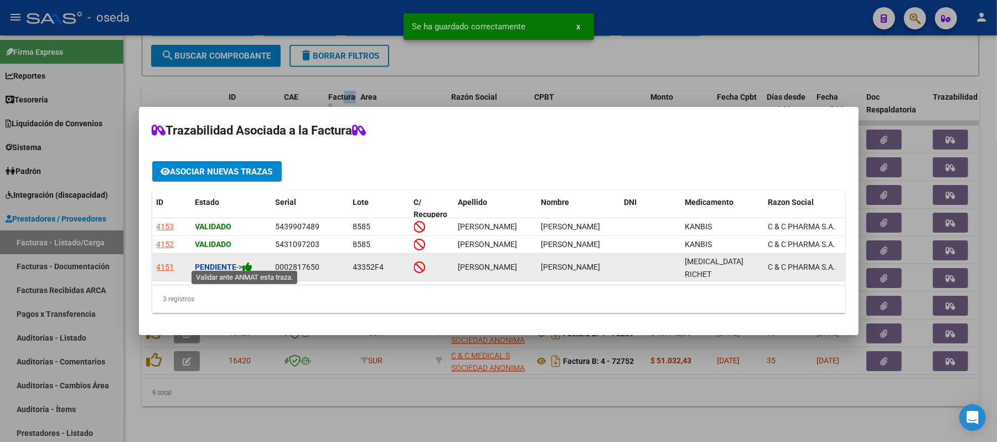
click at [251, 264] on icon at bounding box center [248, 266] width 10 height 11
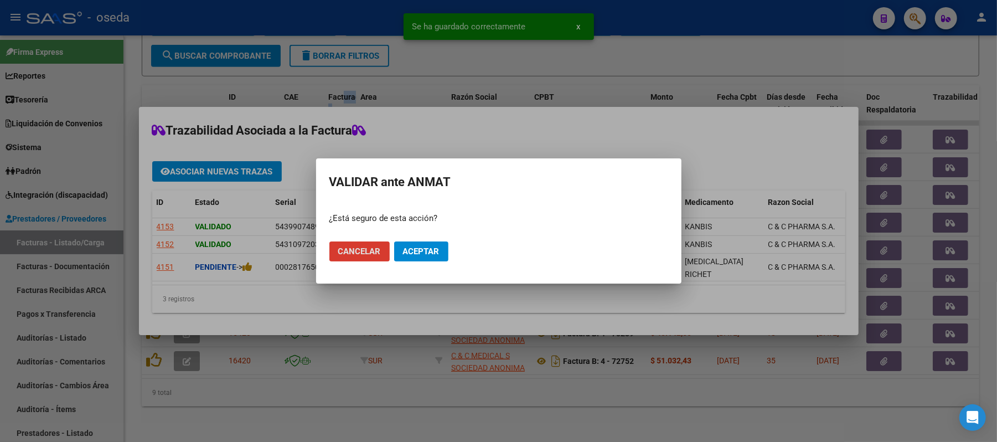
click at [428, 253] on span "Aceptar" at bounding box center [421, 251] width 37 height 10
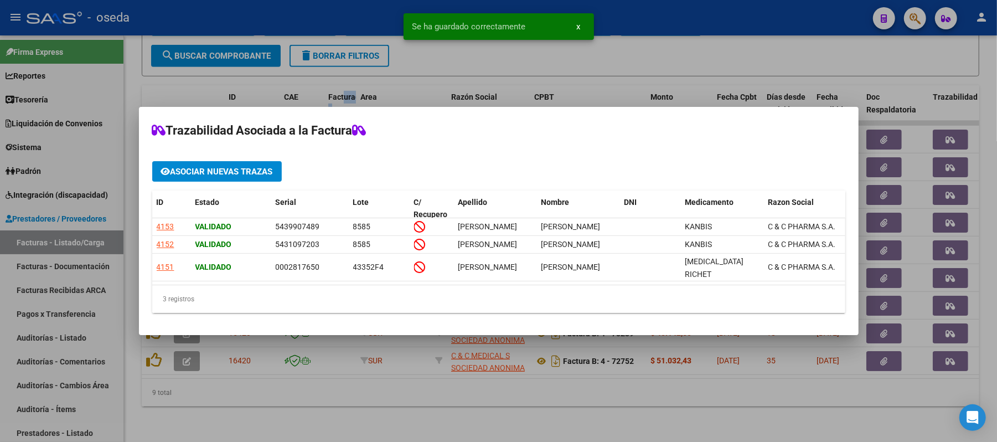
click at [470, 368] on div at bounding box center [498, 221] width 997 height 442
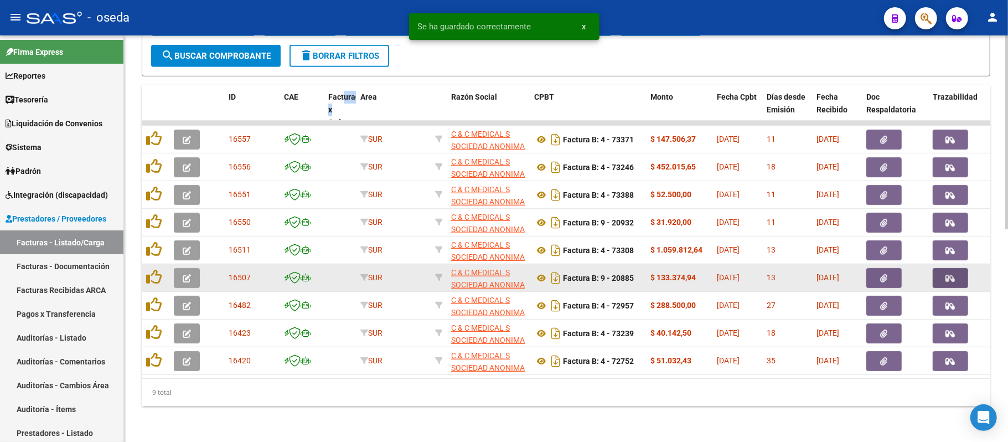
click at [951, 274] on icon "button" at bounding box center [950, 278] width 9 height 8
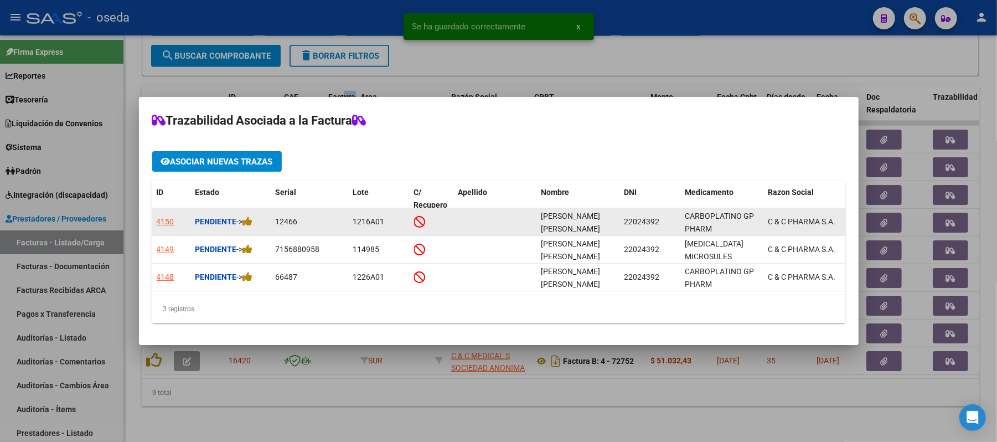
click at [261, 220] on div "Pendiente ->" at bounding box center [230, 221] width 71 height 13
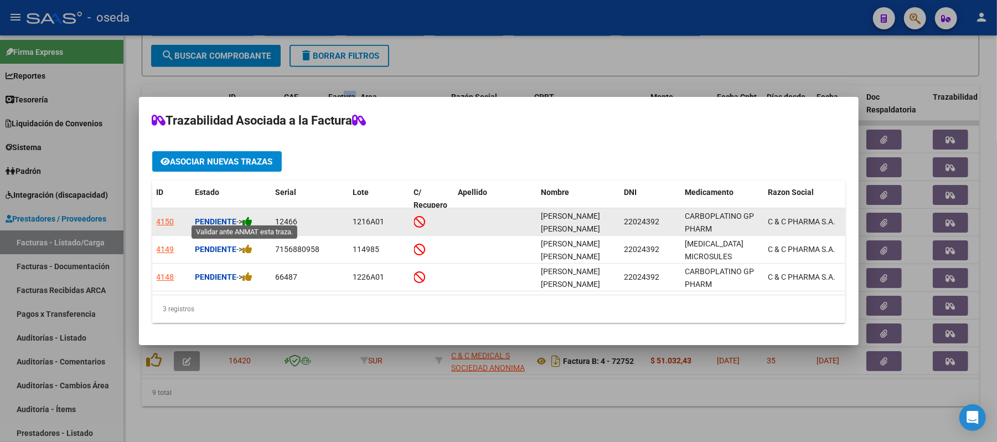
click at [251, 218] on icon at bounding box center [248, 221] width 10 height 11
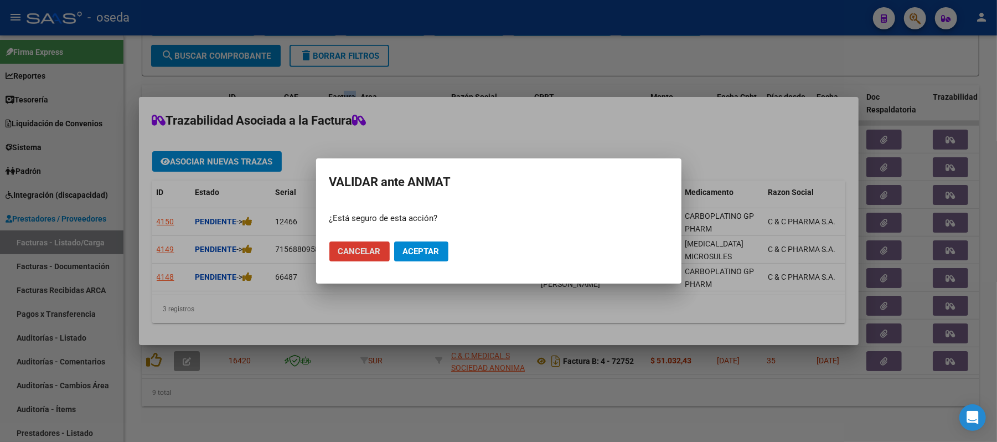
click at [416, 251] on span "Aceptar" at bounding box center [421, 251] width 37 height 10
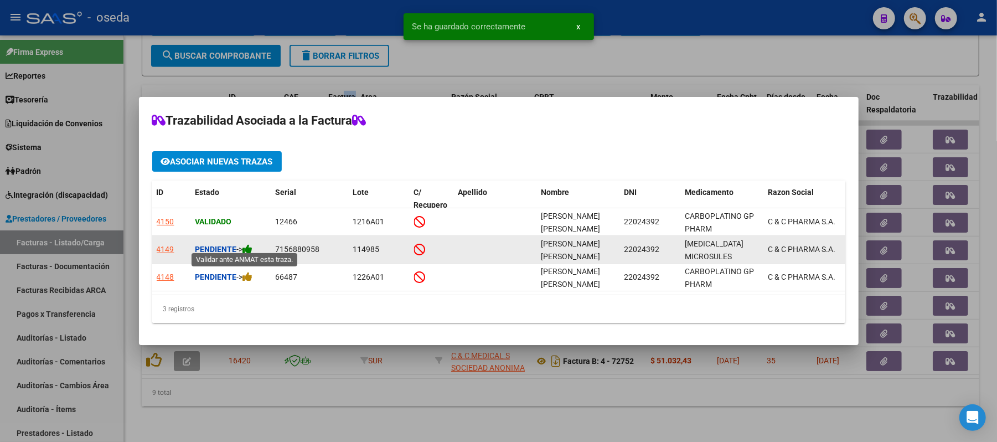
click at [253, 248] on icon at bounding box center [248, 249] width 10 height 11
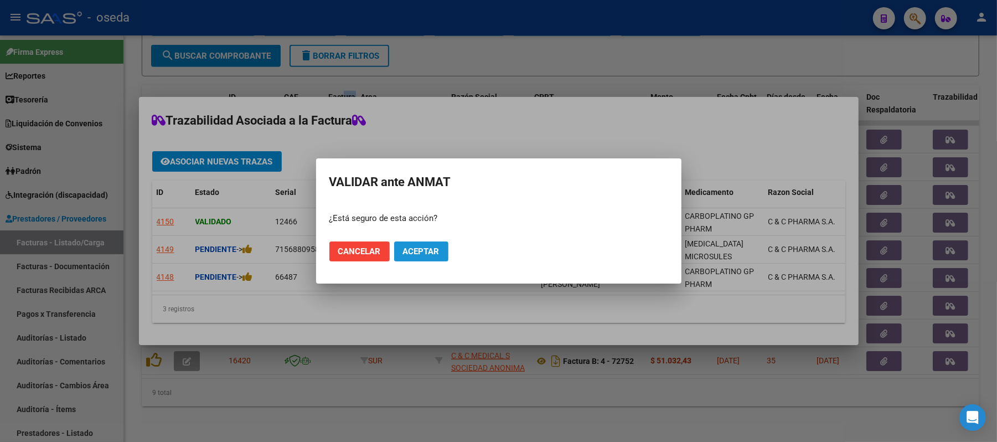
click at [436, 250] on span "Aceptar" at bounding box center [421, 251] width 37 height 10
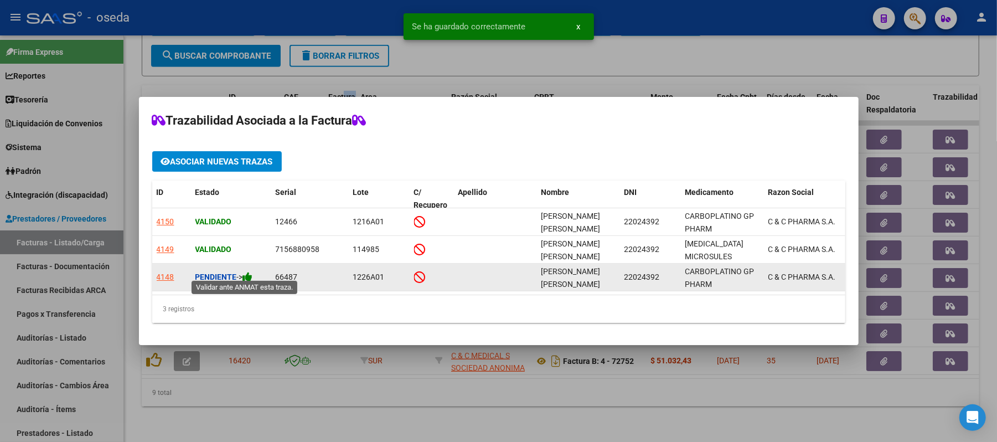
click at [253, 275] on icon at bounding box center [248, 276] width 10 height 11
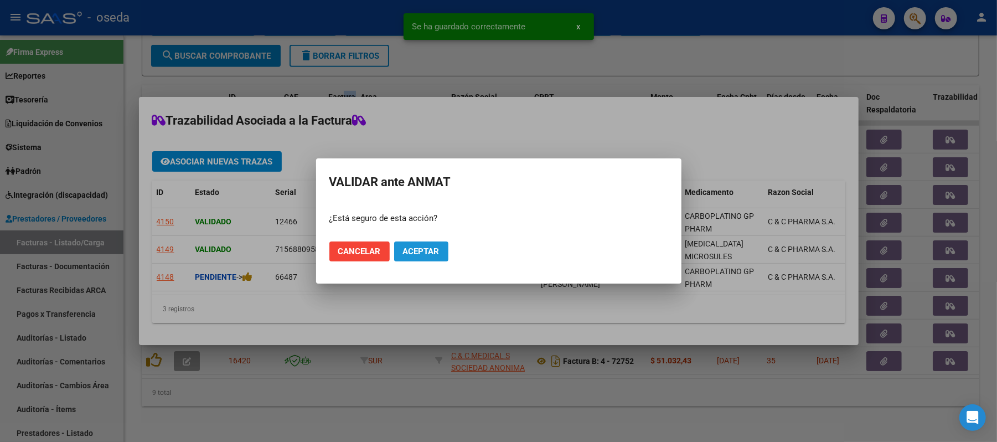
click at [423, 259] on button "Aceptar" at bounding box center [421, 251] width 54 height 20
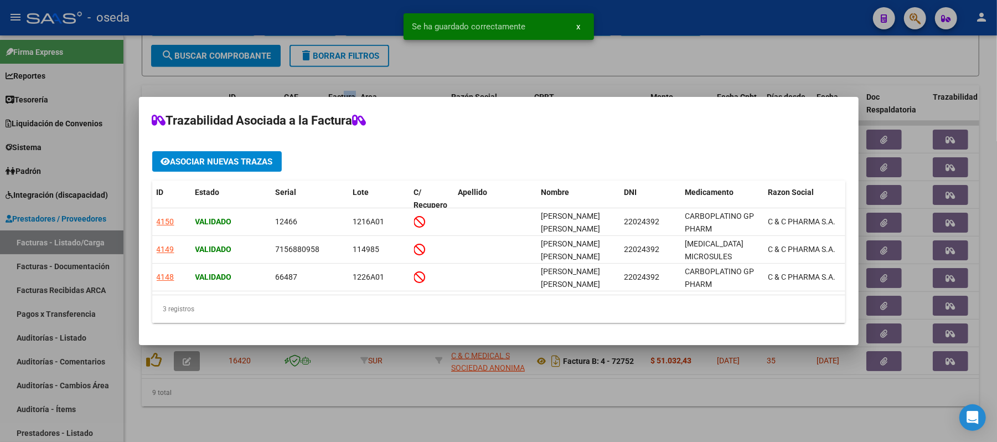
click at [581, 395] on div at bounding box center [498, 221] width 997 height 442
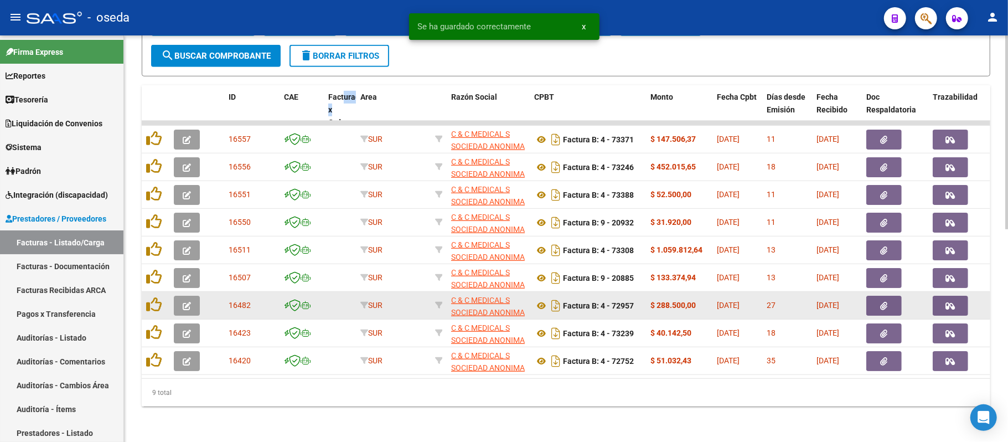
click at [948, 301] on button "button" at bounding box center [950, 306] width 35 height 20
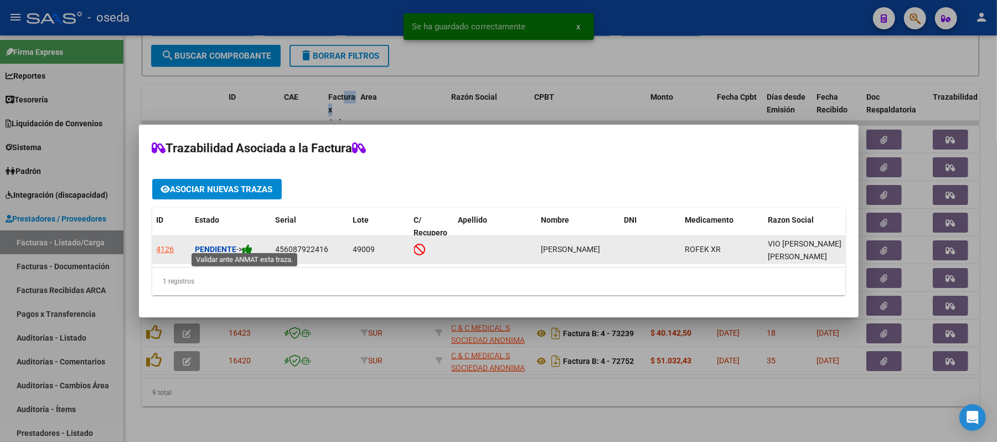
click at [253, 244] on icon at bounding box center [248, 249] width 10 height 11
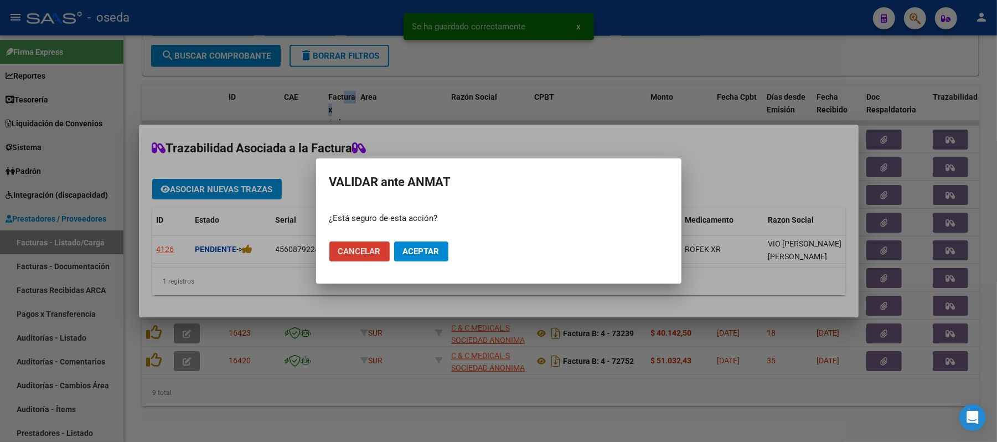
click at [428, 258] on button "Aceptar" at bounding box center [421, 251] width 54 height 20
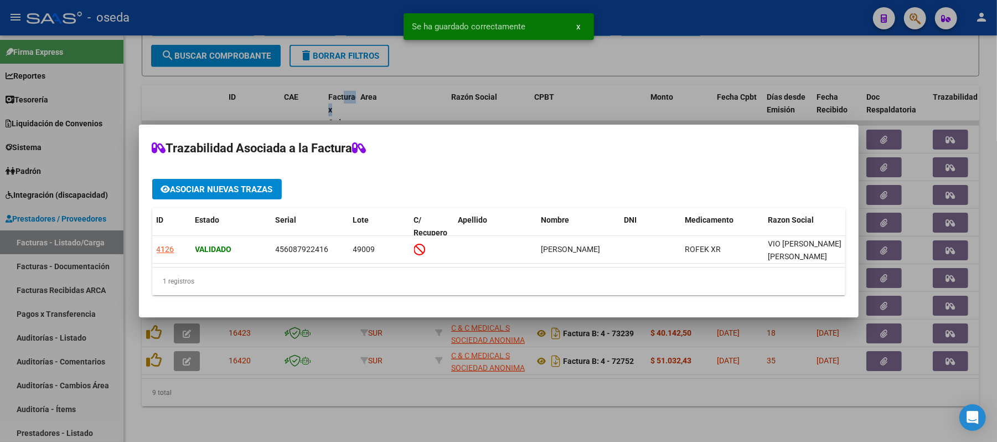
click at [946, 322] on div at bounding box center [498, 221] width 997 height 442
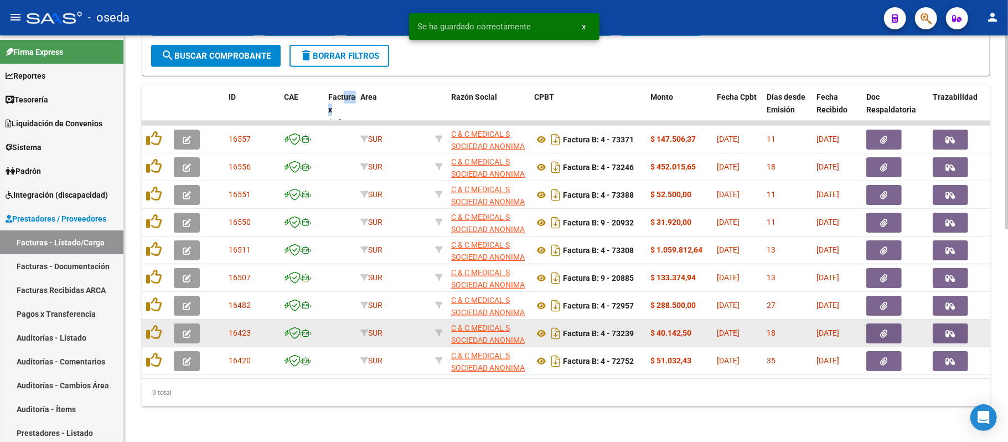
click at [951, 329] on icon "button" at bounding box center [950, 333] width 9 height 8
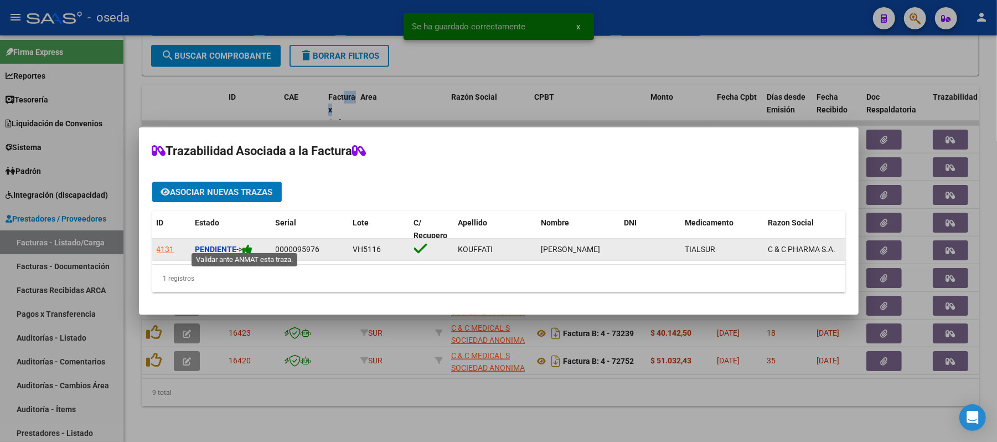
click at [251, 244] on icon at bounding box center [248, 249] width 10 height 11
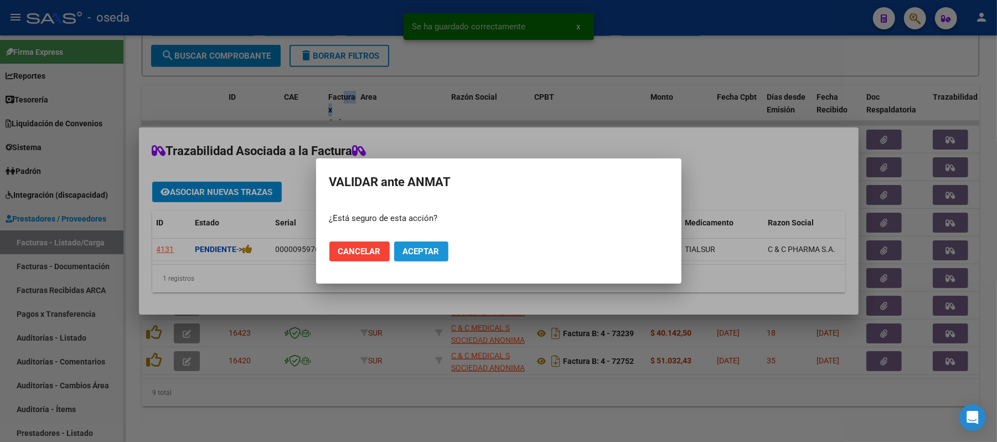
click at [426, 253] on span "Aceptar" at bounding box center [421, 251] width 37 height 10
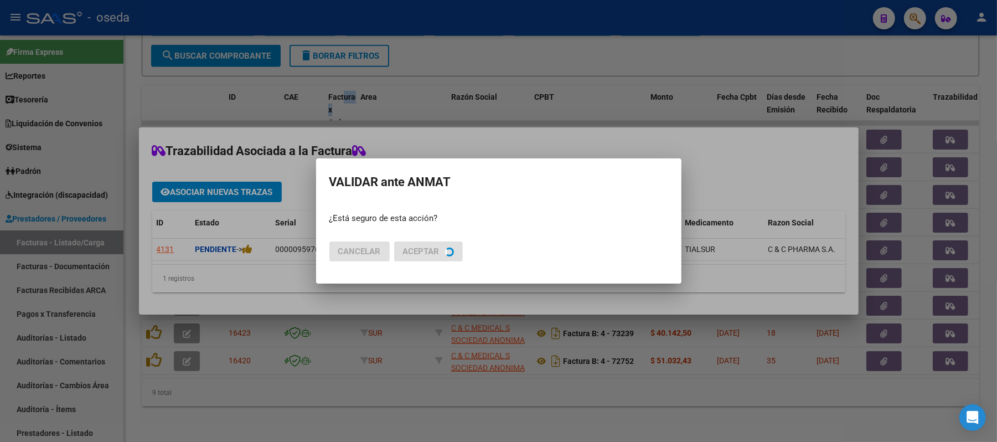
click at [969, 316] on div "Trazabilidad Asociada a la Factura Asociar nuevas trazas ID Estado Serial Lote …" at bounding box center [498, 221] width 997 height 442
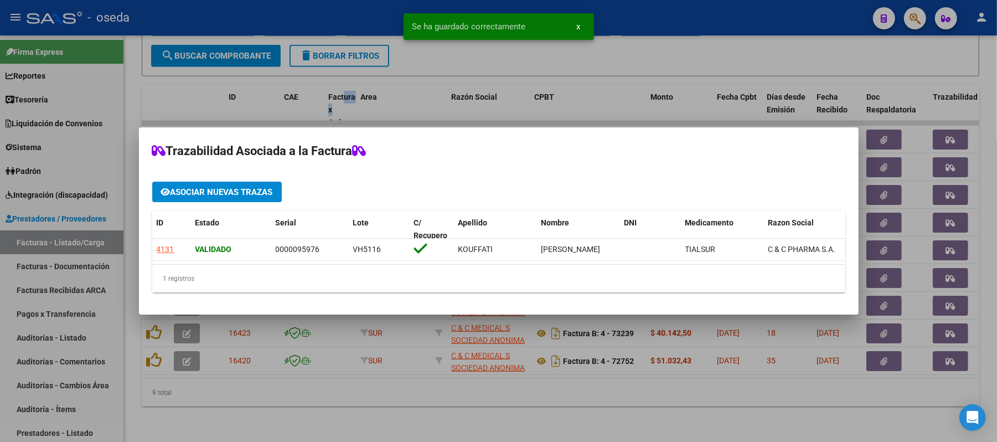
click at [955, 347] on div at bounding box center [498, 221] width 997 height 442
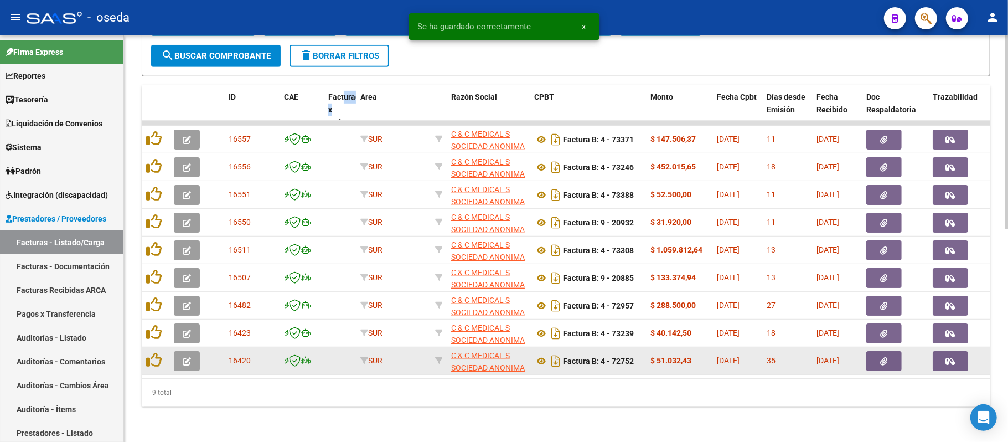
click at [952, 357] on icon "button" at bounding box center [950, 361] width 9 height 8
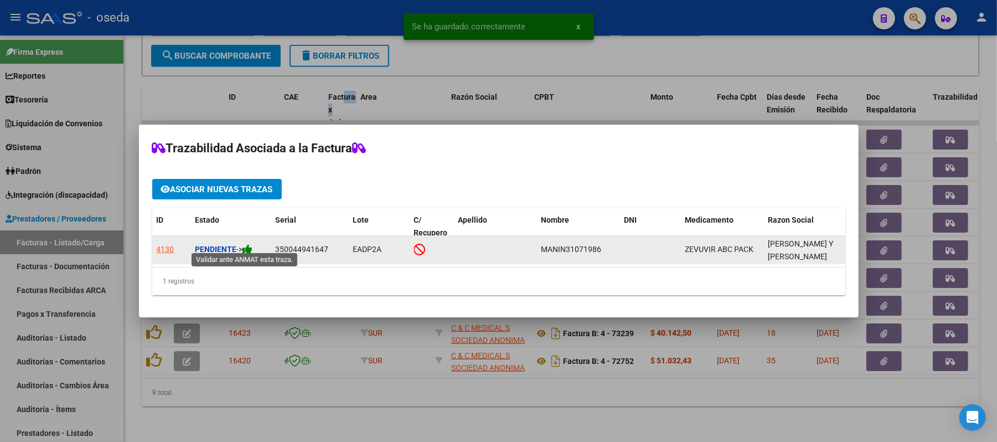
click at [251, 244] on icon at bounding box center [248, 249] width 10 height 11
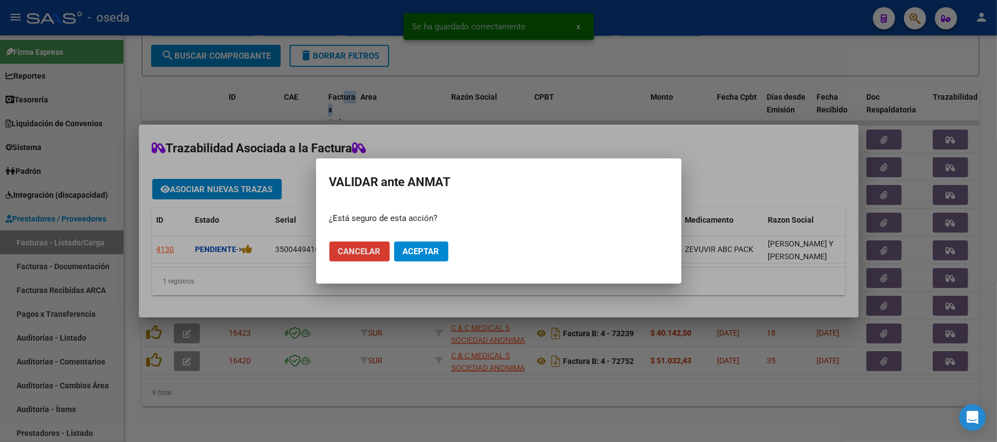
click at [418, 241] on button "Aceptar" at bounding box center [421, 251] width 54 height 20
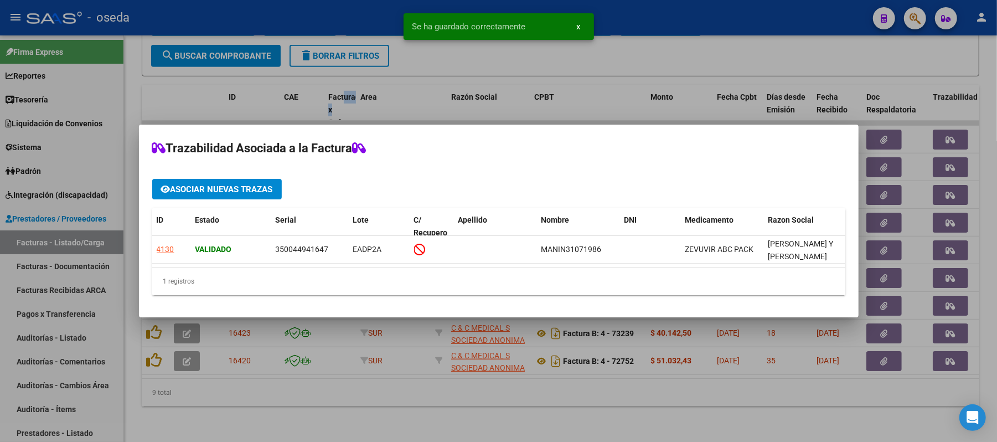
click at [674, 393] on div at bounding box center [498, 221] width 997 height 442
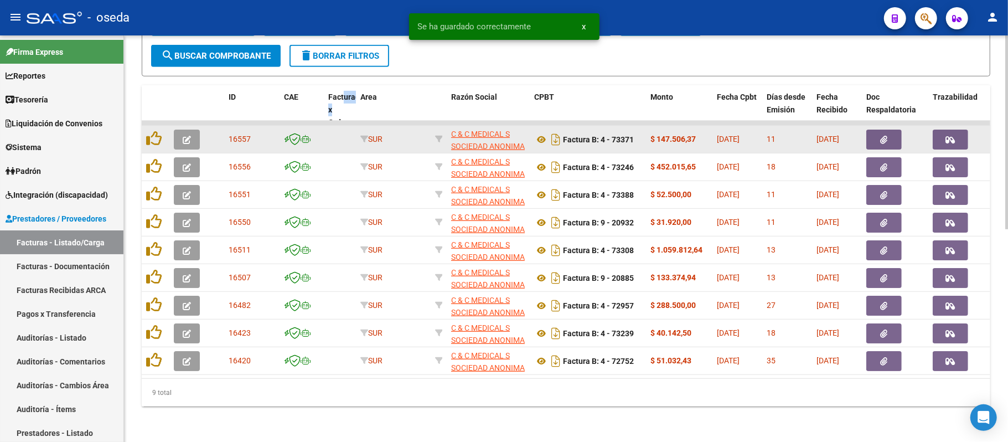
click at [957, 126] on datatable-body-cell at bounding box center [962, 139] width 66 height 27
click at [952, 136] on icon "button" at bounding box center [950, 140] width 9 height 8
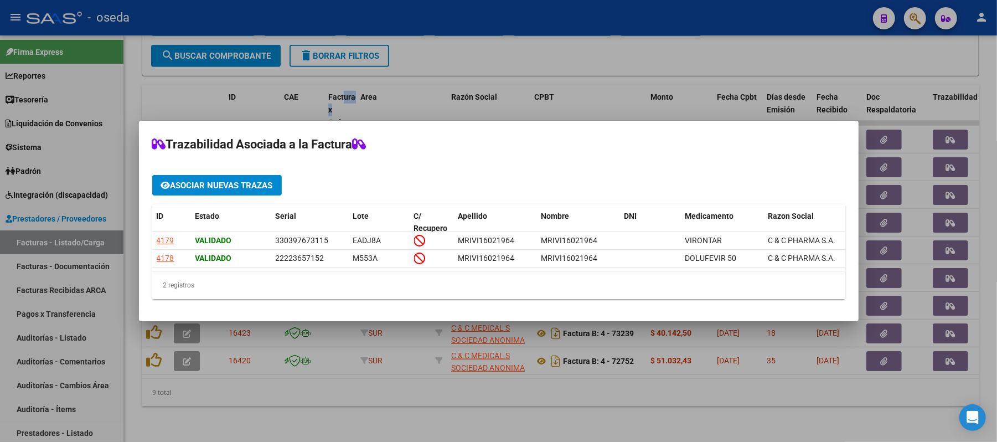
click at [979, 157] on div at bounding box center [498, 221] width 997 height 442
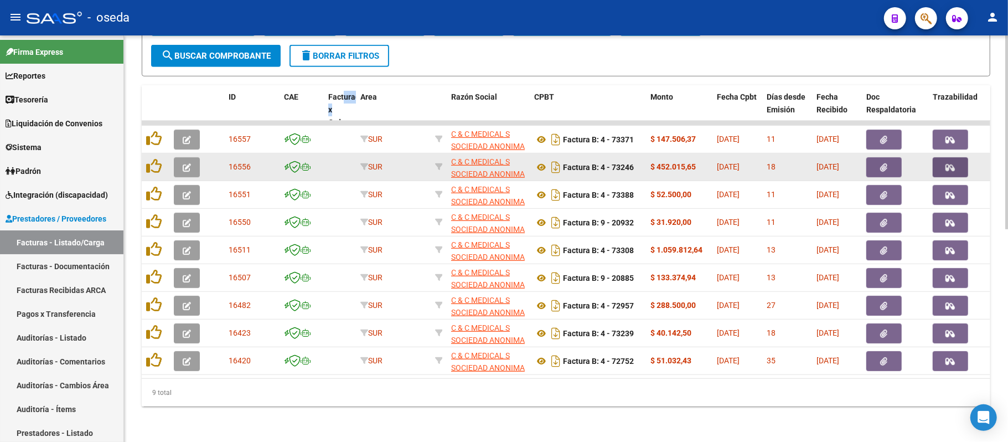
click at [959, 157] on button "button" at bounding box center [950, 167] width 35 height 20
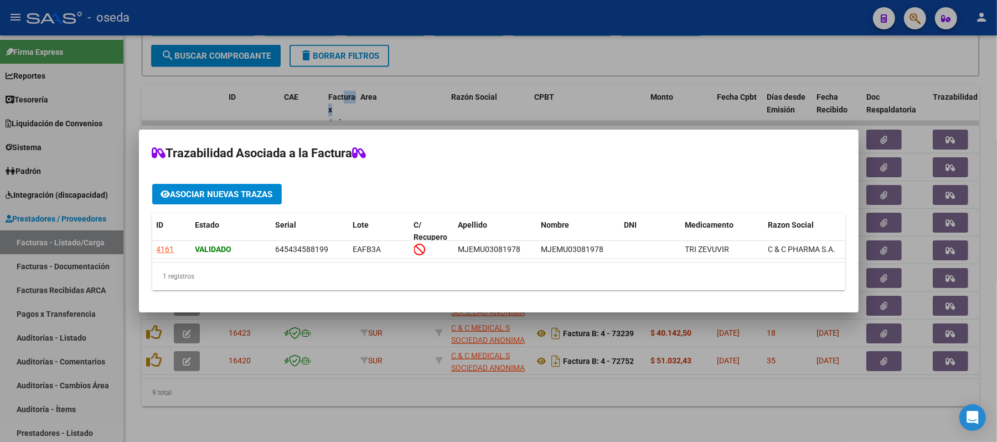
click at [997, 169] on div at bounding box center [498, 221] width 997 height 442
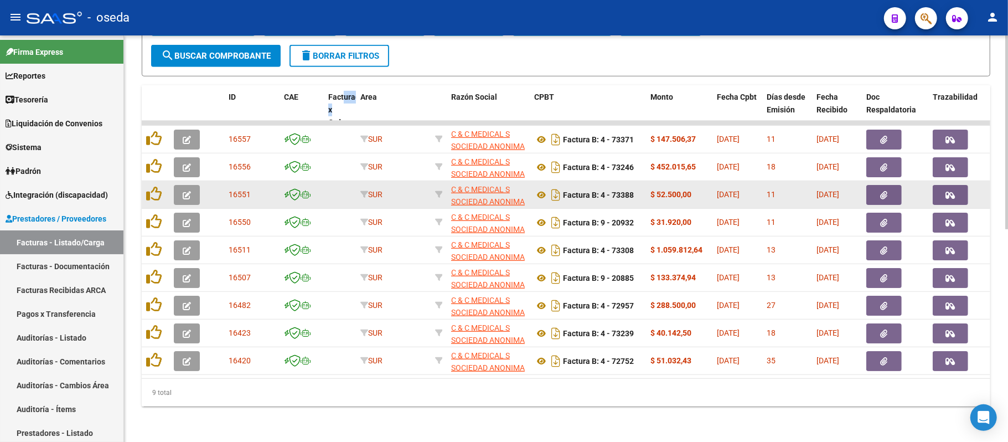
click at [955, 191] on icon "button" at bounding box center [950, 195] width 9 height 8
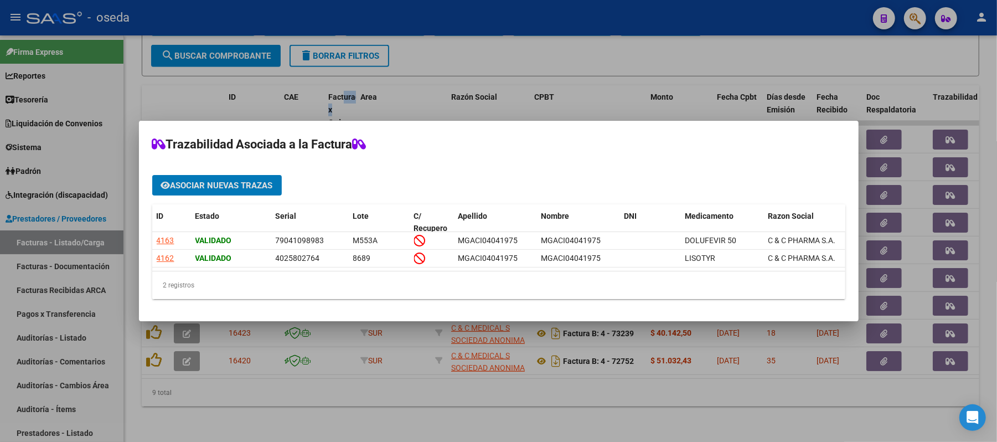
click at [993, 199] on div at bounding box center [498, 221] width 997 height 442
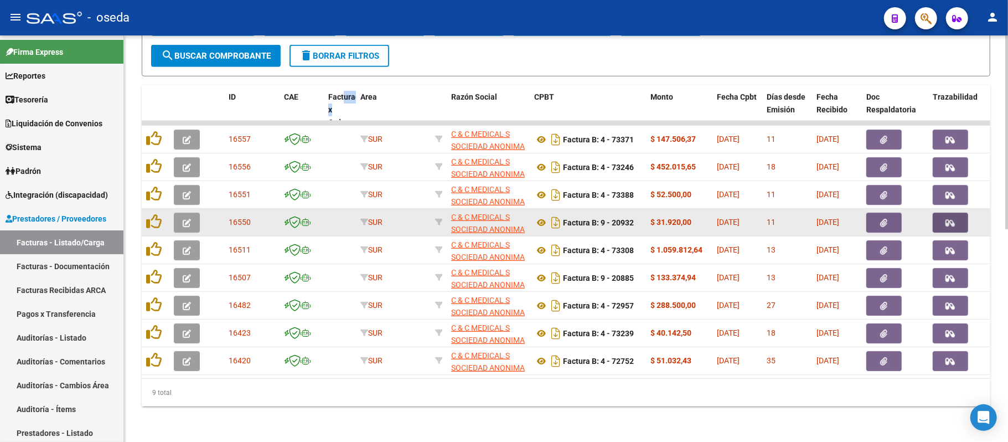
click at [942, 218] on button "button" at bounding box center [950, 223] width 35 height 20
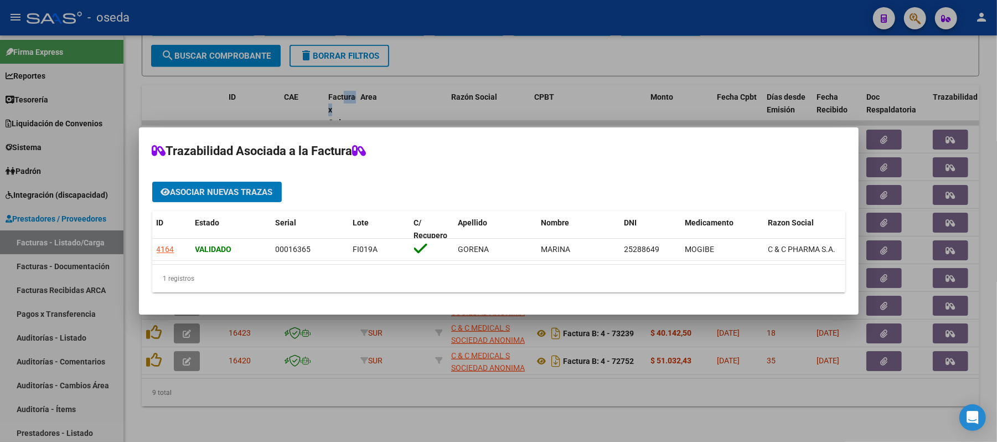
click at [976, 240] on div at bounding box center [498, 221] width 997 height 442
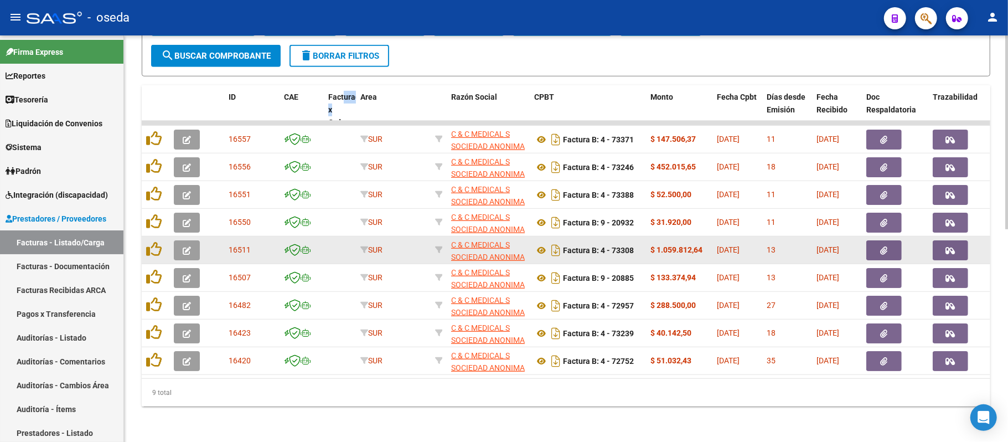
click at [953, 246] on icon "button" at bounding box center [950, 250] width 9 height 8
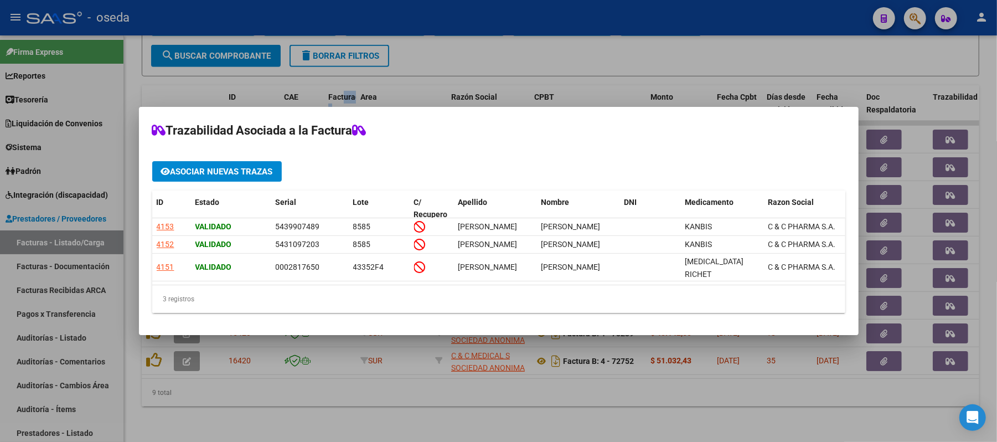
click at [979, 256] on div at bounding box center [498, 221] width 997 height 442
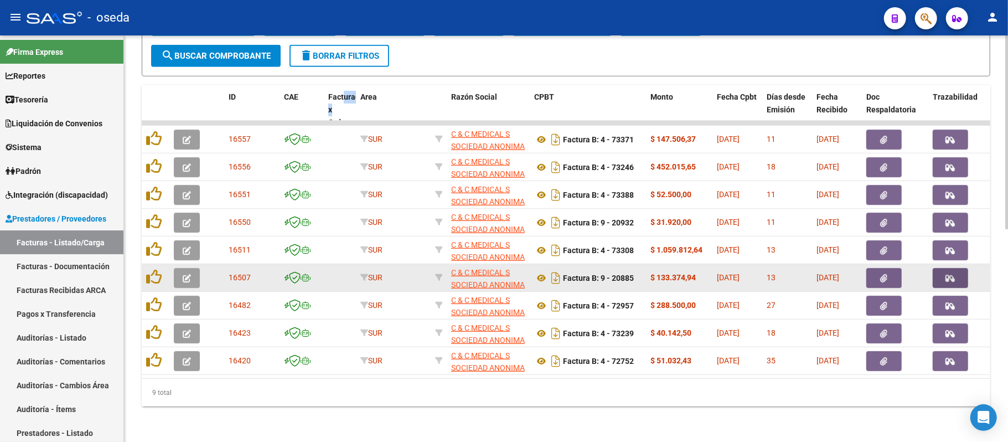
click at [951, 274] on icon "button" at bounding box center [950, 278] width 9 height 8
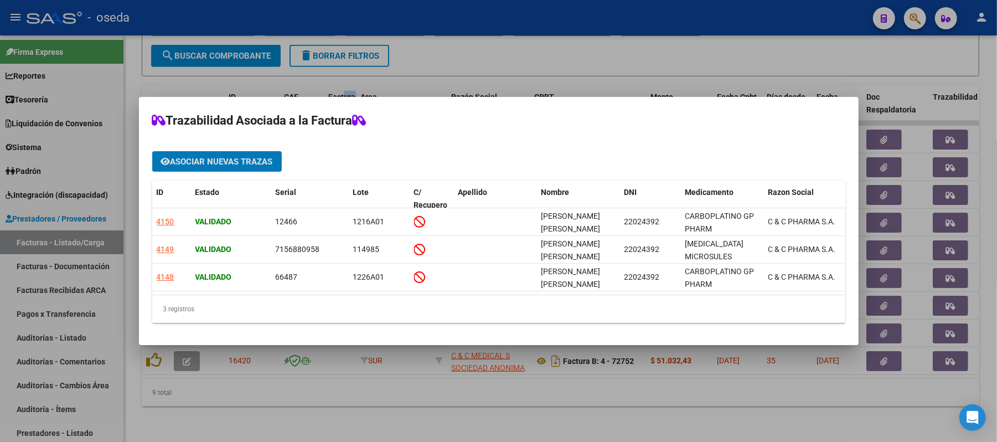
click at [969, 285] on div at bounding box center [498, 221] width 997 height 442
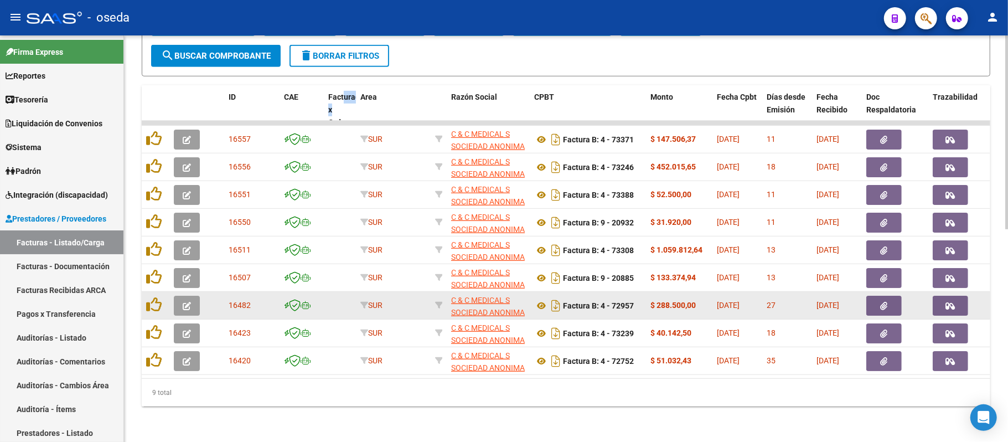
click at [949, 302] on icon "button" at bounding box center [950, 306] width 9 height 8
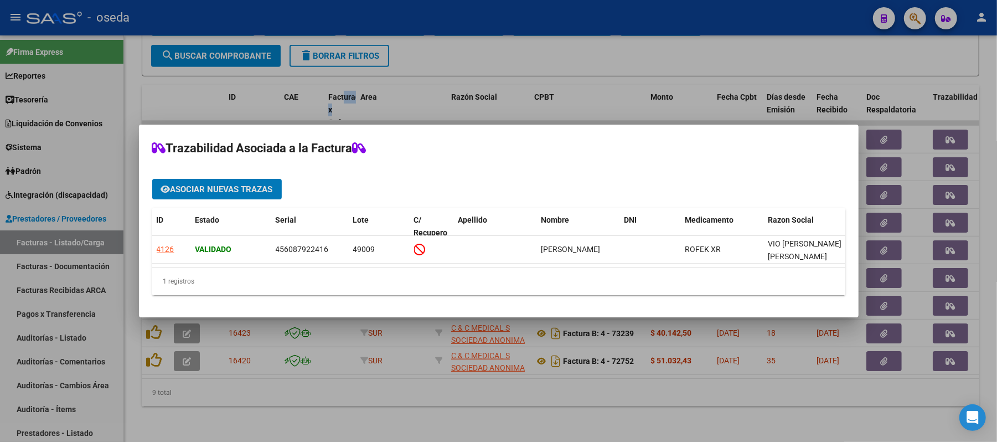
click at [980, 301] on div at bounding box center [498, 221] width 997 height 442
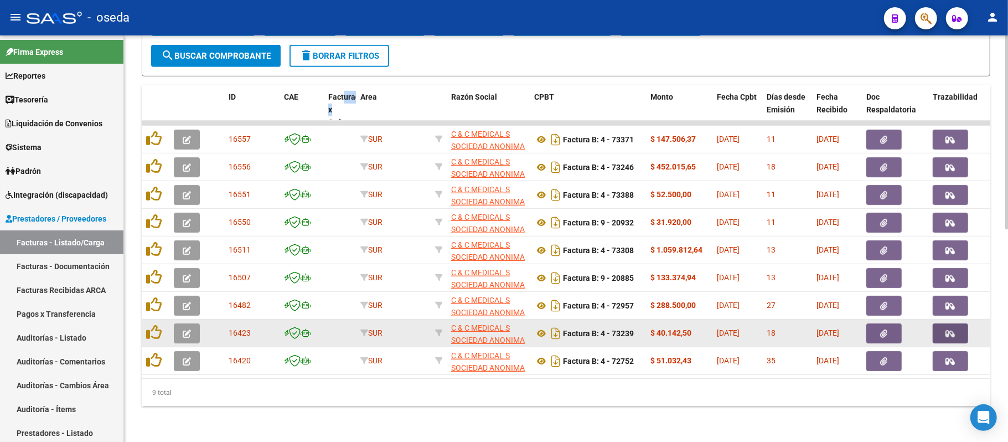
click at [956, 326] on button "button" at bounding box center [950, 333] width 35 height 20
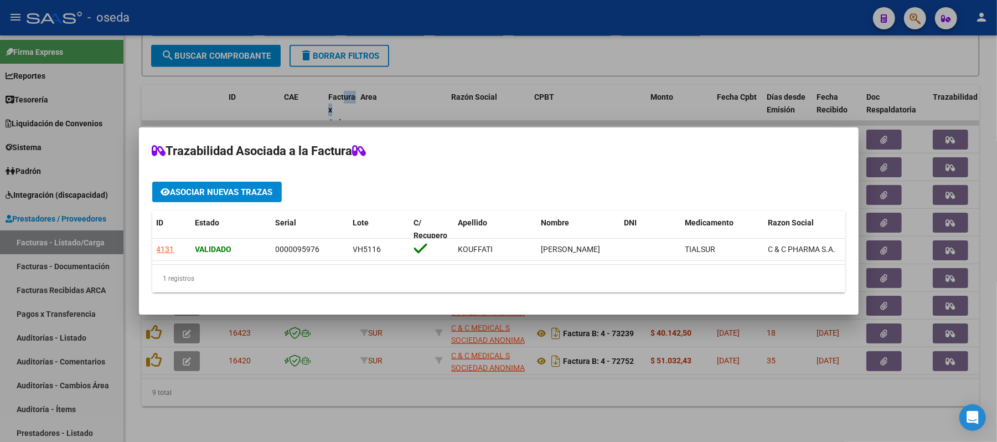
click at [971, 324] on div at bounding box center [498, 221] width 997 height 442
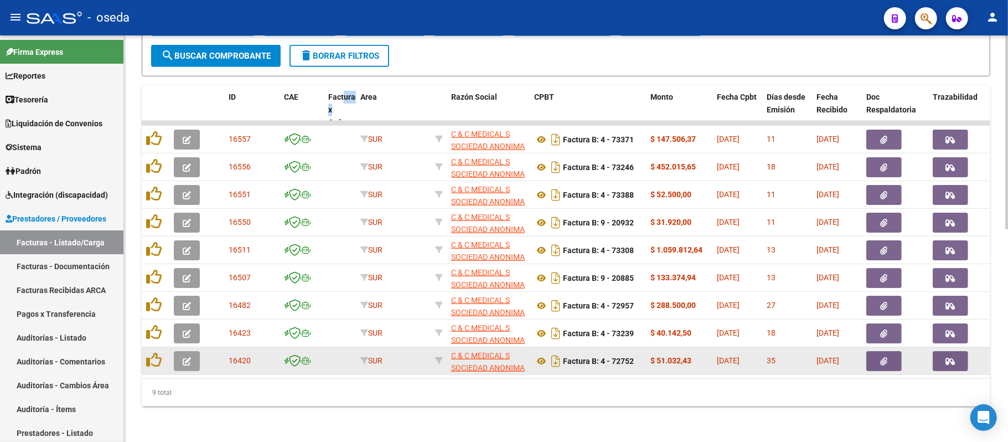
click at [942, 351] on button "button" at bounding box center [950, 361] width 35 height 20
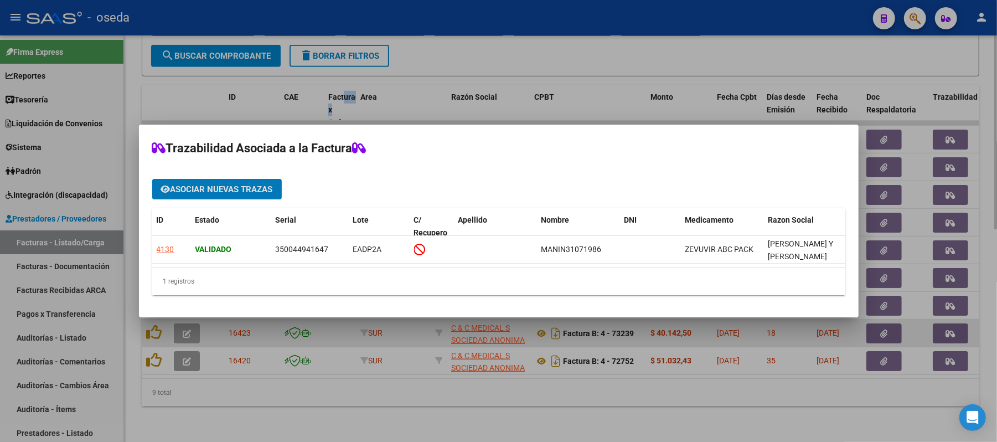
click at [979, 329] on div at bounding box center [498, 221] width 997 height 442
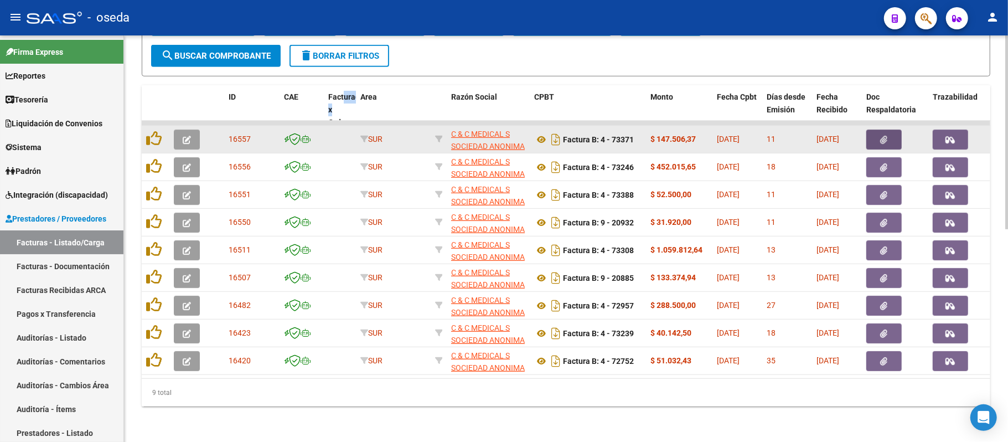
click at [889, 130] on button "button" at bounding box center [884, 140] width 35 height 20
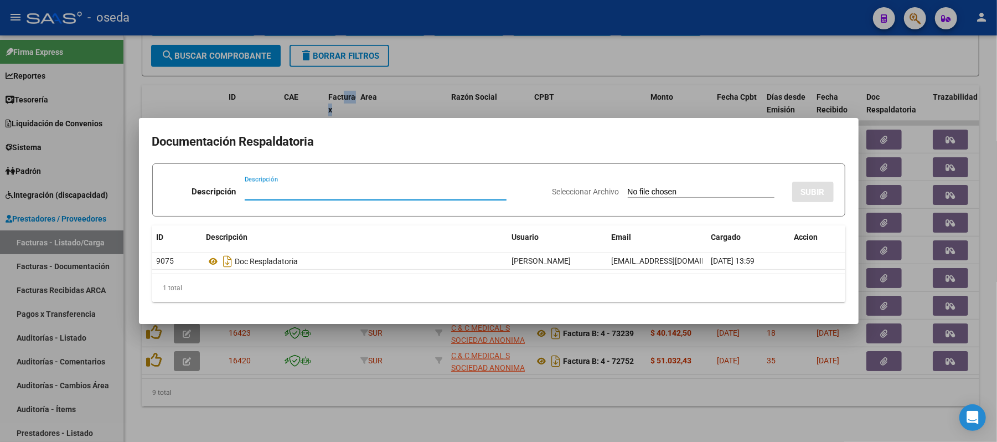
click at [507, 56] on div at bounding box center [498, 221] width 997 height 442
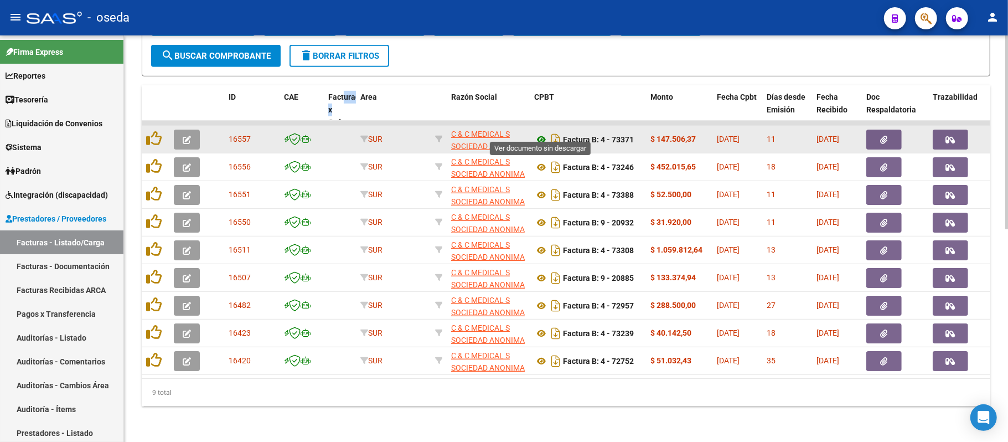
click at [540, 133] on icon at bounding box center [541, 139] width 14 height 13
click at [886, 136] on icon "button" at bounding box center [884, 140] width 7 height 8
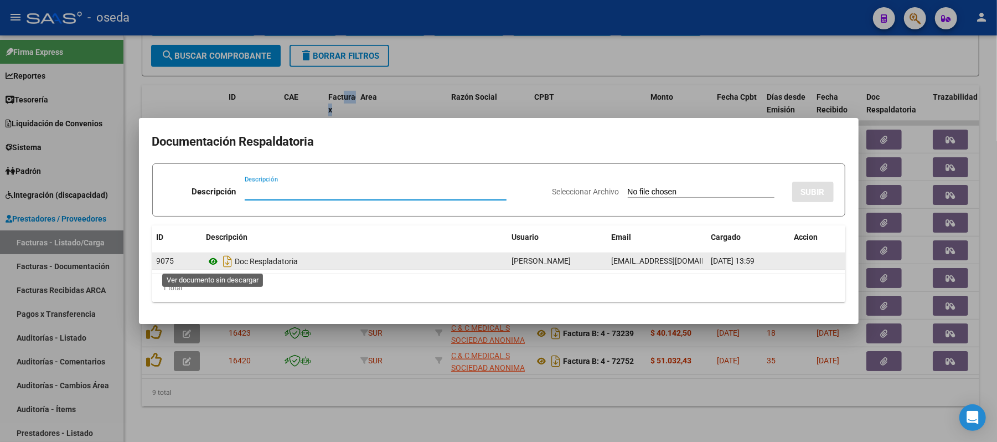
click at [209, 258] on icon at bounding box center [214, 261] width 14 height 13
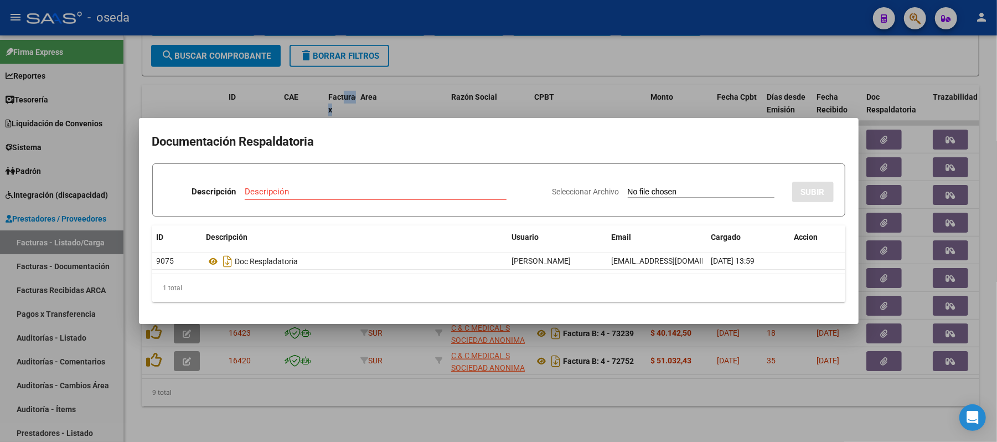
click at [589, 100] on div at bounding box center [498, 221] width 997 height 442
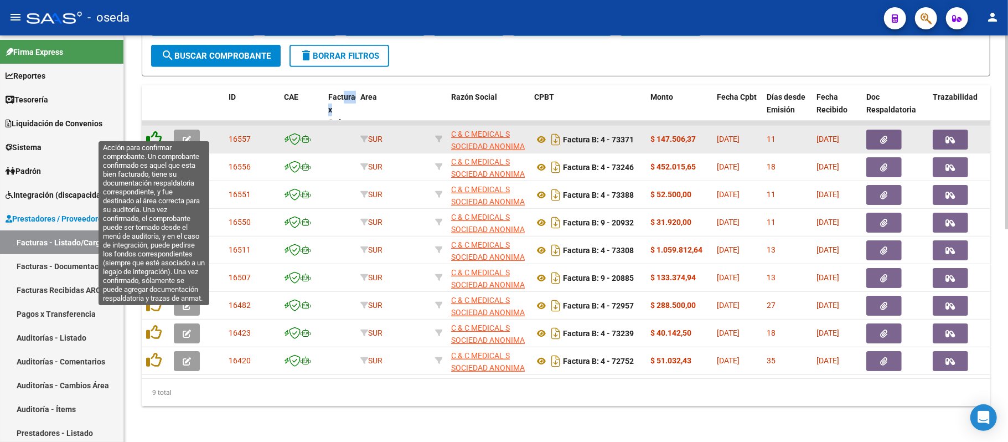
click at [156, 131] on icon at bounding box center [154, 139] width 16 height 16
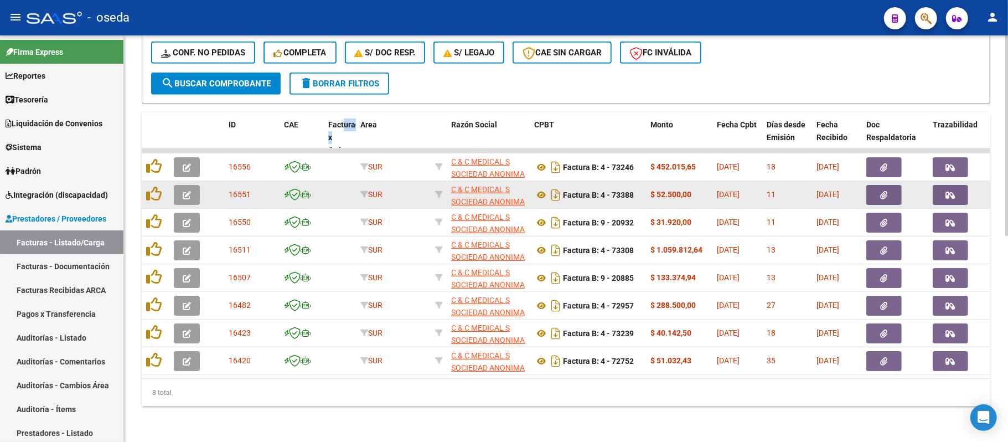
scroll to position [417, 0]
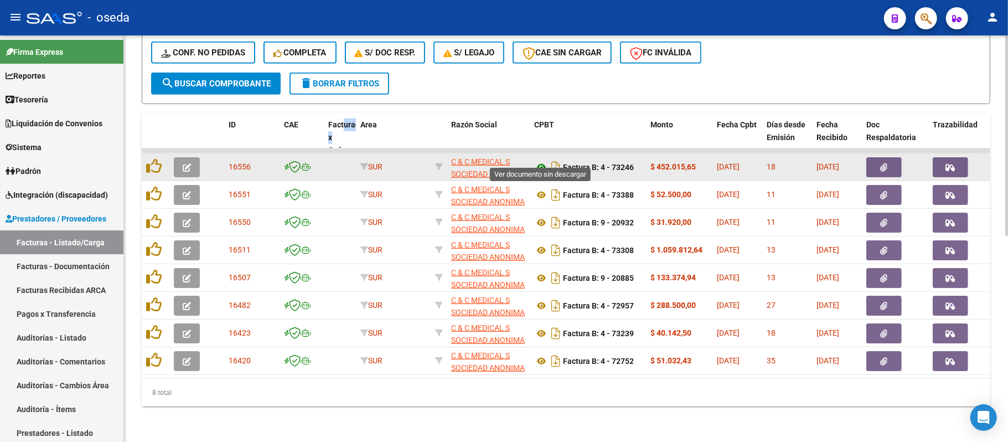
click at [537, 161] on icon at bounding box center [541, 167] width 14 height 13
click at [878, 157] on button "button" at bounding box center [884, 167] width 35 height 20
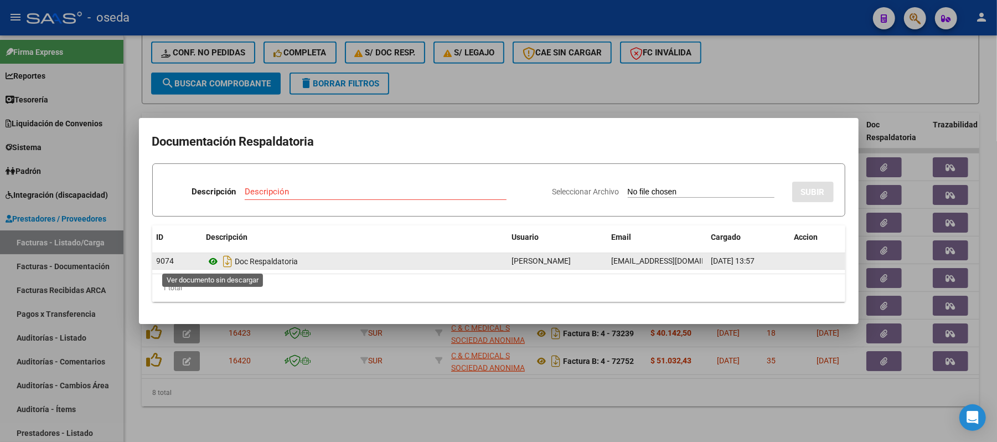
click at [211, 261] on icon at bounding box center [214, 261] width 14 height 13
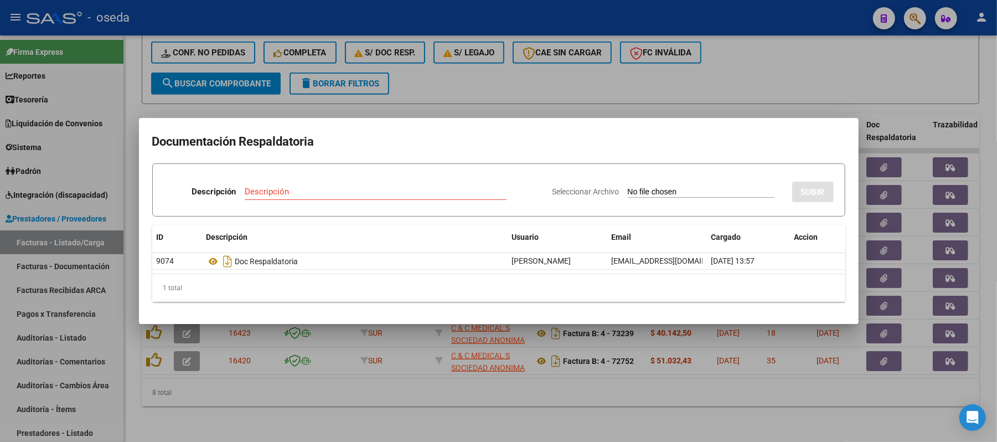
click at [517, 70] on div at bounding box center [498, 221] width 997 height 442
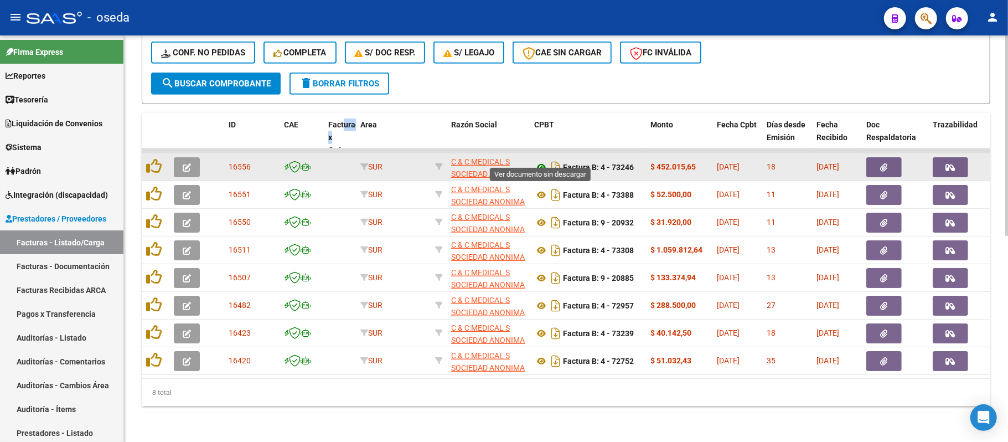
click at [539, 161] on icon at bounding box center [541, 167] width 14 height 13
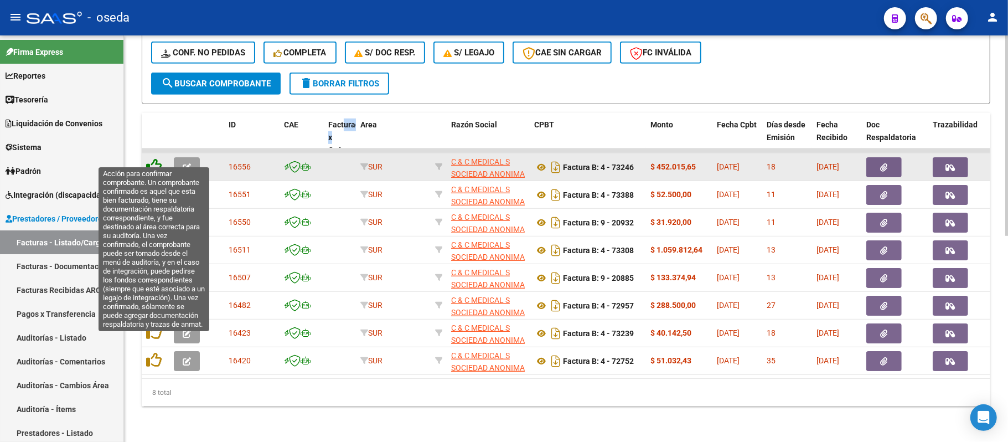
click at [159, 158] on icon at bounding box center [154, 166] width 16 height 16
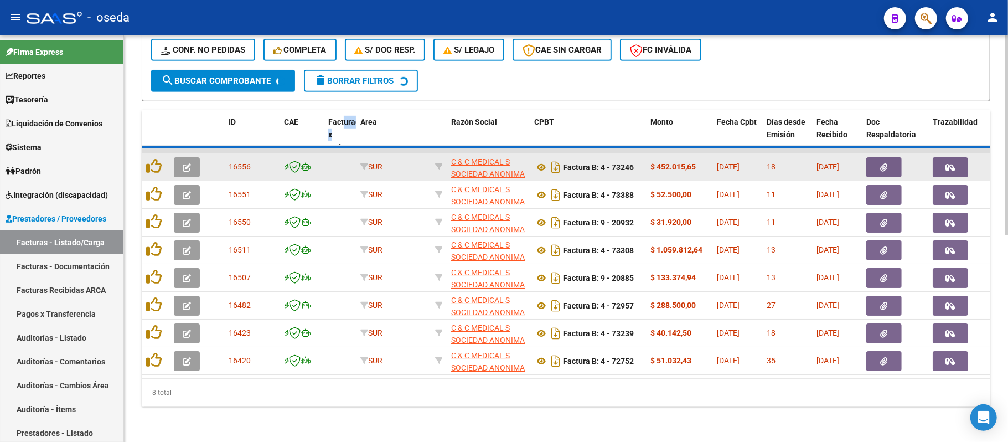
scroll to position [389, 0]
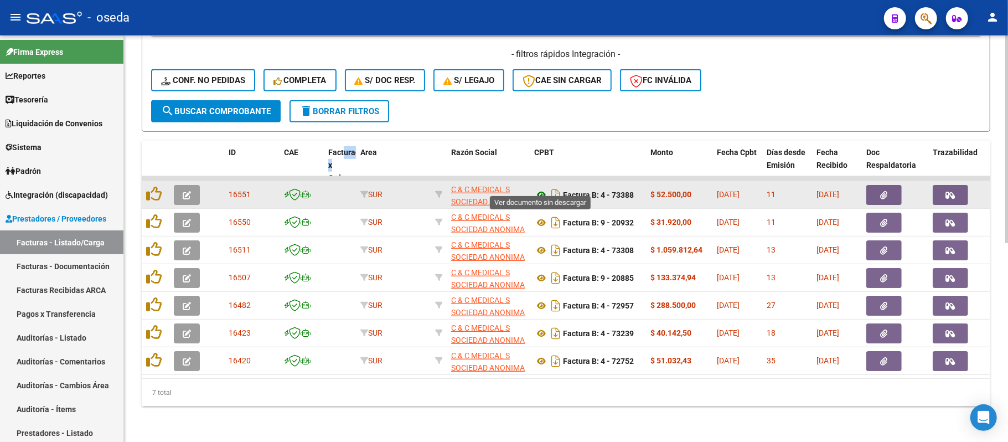
click at [540, 188] on icon at bounding box center [541, 194] width 14 height 13
click at [944, 185] on button "button" at bounding box center [950, 195] width 35 height 20
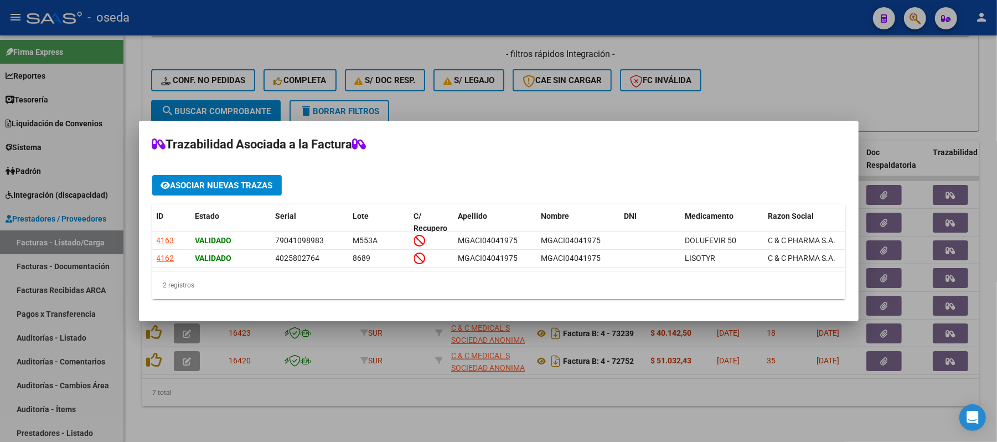
click at [962, 116] on div at bounding box center [498, 221] width 997 height 442
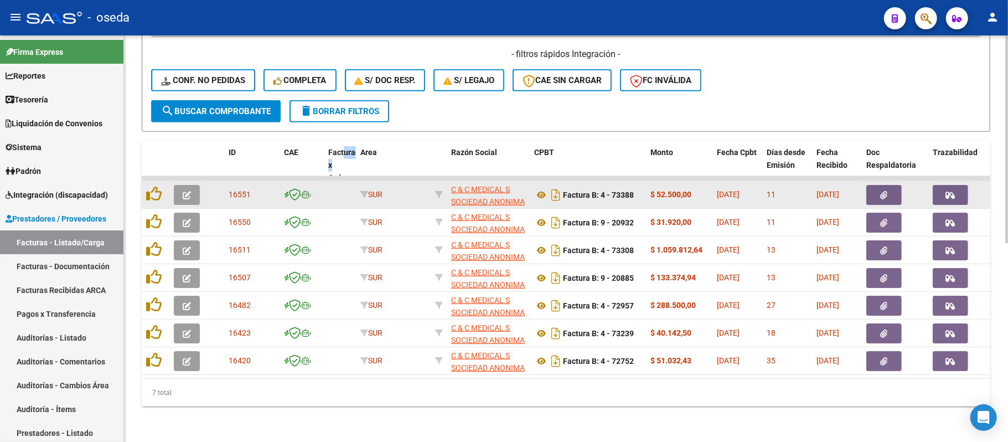
click at [887, 191] on icon "button" at bounding box center [884, 195] width 7 height 8
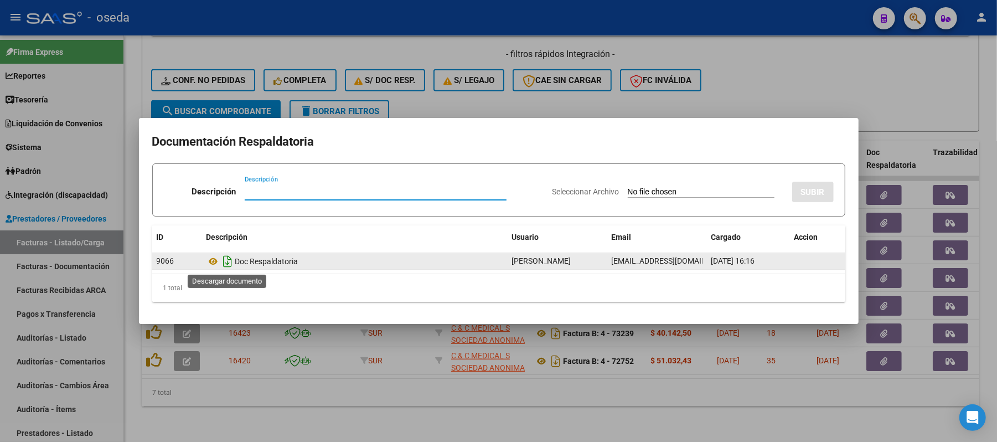
click at [221, 259] on icon "Descargar documento" at bounding box center [228, 262] width 14 height 18
click at [215, 260] on icon at bounding box center [214, 261] width 14 height 13
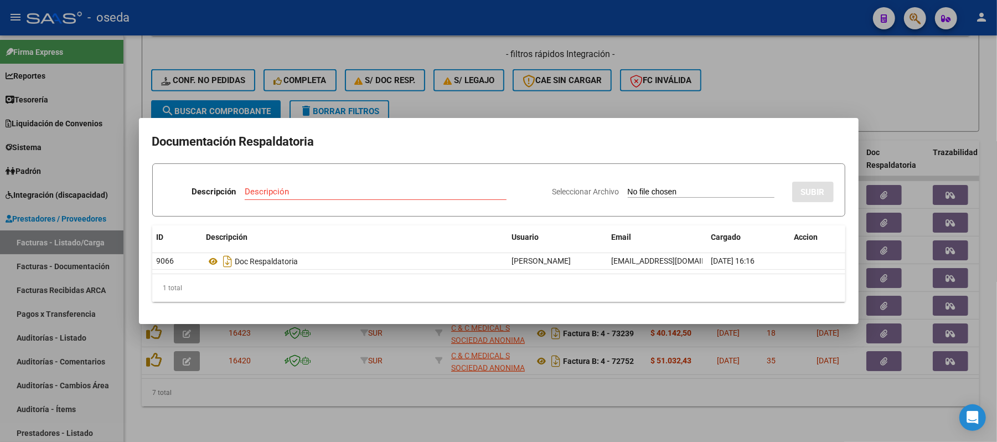
drag, startPoint x: 484, startPoint y: 25, endPoint x: 485, endPoint y: 35, distance: 10.6
click at [484, 27] on div at bounding box center [498, 221] width 997 height 442
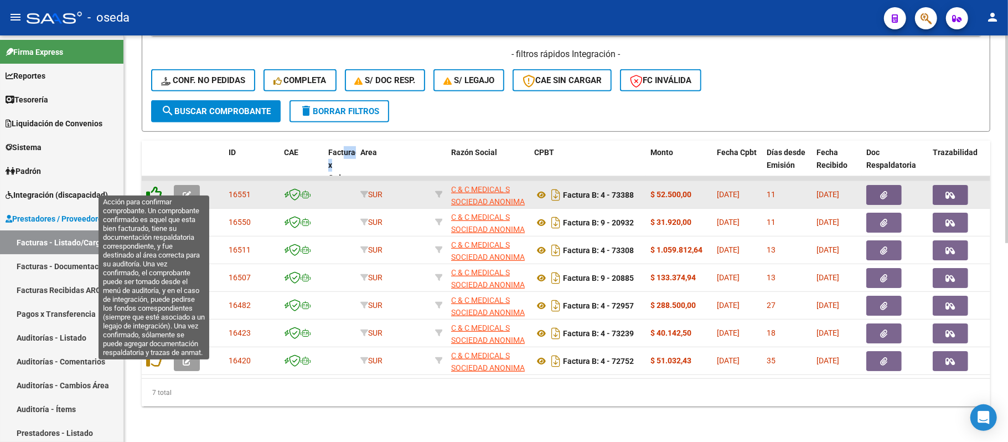
click at [153, 186] on icon at bounding box center [154, 194] width 16 height 16
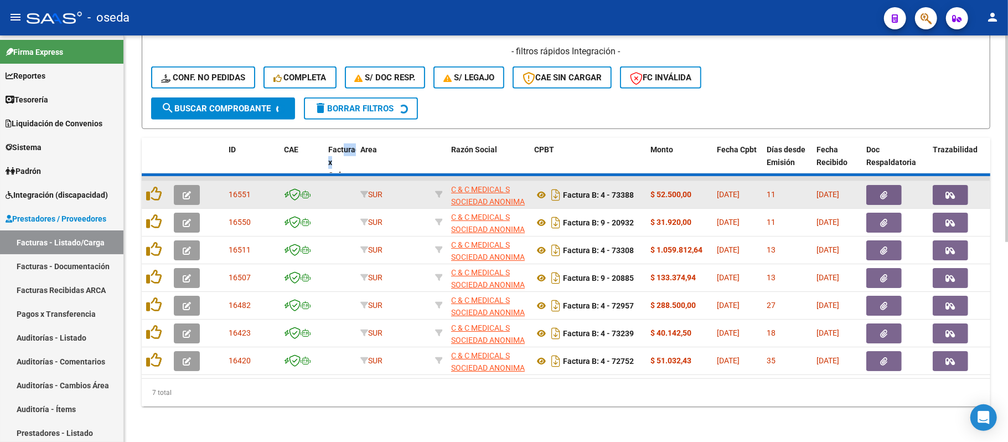
scroll to position [362, 0]
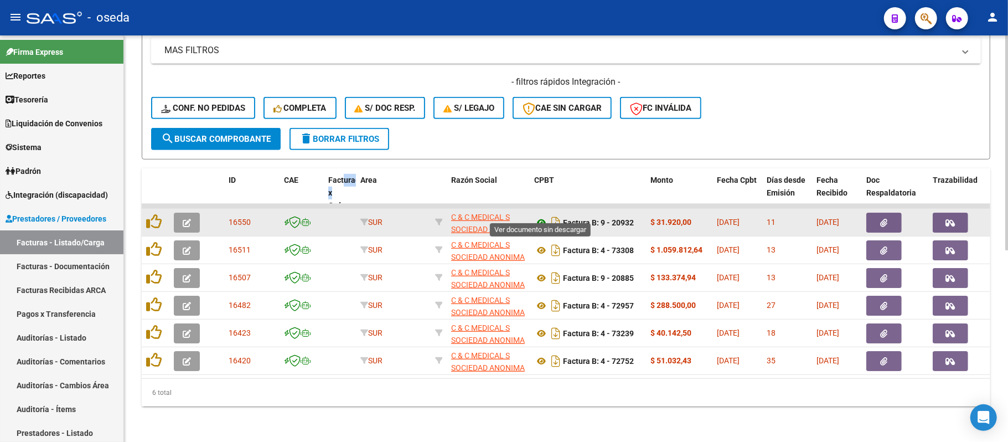
click at [539, 216] on icon at bounding box center [541, 222] width 14 height 13
click at [890, 213] on button "button" at bounding box center [884, 223] width 35 height 20
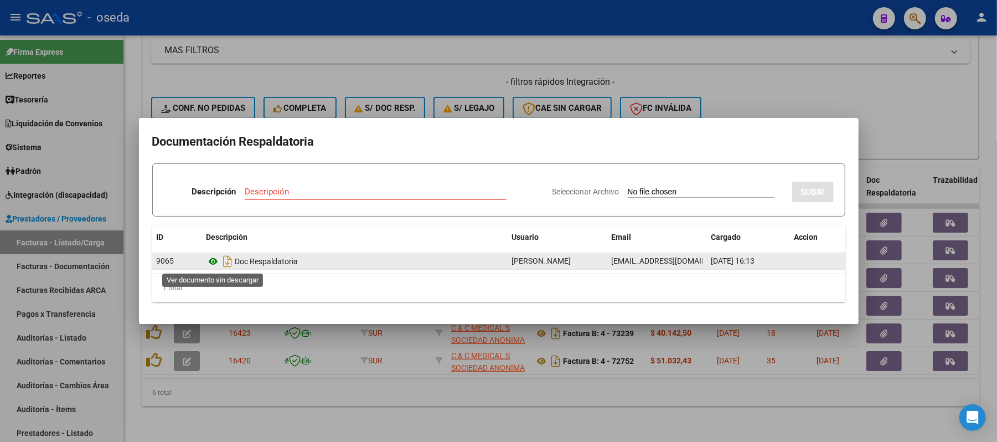
click at [209, 261] on icon at bounding box center [214, 261] width 14 height 13
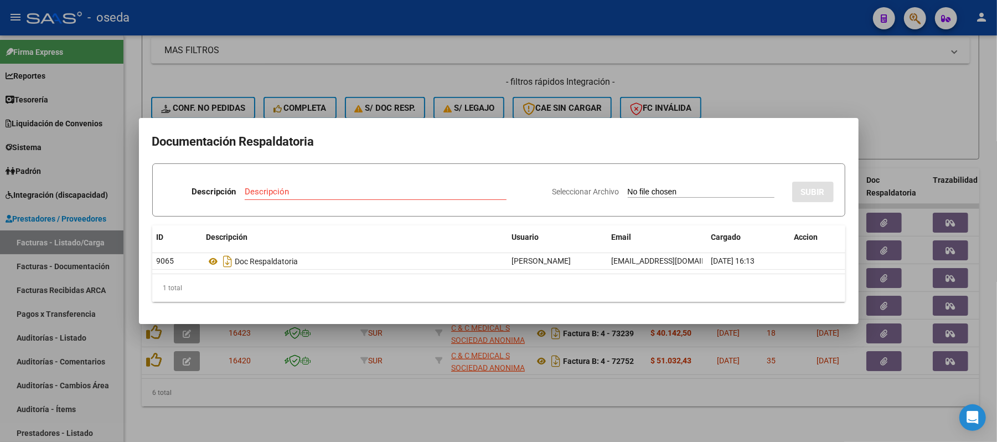
click at [758, 64] on div at bounding box center [498, 221] width 997 height 442
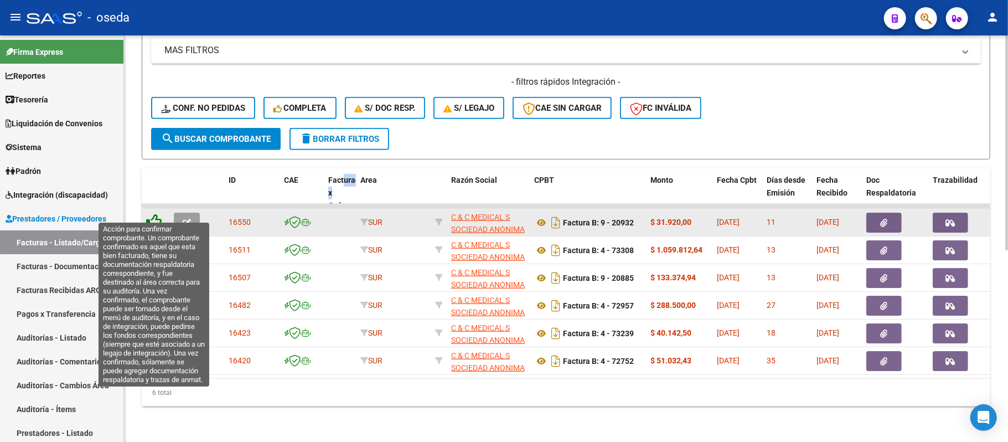
click at [157, 214] on icon at bounding box center [154, 222] width 16 height 16
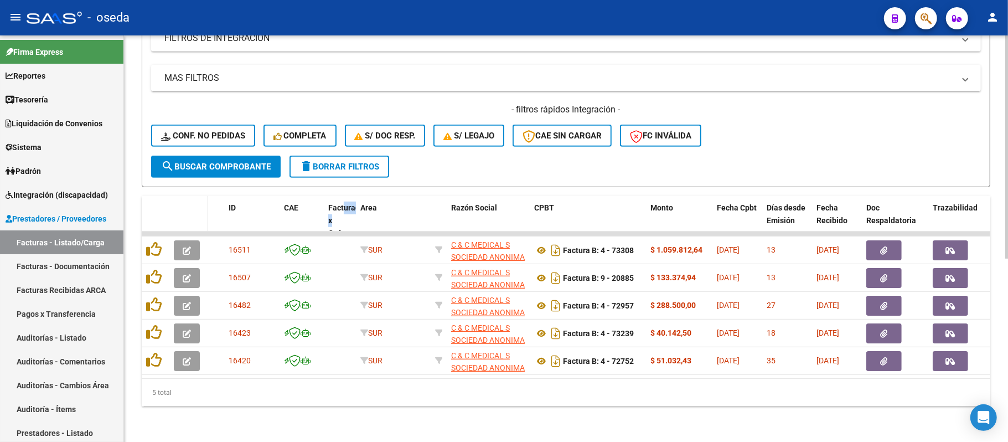
scroll to position [333, 0]
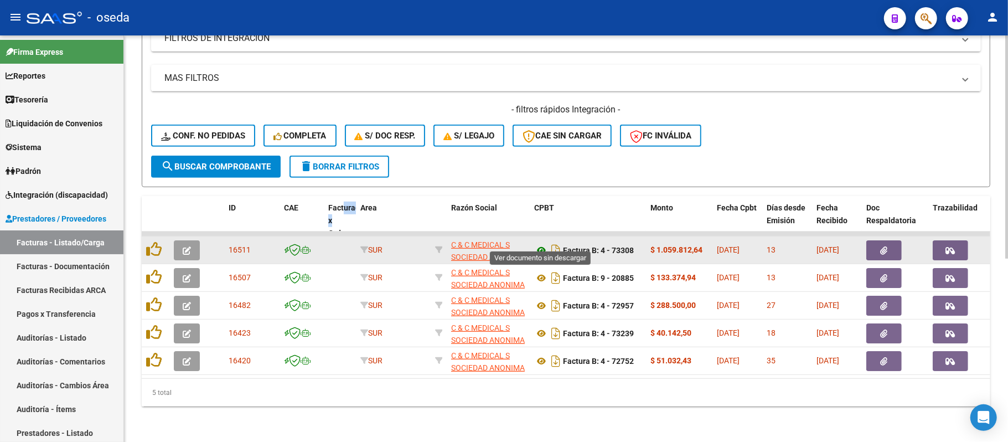
click at [539, 244] on icon at bounding box center [541, 250] width 14 height 13
click at [881, 246] on icon "button" at bounding box center [884, 250] width 7 height 8
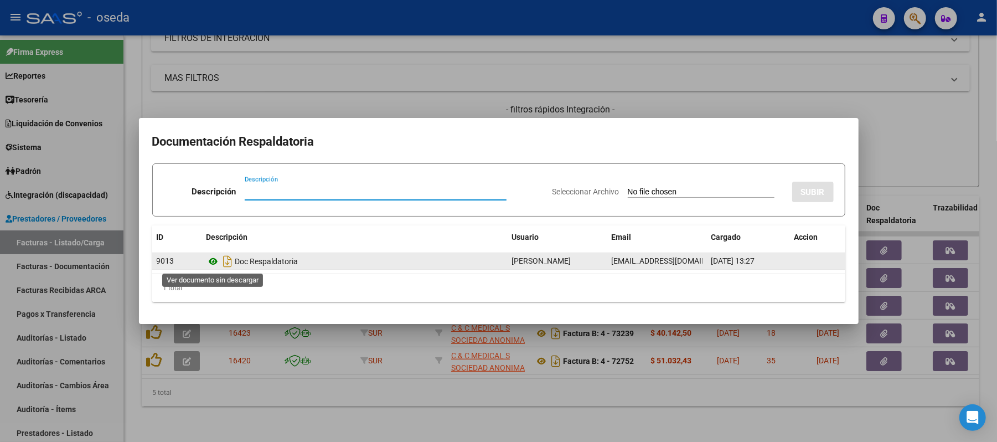
click at [207, 256] on icon at bounding box center [214, 261] width 14 height 13
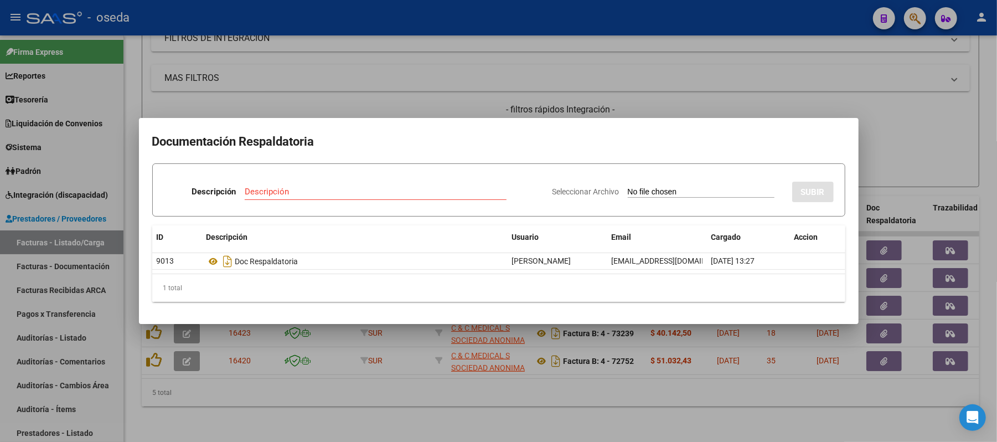
click at [720, 62] on div at bounding box center [498, 221] width 997 height 442
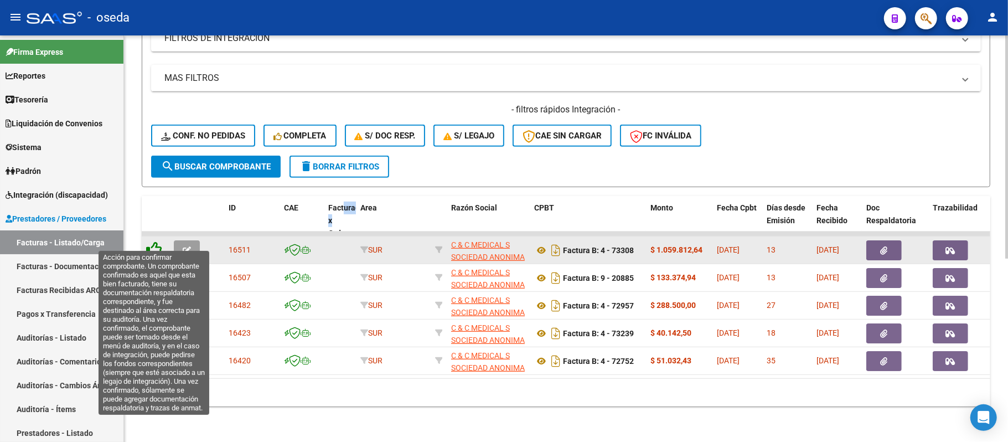
click at [156, 241] on icon at bounding box center [154, 249] width 16 height 16
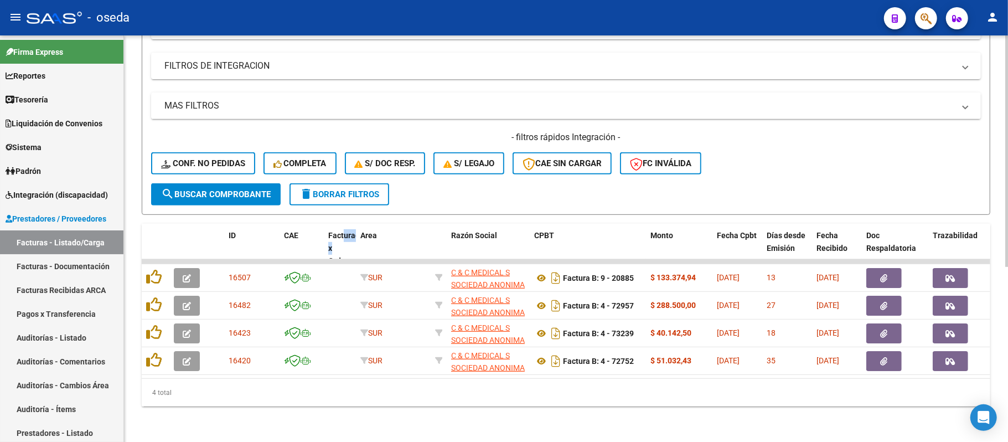
scroll to position [306, 0]
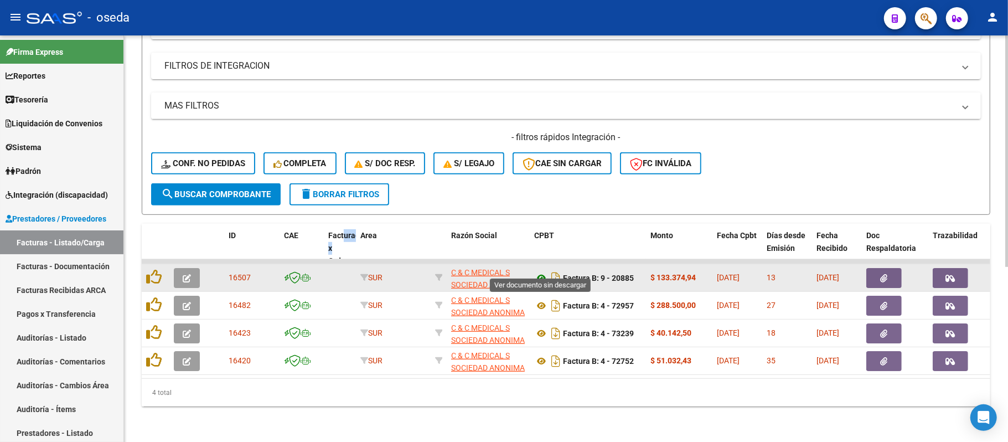
click at [539, 271] on icon at bounding box center [541, 277] width 14 height 13
click at [882, 274] on icon "button" at bounding box center [884, 278] width 7 height 8
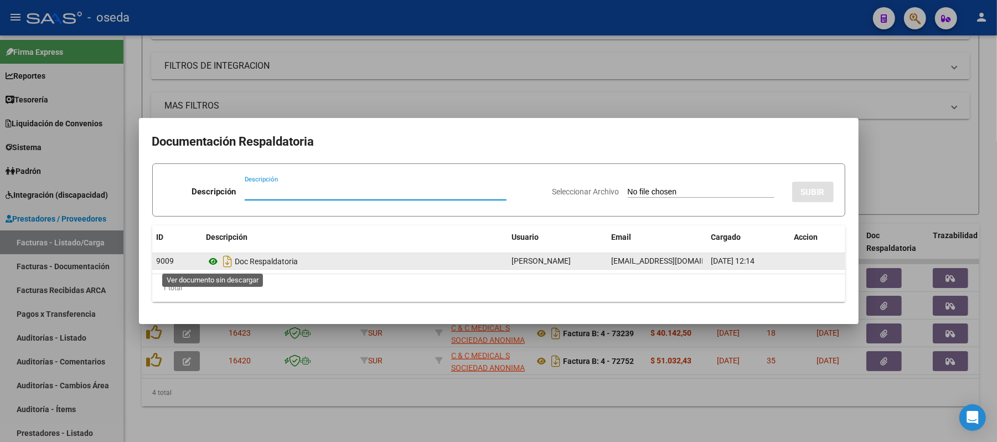
click at [214, 260] on icon at bounding box center [214, 261] width 14 height 13
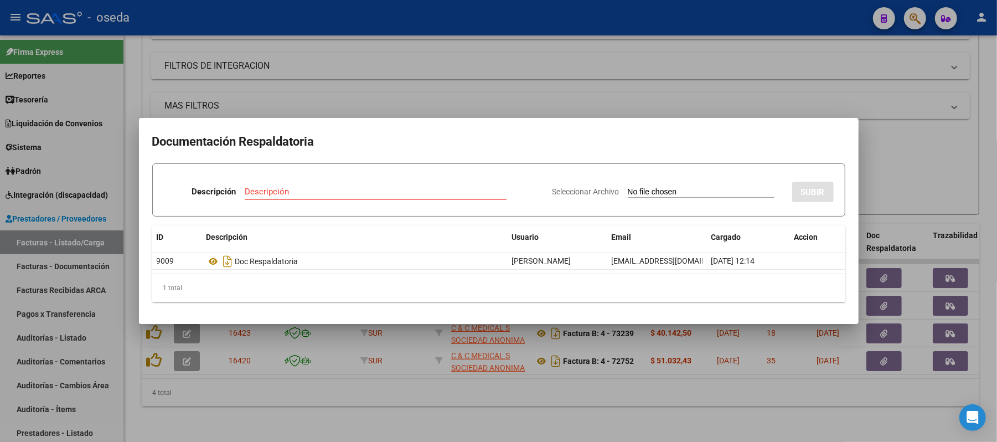
click at [635, 63] on div at bounding box center [498, 221] width 997 height 442
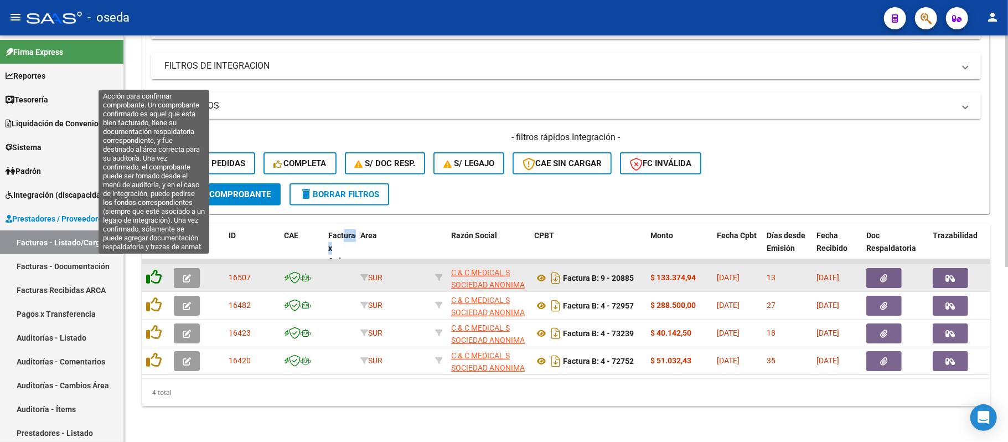
click at [148, 269] on icon at bounding box center [154, 277] width 16 height 16
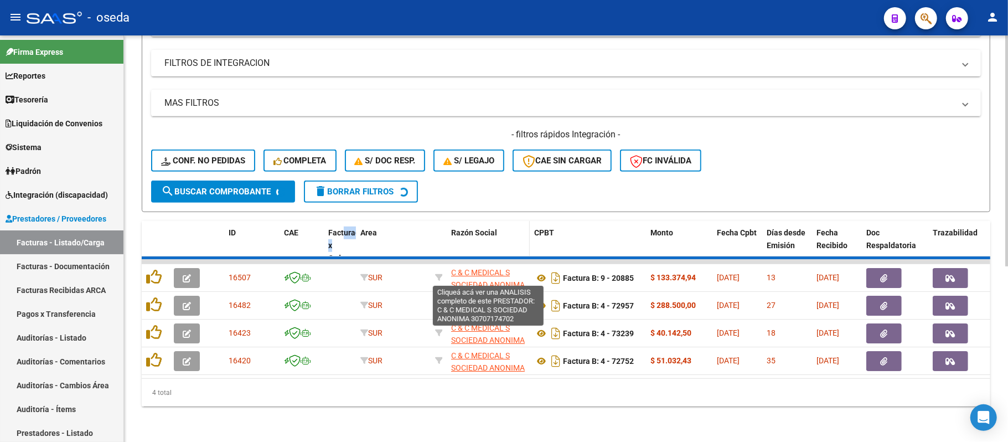
scroll to position [278, 0]
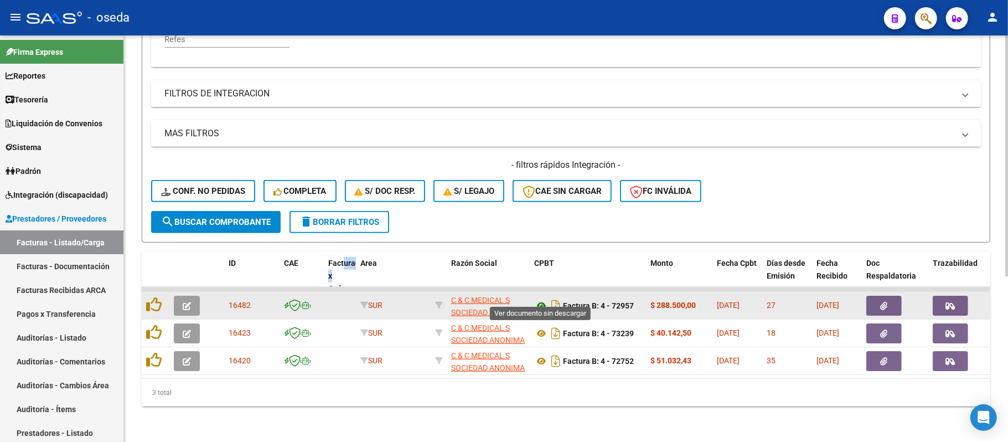
click at [540, 299] on icon at bounding box center [541, 305] width 14 height 13
click at [895, 296] on button "button" at bounding box center [884, 306] width 35 height 20
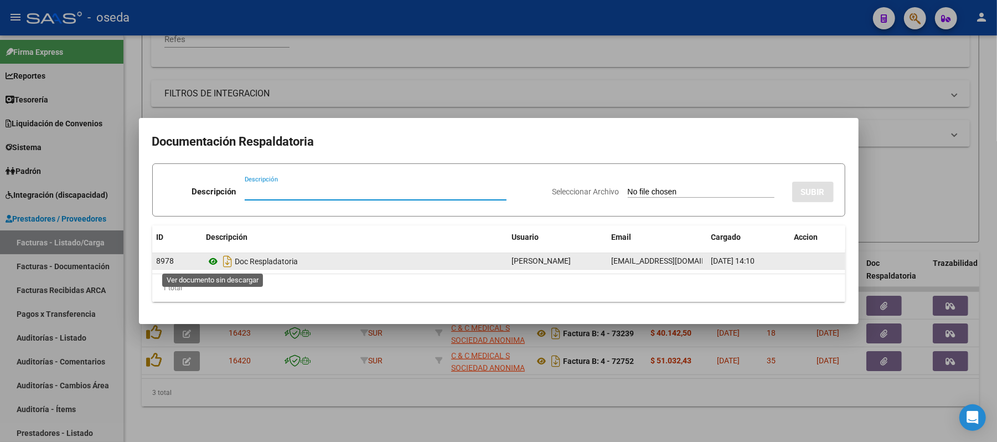
click at [211, 257] on icon at bounding box center [214, 261] width 14 height 13
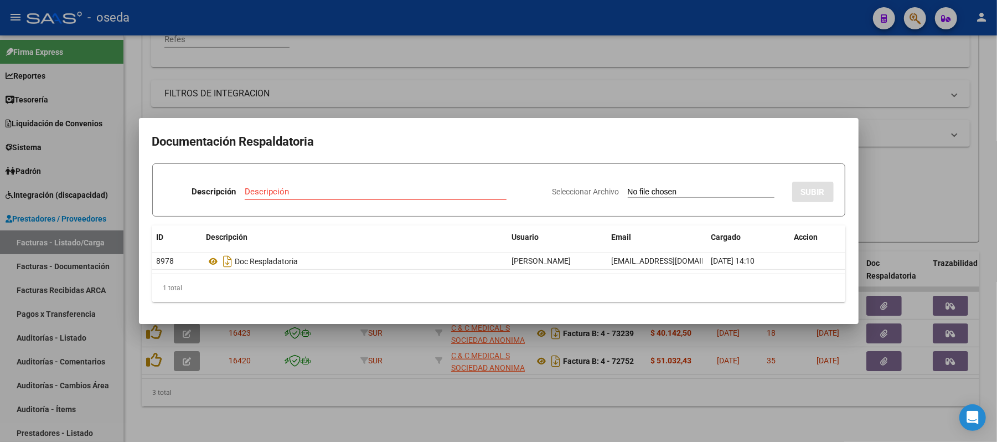
click at [647, 72] on div at bounding box center [498, 221] width 997 height 442
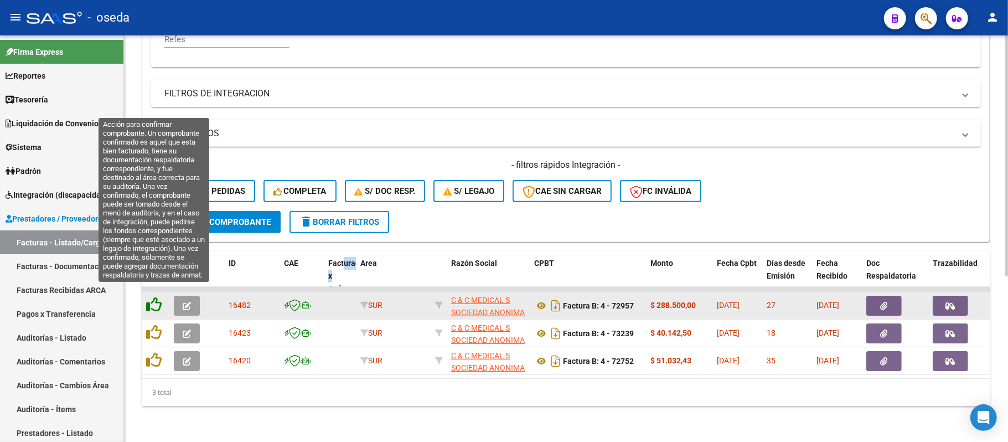
click at [149, 297] on icon at bounding box center [154, 305] width 16 height 16
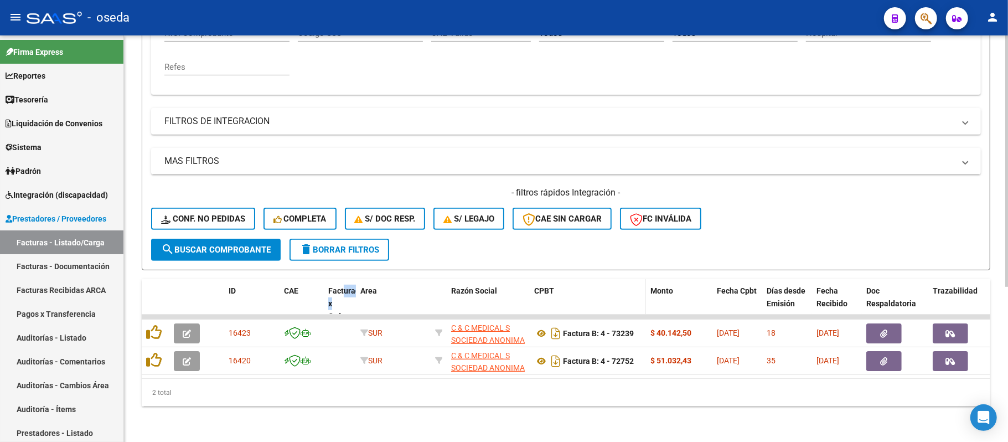
scroll to position [251, 0]
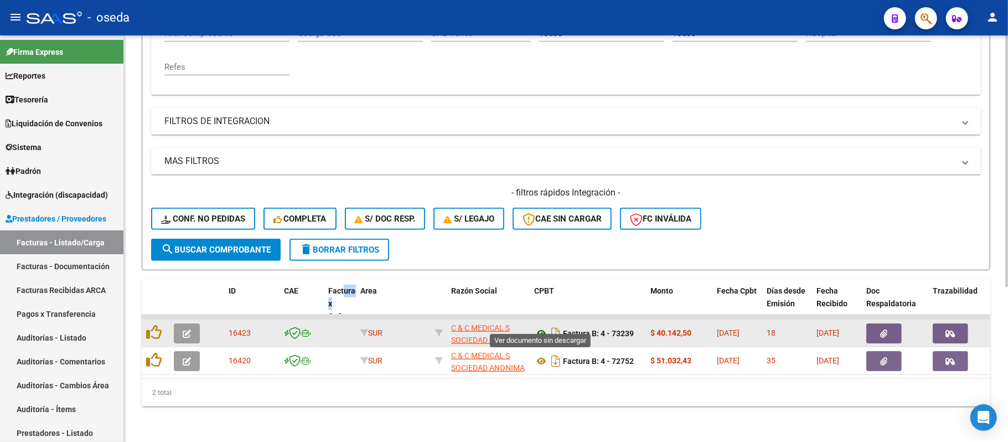
click at [543, 327] on icon at bounding box center [541, 333] width 14 height 13
click at [886, 326] on button "button" at bounding box center [884, 333] width 35 height 20
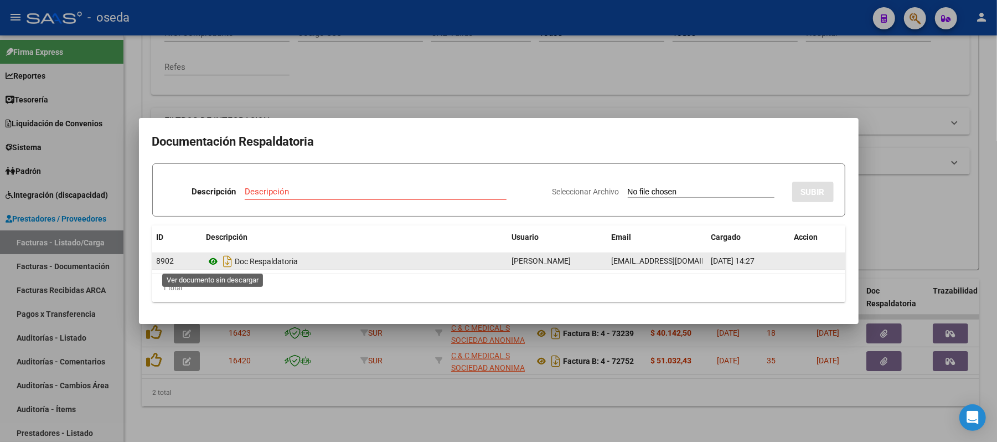
click at [213, 259] on icon at bounding box center [214, 261] width 14 height 13
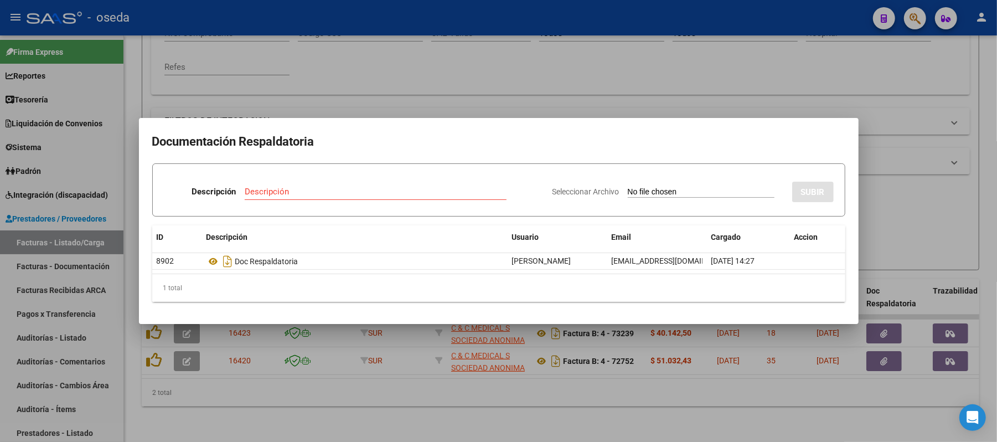
click at [452, 40] on div at bounding box center [498, 221] width 997 height 442
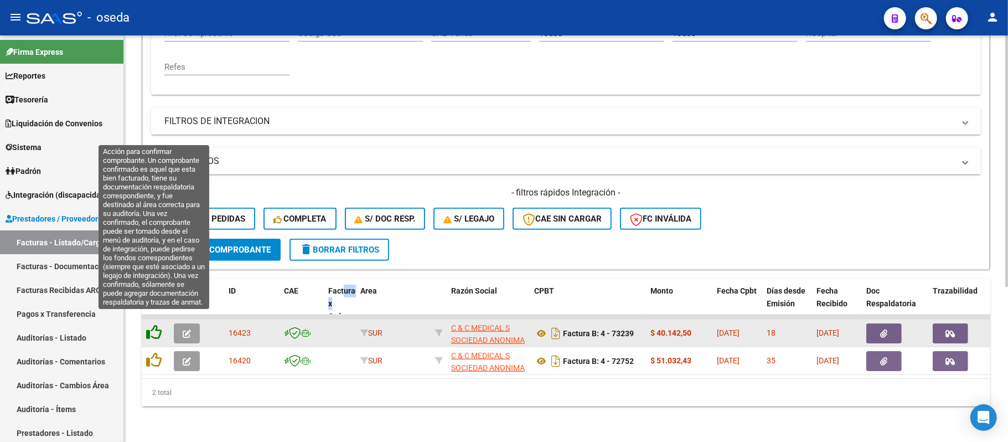
click at [156, 324] on icon at bounding box center [154, 332] width 16 height 16
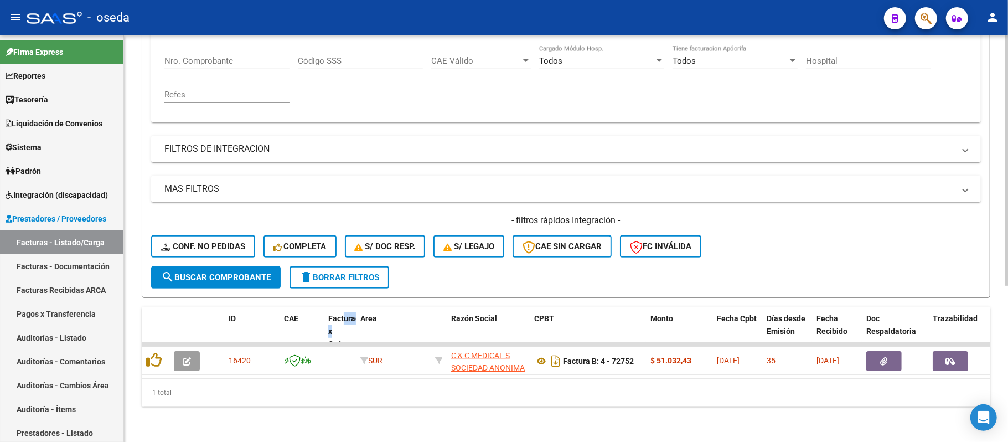
scroll to position [223, 0]
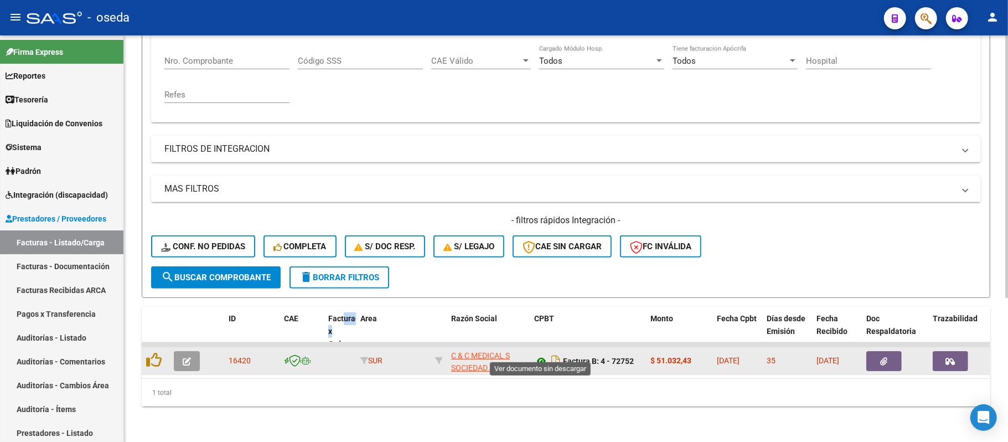
click at [541, 354] on icon at bounding box center [541, 360] width 14 height 13
click at [875, 354] on button "button" at bounding box center [884, 361] width 35 height 20
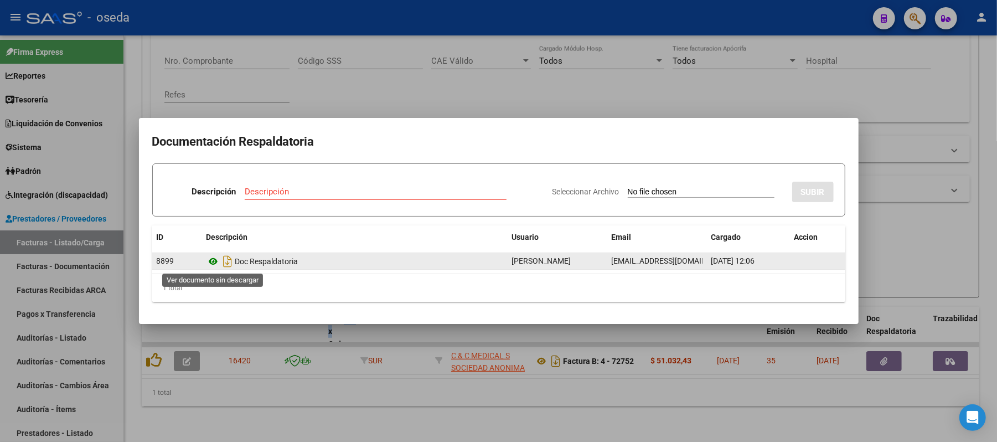
click at [213, 266] on icon at bounding box center [214, 261] width 14 height 13
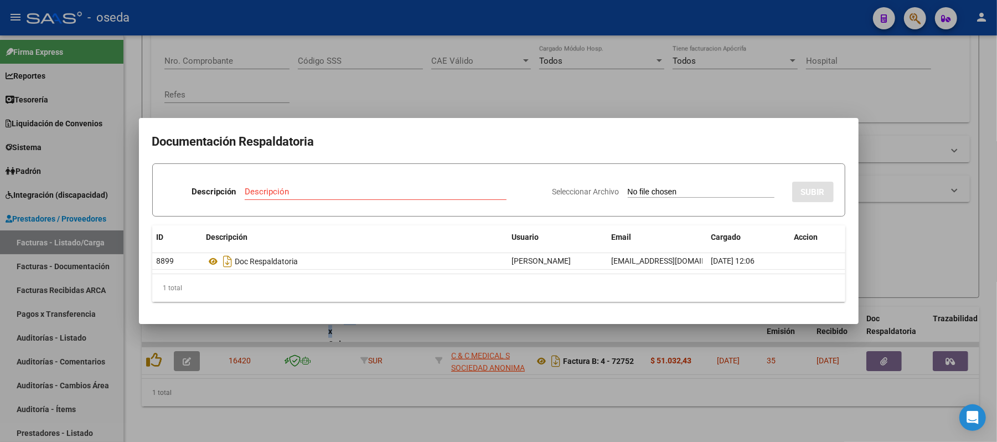
click at [534, 49] on div at bounding box center [498, 221] width 997 height 442
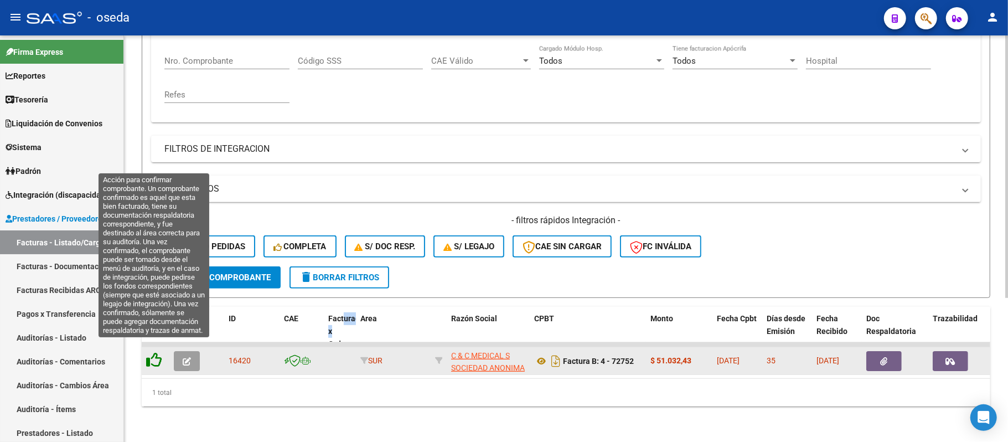
click at [156, 352] on icon at bounding box center [154, 360] width 16 height 16
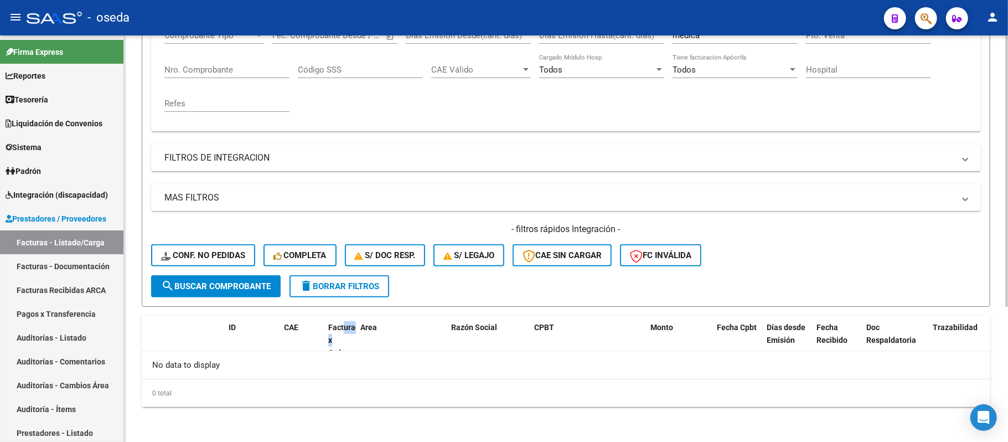
scroll to position [130, 0]
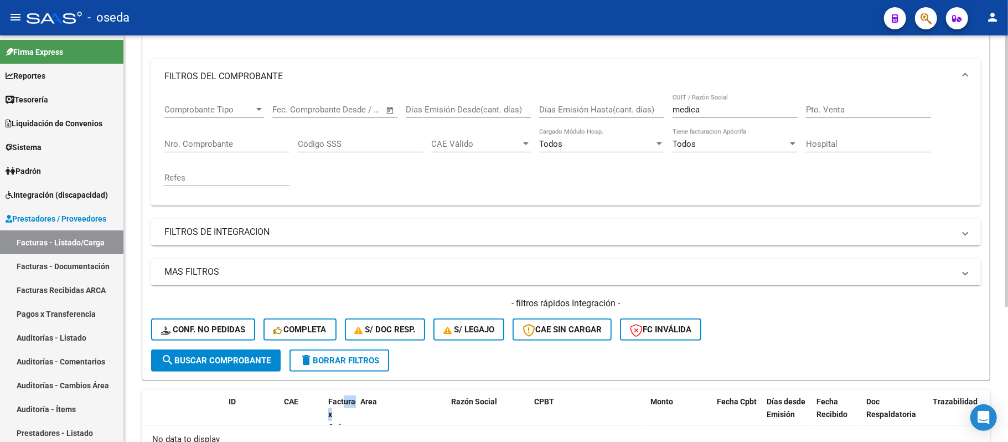
click at [369, 362] on span "delete Borrar Filtros" at bounding box center [340, 361] width 80 height 10
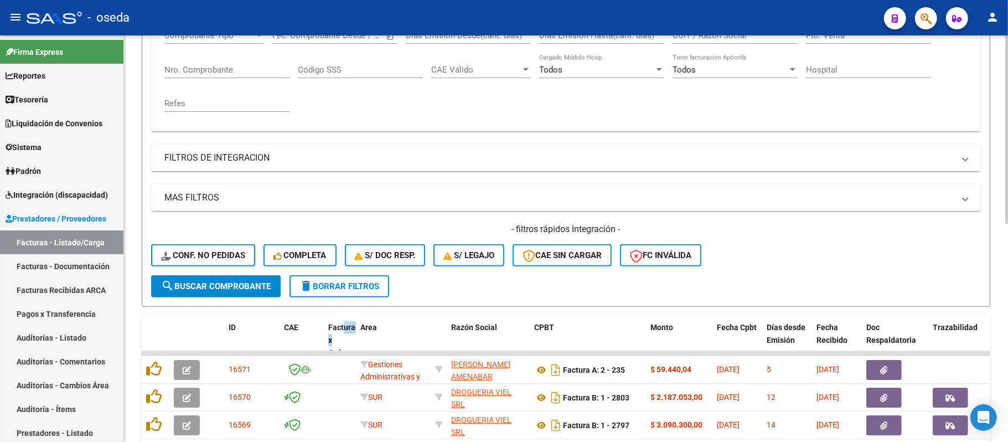
scroll to position [56, 0]
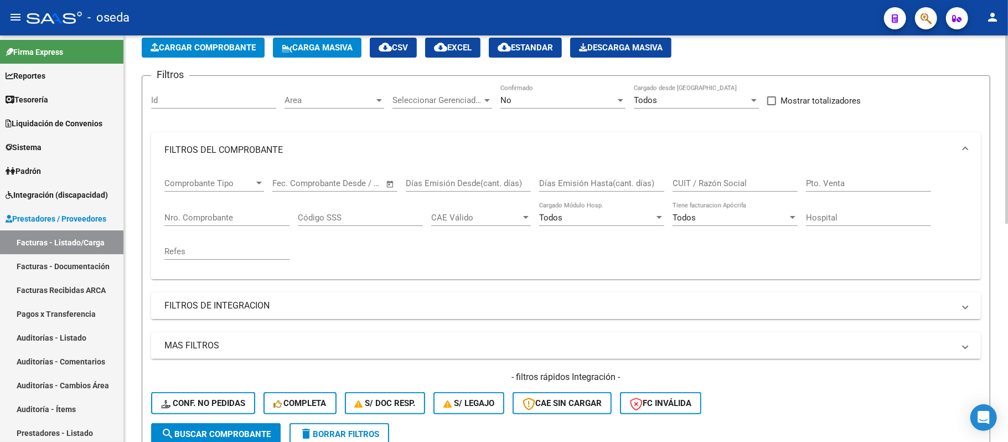
click at [703, 184] on input "CUIT / Razón Social" at bounding box center [735, 183] width 125 height 10
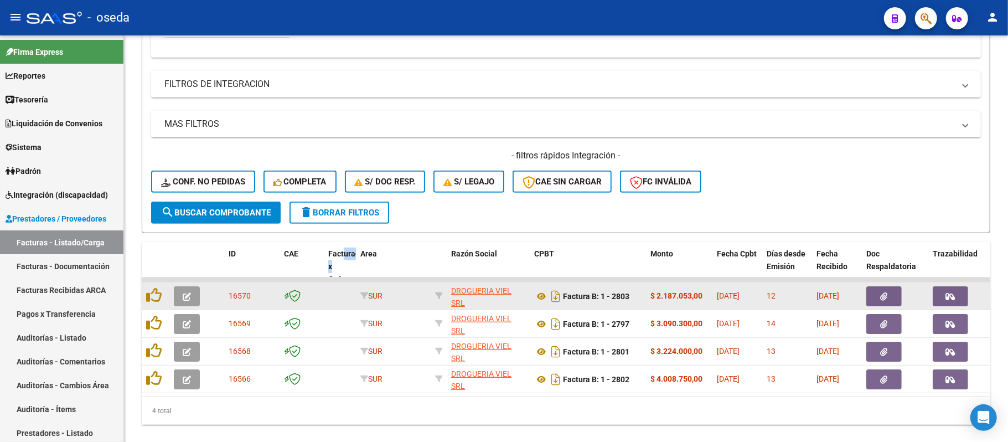
scroll to position [306, 0]
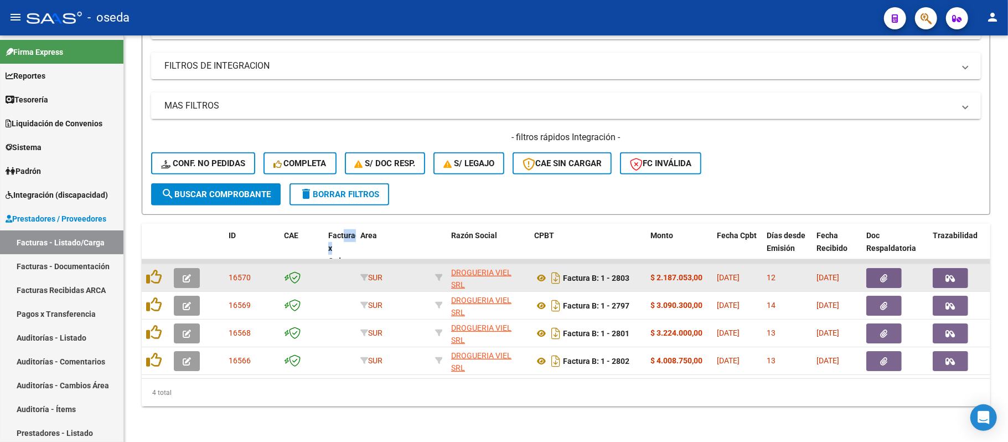
type input "viel"
click at [946, 275] on button "button" at bounding box center [950, 278] width 35 height 20
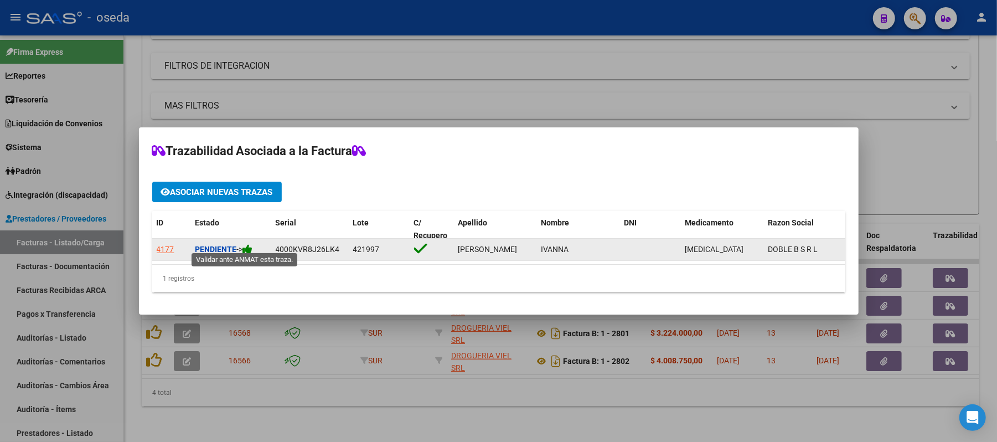
click at [250, 244] on icon at bounding box center [248, 249] width 10 height 11
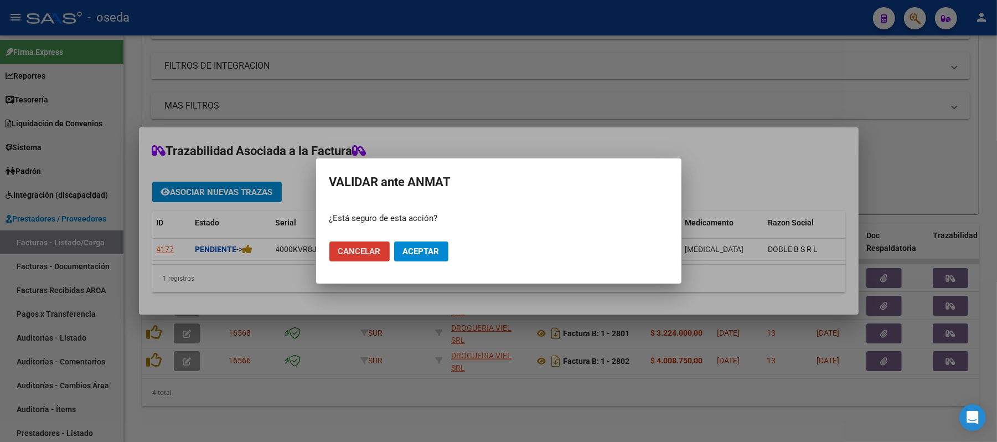
click at [416, 250] on span "Aceptar" at bounding box center [421, 251] width 37 height 10
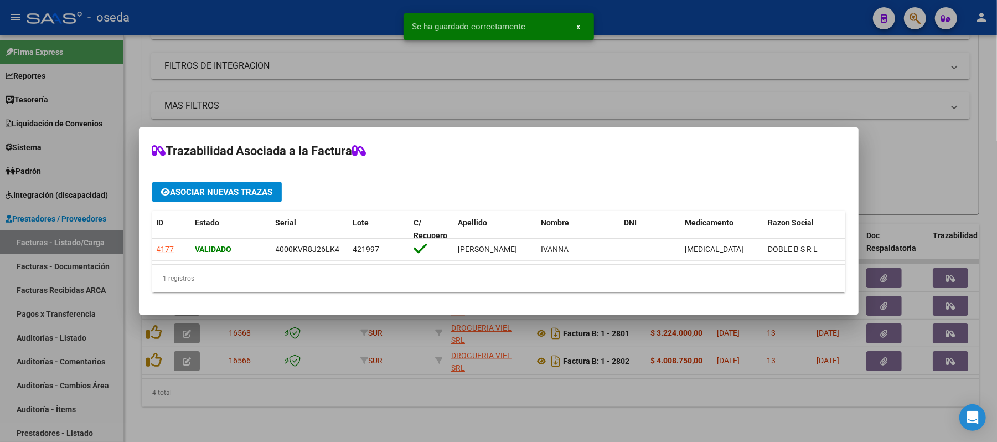
click at [987, 189] on div at bounding box center [498, 221] width 997 height 442
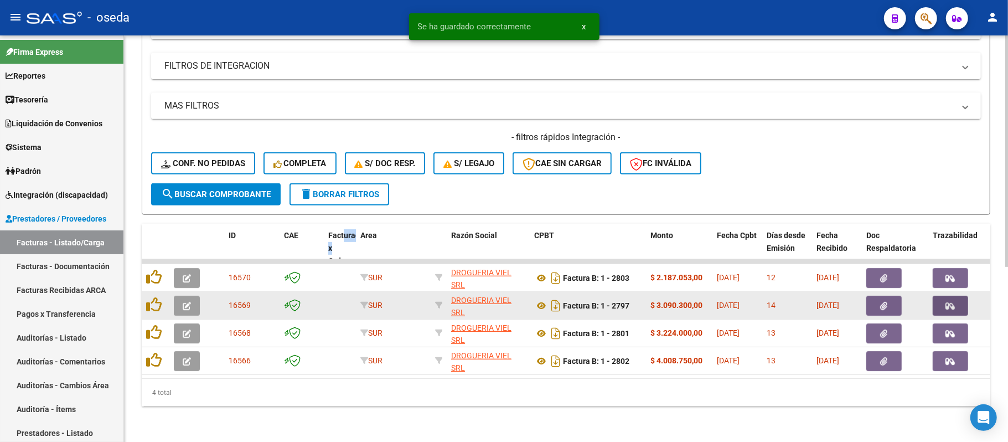
click at [946, 302] on icon "button" at bounding box center [950, 306] width 9 height 8
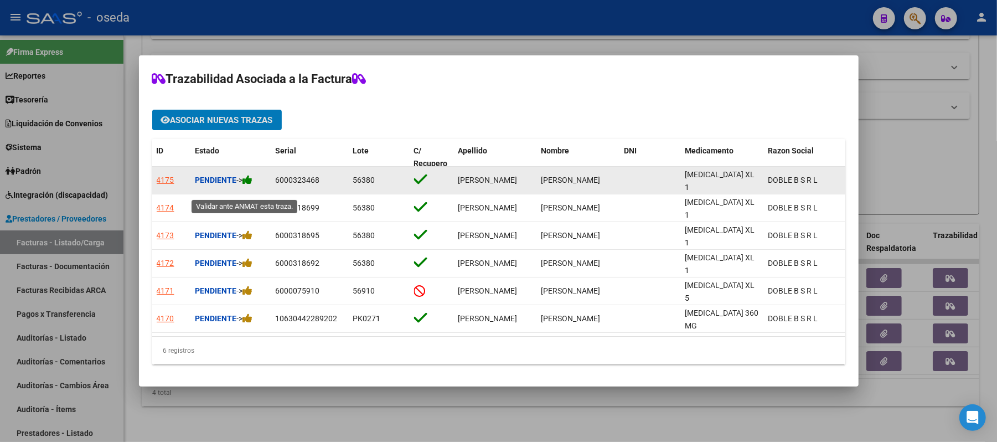
click at [249, 185] on icon at bounding box center [248, 179] width 10 height 11
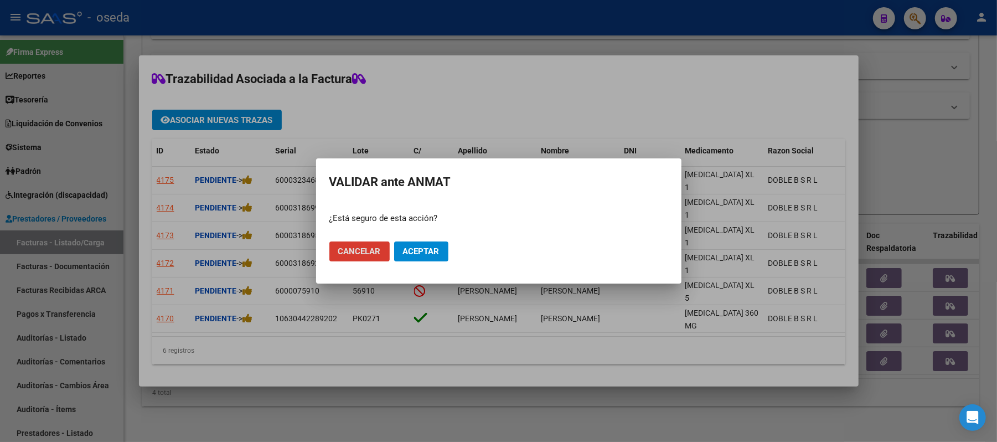
click at [418, 248] on span "Aceptar" at bounding box center [421, 251] width 37 height 10
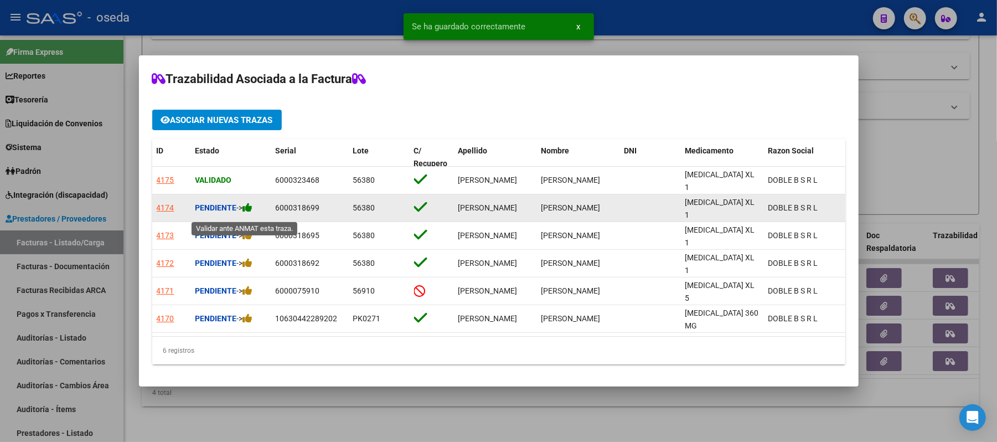
click at [253, 211] on icon at bounding box center [248, 207] width 10 height 11
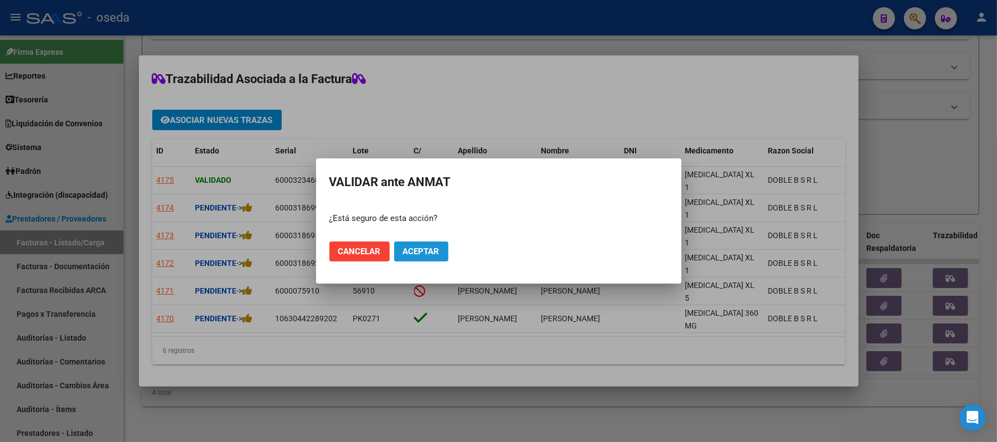
click at [422, 251] on span "Aceptar" at bounding box center [421, 251] width 37 height 10
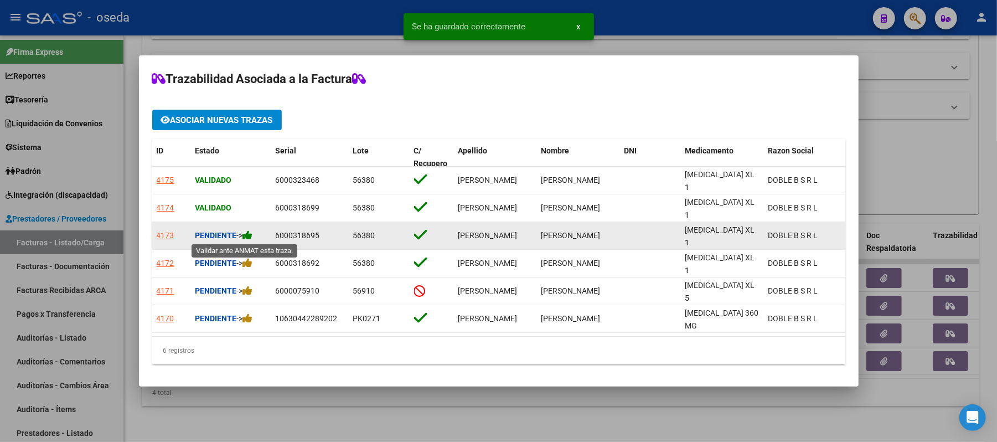
click at [250, 239] on icon at bounding box center [248, 235] width 10 height 11
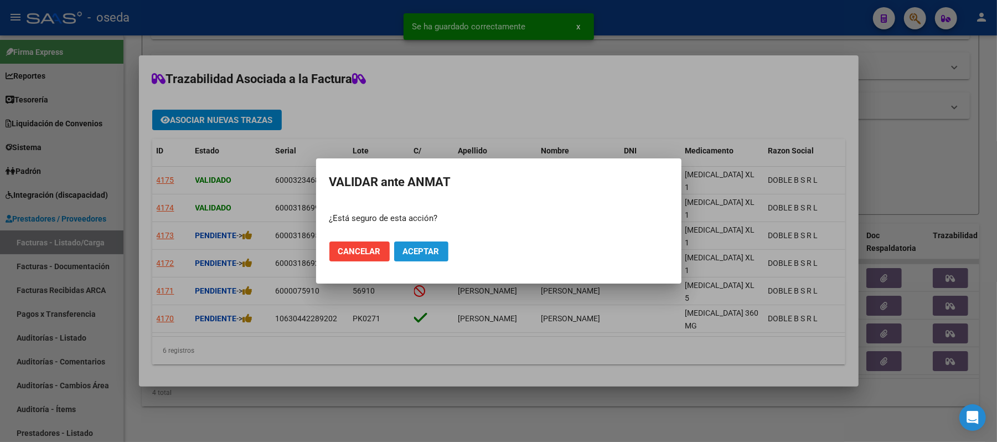
click at [409, 249] on span "Aceptar" at bounding box center [421, 251] width 37 height 10
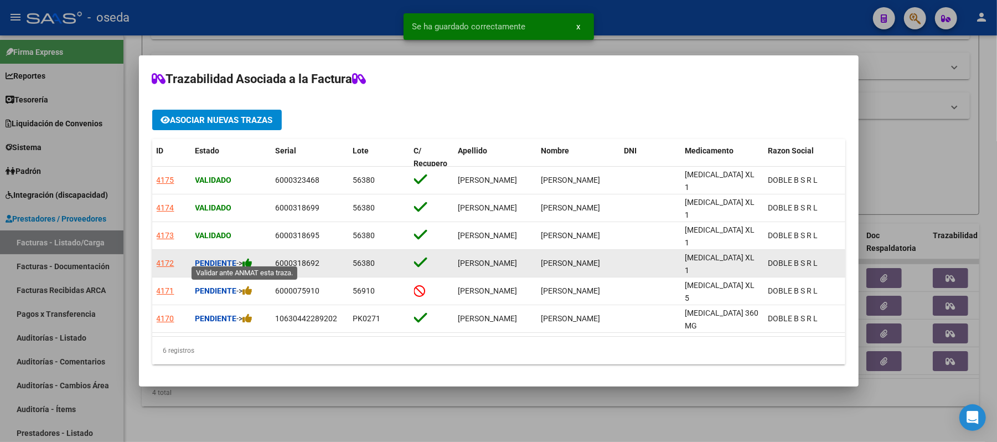
click at [251, 257] on icon at bounding box center [248, 262] width 10 height 11
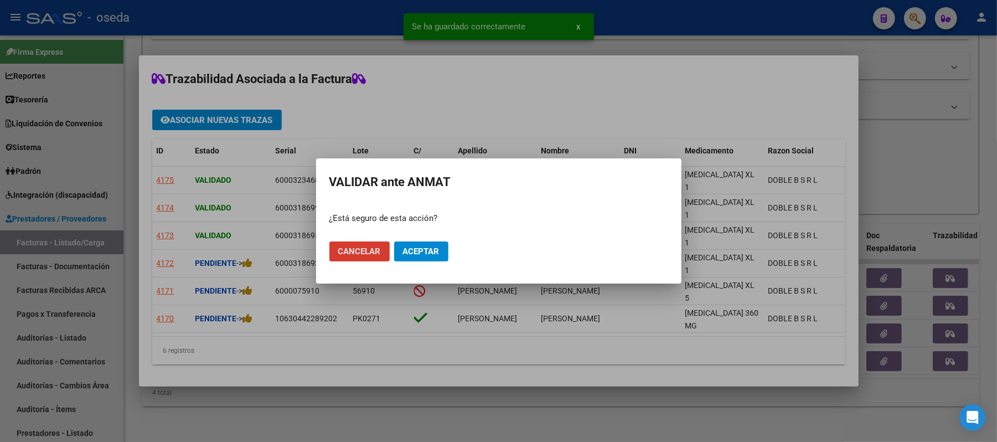
click at [419, 251] on span "Aceptar" at bounding box center [421, 251] width 37 height 10
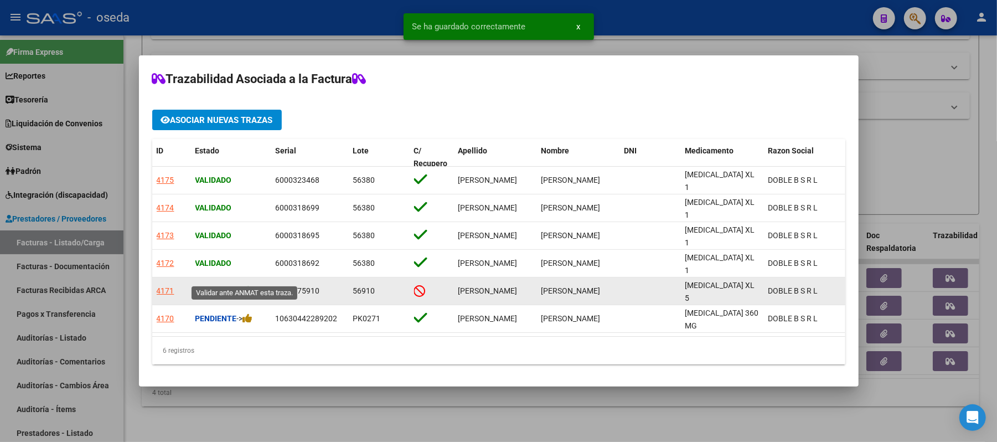
click at [253, 285] on icon at bounding box center [248, 290] width 10 height 11
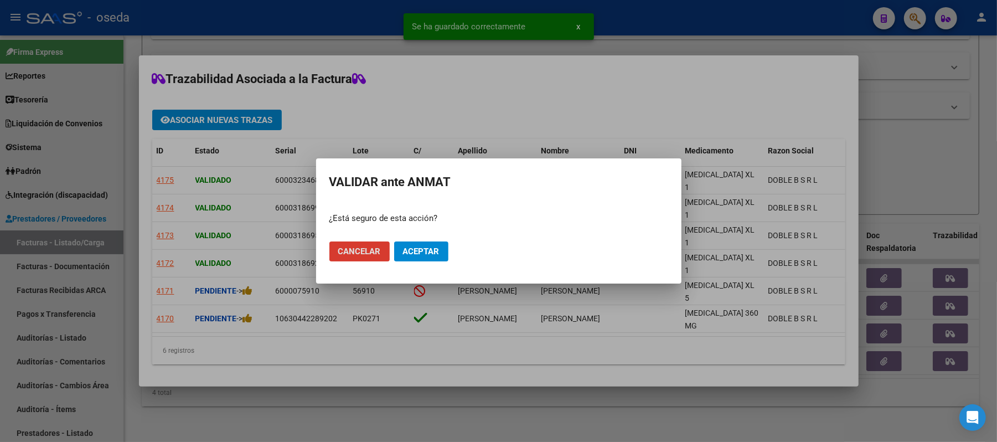
click at [430, 244] on button "Aceptar" at bounding box center [421, 251] width 54 height 20
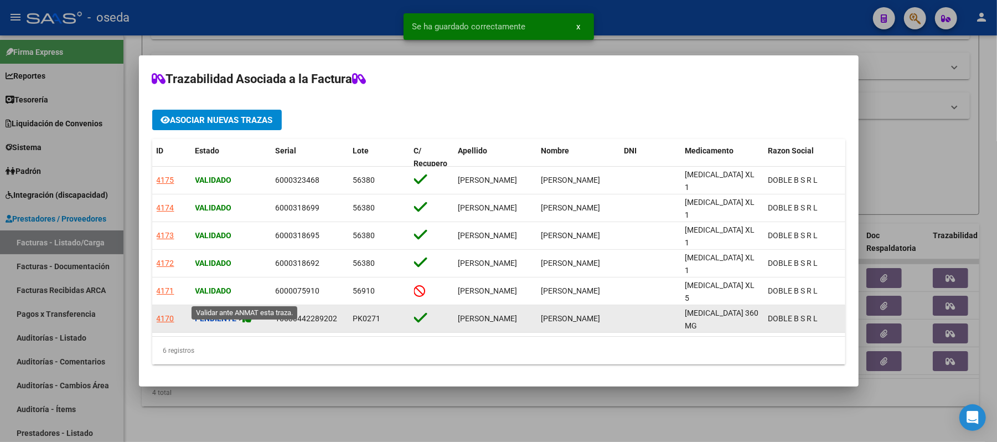
click at [251, 313] on icon at bounding box center [248, 318] width 10 height 11
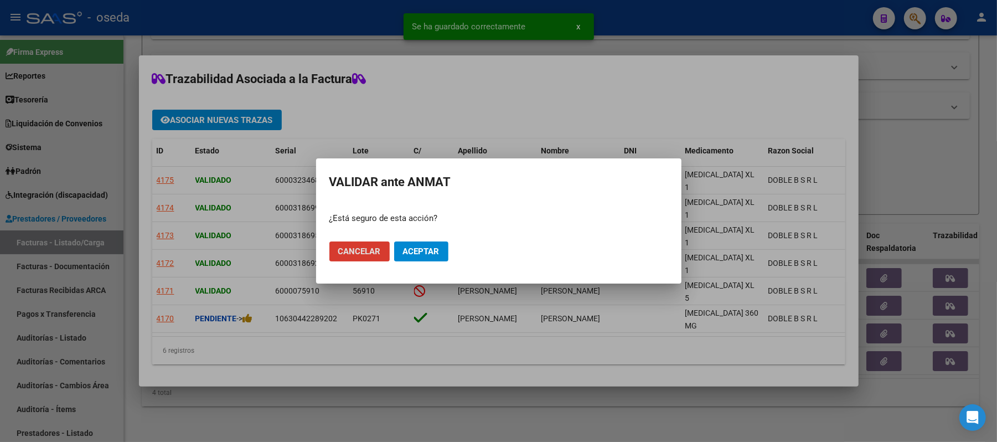
click at [418, 248] on span "Aceptar" at bounding box center [421, 251] width 37 height 10
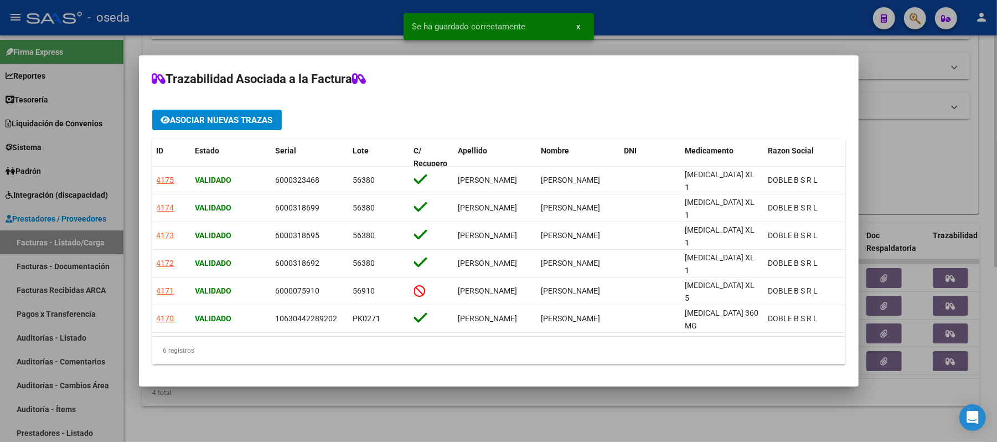
click at [597, 396] on div at bounding box center [498, 221] width 997 height 442
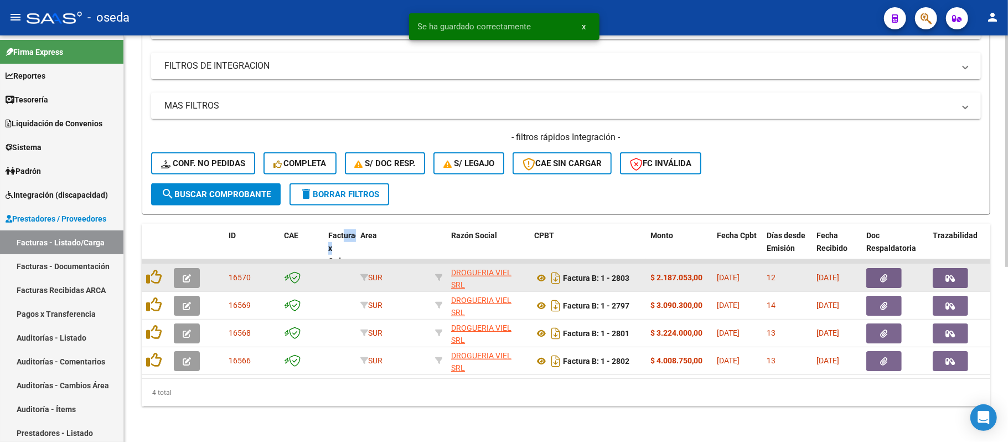
click at [945, 268] on button "button" at bounding box center [950, 278] width 35 height 20
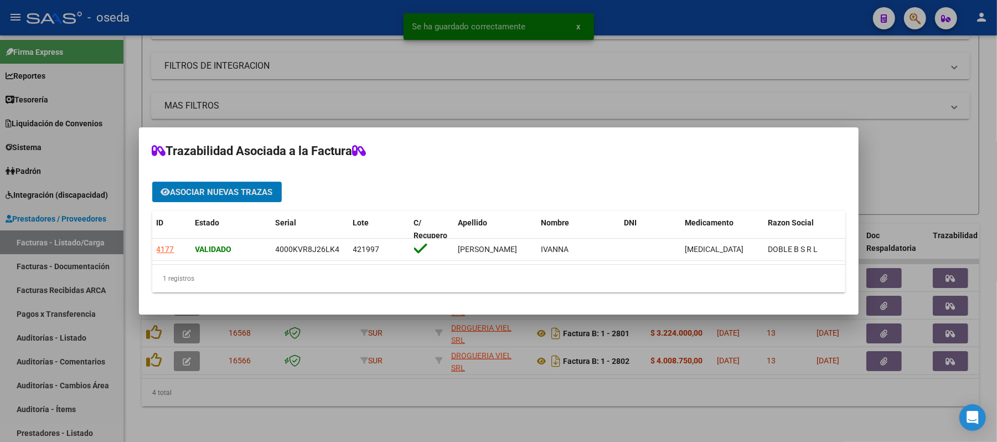
click at [863, 375] on div at bounding box center [498, 221] width 997 height 442
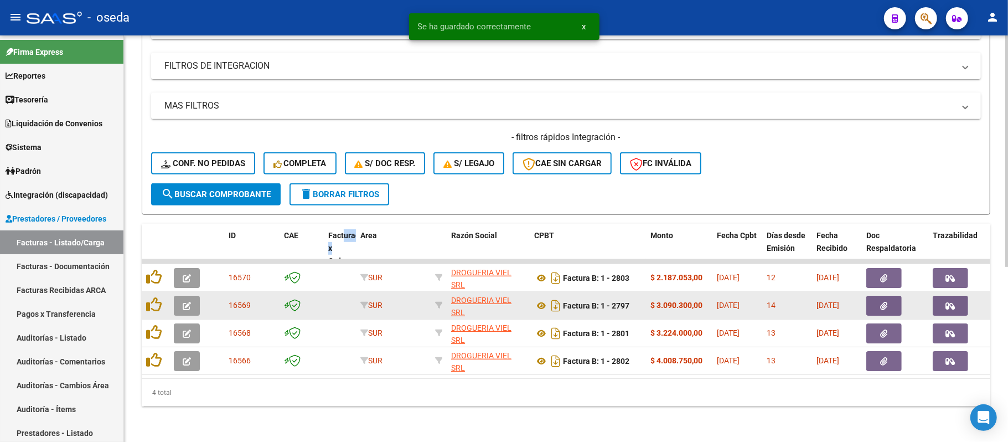
click at [947, 302] on icon "button" at bounding box center [950, 306] width 9 height 8
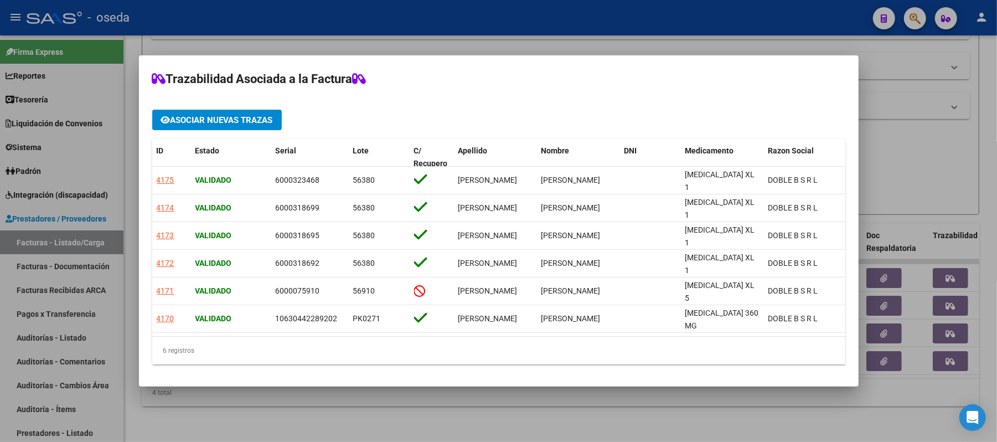
click at [828, 405] on div at bounding box center [498, 221] width 997 height 442
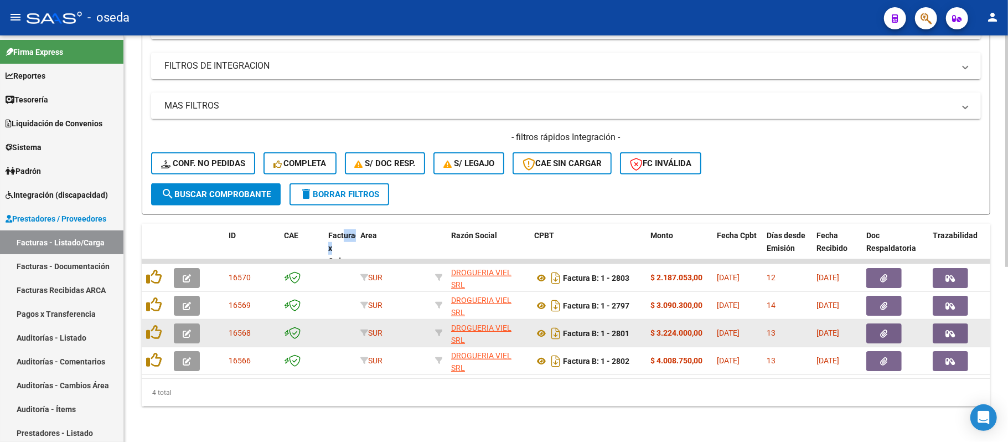
click at [951, 329] on icon "button" at bounding box center [950, 333] width 9 height 8
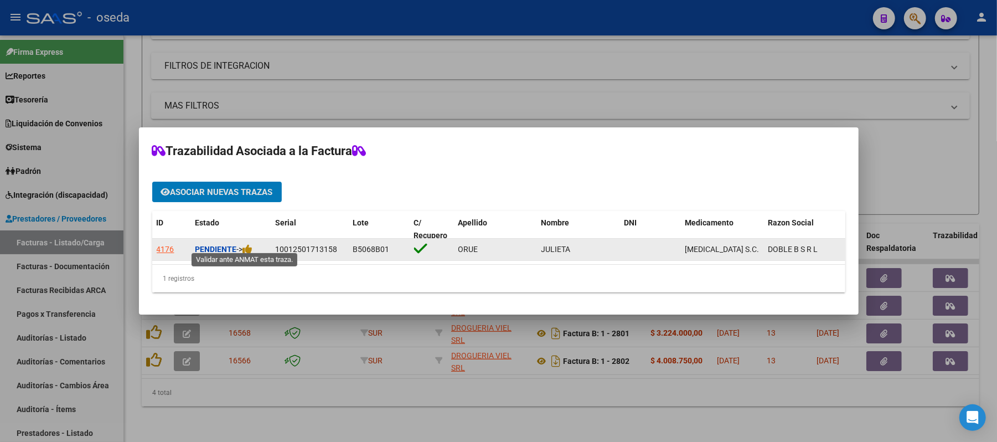
click at [244, 245] on span "->" at bounding box center [245, 249] width 16 height 9
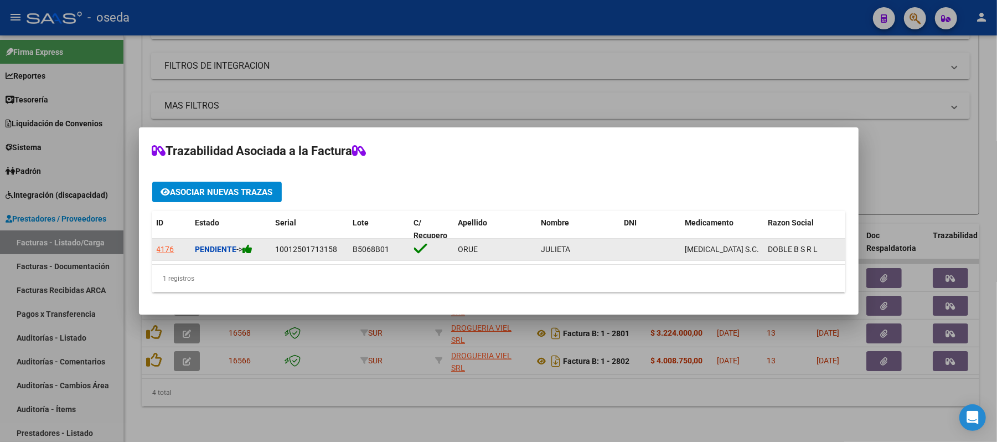
click at [249, 244] on icon at bounding box center [248, 249] width 10 height 11
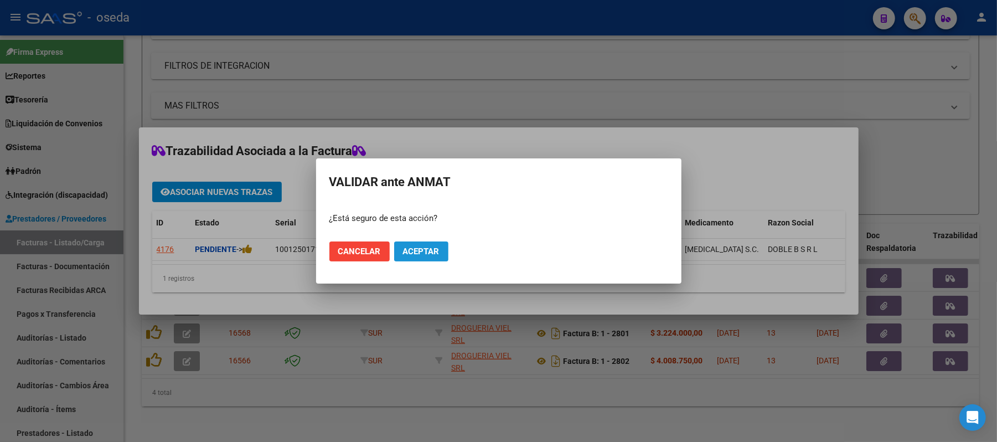
click at [436, 249] on span "Aceptar" at bounding box center [421, 251] width 37 height 10
click at [492, 373] on div at bounding box center [498, 221] width 997 height 442
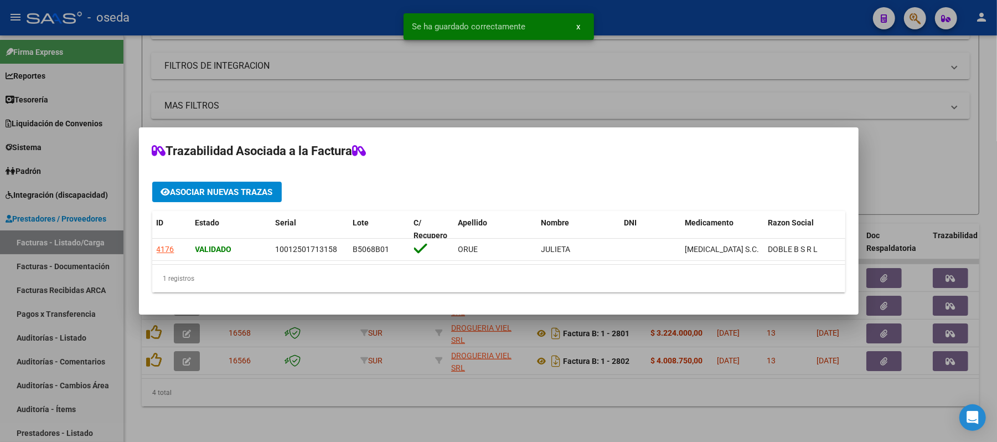
click at [645, 404] on div at bounding box center [498, 221] width 997 height 442
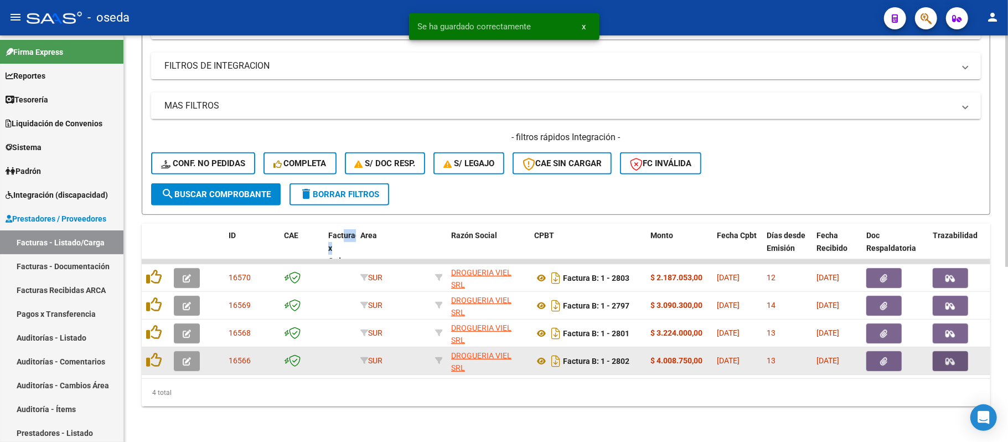
click at [946, 357] on icon "button" at bounding box center [950, 361] width 9 height 8
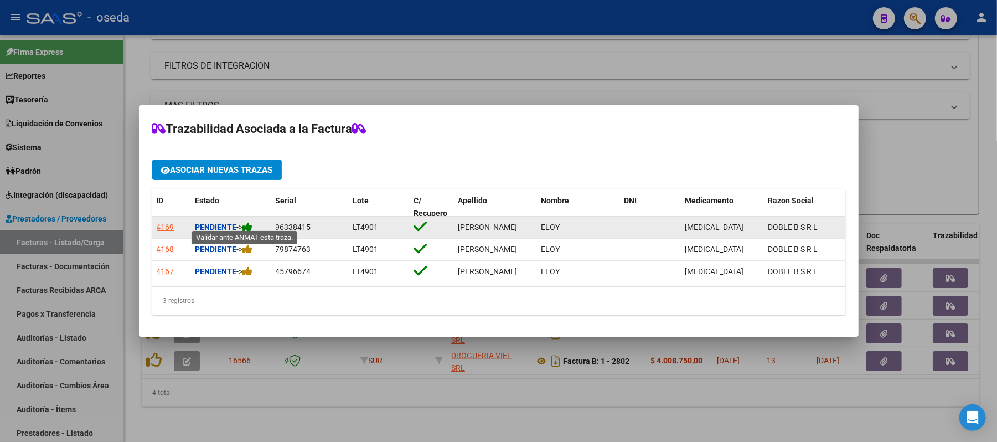
click at [249, 222] on icon at bounding box center [248, 226] width 10 height 11
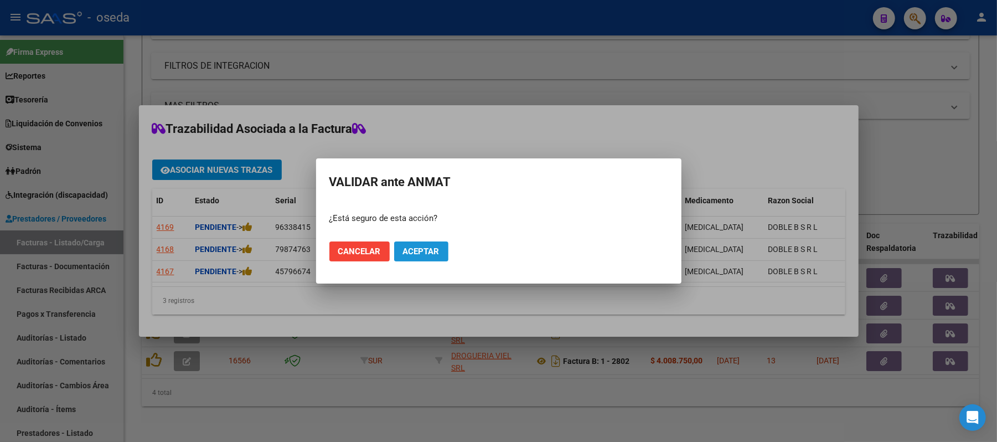
click at [426, 256] on span "Aceptar" at bounding box center [421, 251] width 37 height 10
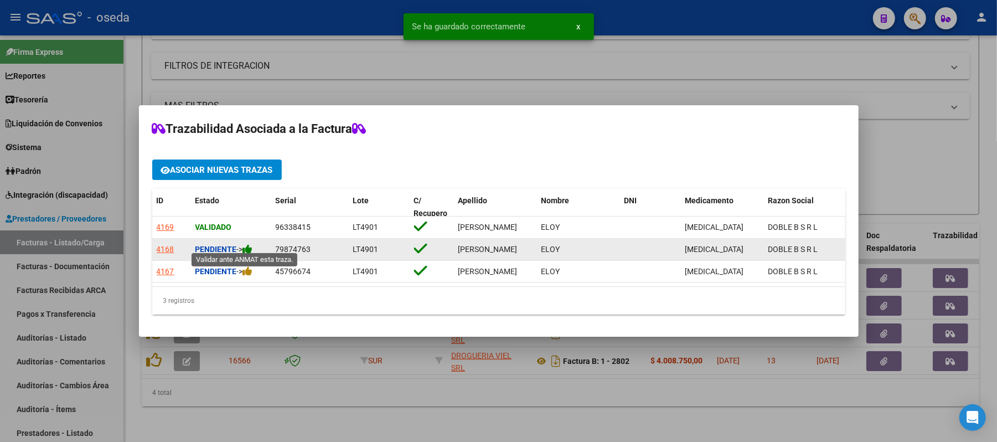
click at [253, 246] on icon at bounding box center [248, 249] width 10 height 11
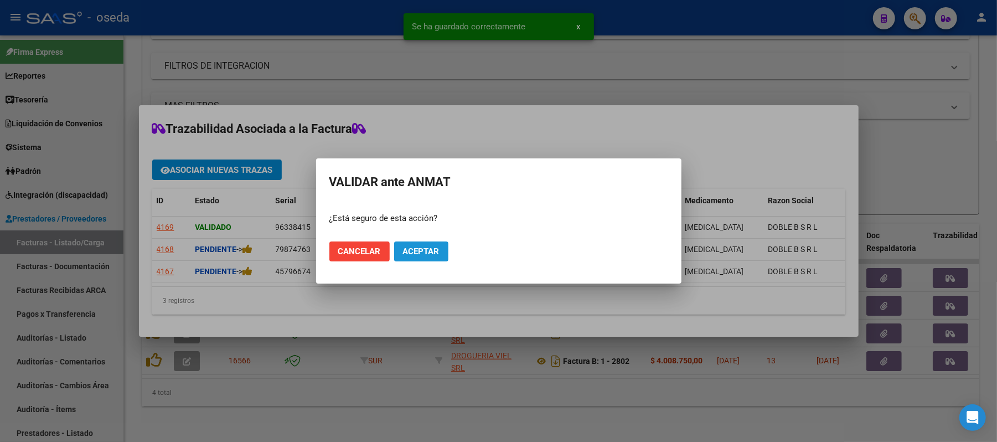
click at [432, 253] on span "Aceptar" at bounding box center [421, 251] width 37 height 10
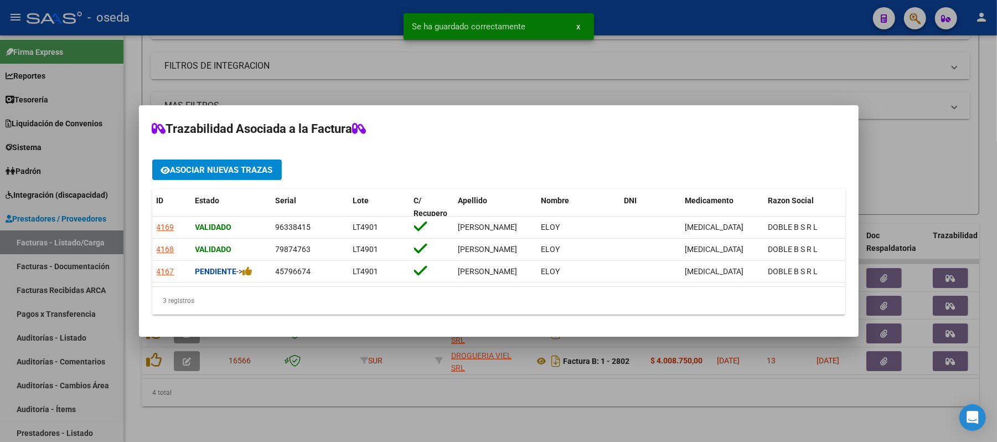
click at [431, 372] on div at bounding box center [498, 221] width 997 height 442
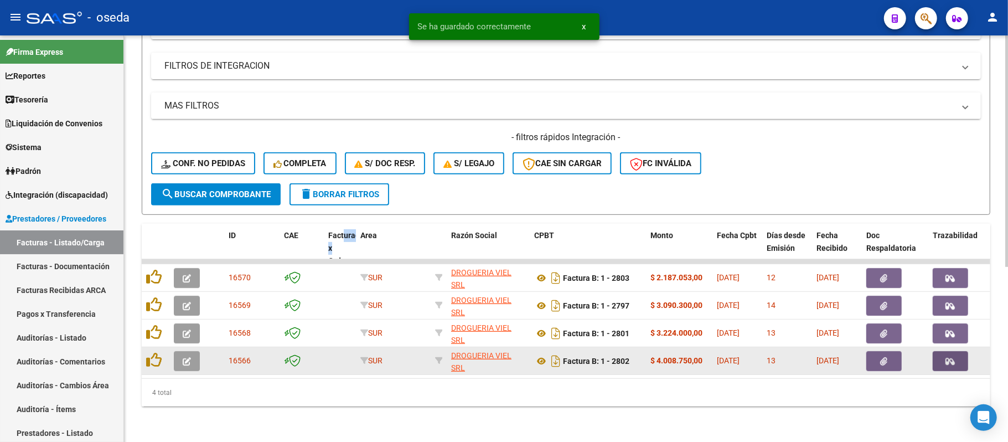
click at [941, 351] on button "button" at bounding box center [950, 361] width 35 height 20
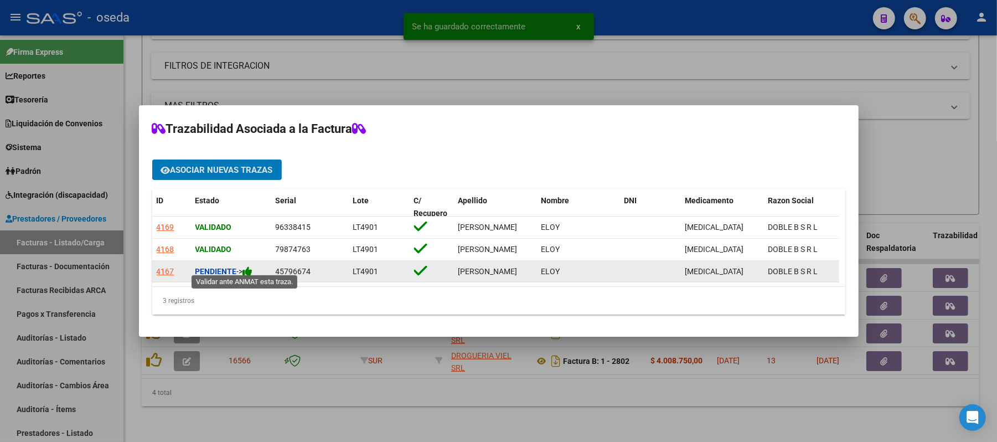
click at [248, 266] on icon at bounding box center [248, 271] width 10 height 11
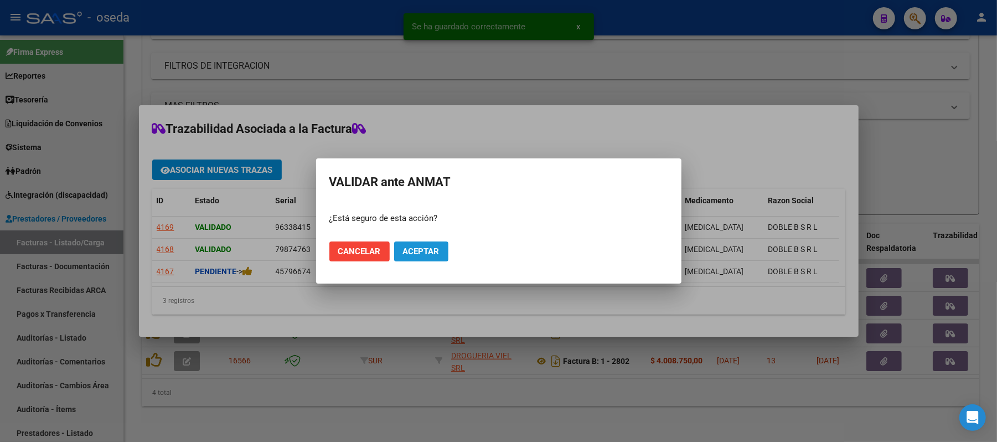
click at [434, 244] on button "Aceptar" at bounding box center [421, 251] width 54 height 20
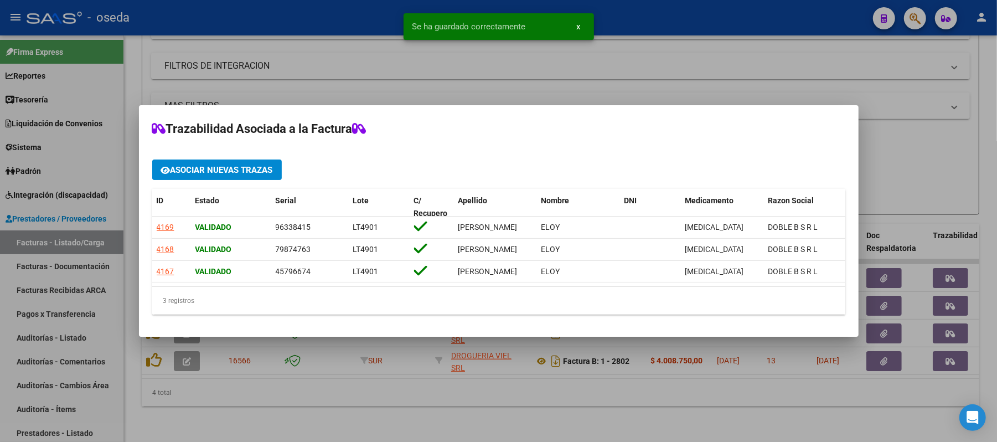
click at [568, 386] on div at bounding box center [498, 221] width 997 height 442
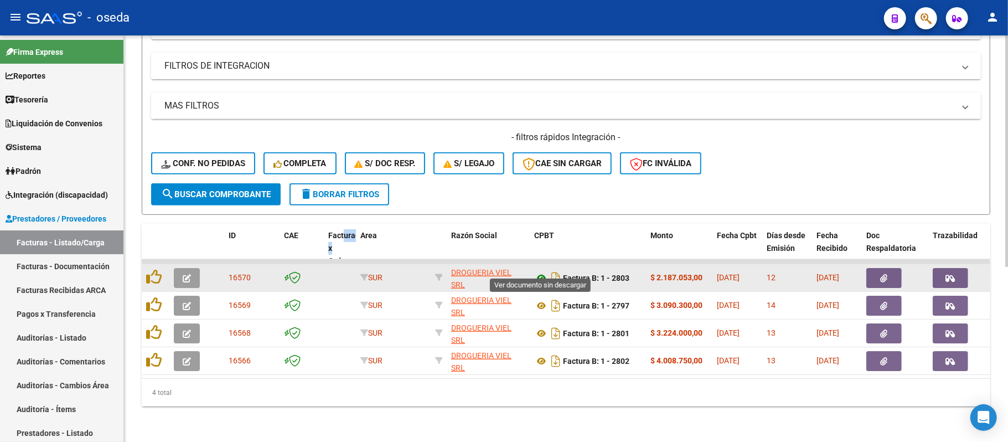
click at [538, 271] on icon at bounding box center [541, 277] width 14 height 13
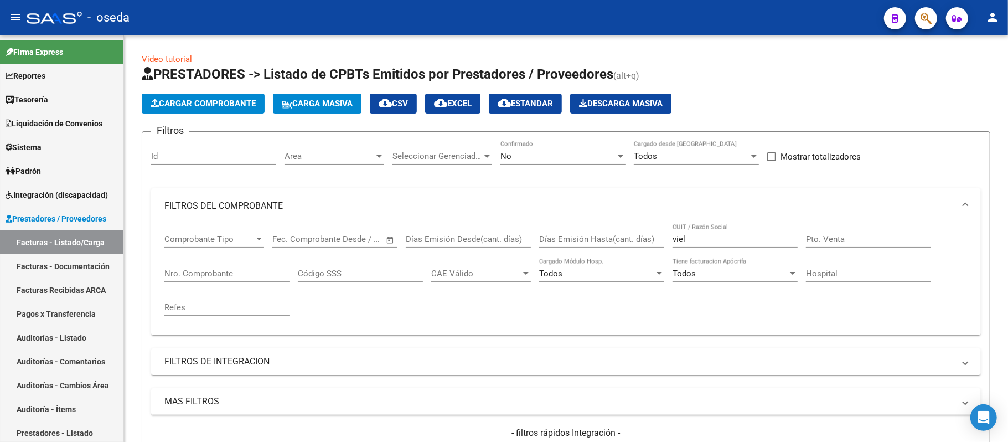
scroll to position [306, 0]
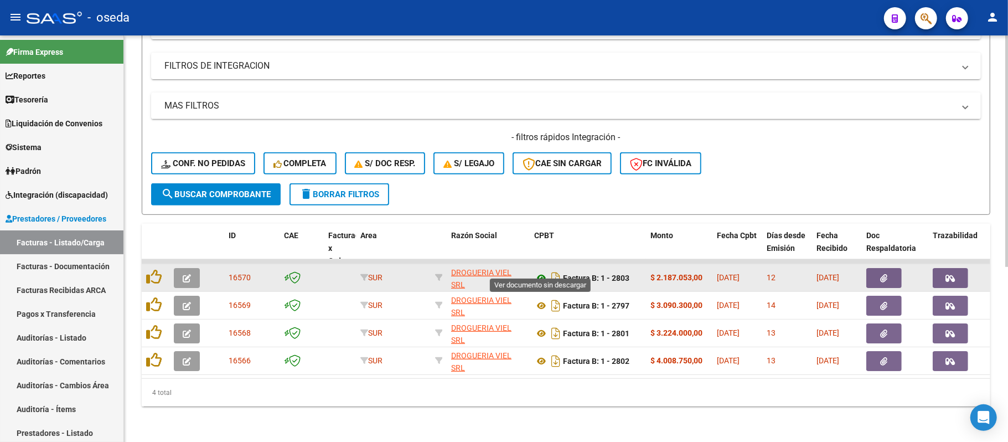
click at [540, 271] on icon at bounding box center [541, 277] width 14 height 13
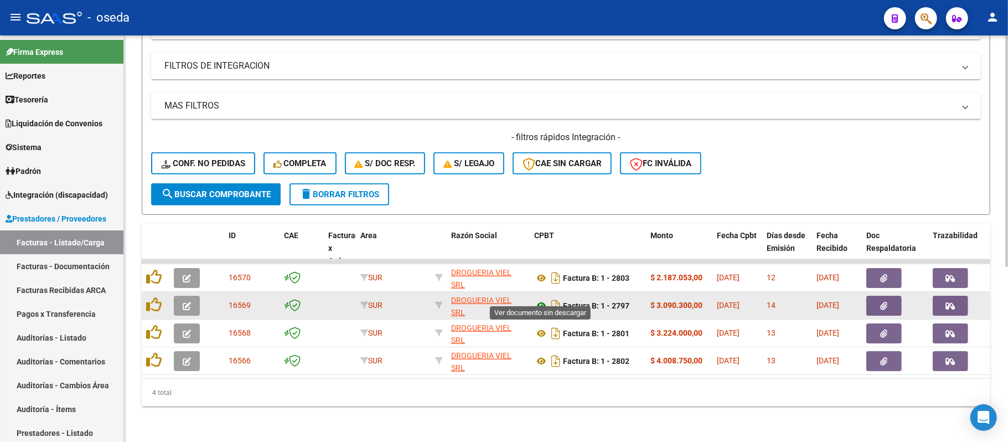
click at [539, 299] on icon at bounding box center [541, 305] width 14 height 13
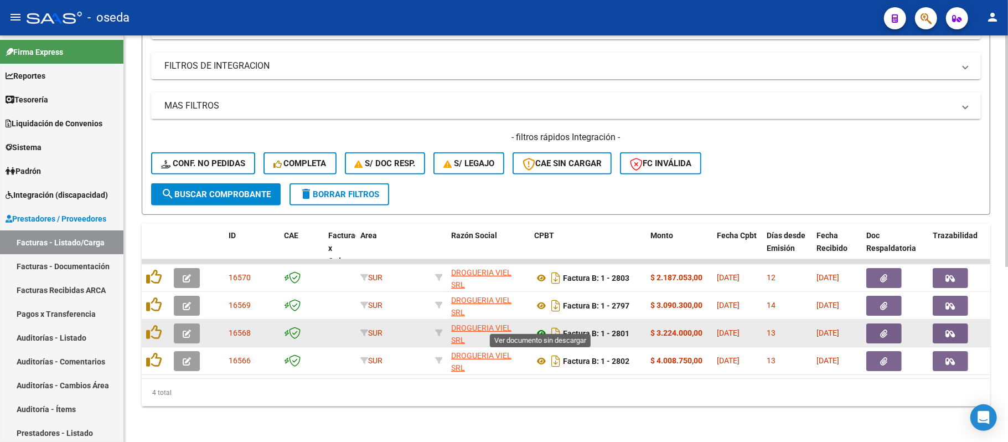
click at [539, 327] on icon at bounding box center [541, 333] width 14 height 13
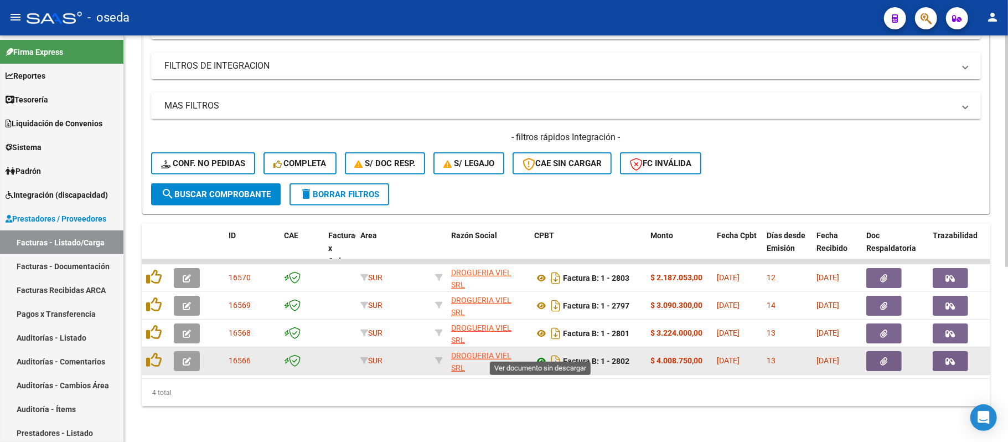
click at [537, 354] on icon at bounding box center [541, 360] width 14 height 13
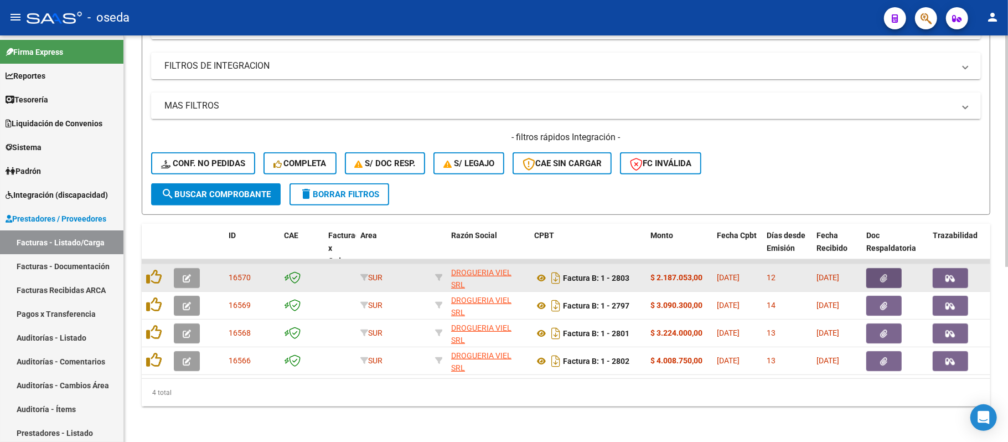
click at [887, 274] on icon "button" at bounding box center [884, 278] width 7 height 8
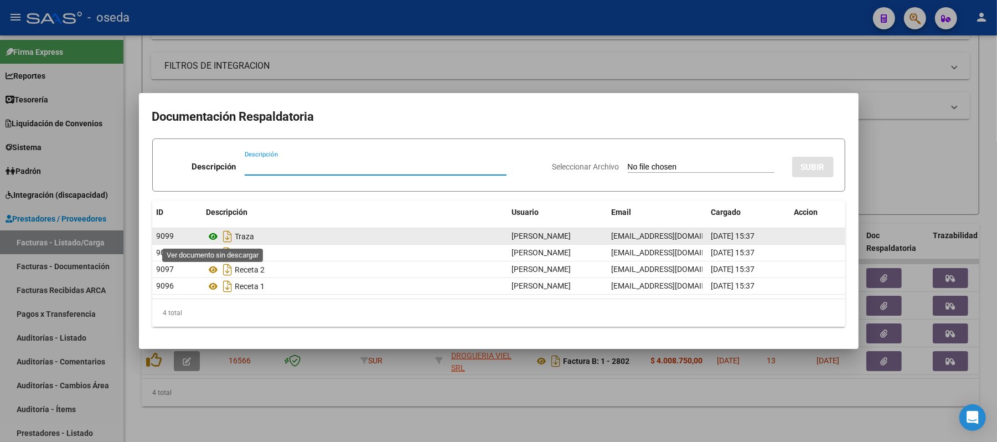
click at [213, 235] on icon at bounding box center [214, 236] width 14 height 13
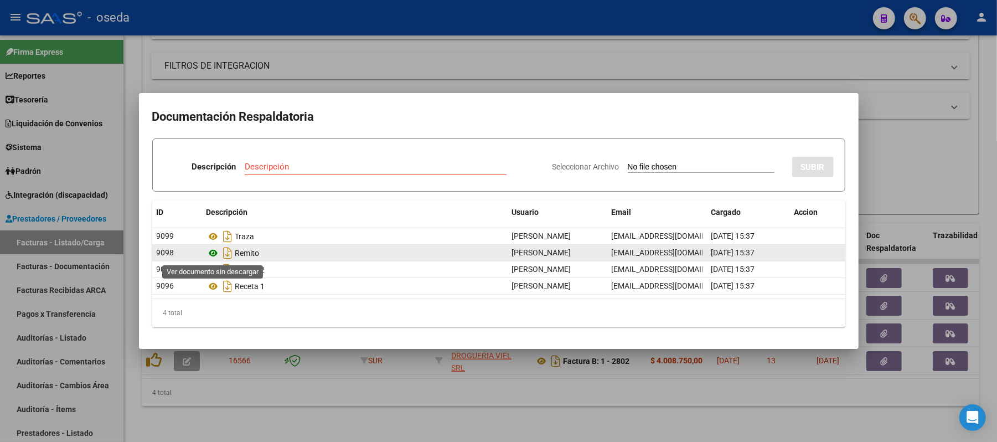
click at [211, 251] on icon at bounding box center [214, 252] width 14 height 13
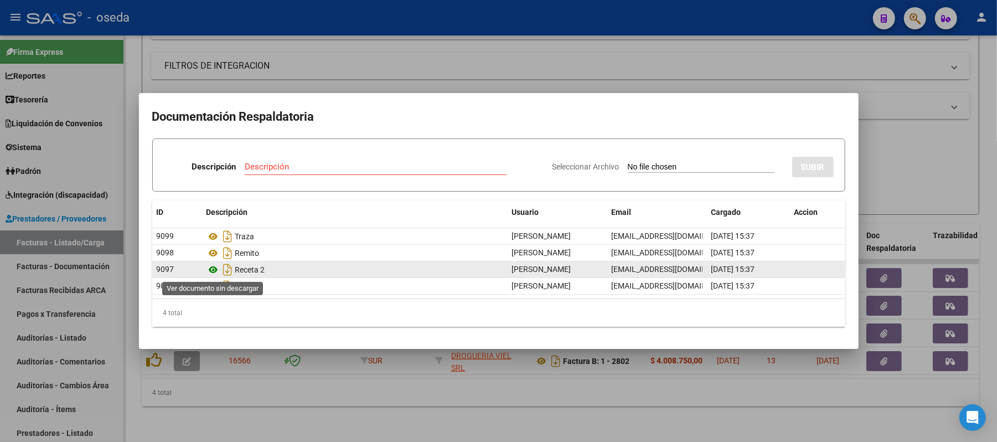
click at [209, 266] on icon at bounding box center [214, 269] width 14 height 13
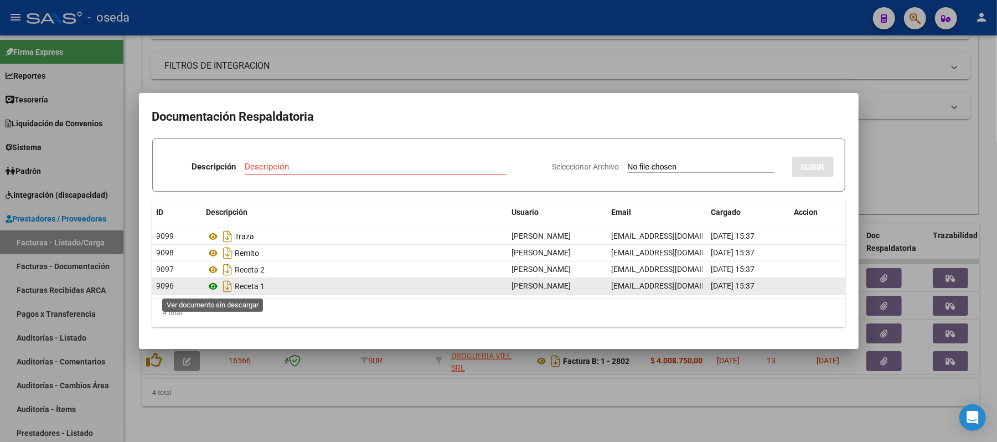
click at [213, 287] on icon at bounding box center [214, 286] width 14 height 13
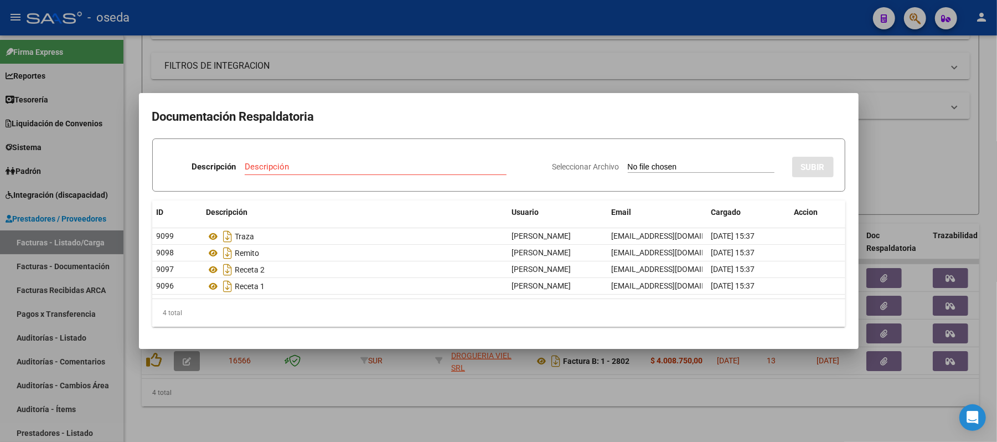
click at [507, 47] on div at bounding box center [498, 221] width 997 height 442
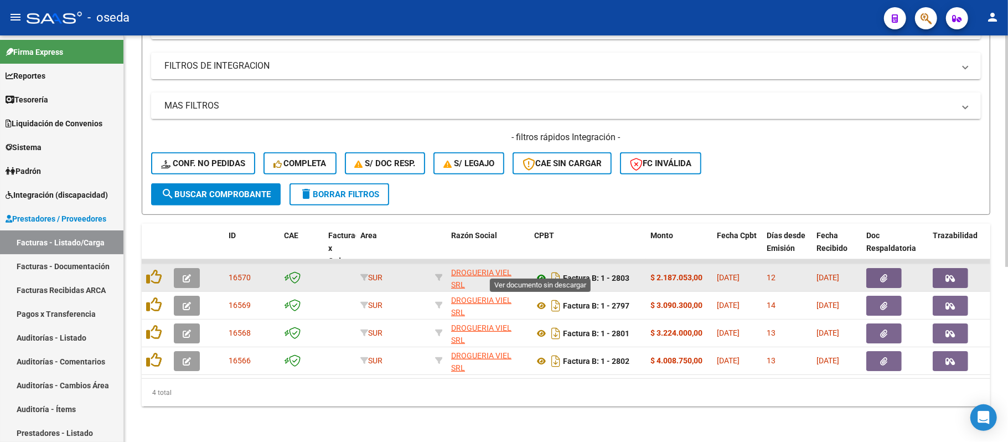
click at [538, 271] on icon at bounding box center [541, 277] width 14 height 13
click at [556, 269] on icon "Descargar documento" at bounding box center [556, 278] width 14 height 18
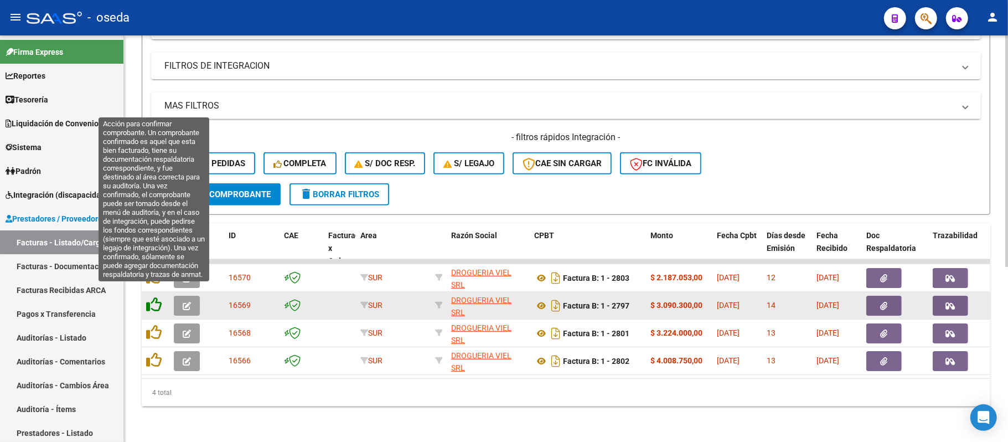
click at [151, 300] on icon at bounding box center [154, 305] width 16 height 16
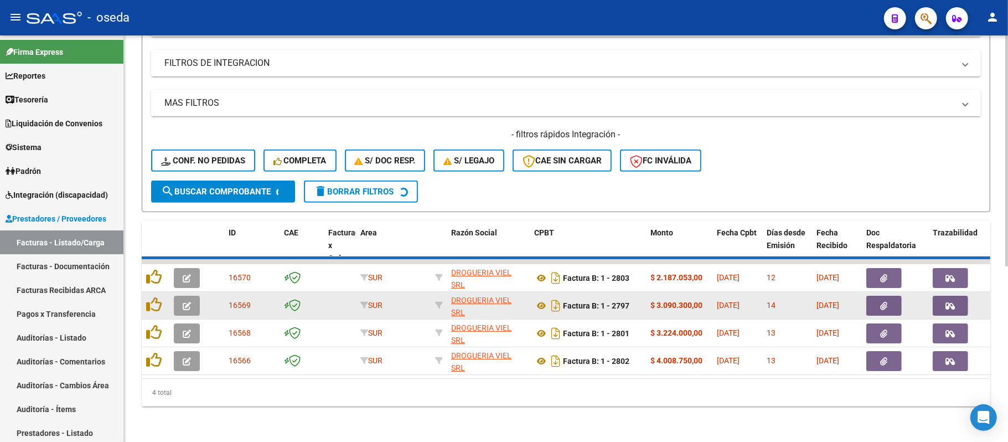
scroll to position [278, 0]
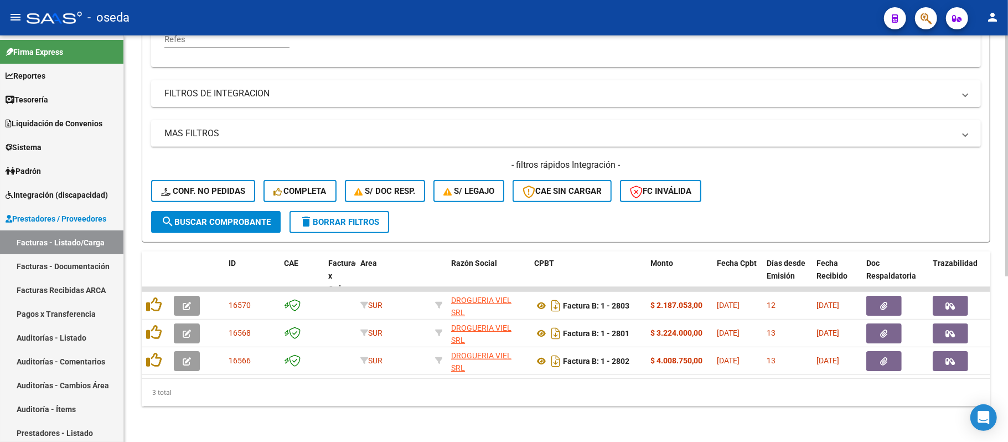
click at [335, 217] on span "delete Borrar Filtros" at bounding box center [340, 222] width 80 height 10
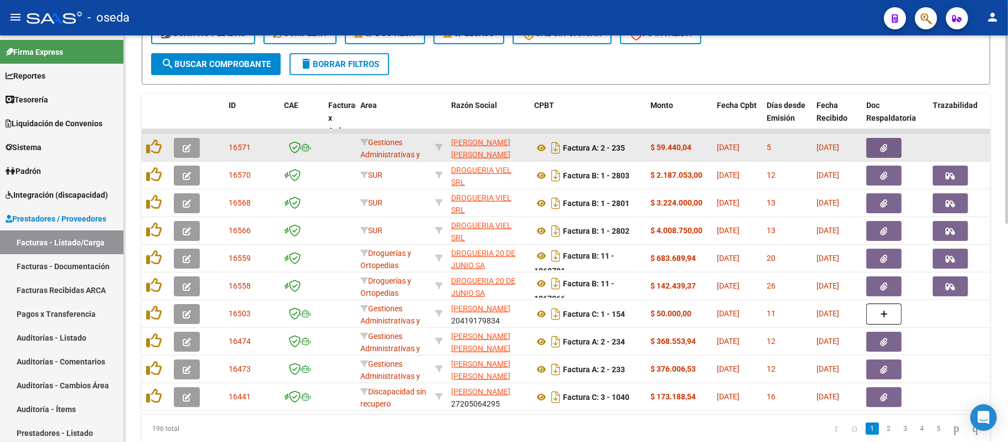
scroll to position [472, 0]
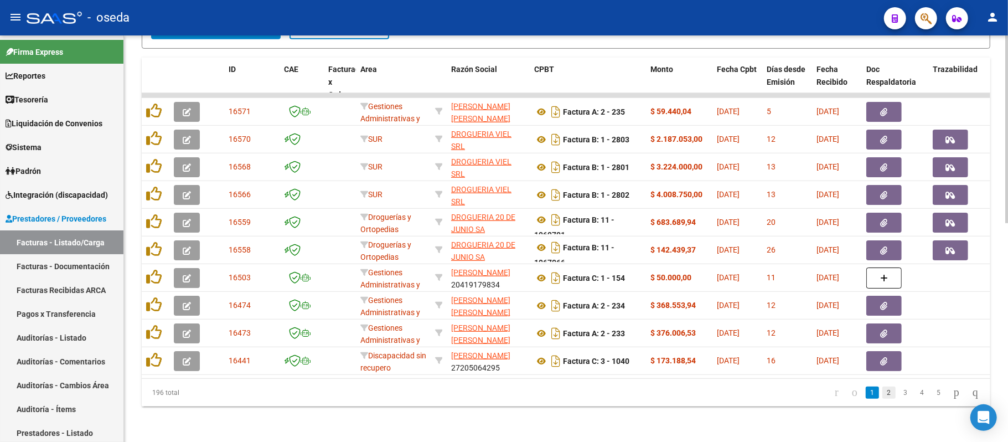
click at [883, 395] on link "2" at bounding box center [889, 393] width 13 height 12
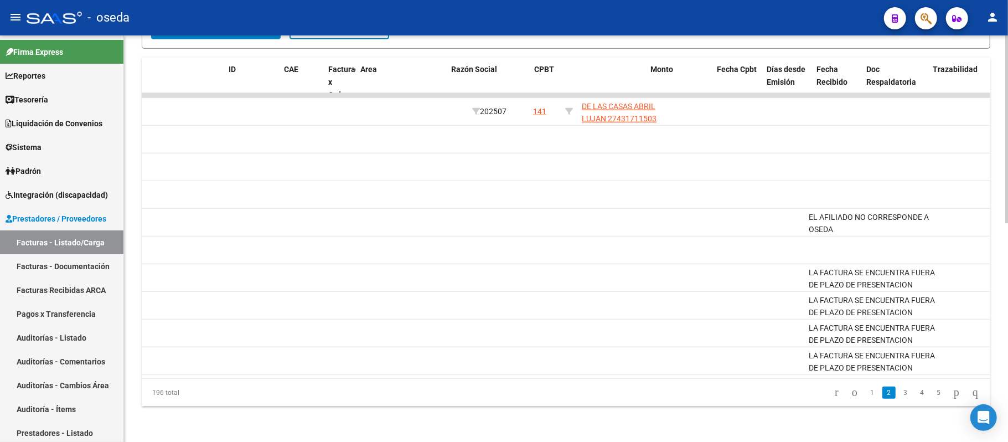
scroll to position [0, 0]
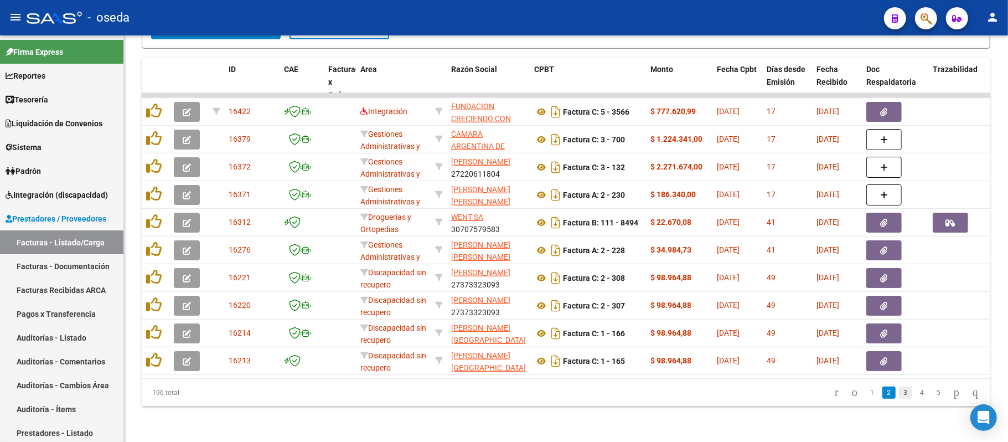
click at [899, 395] on link "3" at bounding box center [905, 393] width 13 height 12
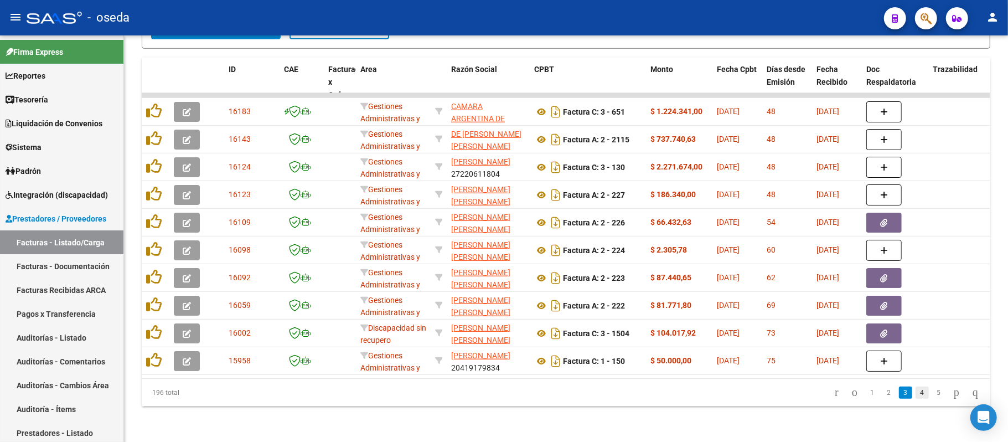
click at [916, 393] on link "4" at bounding box center [922, 393] width 13 height 12
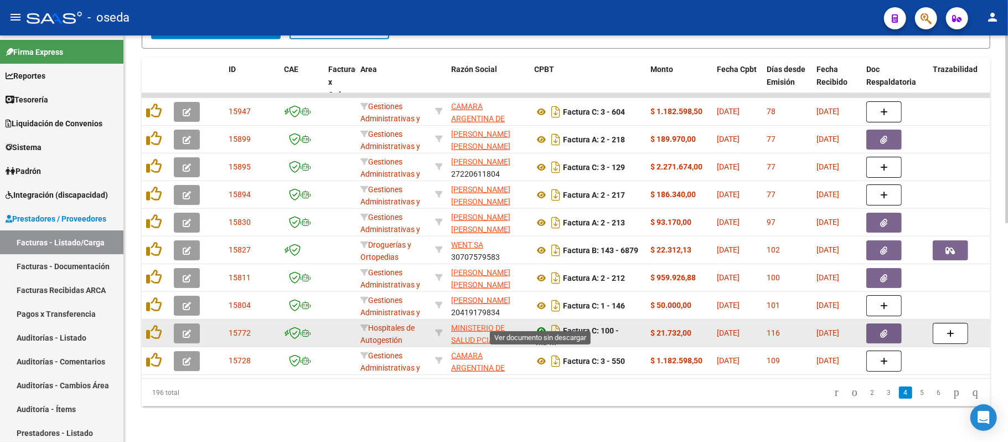
click at [542, 324] on icon at bounding box center [541, 330] width 14 height 13
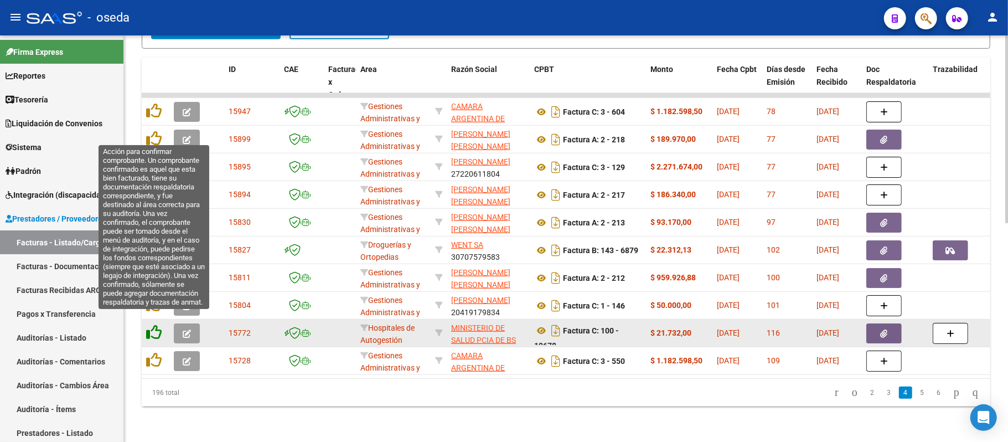
click at [151, 324] on icon at bounding box center [154, 332] width 16 height 16
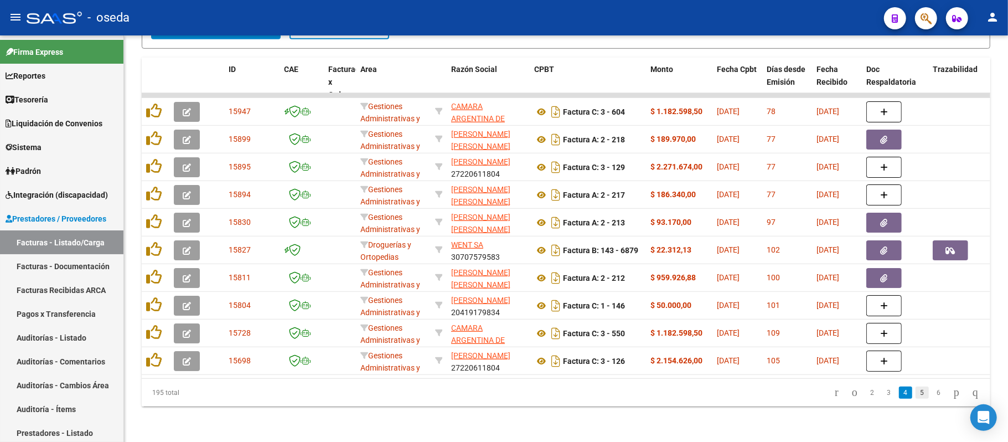
click at [916, 393] on link "5" at bounding box center [922, 393] width 13 height 12
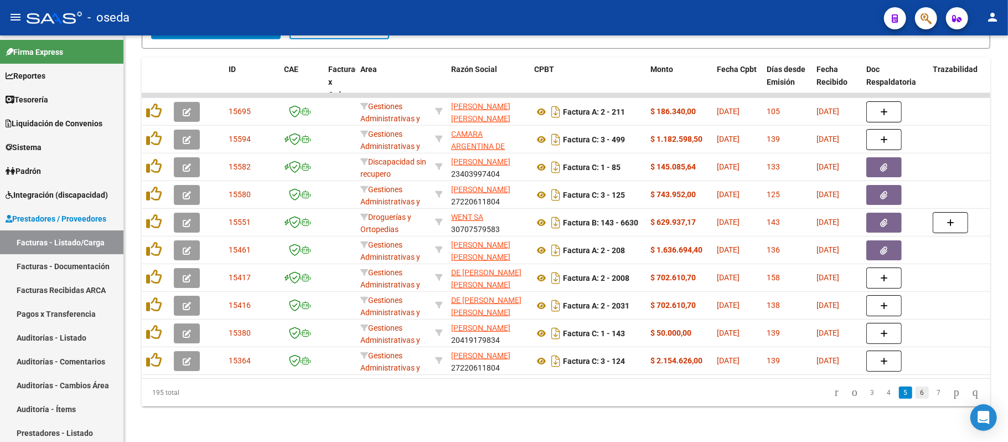
click at [916, 391] on link "6" at bounding box center [922, 393] width 13 height 12
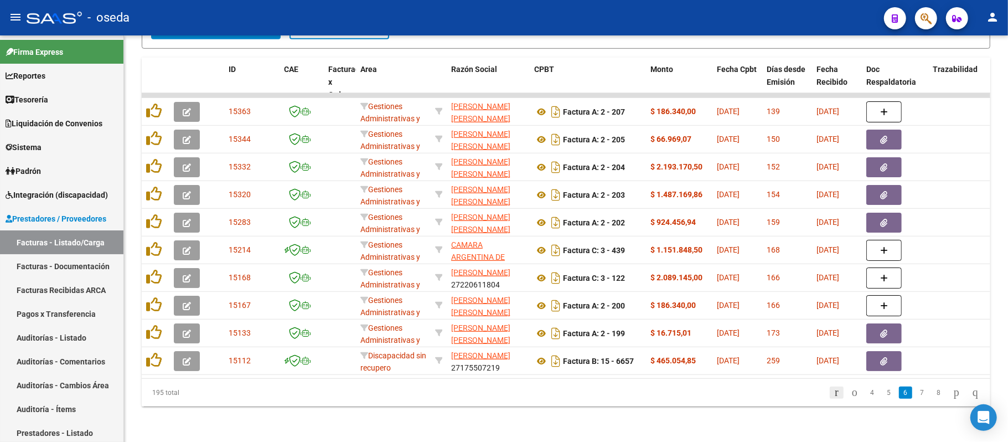
click at [833, 393] on icon "go to first page" at bounding box center [836, 391] width 7 height 13
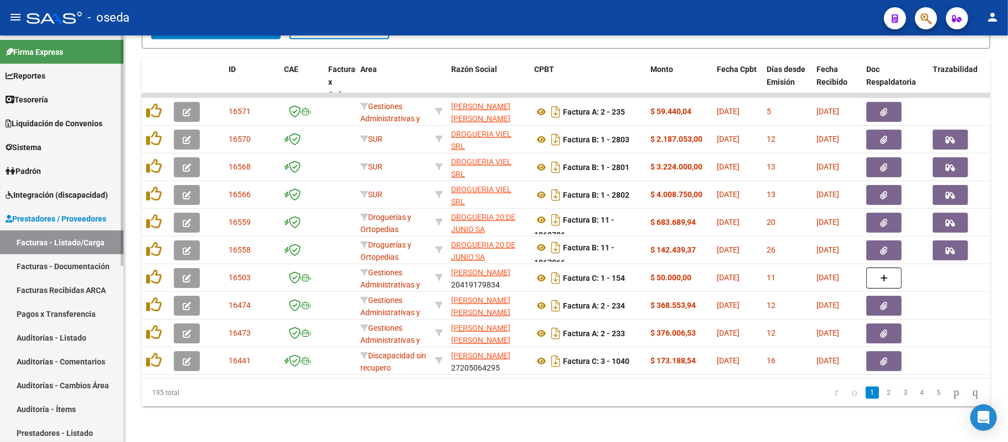
click at [52, 289] on link "Facturas Recibidas ARCA" at bounding box center [61, 290] width 123 height 24
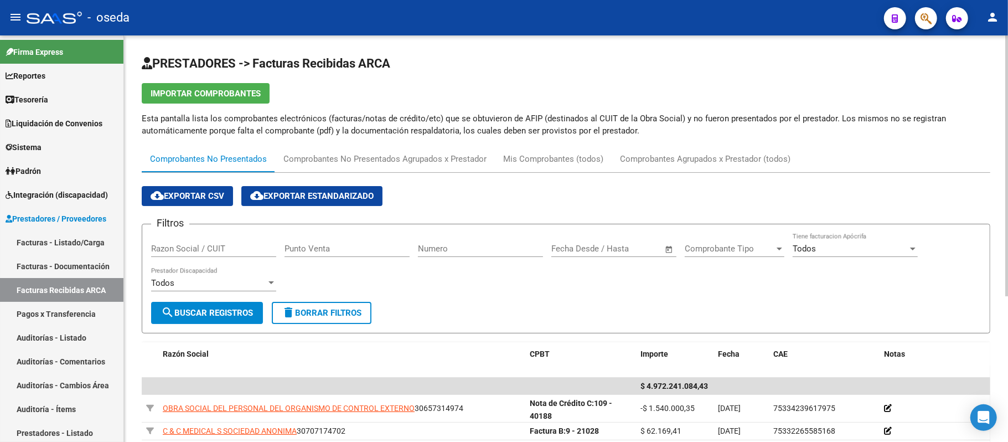
scroll to position [221, 0]
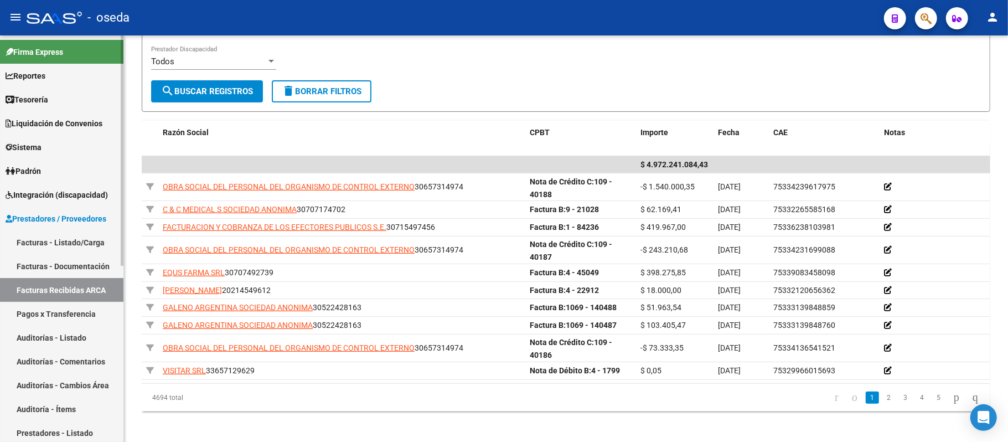
click at [42, 251] on link "Facturas - Listado/Carga" at bounding box center [61, 242] width 123 height 24
